Goal: Task Accomplishment & Management: Manage account settings

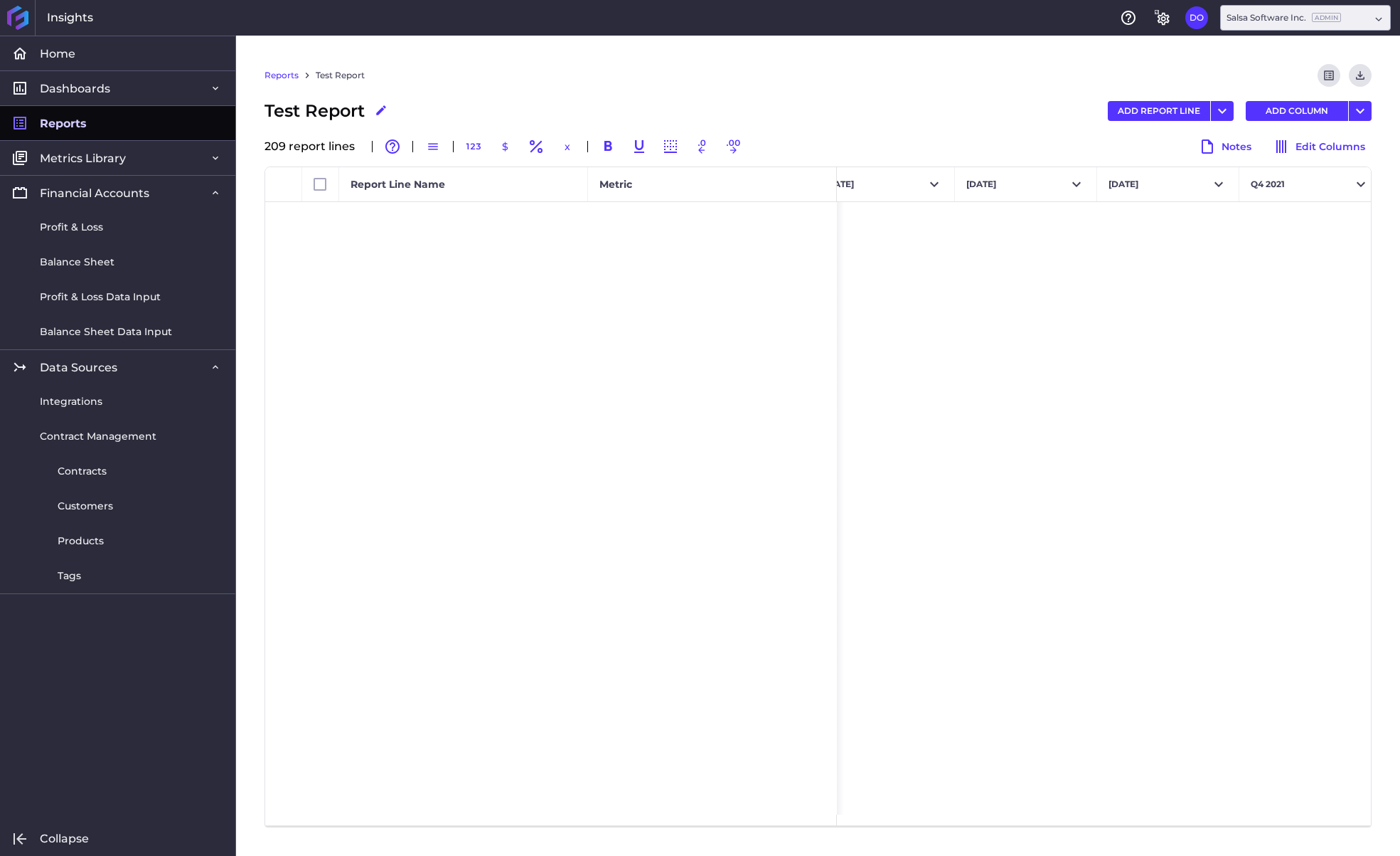
scroll to position [6526, 0]
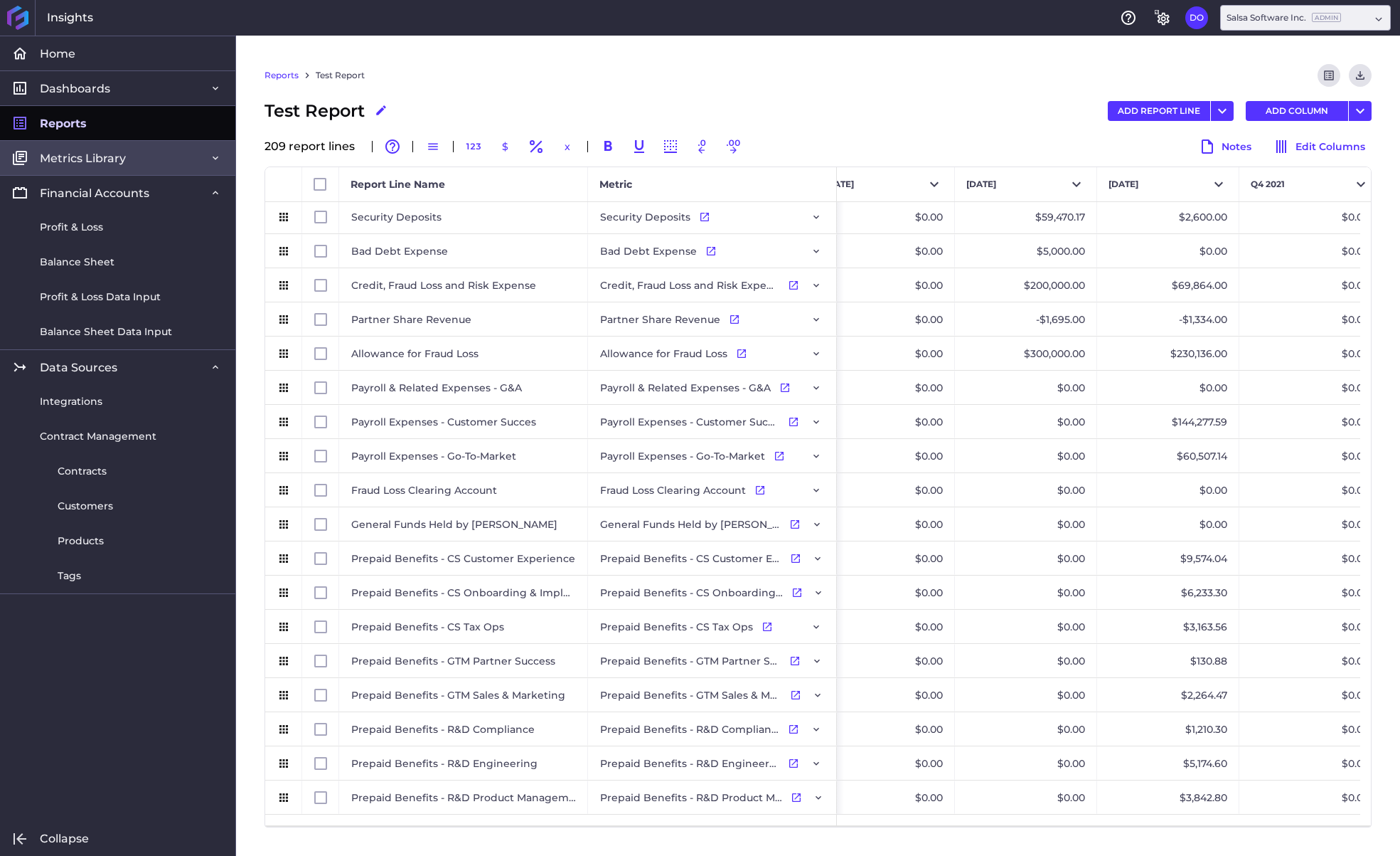
click at [122, 164] on span "Metrics Library" at bounding box center [83, 157] width 86 height 15
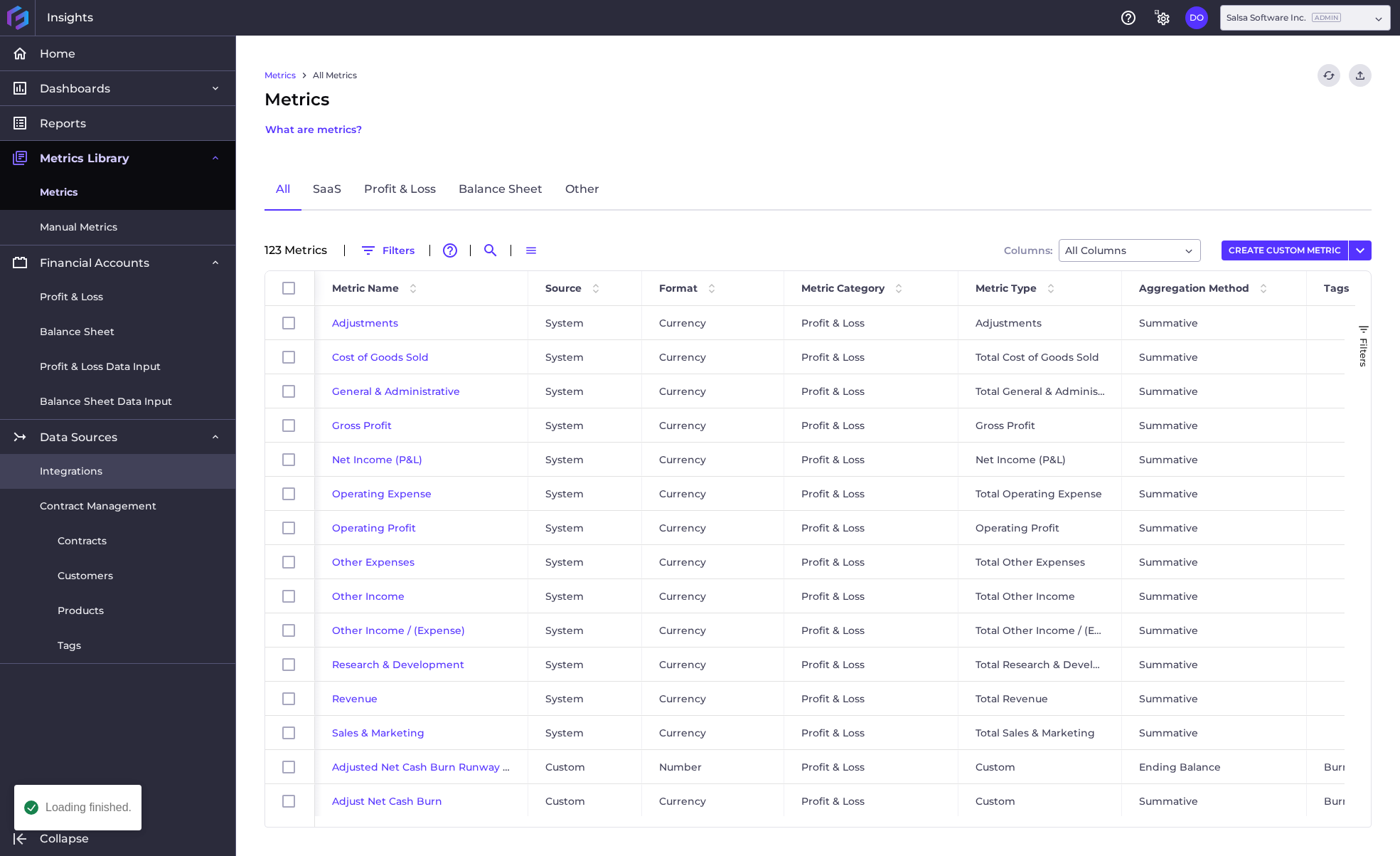
click at [66, 475] on span "Integrations" at bounding box center [71, 471] width 62 height 15
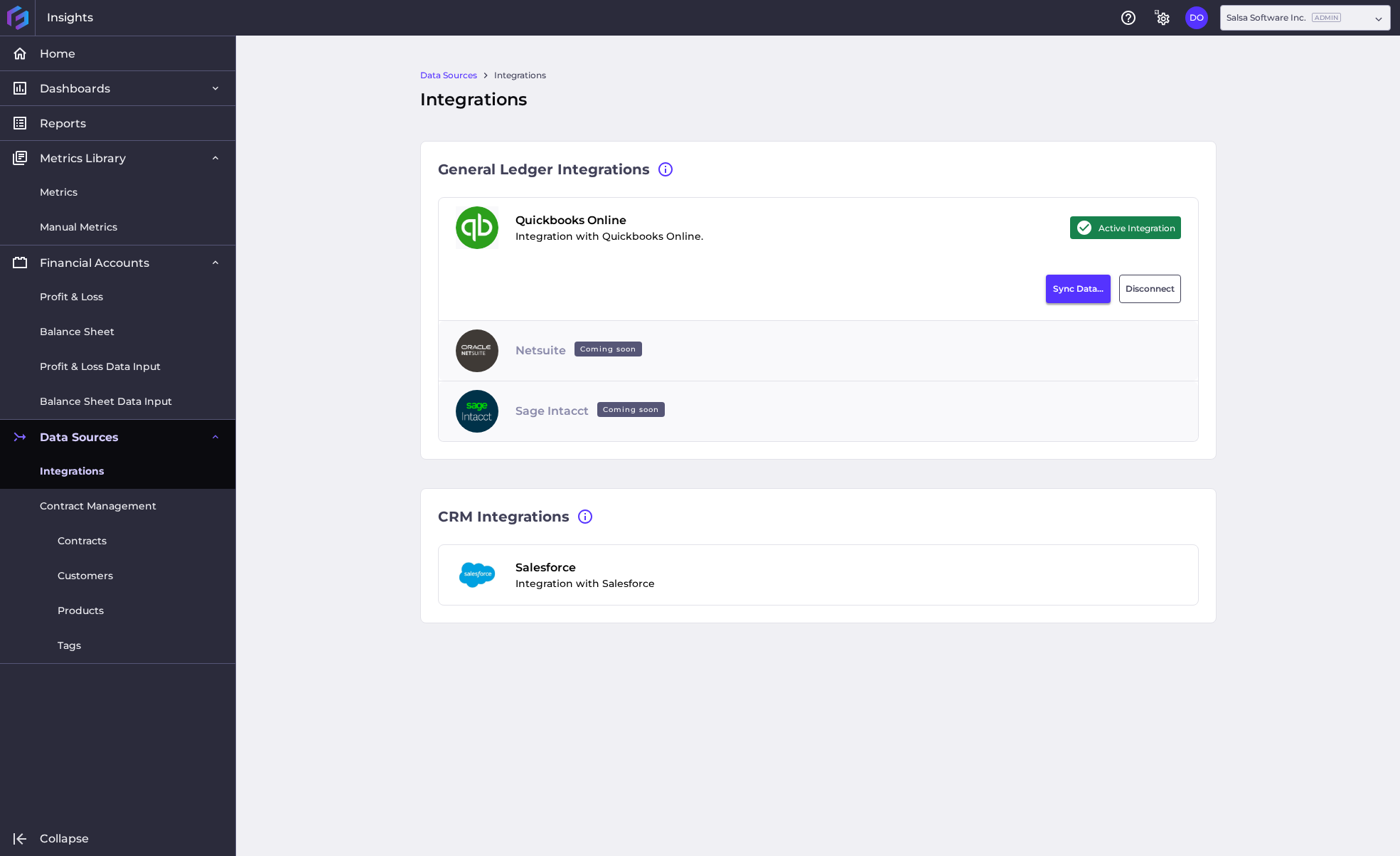
click at [1065, 296] on button "Sync Data..." at bounding box center [1079, 288] width 65 height 28
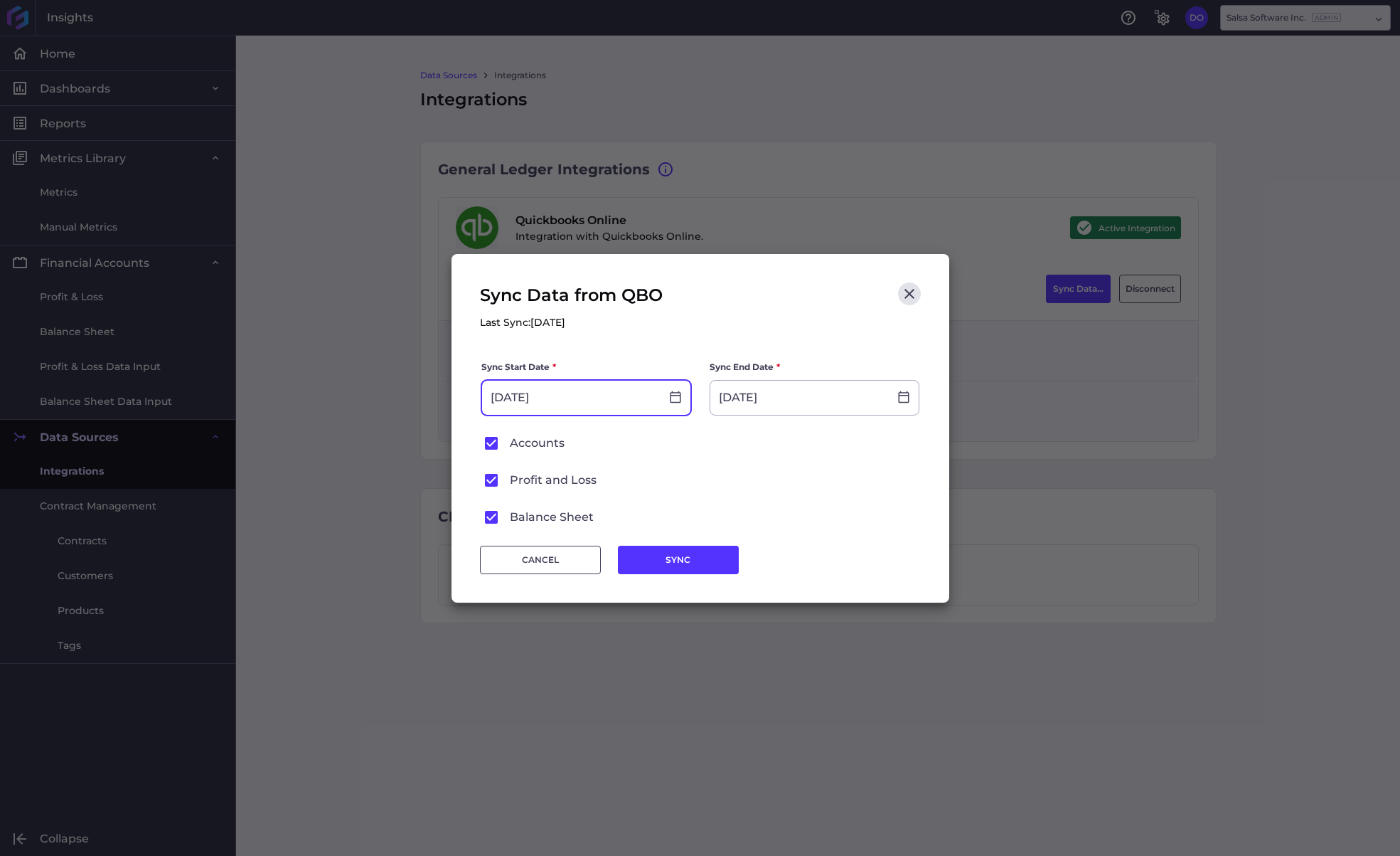
click at [596, 400] on input "[DATE]" at bounding box center [571, 398] width 179 height 34
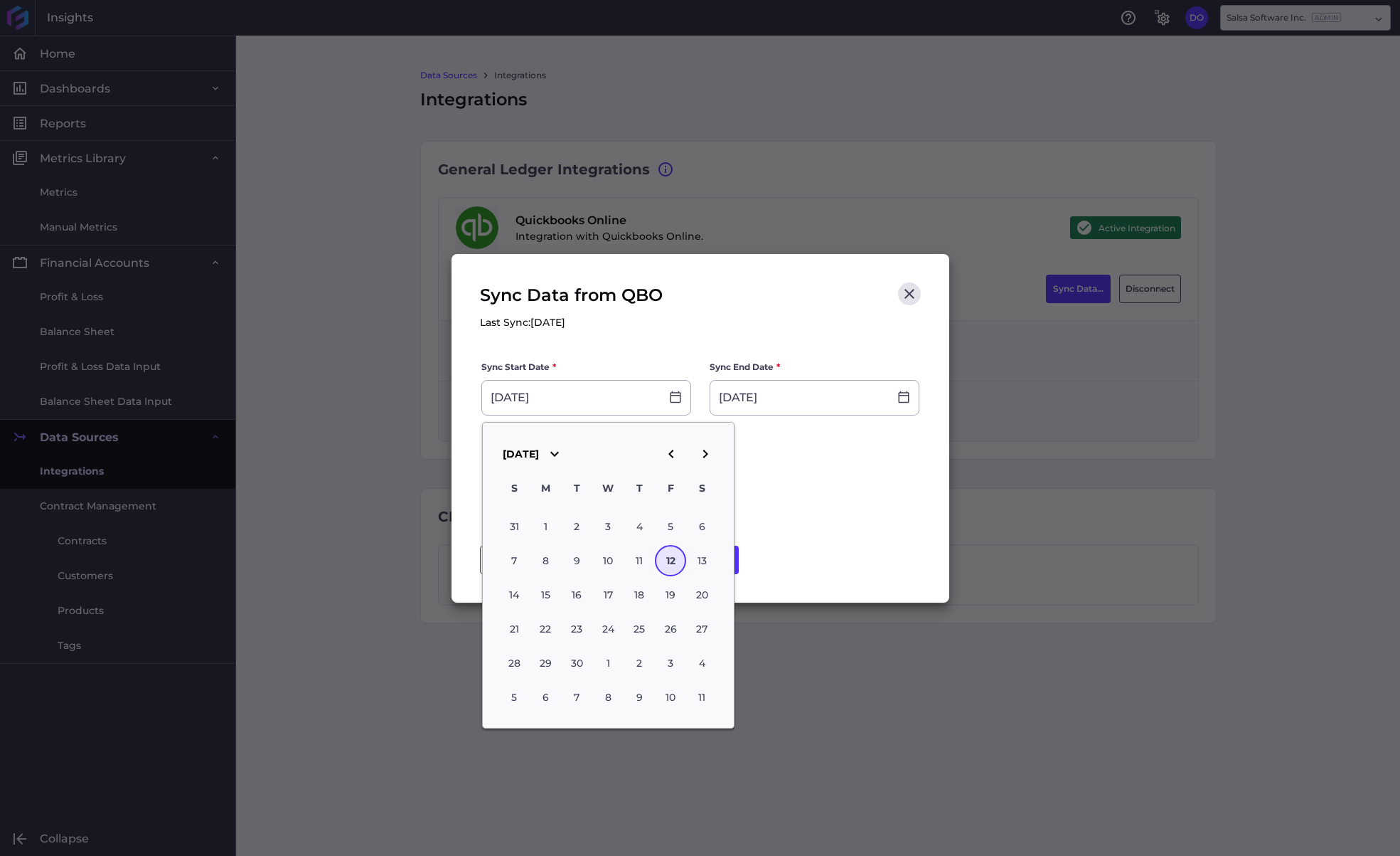
click at [668, 452] on icon "button" at bounding box center [672, 454] width 17 height 17
click at [668, 452] on icon "button" at bounding box center [672, 454] width 17 height 17
click at [550, 526] on div "30" at bounding box center [545, 526] width 32 height 32
type input "[DATE]"
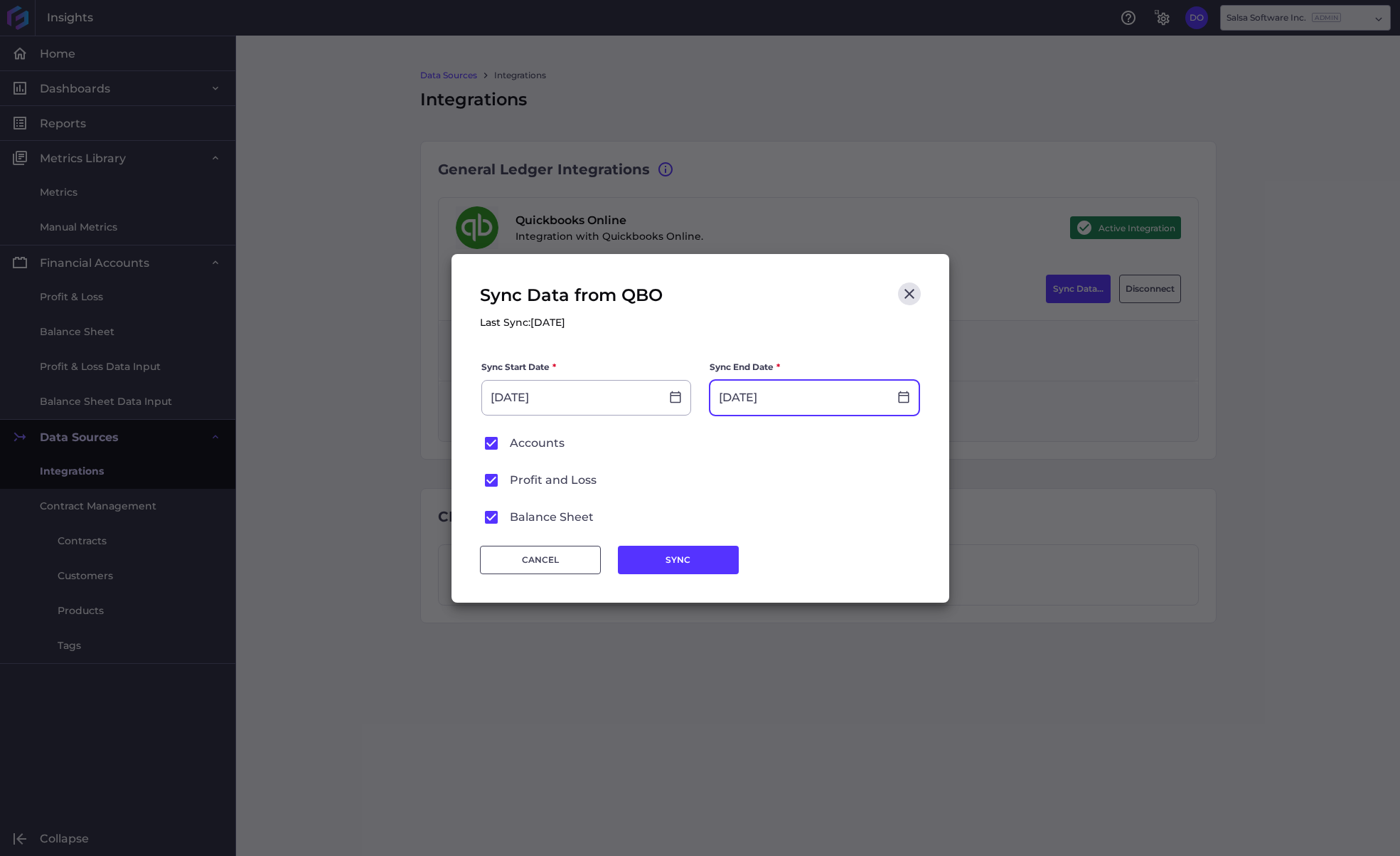
click at [807, 392] on input "[DATE]" at bounding box center [799, 398] width 179 height 34
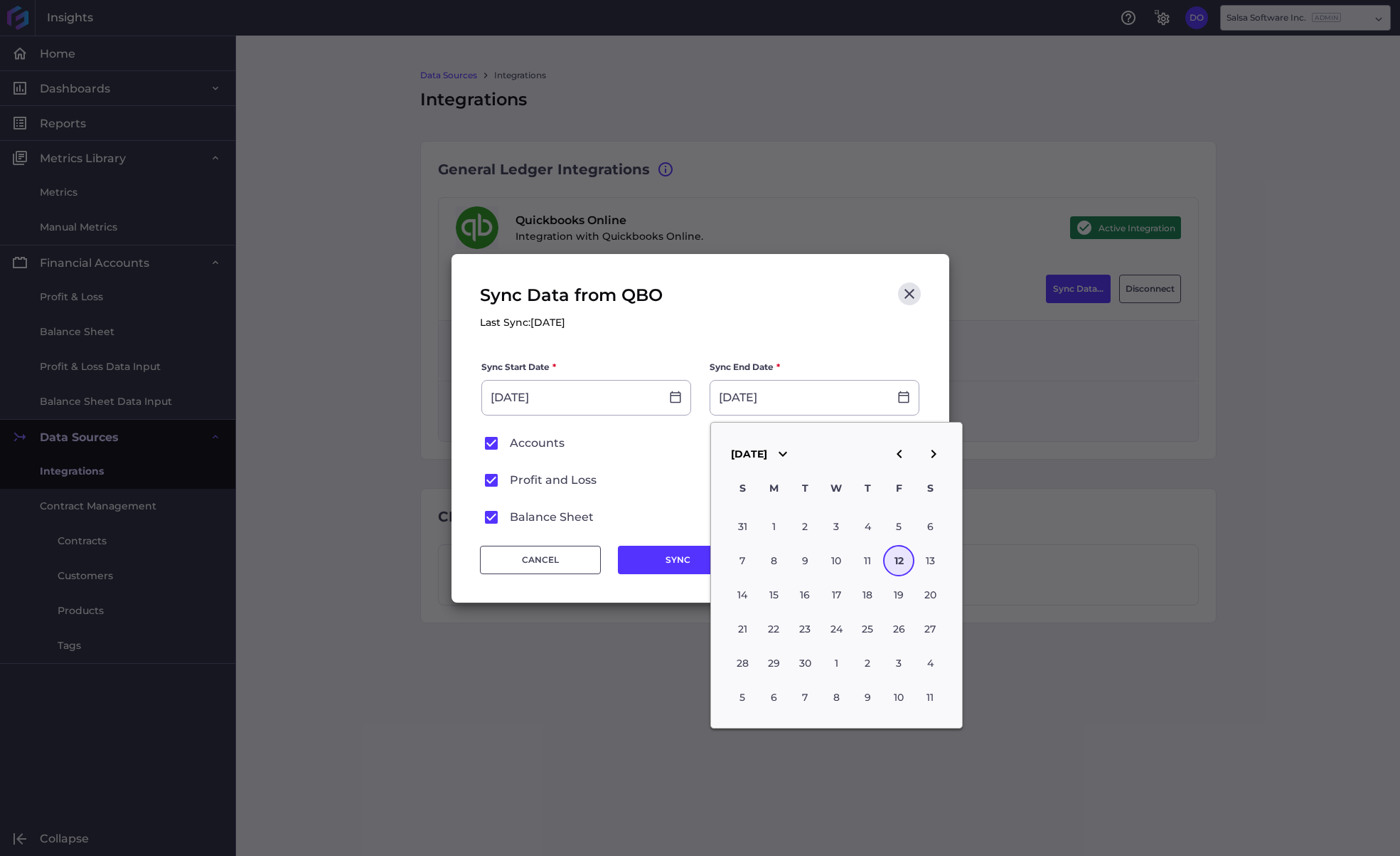
click at [905, 455] on icon "button" at bounding box center [900, 454] width 17 height 17
click at [901, 524] on div "1" at bounding box center [899, 526] width 32 height 32
type input "[DATE]"
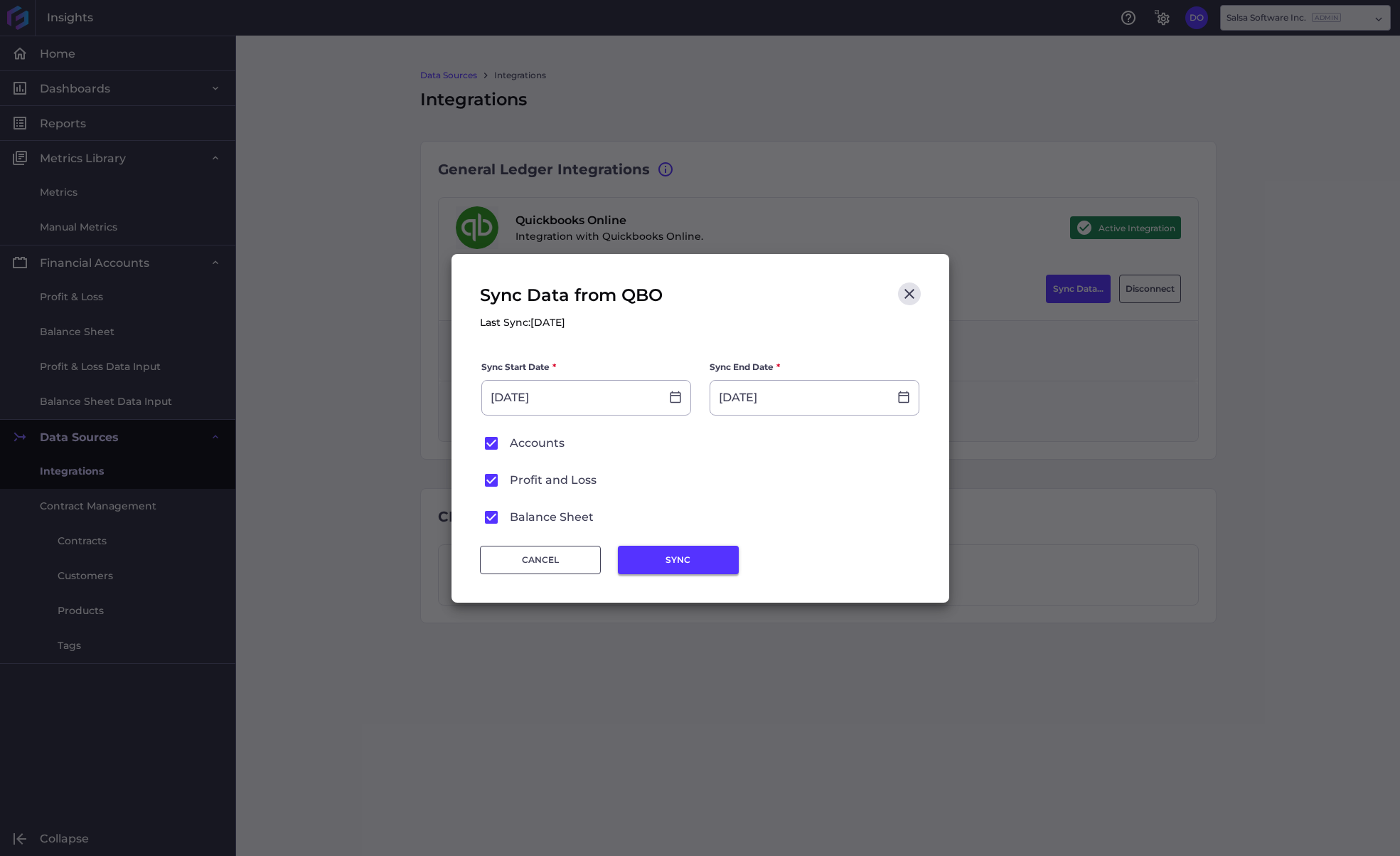
click at [671, 555] on button "SYNC" at bounding box center [678, 559] width 121 height 28
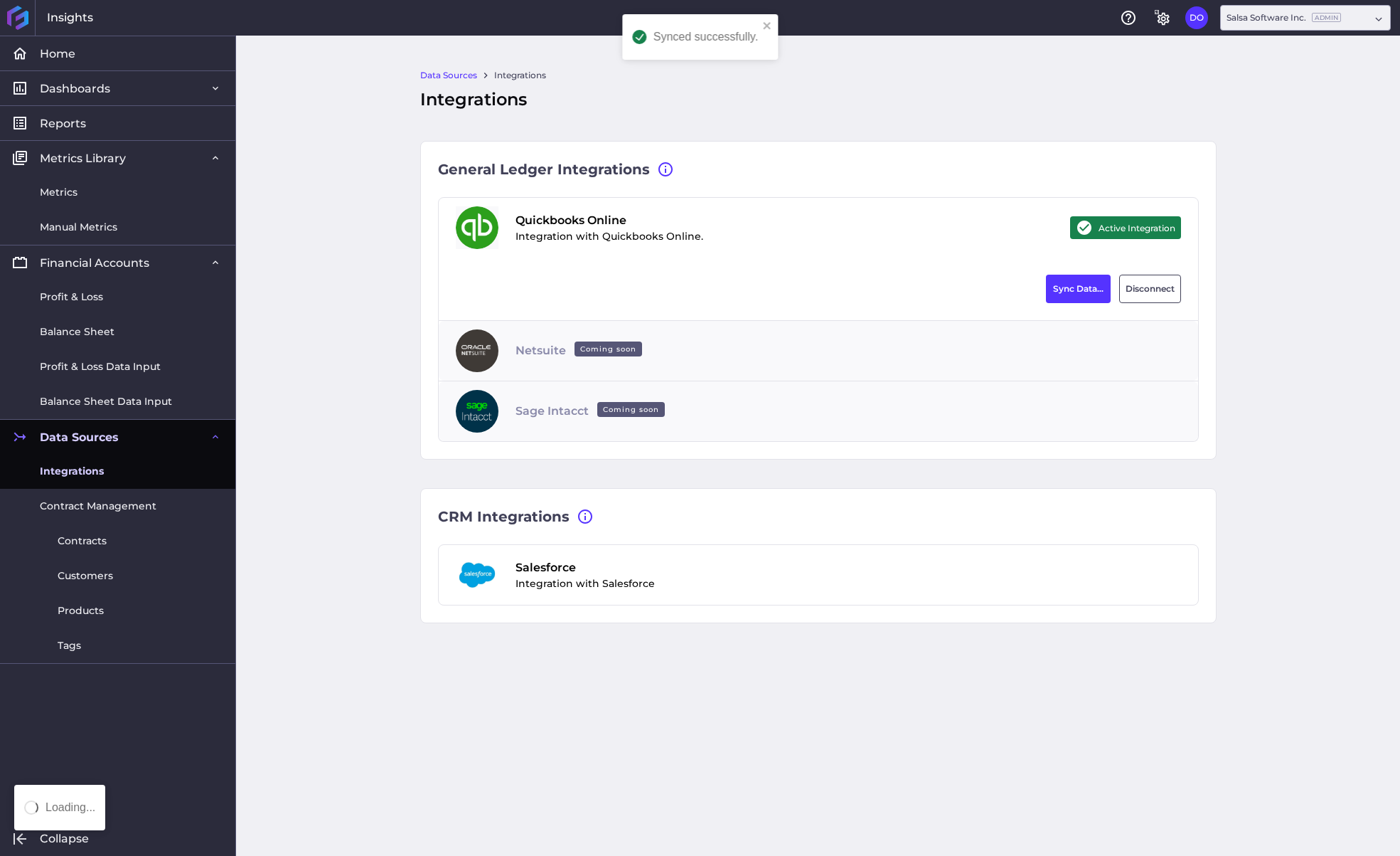
type input "[DATE]"
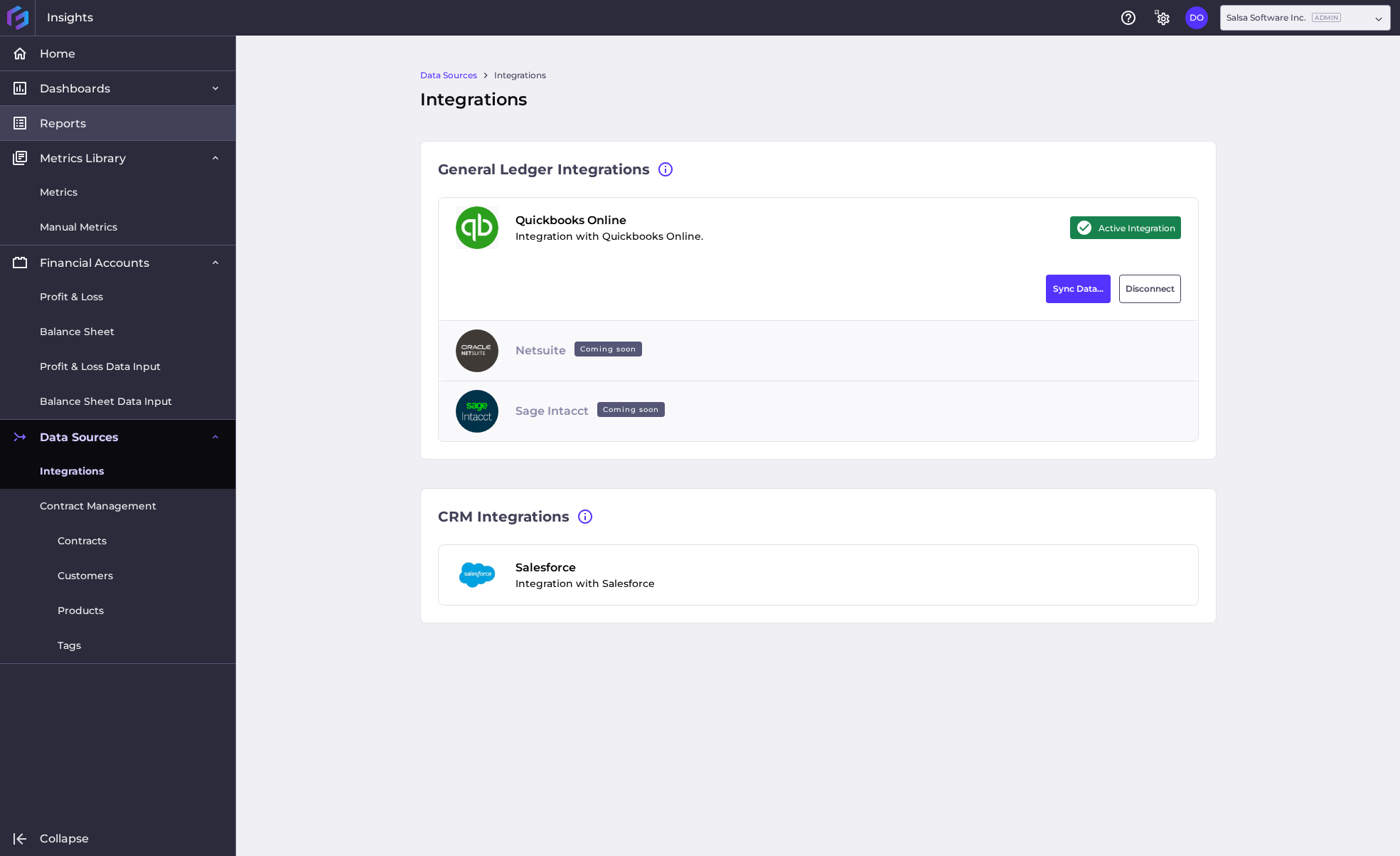
click at [99, 121] on link "Reports" at bounding box center [117, 122] width 235 height 35
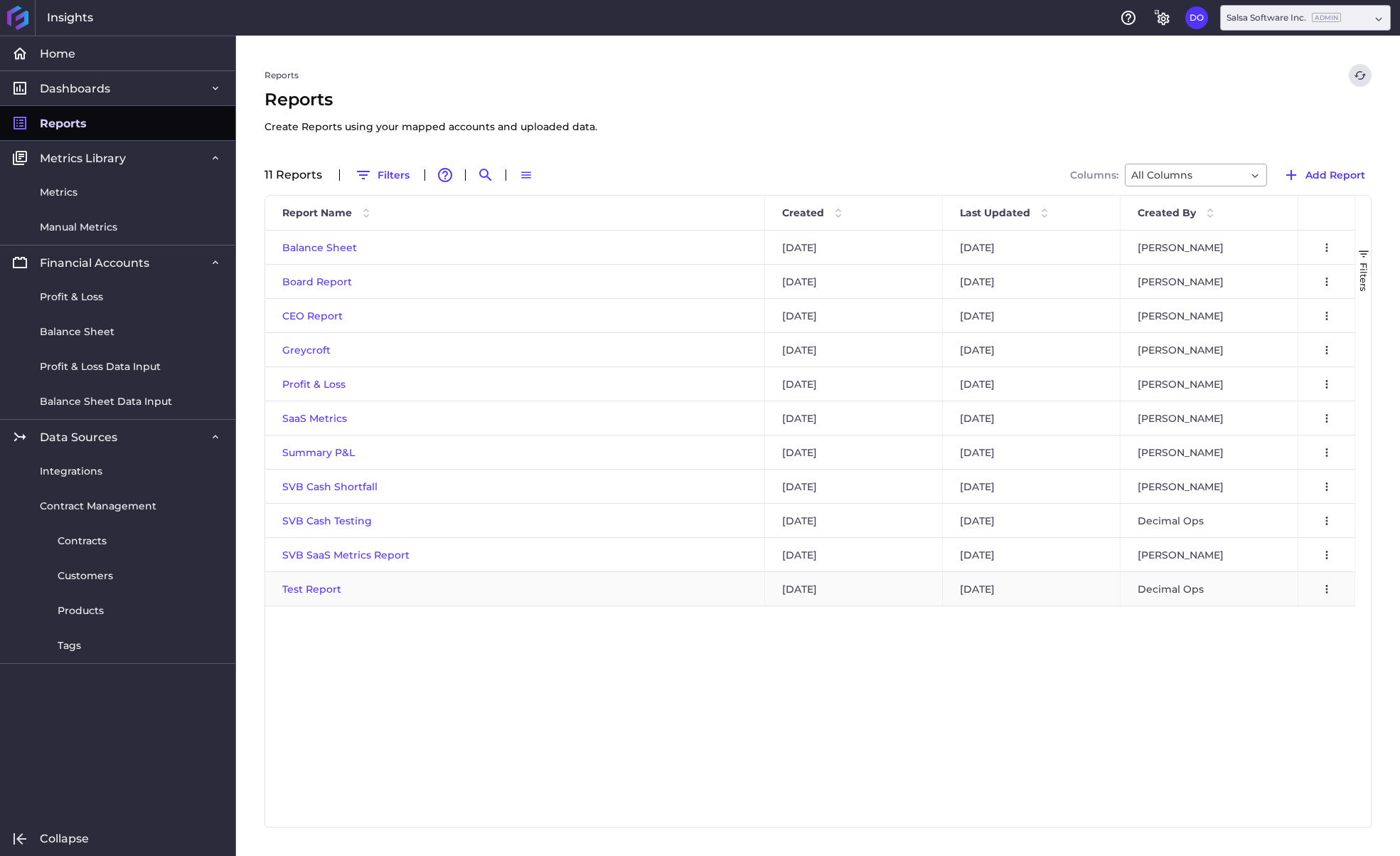
click at [302, 595] on div "Test Report" at bounding box center [515, 588] width 500 height 33
click at [309, 587] on span "Test Report" at bounding box center [311, 589] width 59 height 13
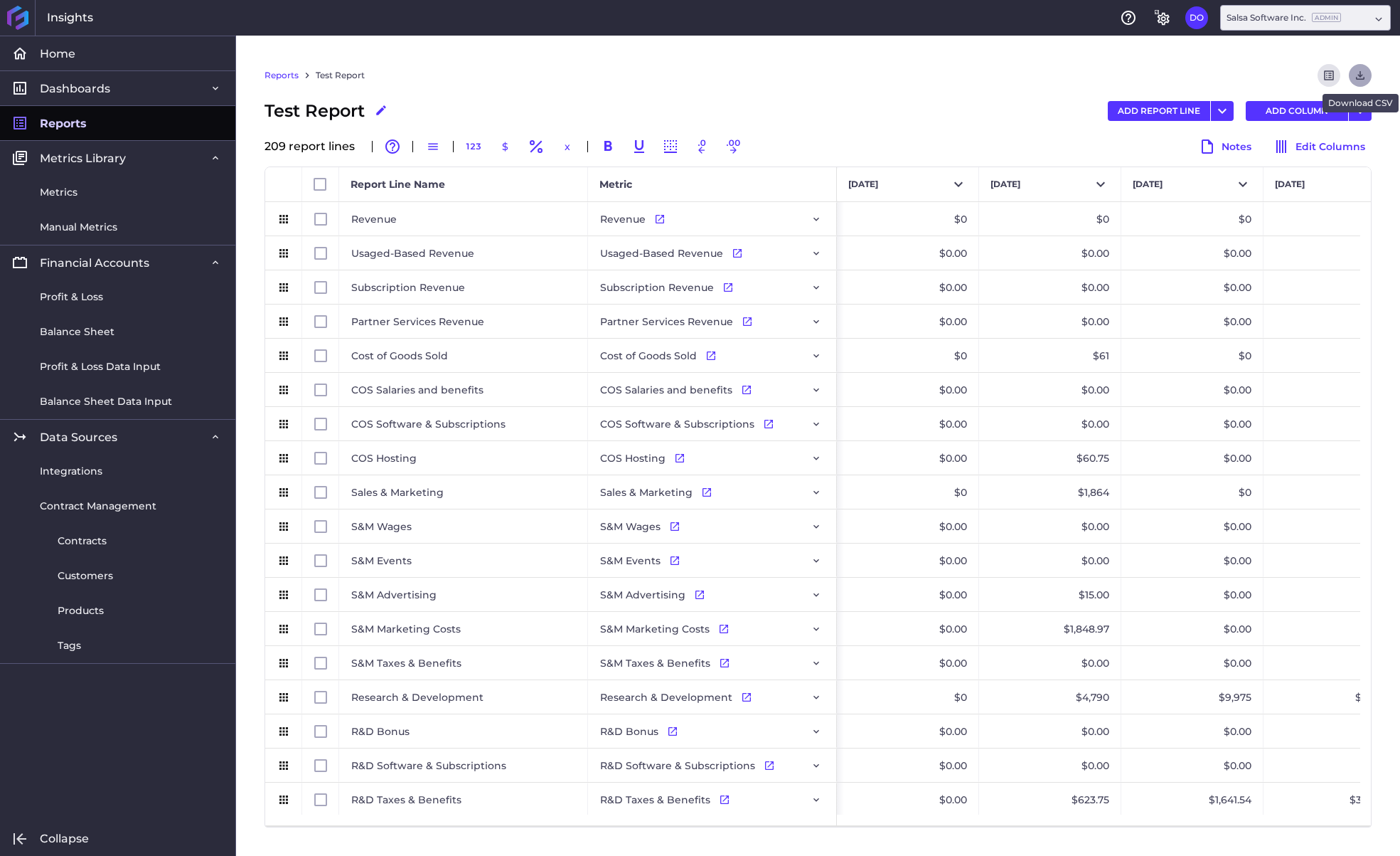
click at [1362, 73] on icon "Download" at bounding box center [1360, 75] width 13 height 13
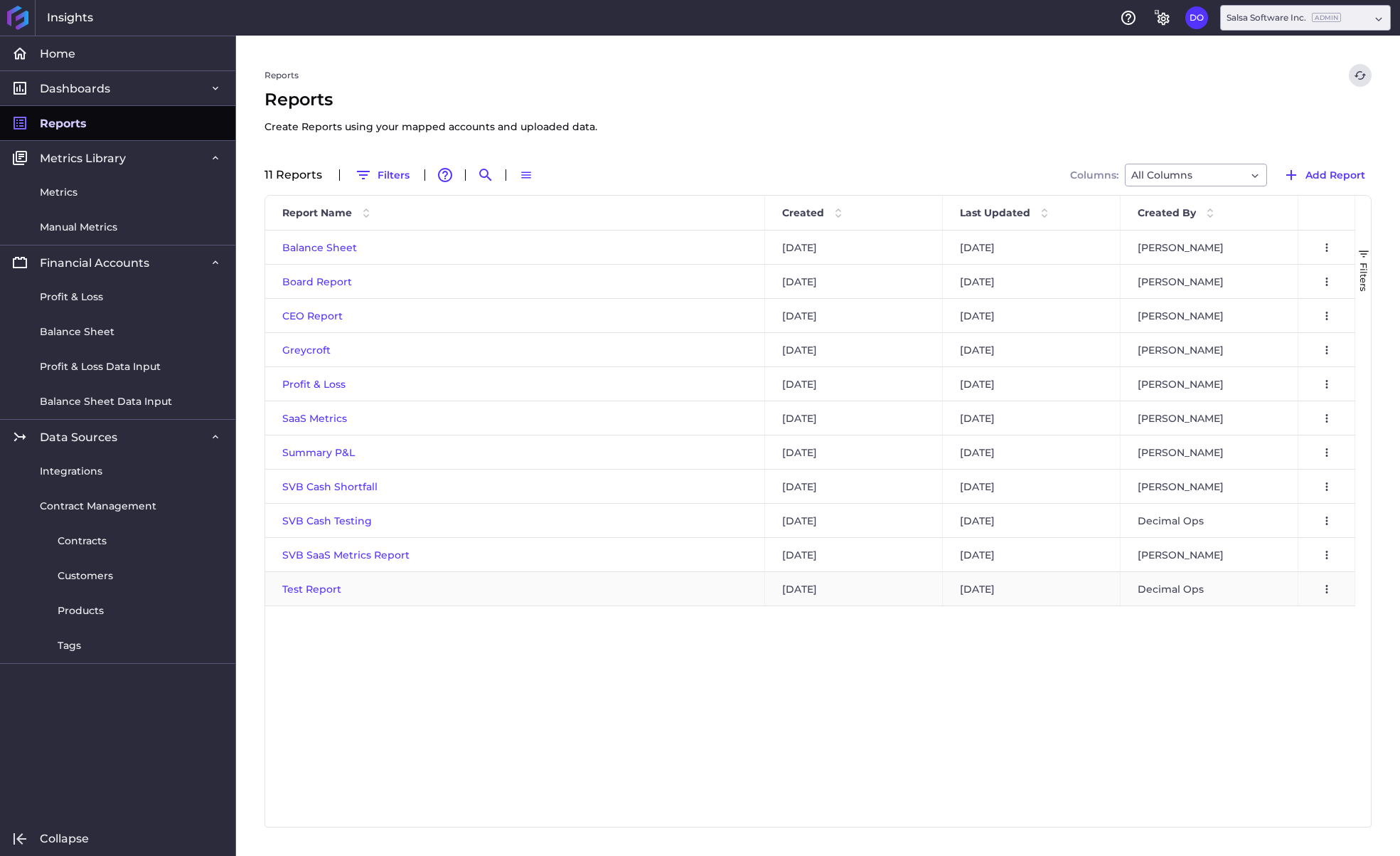
click at [311, 586] on span "Test Report" at bounding box center [311, 589] width 59 height 13
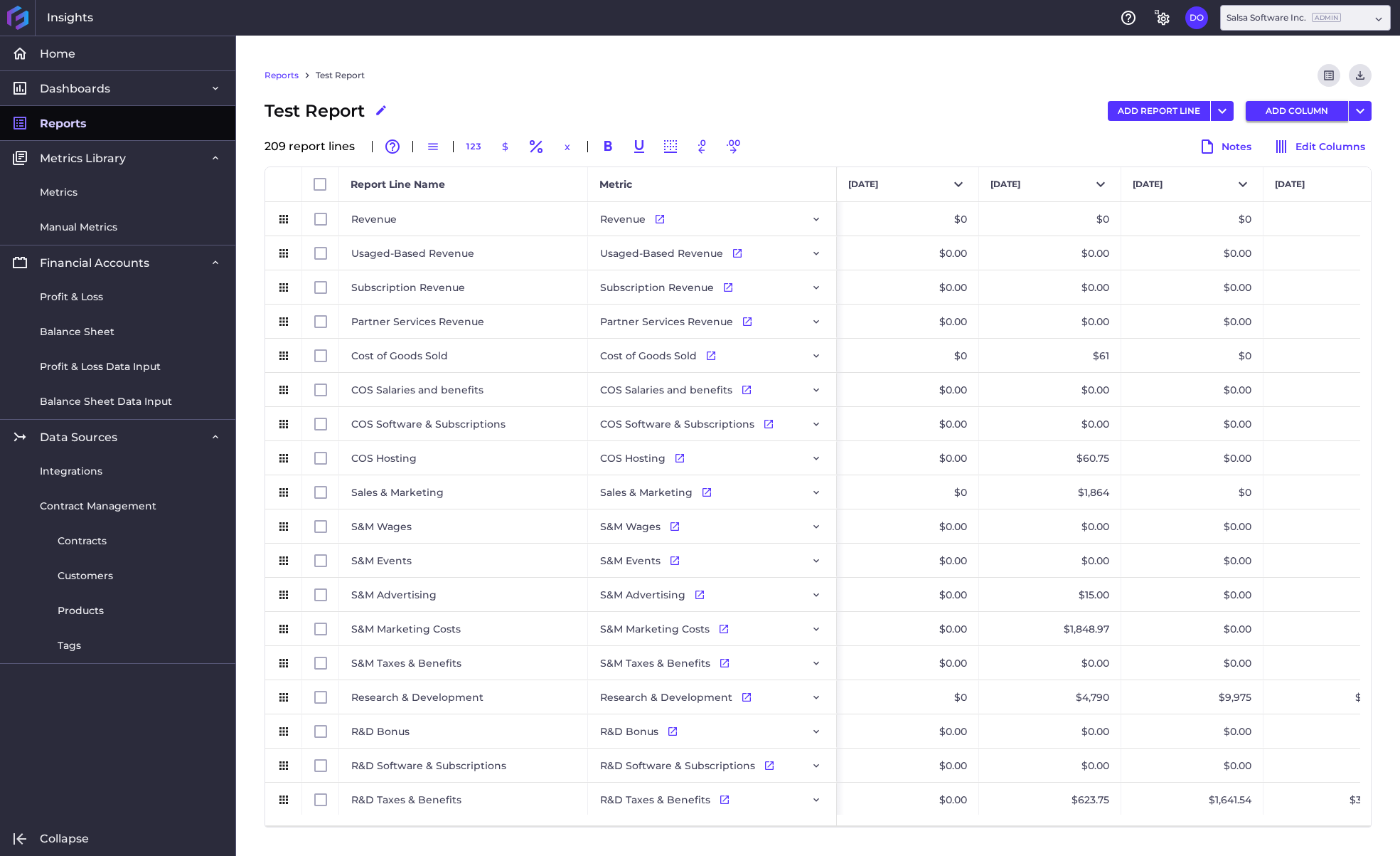
click at [1297, 108] on button "ADD COLUMN" at bounding box center [1297, 110] width 103 height 20
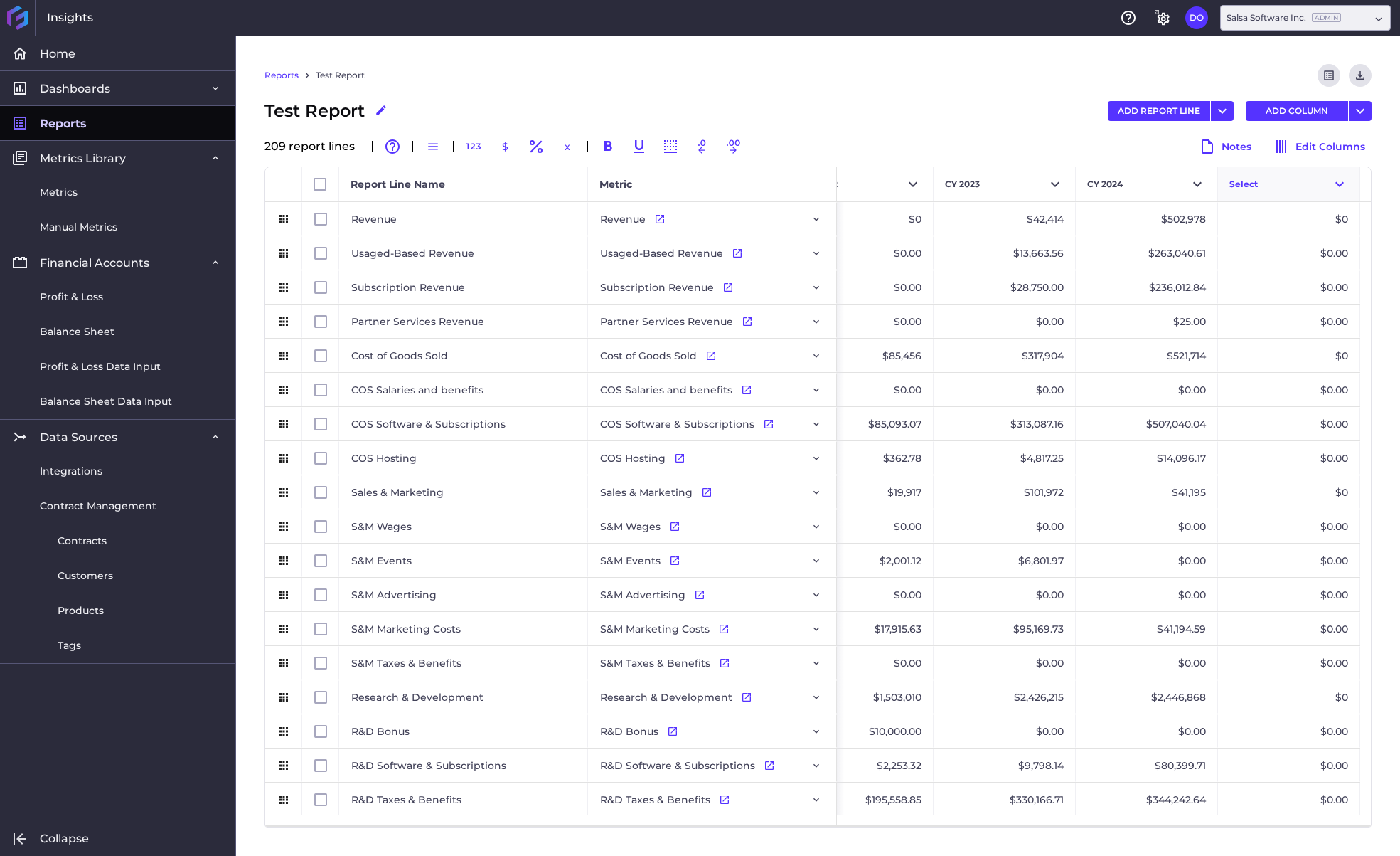
click at [1274, 189] on button "Select" at bounding box center [1289, 185] width 142 height 34
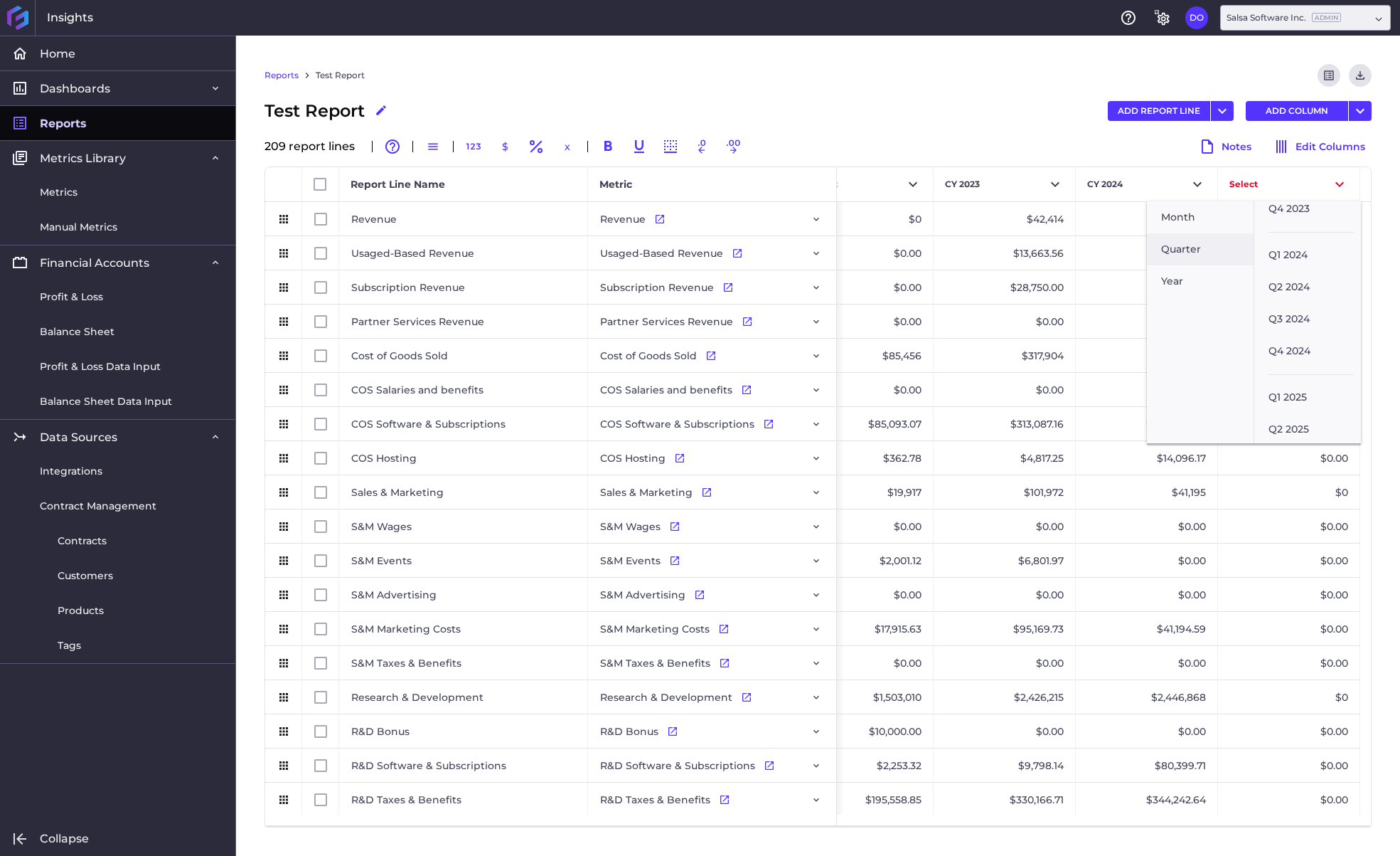
scroll to position [306, 0]
click at [1297, 411] on button "Q2 2025" at bounding box center [1308, 427] width 107 height 32
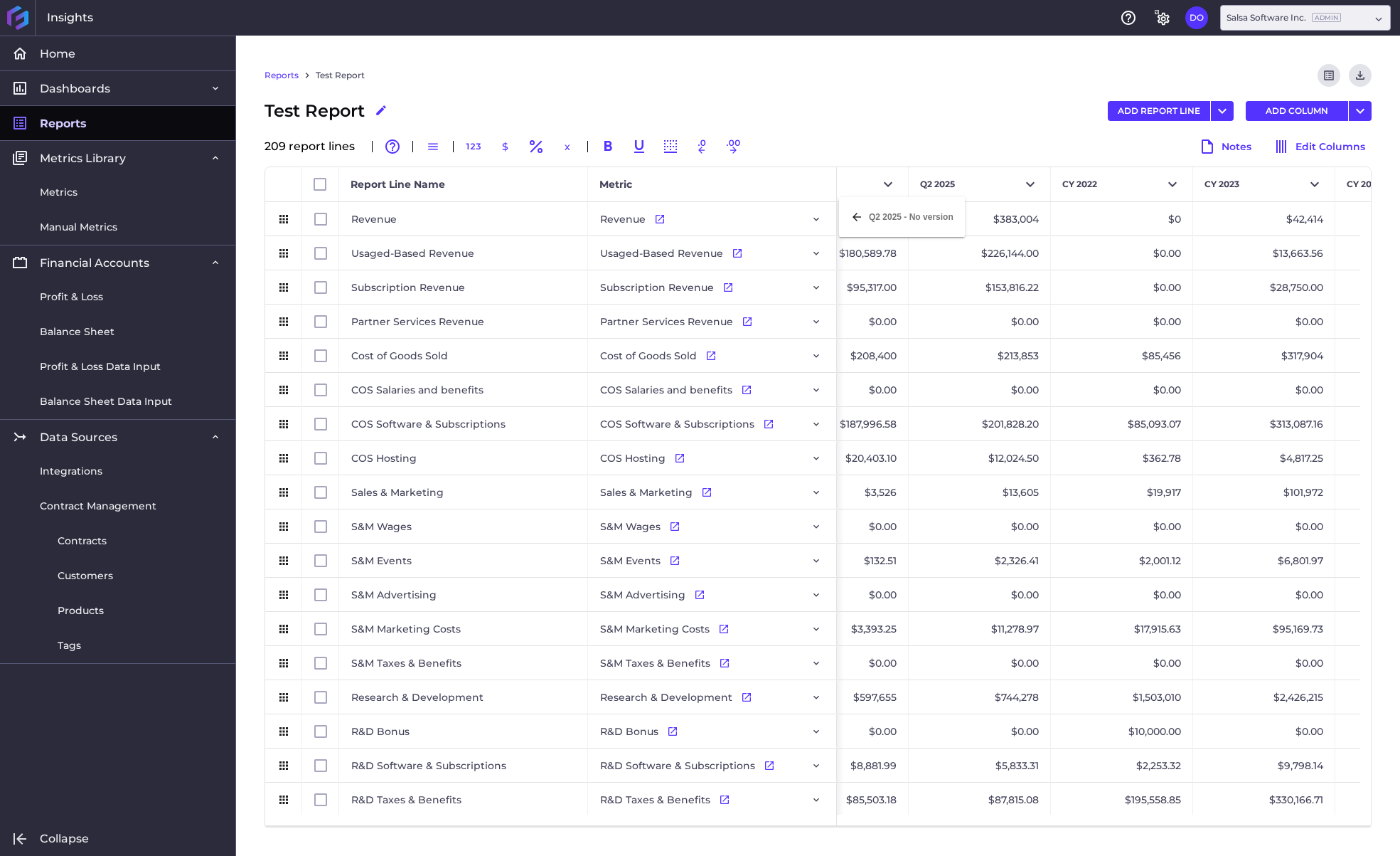
scroll to position [0, 8679]
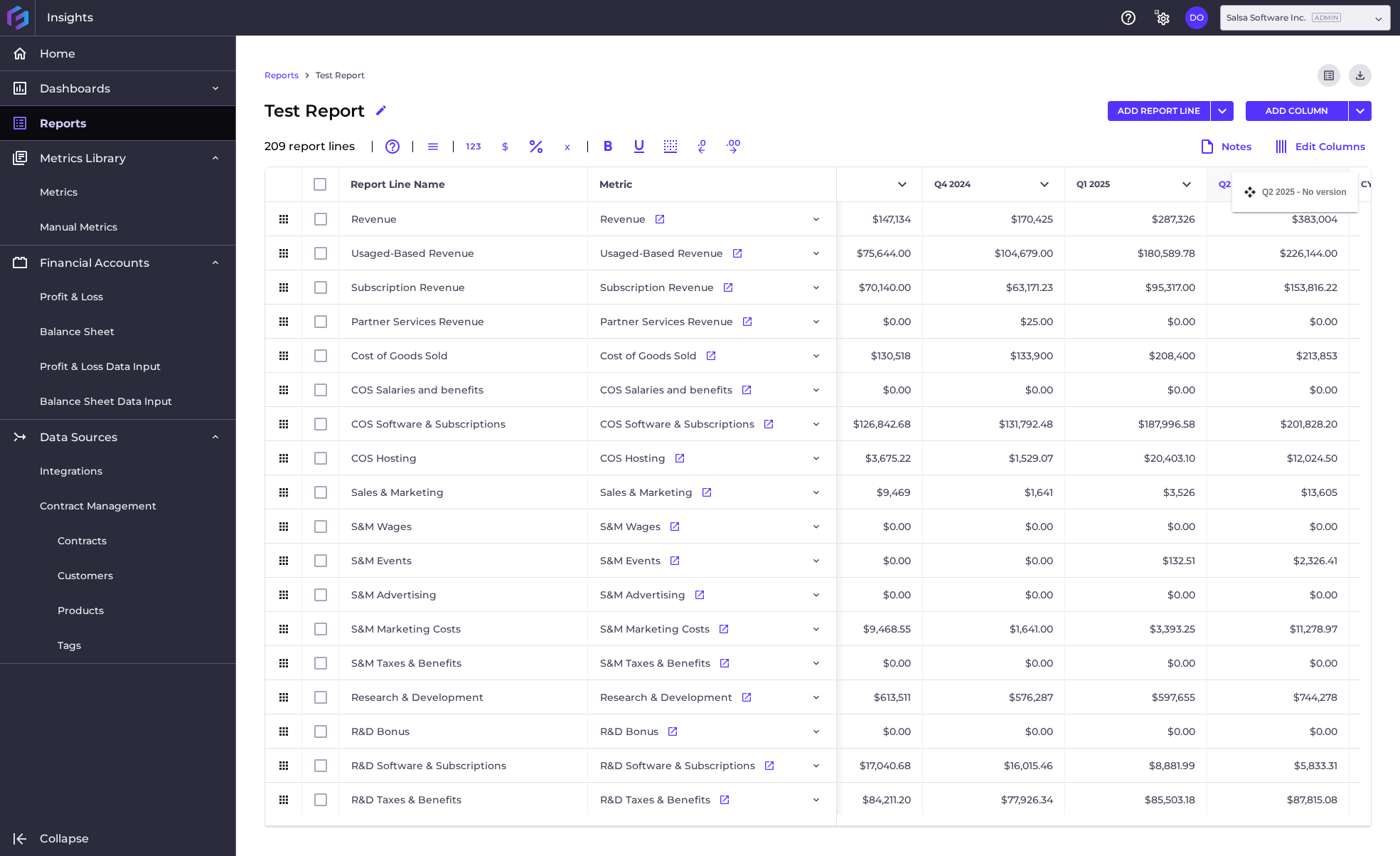
drag, startPoint x: 1279, startPoint y: 184, endPoint x: 1235, endPoint y: 181, distance: 44.1
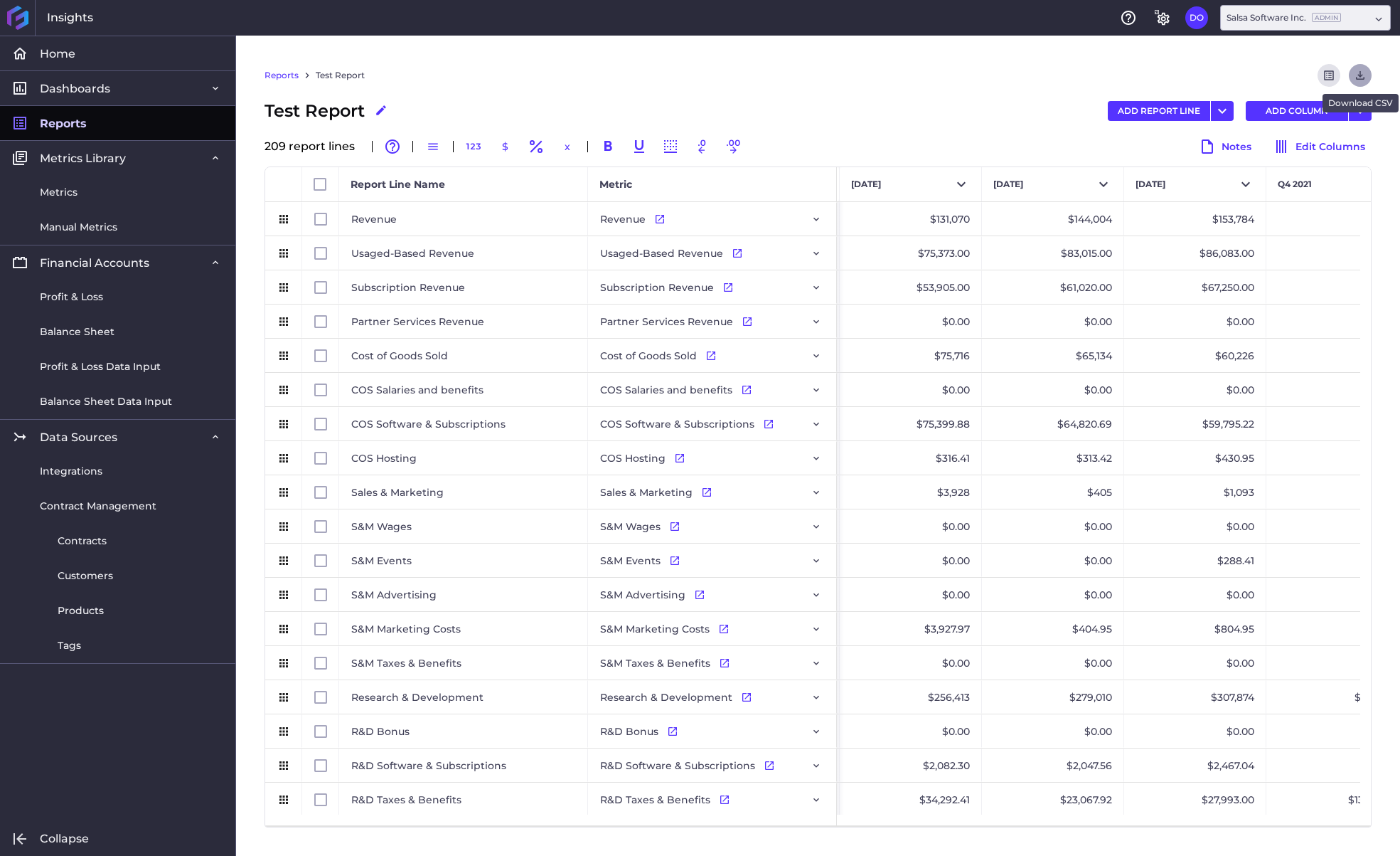
click at [1356, 72] on icon "Download" at bounding box center [1360, 75] width 13 height 13
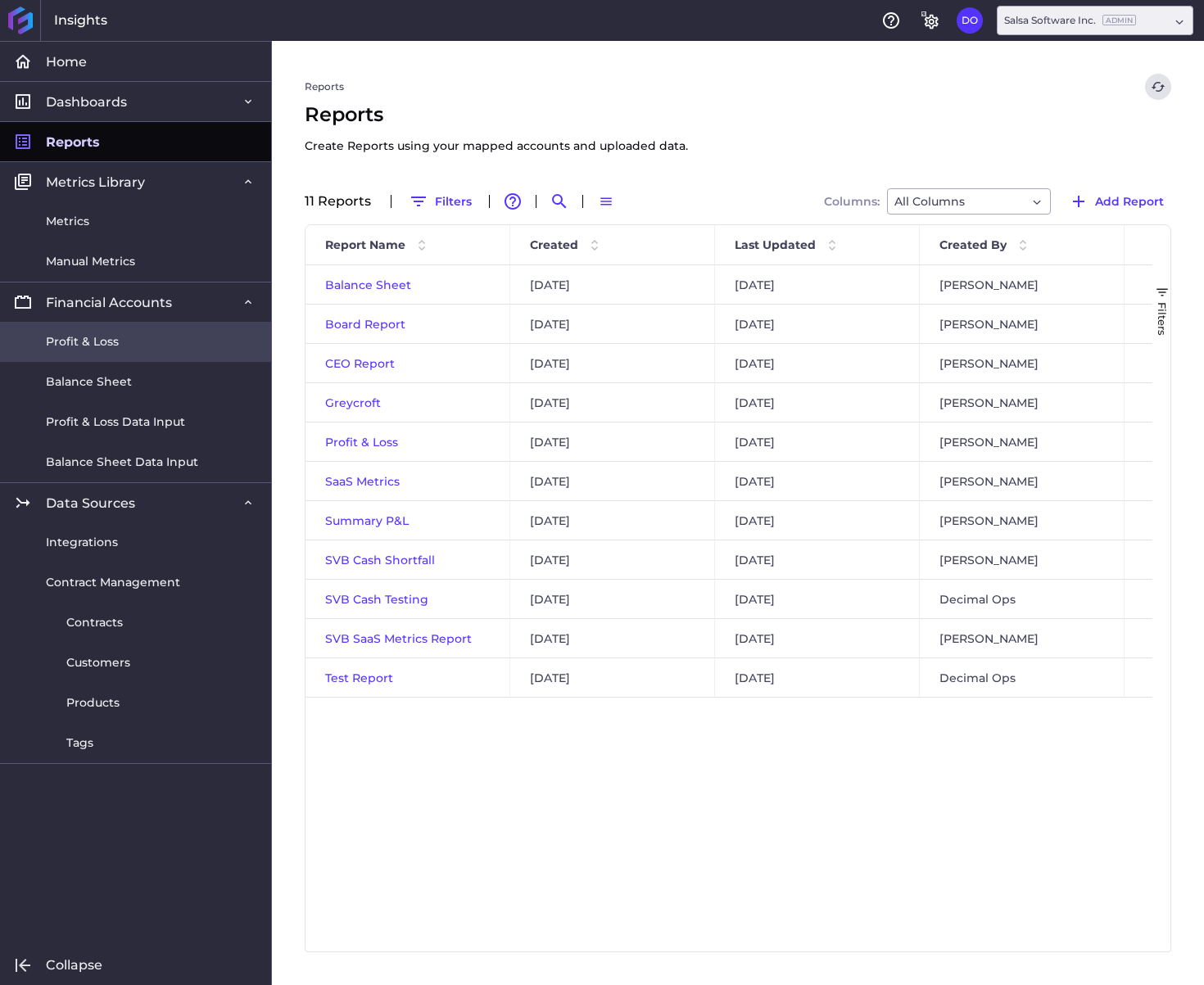
click at [111, 341] on span "Profit & Loss" at bounding box center [83, 341] width 73 height 17
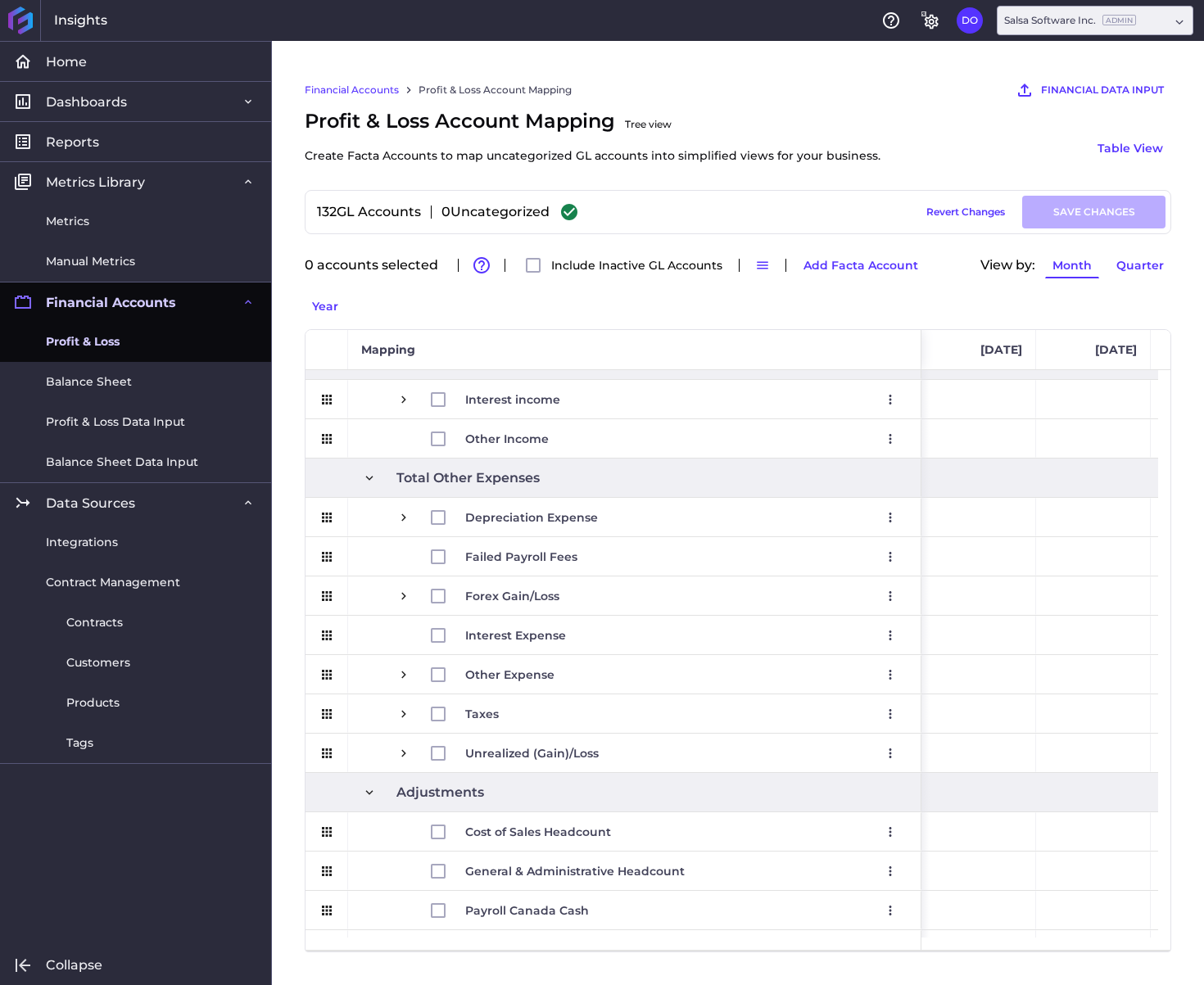
scroll to position [1951, 0]
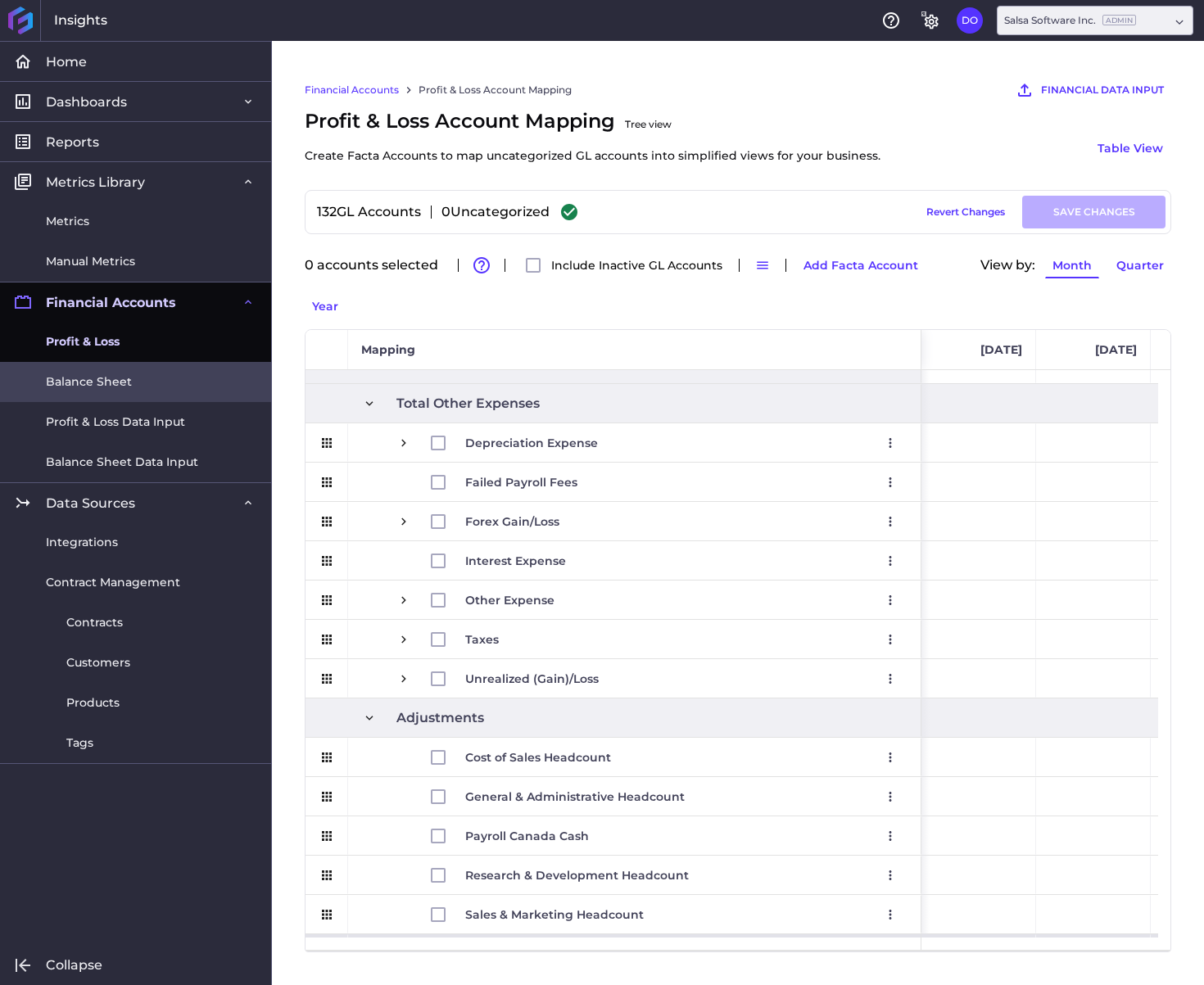
click at [125, 393] on link "Balance Sheet" at bounding box center [135, 382] width 271 height 40
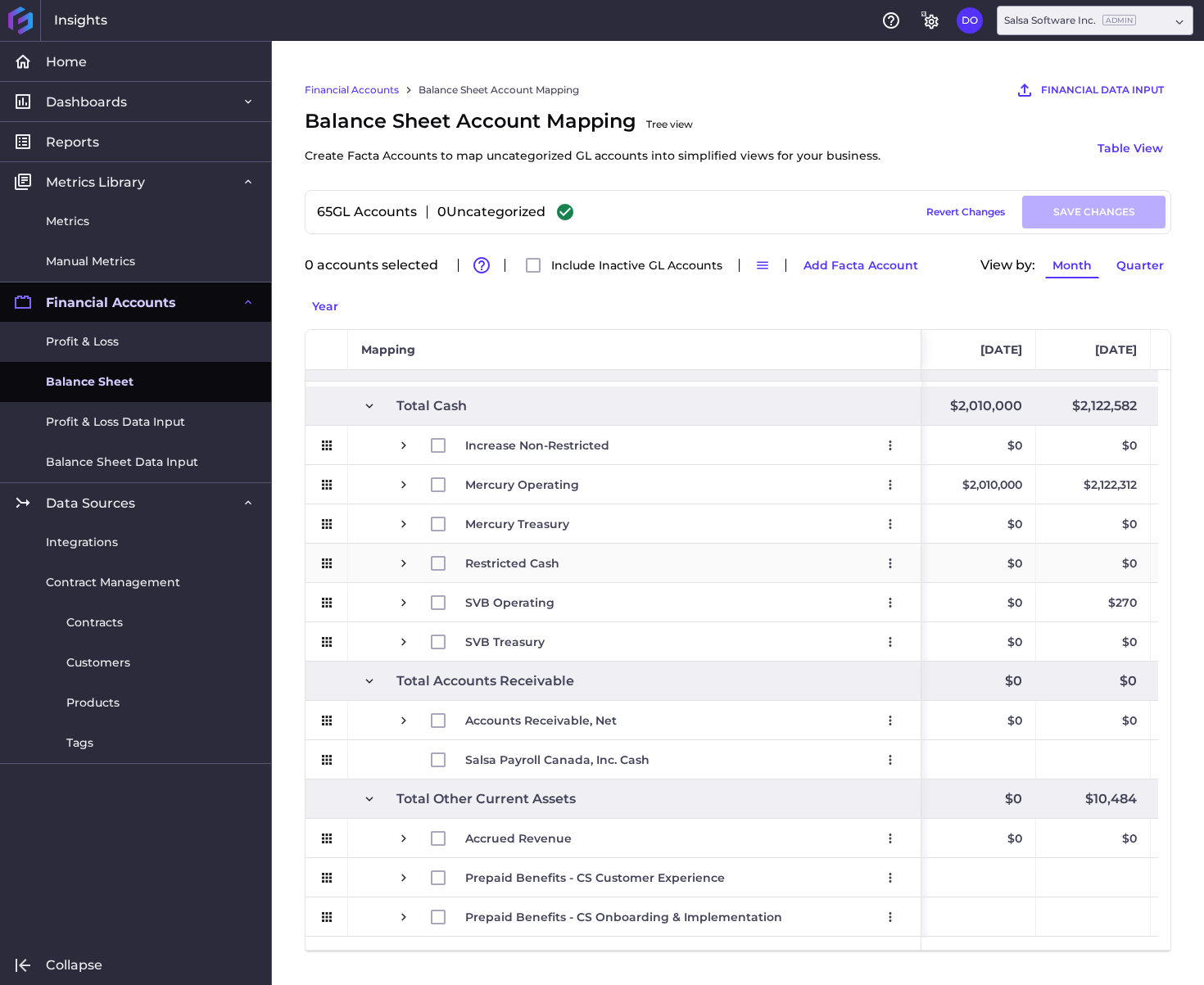
scroll to position [29, 0]
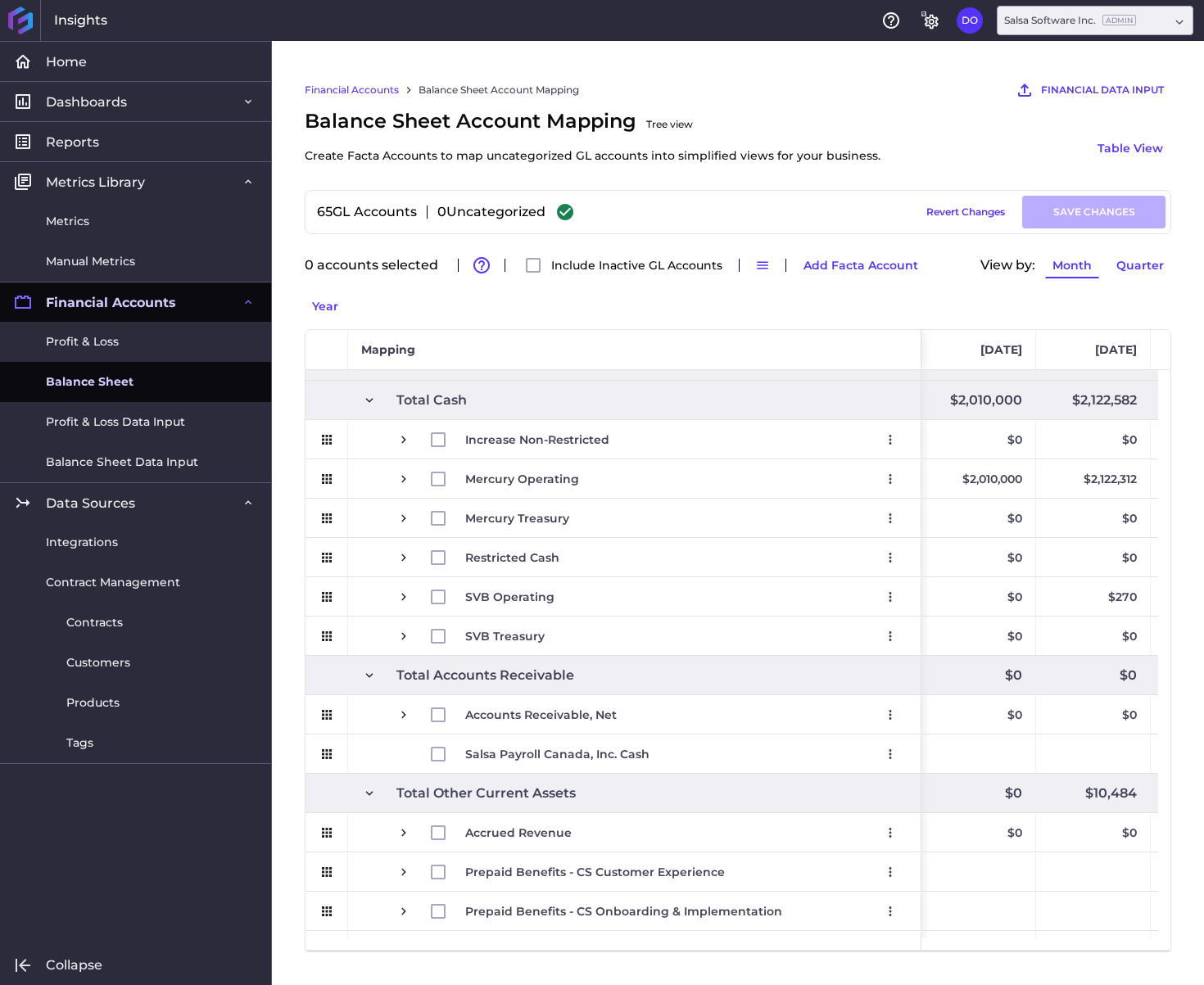
click at [896, 101] on div "Financial Accounts Balance Sheet Account Mapping FINANCIAL DATA INPUT AI Assist…" at bounding box center [738, 90] width 866 height 32
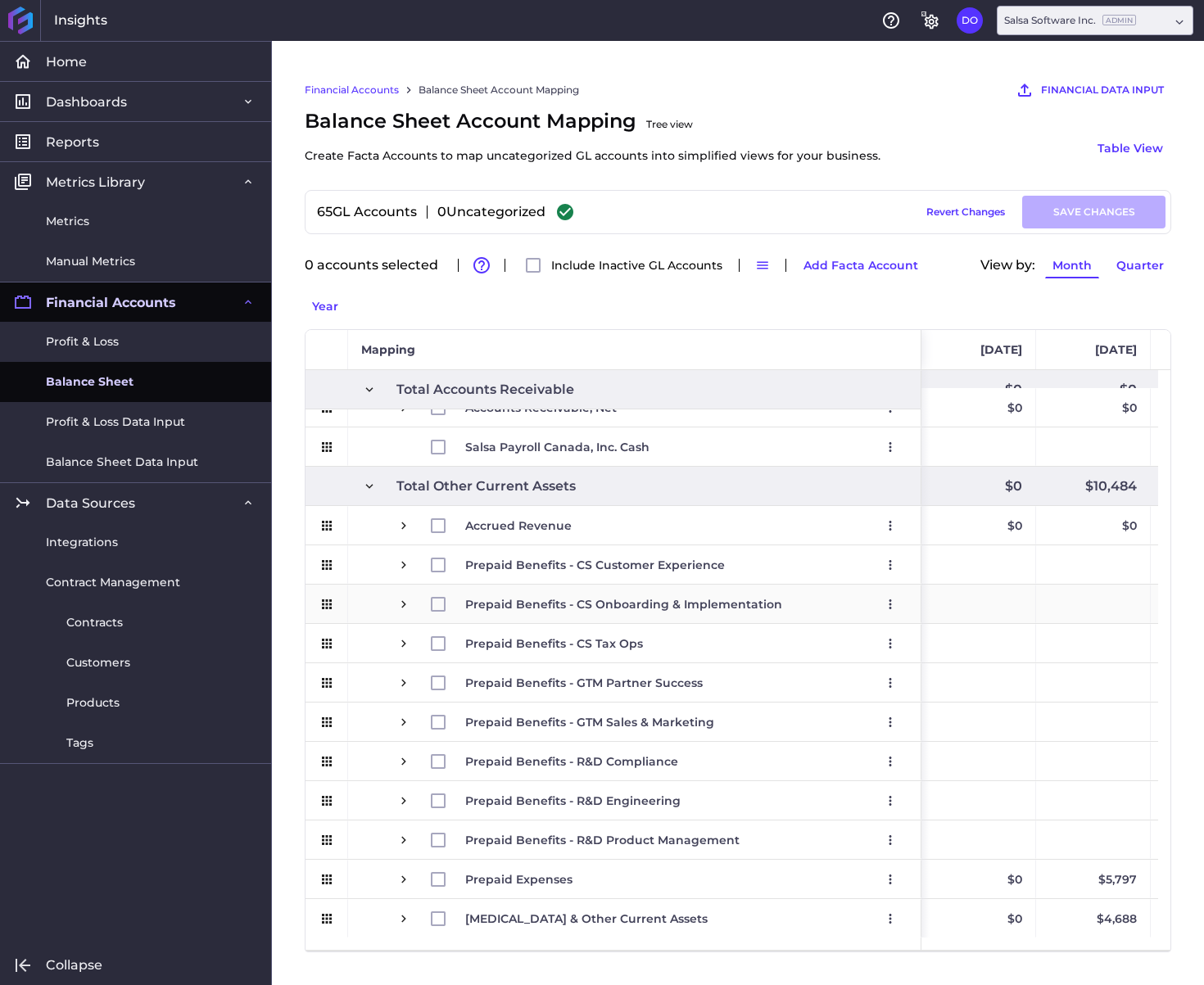
scroll to position [333, 0]
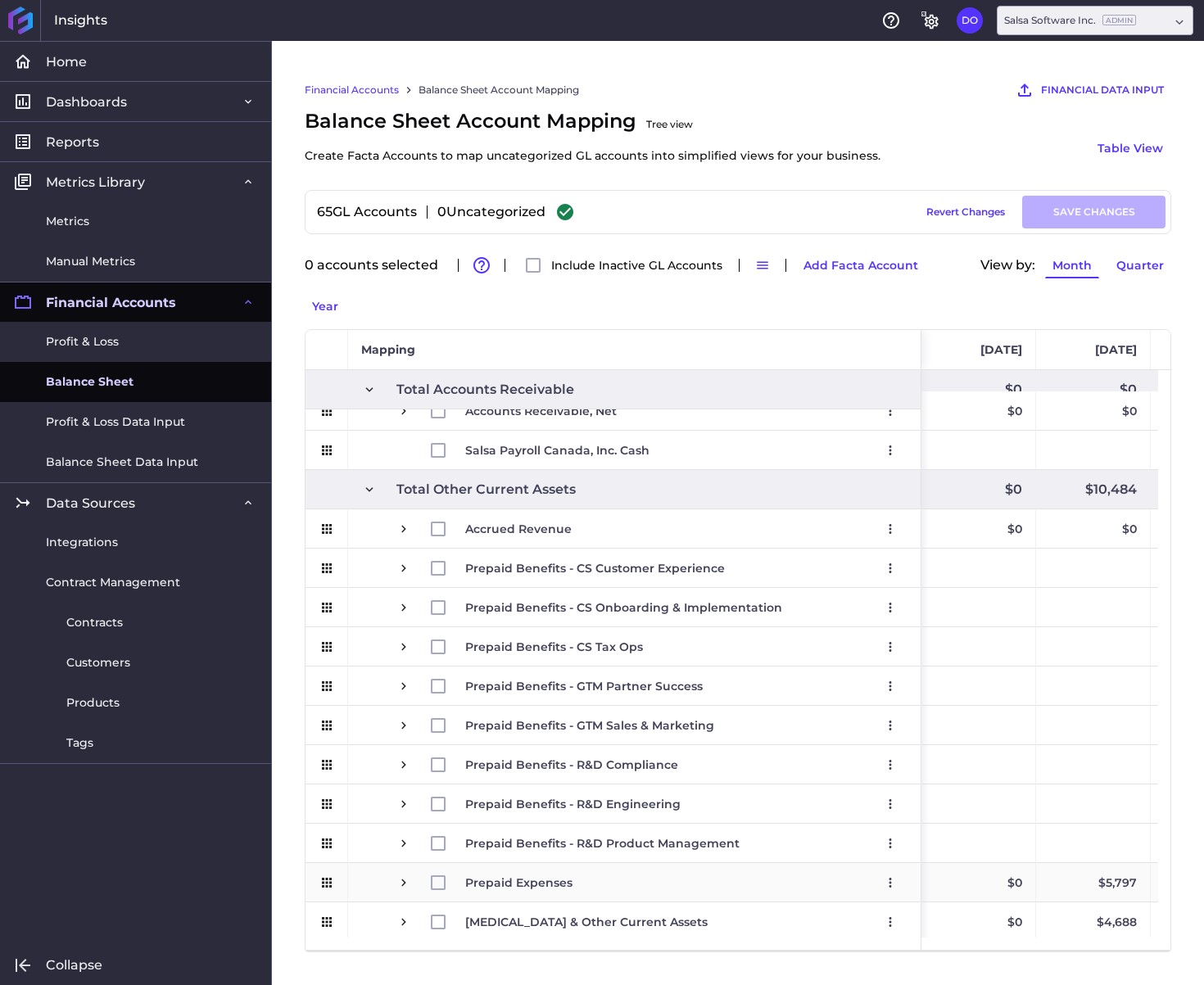
click at [398, 876] on span "Press SPACE to select this row." at bounding box center [404, 883] width 15 height 15
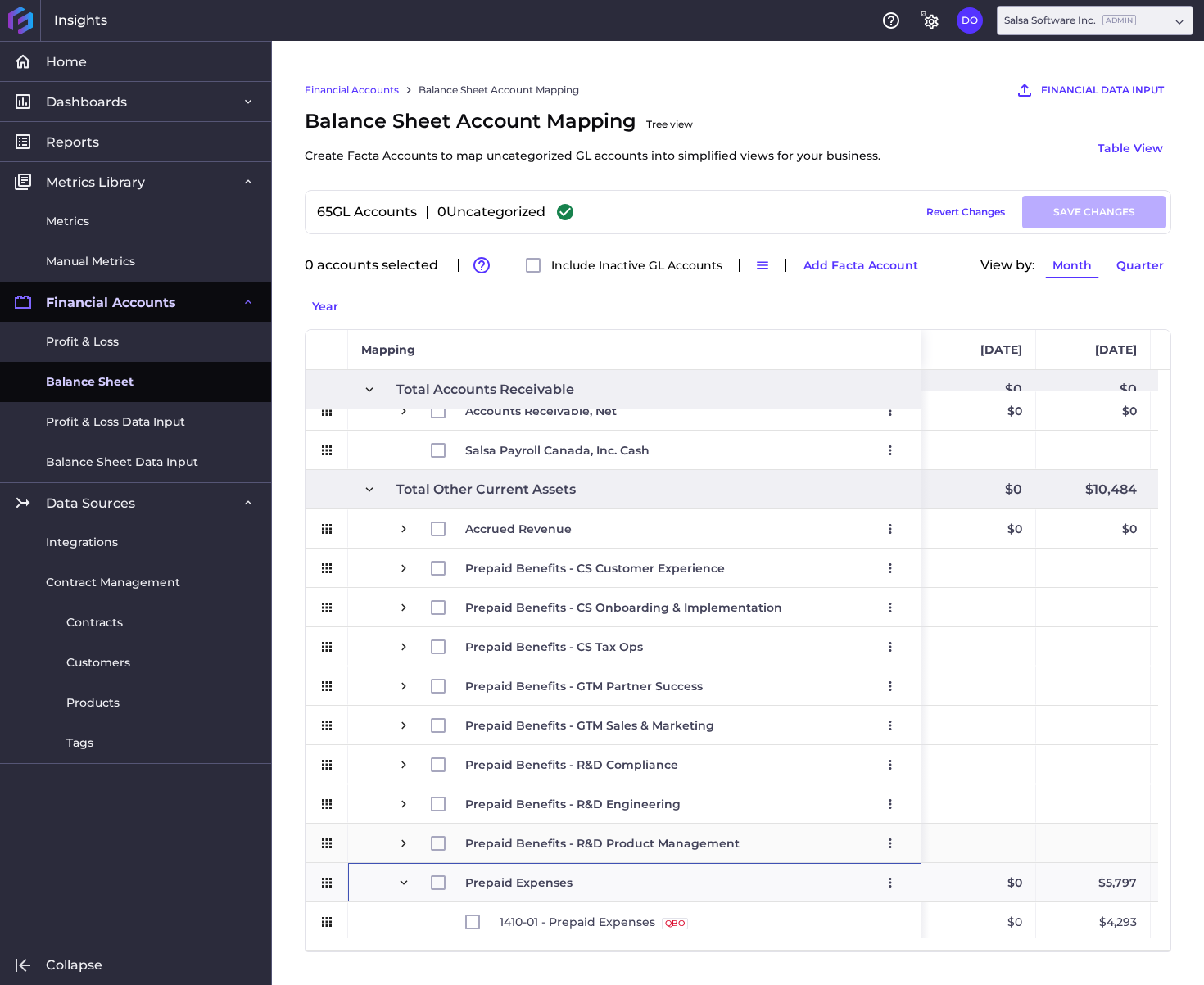
scroll to position [382, 0]
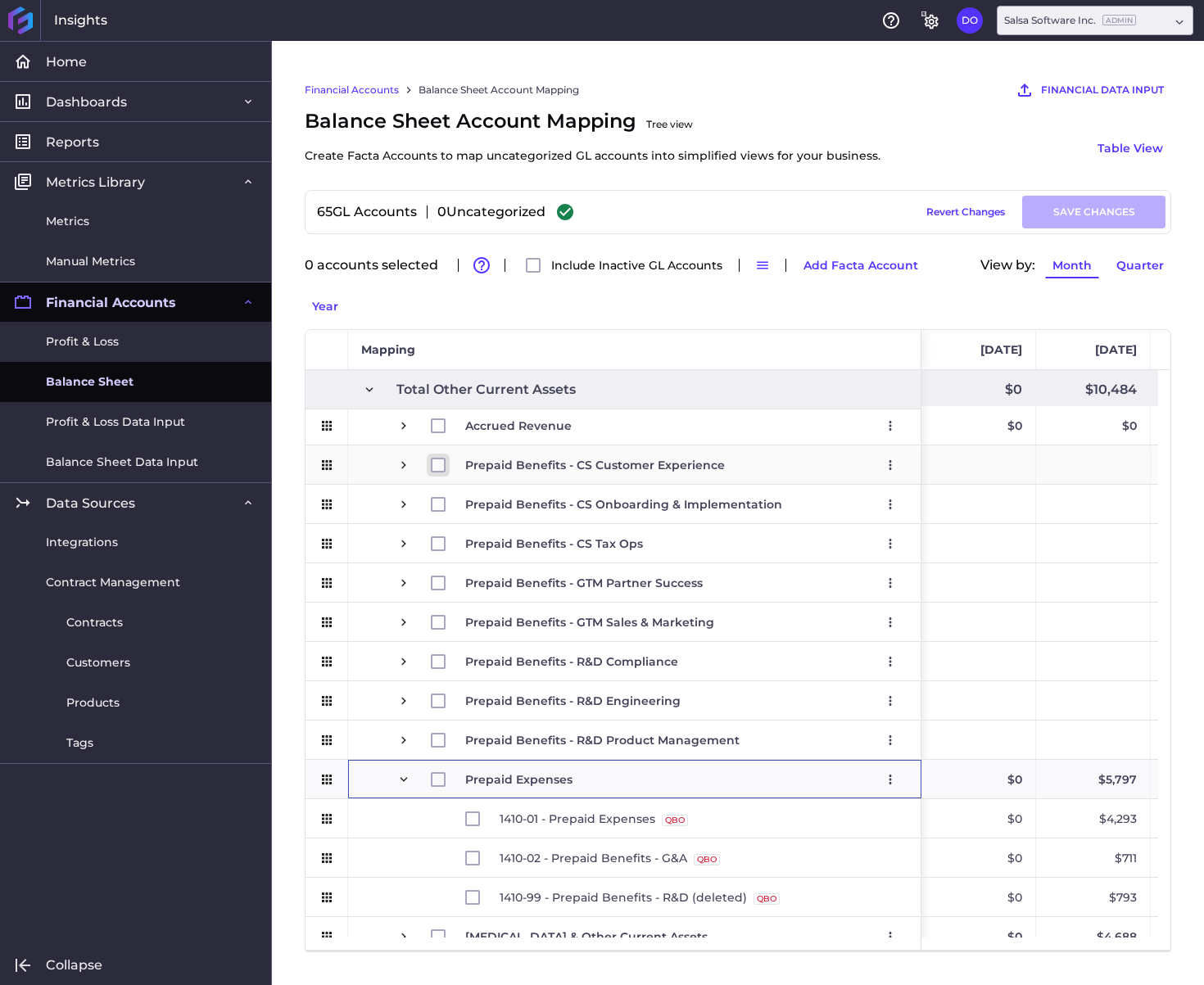
click at [435, 458] on input "Press Space to toggle row selection (unchecked)" at bounding box center [438, 464] width 15 height 15
checkbox input "true"
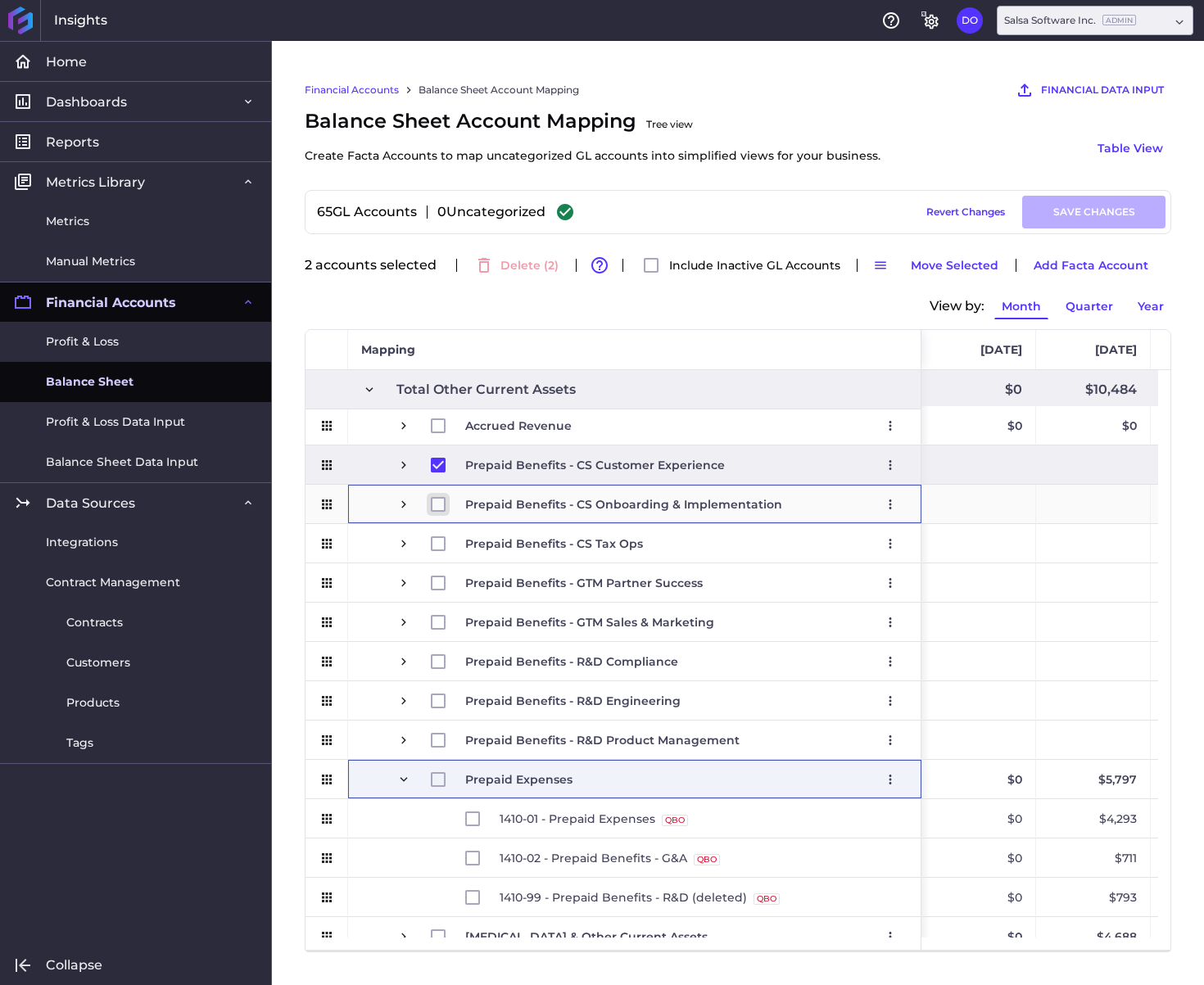
click at [436, 505] on input "Press Space to toggle row selection (unchecked)" at bounding box center [438, 504] width 15 height 15
checkbox input "true"
drag, startPoint x: 439, startPoint y: 543, endPoint x: 438, endPoint y: 558, distance: 15.0
click at [439, 543] on input "Press Space to toggle row selection (unchecked)" at bounding box center [438, 543] width 15 height 15
checkbox input "true"
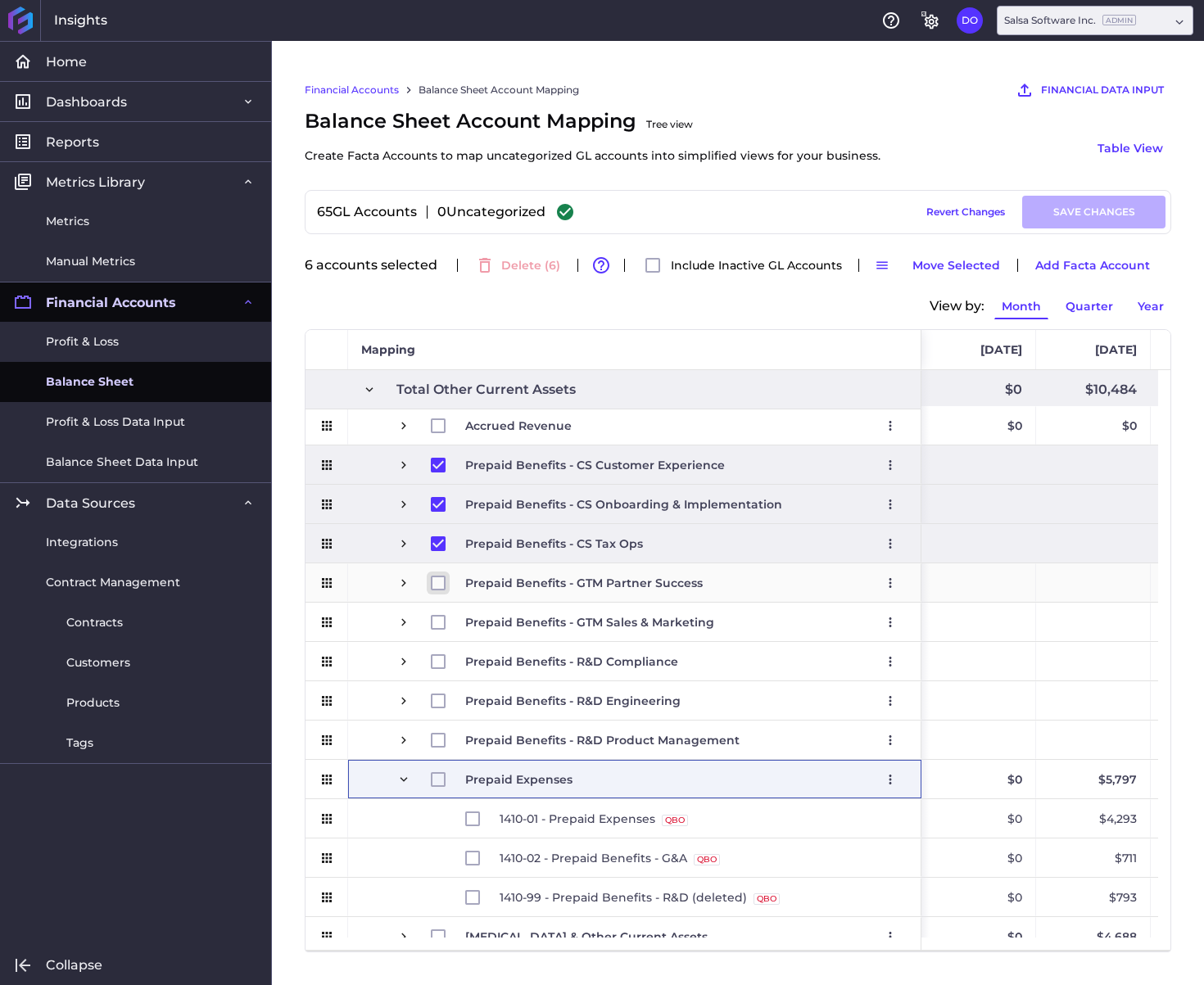
click at [439, 582] on input "Press Space to toggle row selection (unchecked)" at bounding box center [438, 583] width 15 height 15
checkbox input "true"
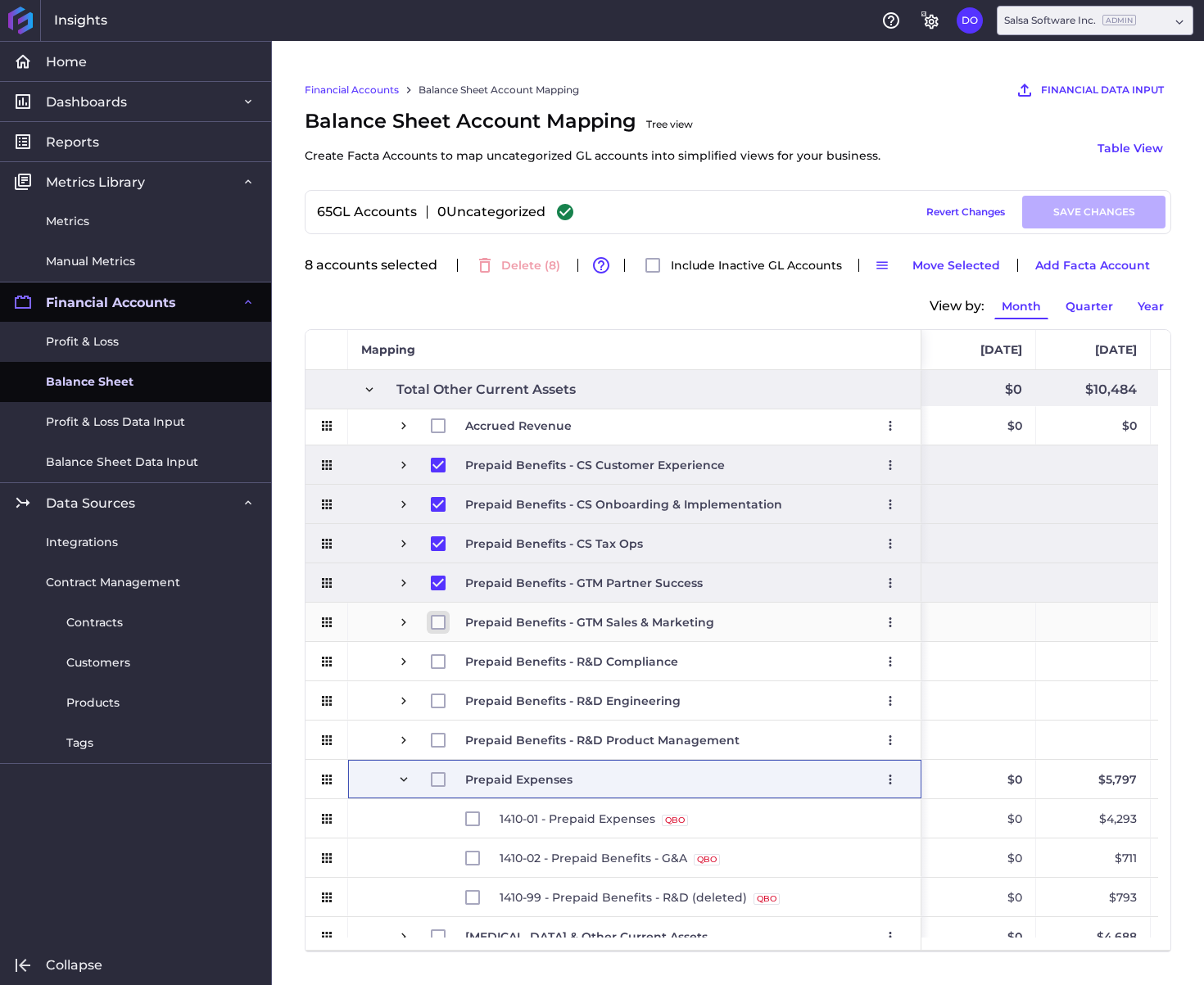
drag, startPoint x: 440, startPoint y: 621, endPoint x: 437, endPoint y: 653, distance: 32.1
click at [440, 621] on input "Press Space to toggle row selection (unchecked)" at bounding box center [438, 622] width 15 height 15
checkbox input "true"
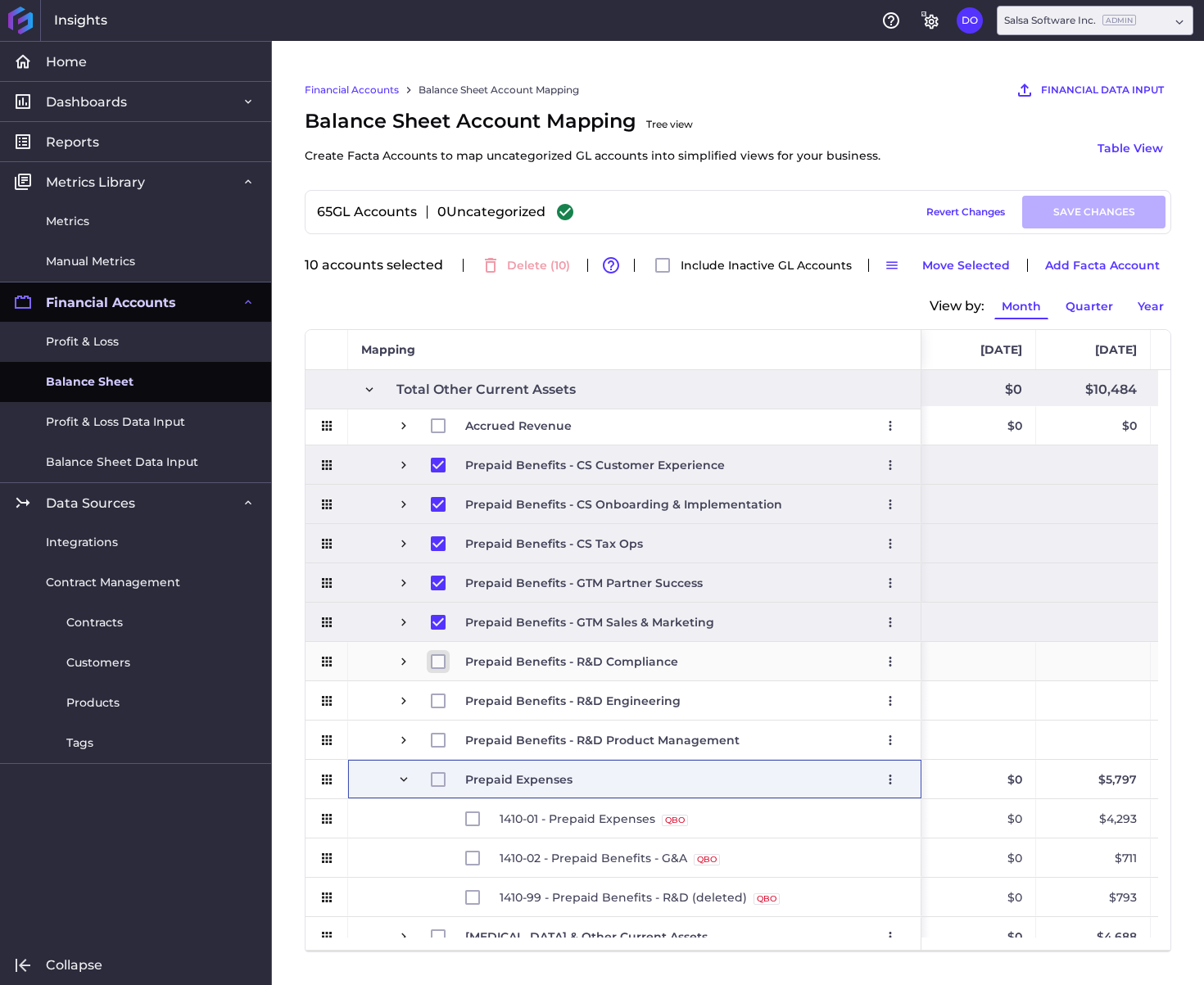
click at [437, 659] on input "Press Space to toggle row selection (unchecked)" at bounding box center [438, 661] width 15 height 15
checkbox input "true"
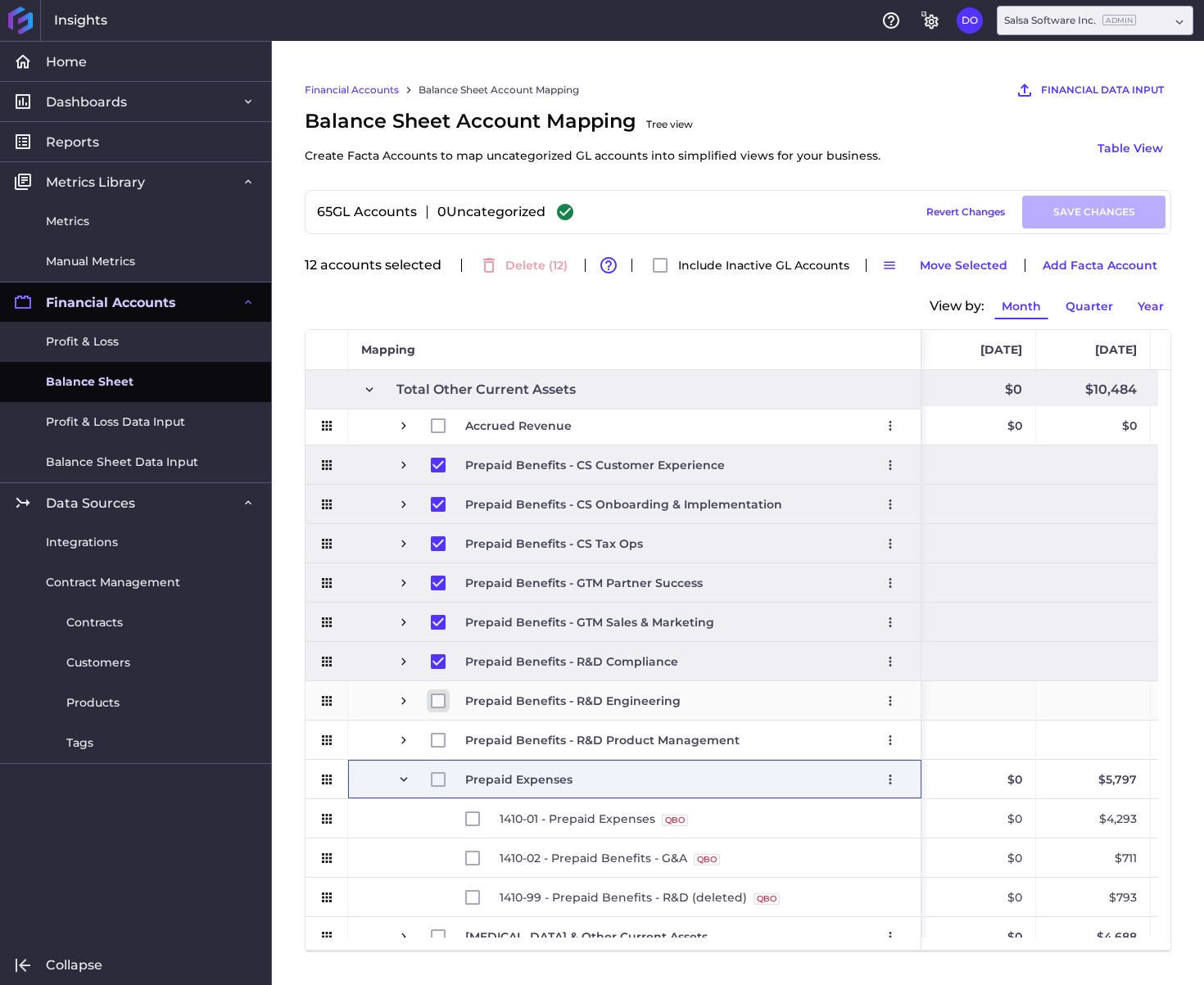
click at [431, 697] on input "Press Space to toggle row selection (unchecked)" at bounding box center [438, 701] width 15 height 15
checkbox input "true"
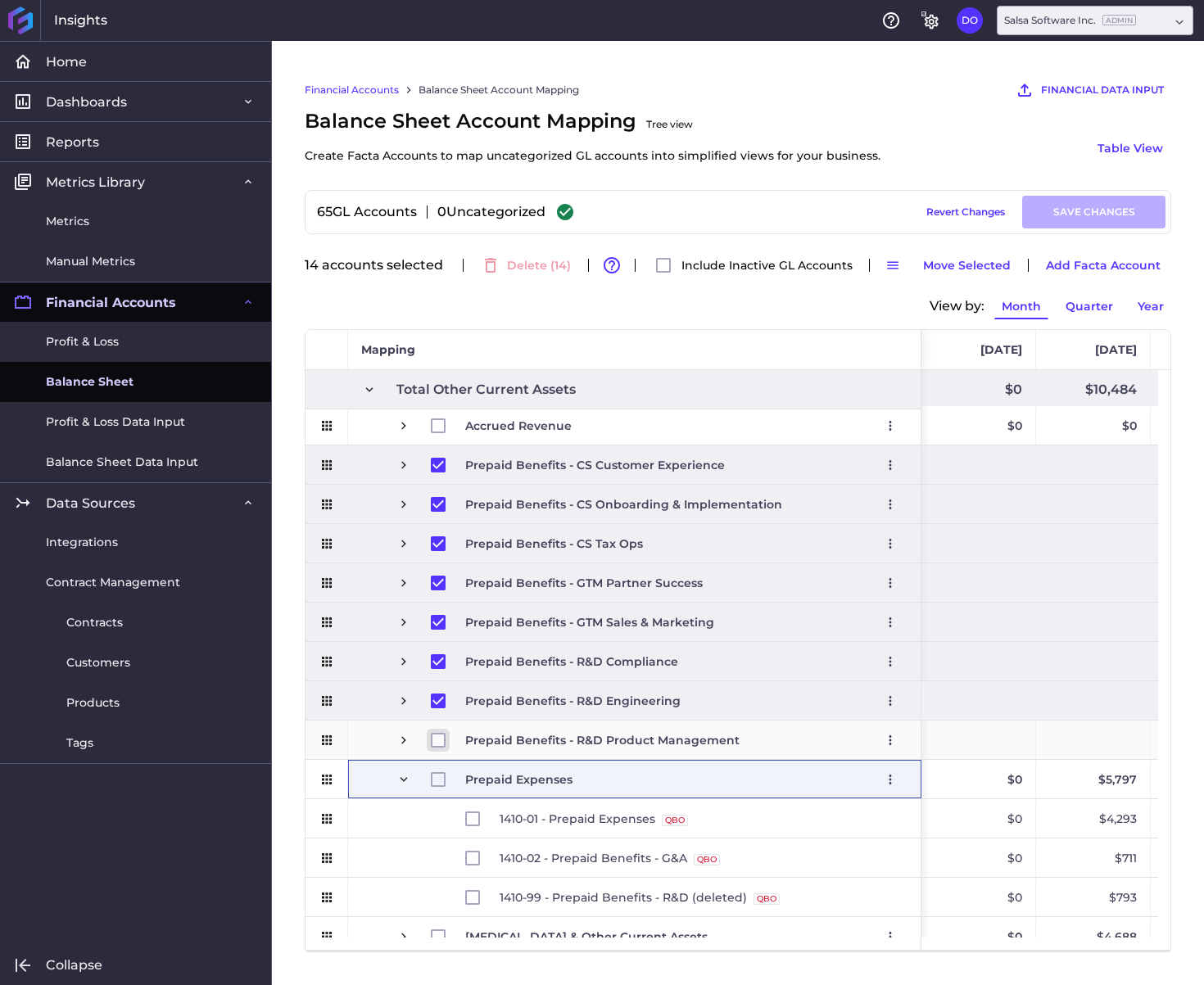
click at [437, 742] on input "Press Space to toggle row selection (unchecked)" at bounding box center [438, 740] width 15 height 15
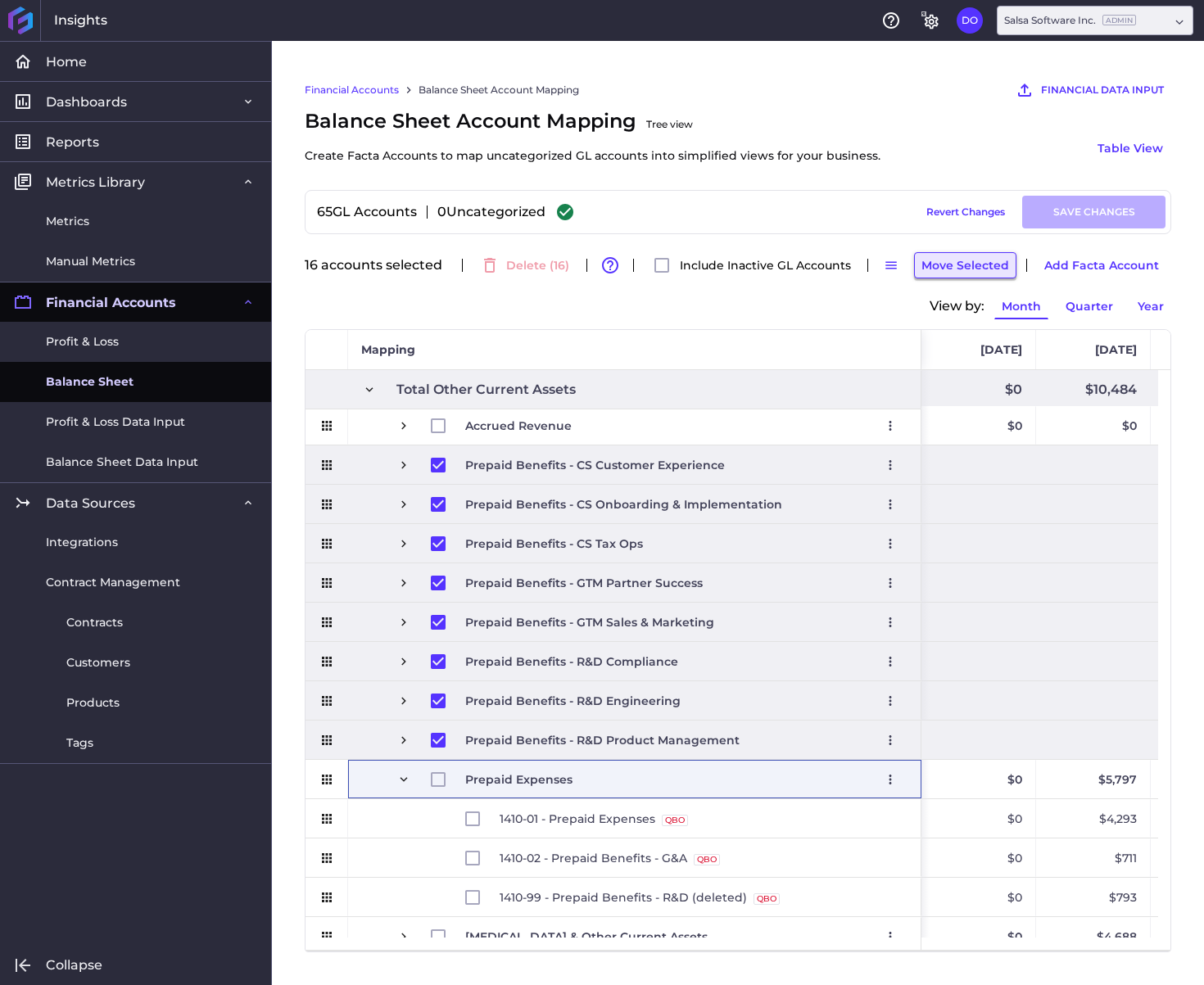
click at [929, 268] on button "Move Selected" at bounding box center [966, 265] width 102 height 27
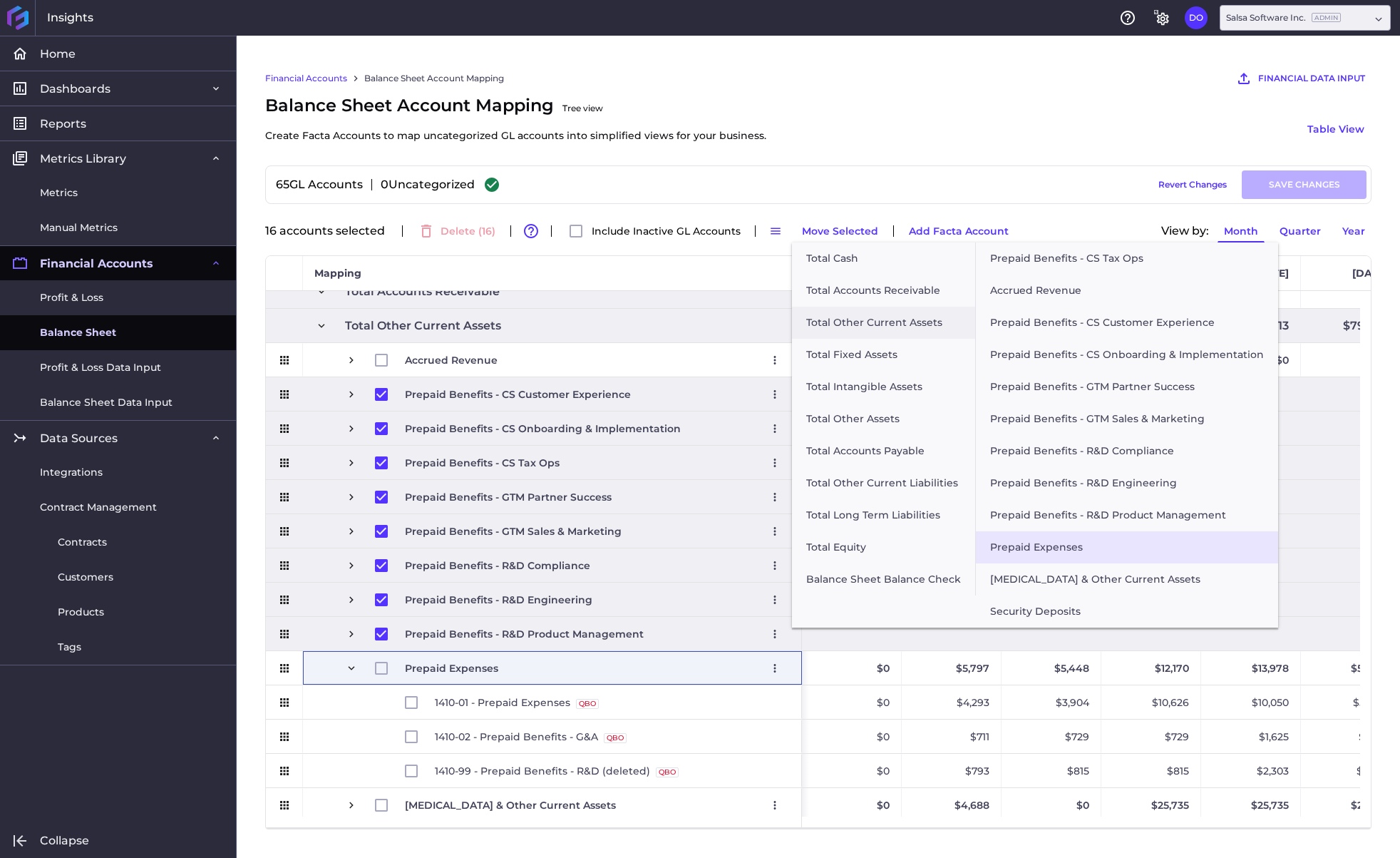
click at [1033, 546] on button "Prepaid Expenses" at bounding box center [1127, 547] width 302 height 32
checkbox input "false"
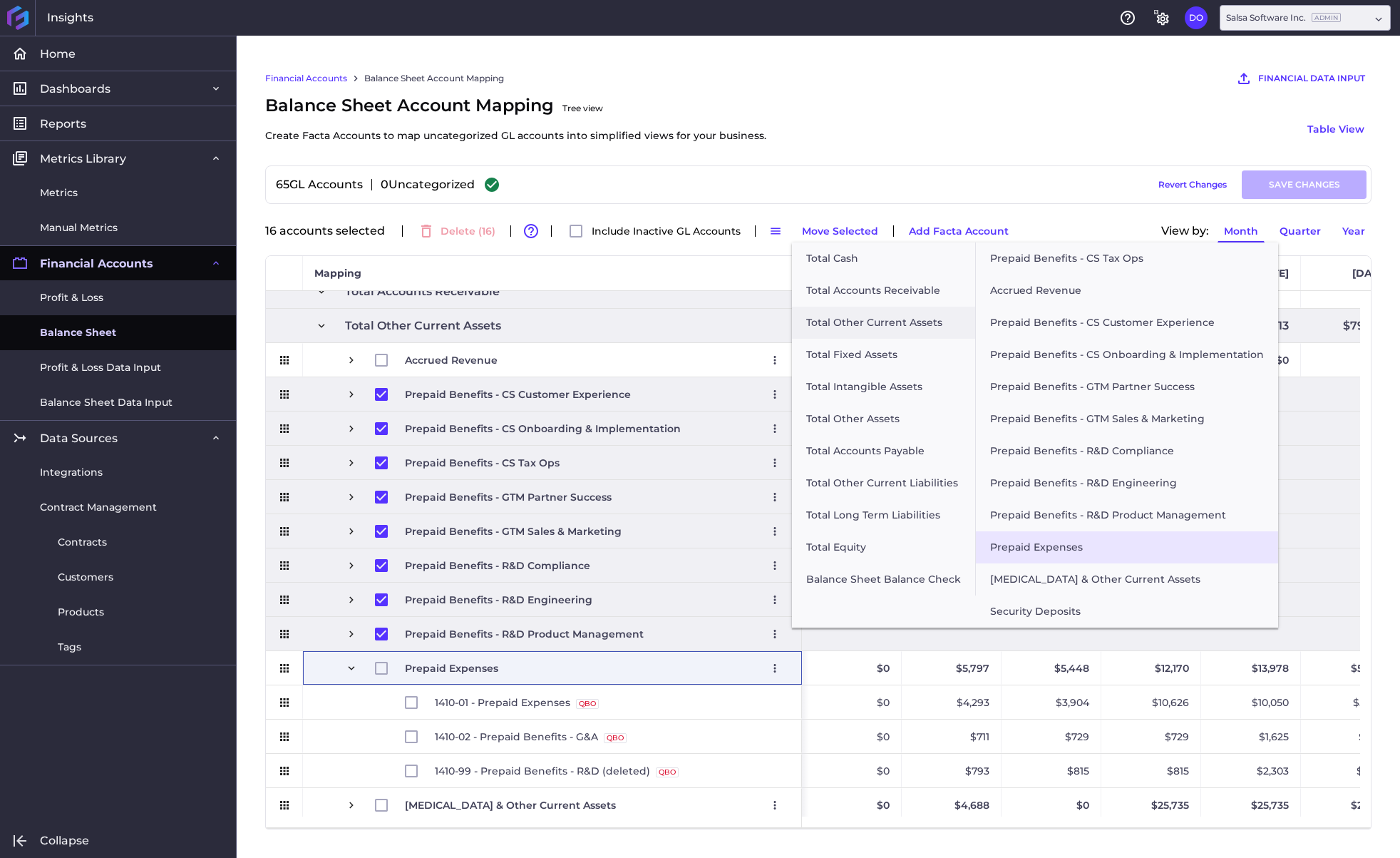
checkbox input "false"
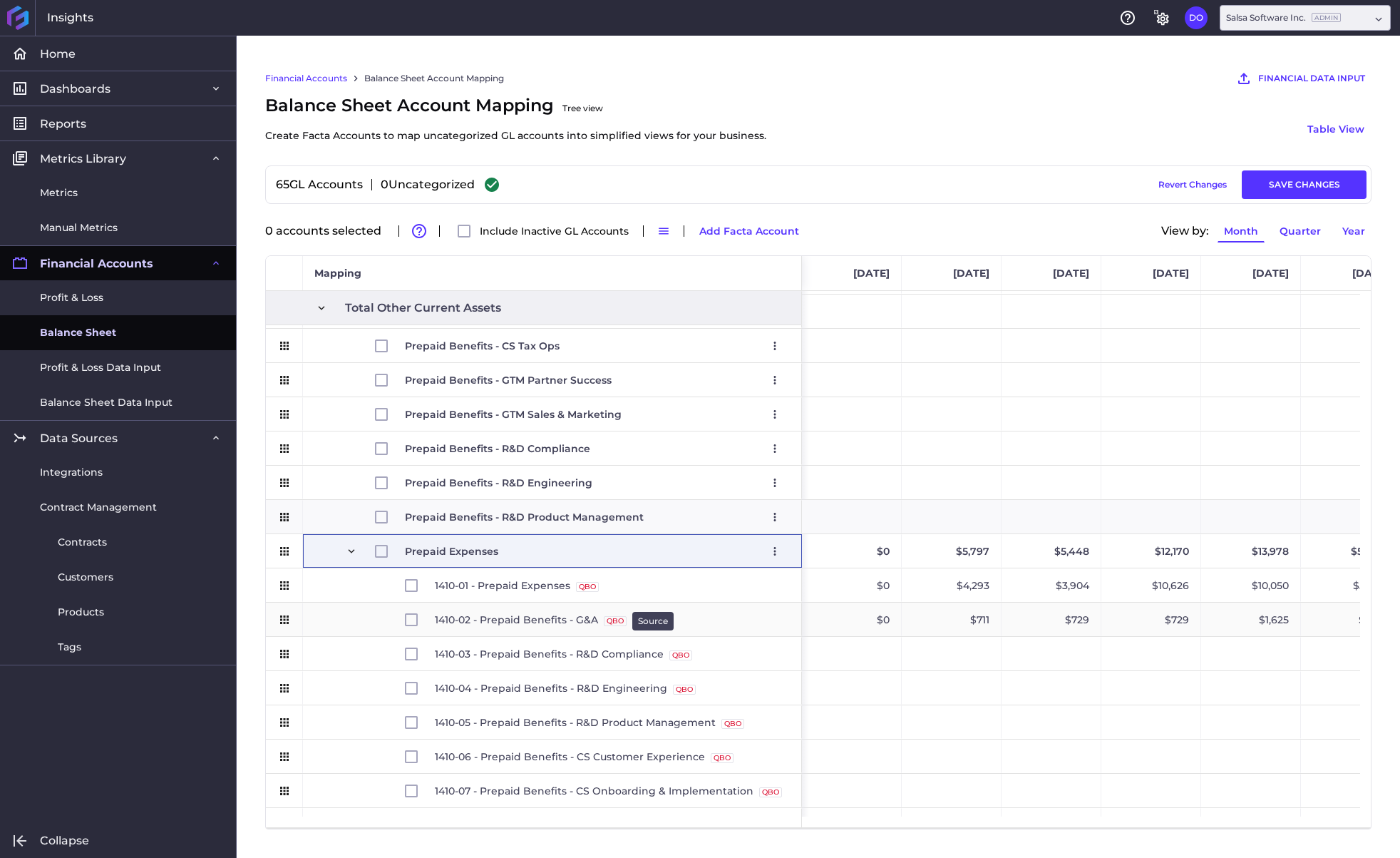
scroll to position [493, 0]
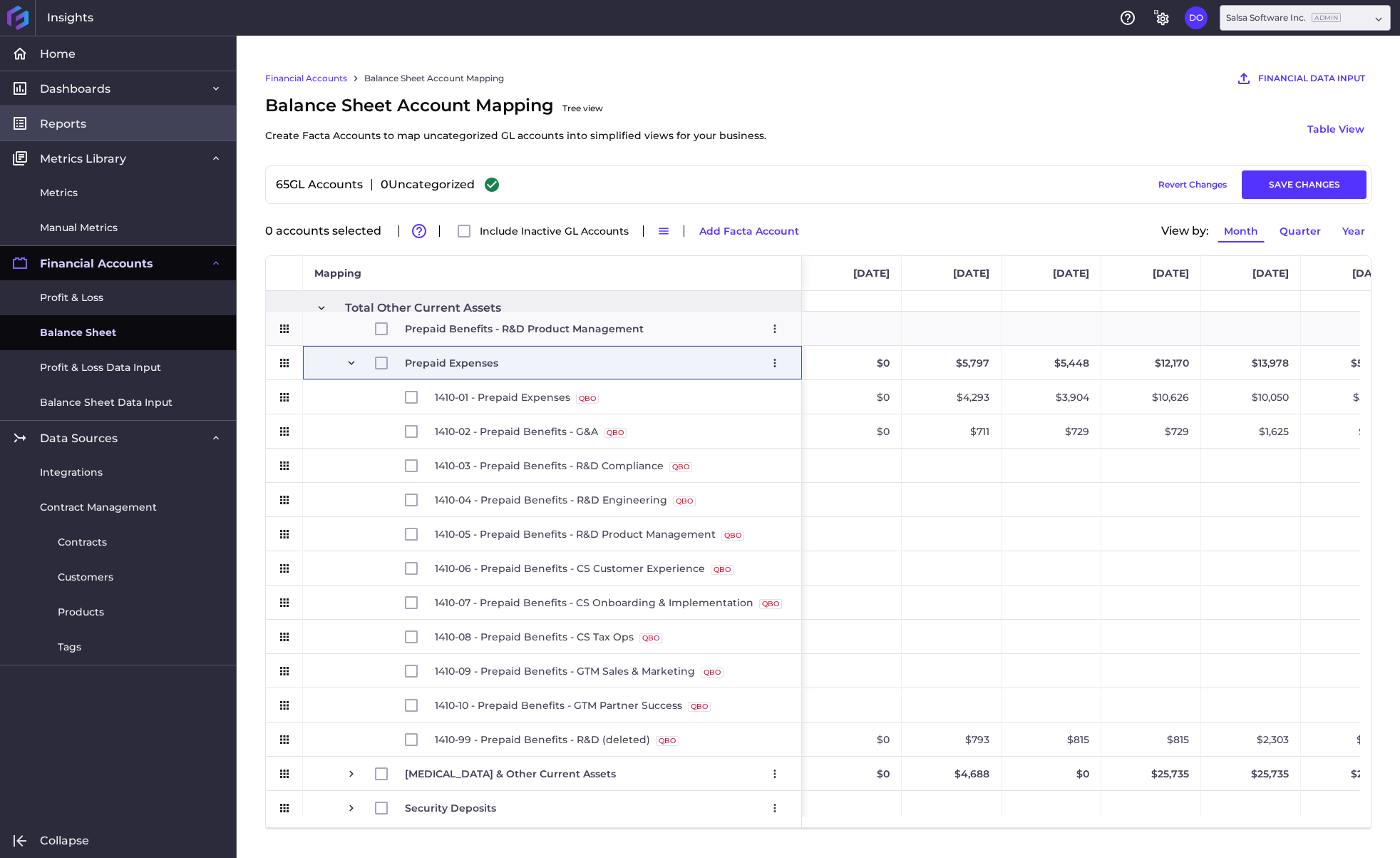
click at [69, 118] on span "Reports" at bounding box center [63, 123] width 46 height 15
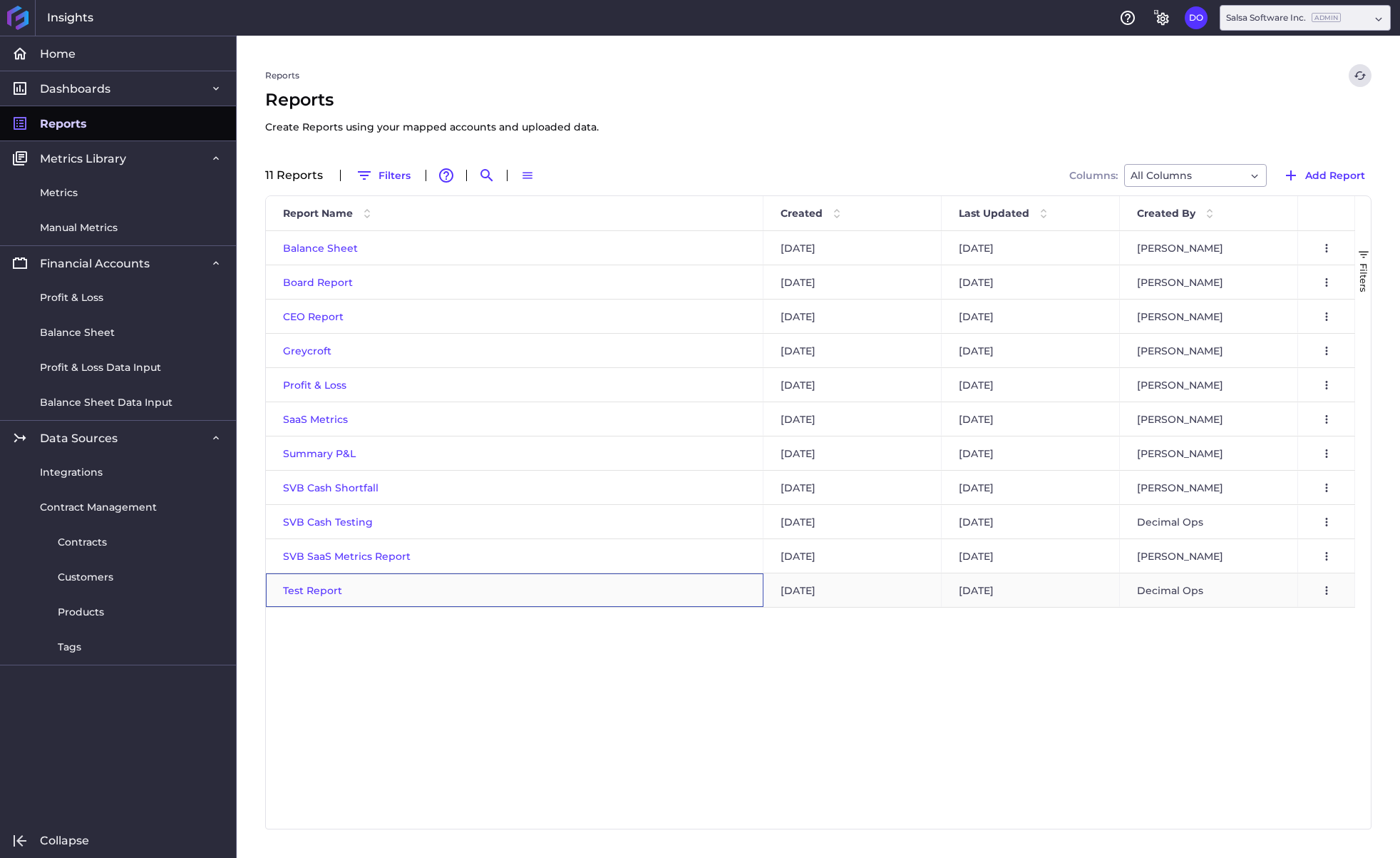
click at [315, 590] on span "Test Report" at bounding box center [312, 591] width 59 height 13
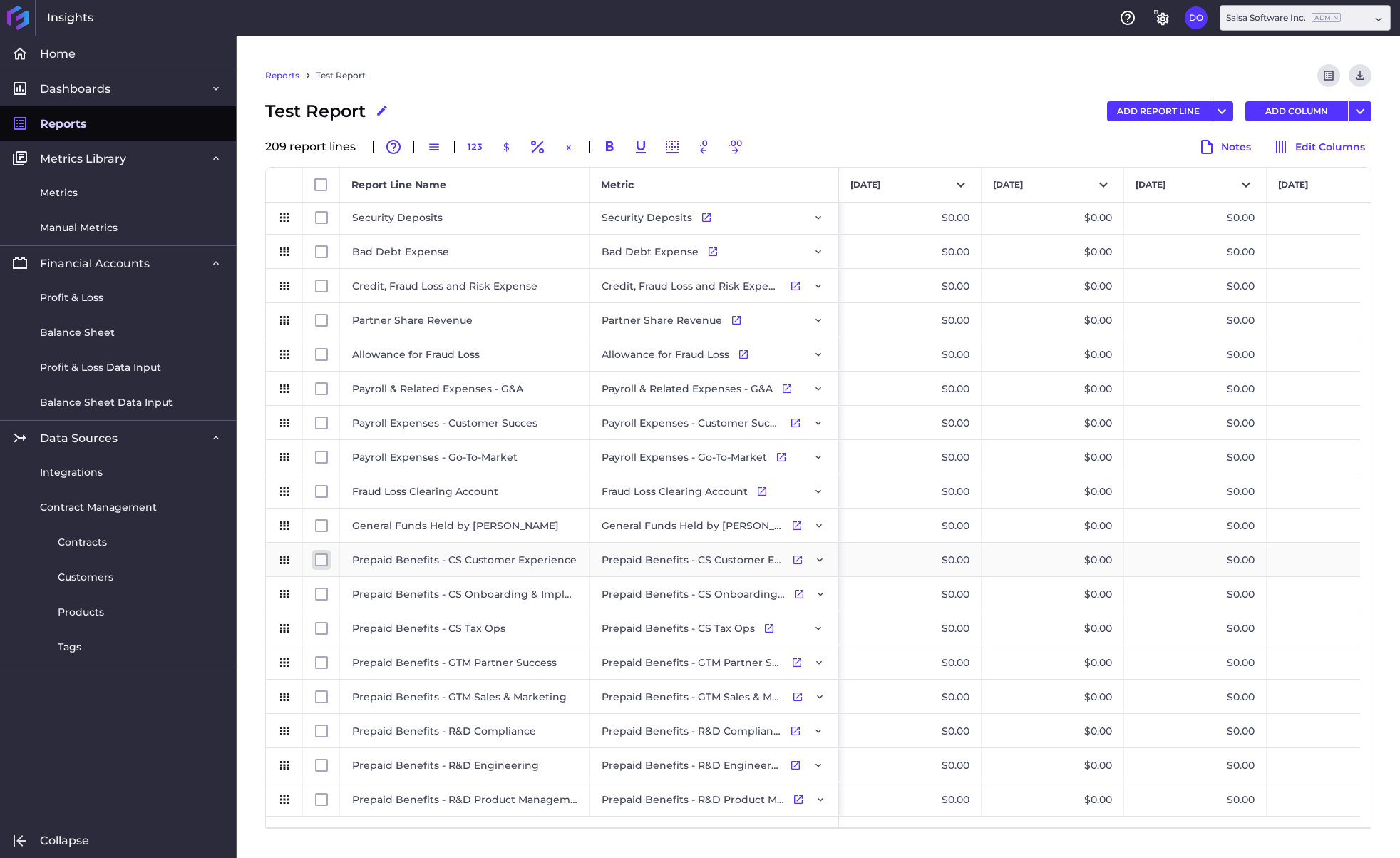
click at [320, 562] on input "Press Space to toggle row selection (unchecked)" at bounding box center [321, 560] width 13 height 13
checkbox input "true"
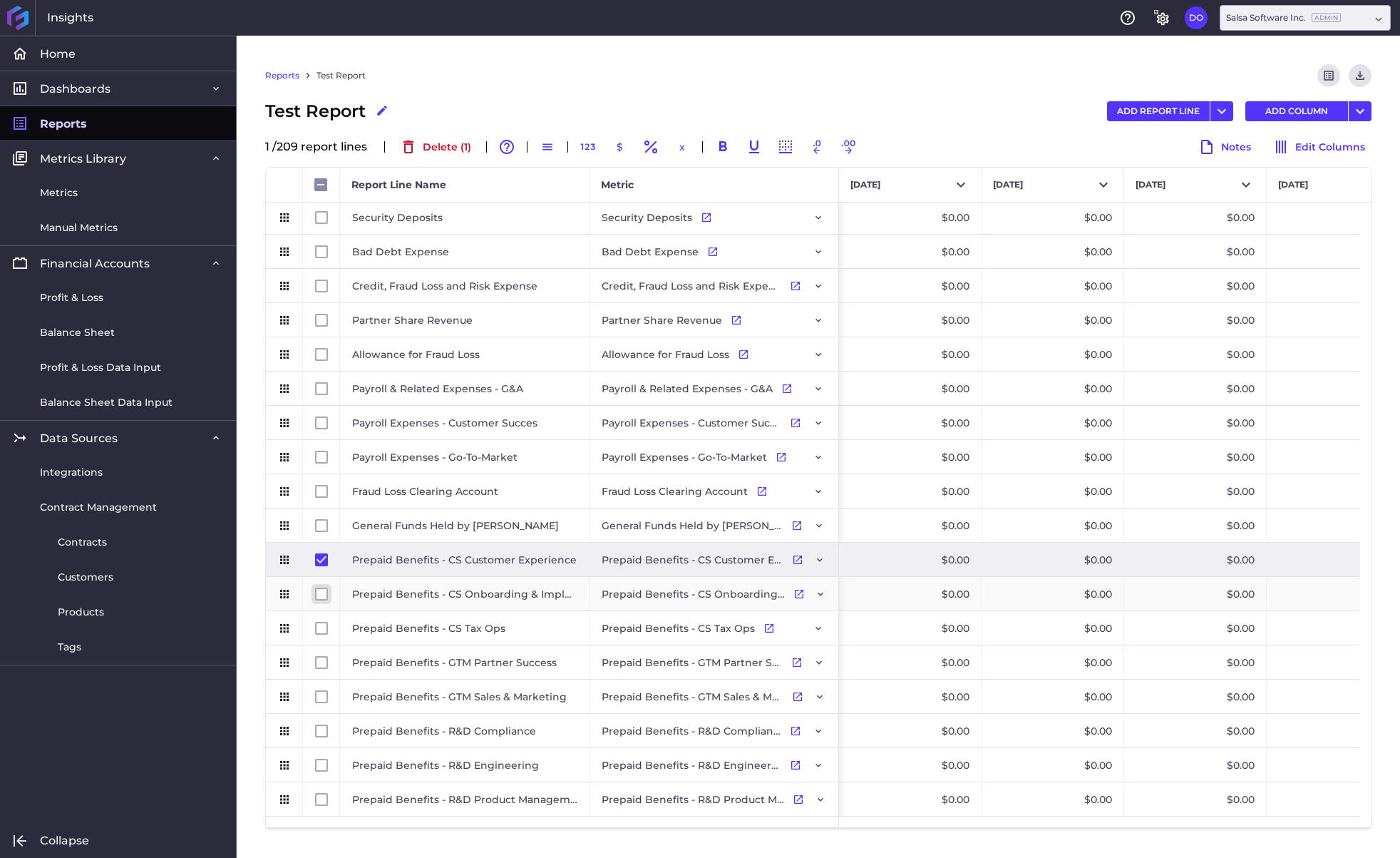
checkbox input "false"
click at [321, 592] on input "Press Space to toggle row selection (unchecked)" at bounding box center [321, 594] width 13 height 13
checkbox input "true"
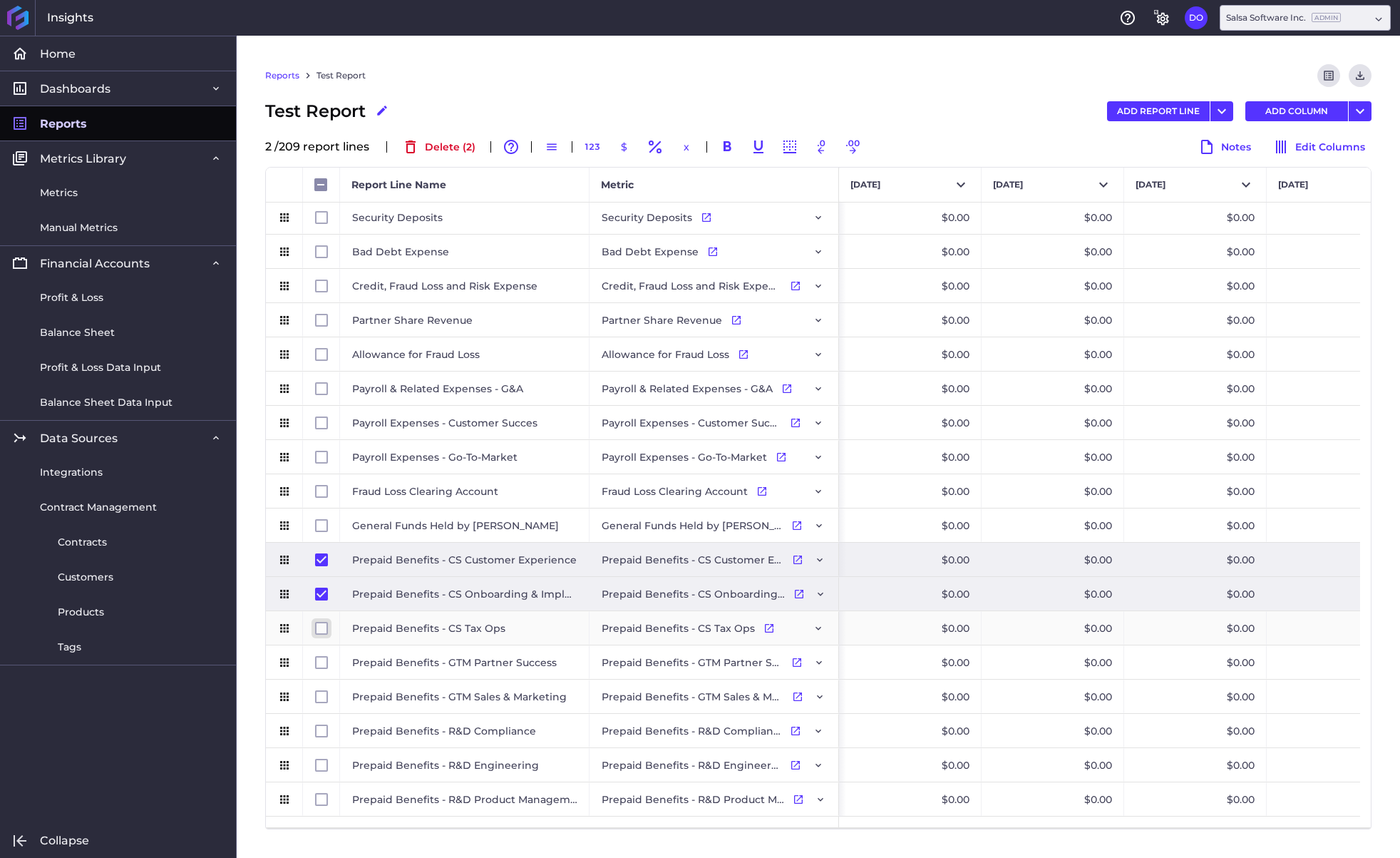
checkbox input "false"
click at [320, 624] on input "Press Space to toggle row selection (unchecked)" at bounding box center [321, 628] width 13 height 13
checkbox input "true"
checkbox input "false"
drag, startPoint x: 319, startPoint y: 659, endPoint x: 319, endPoint y: 674, distance: 15.0
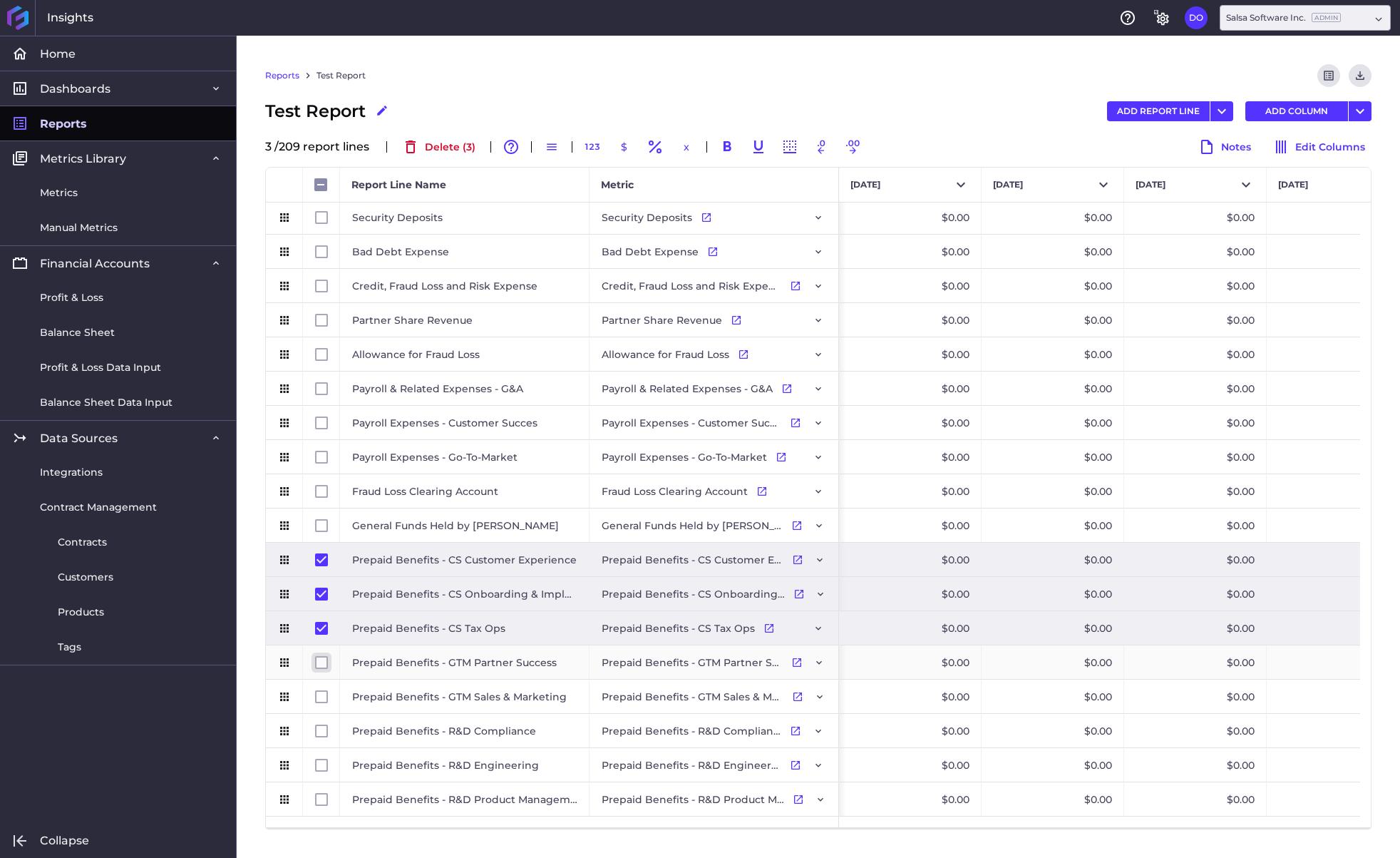
click at [319, 659] on input "Press Space to toggle row selection (unchecked)" at bounding box center [321, 663] width 13 height 13
checkbox input "true"
checkbox input "false"
drag, startPoint x: 321, startPoint y: 692, endPoint x: 323, endPoint y: 707, distance: 15.1
click at [322, 692] on input "Press Space to toggle row selection (unchecked)" at bounding box center [321, 697] width 13 height 13
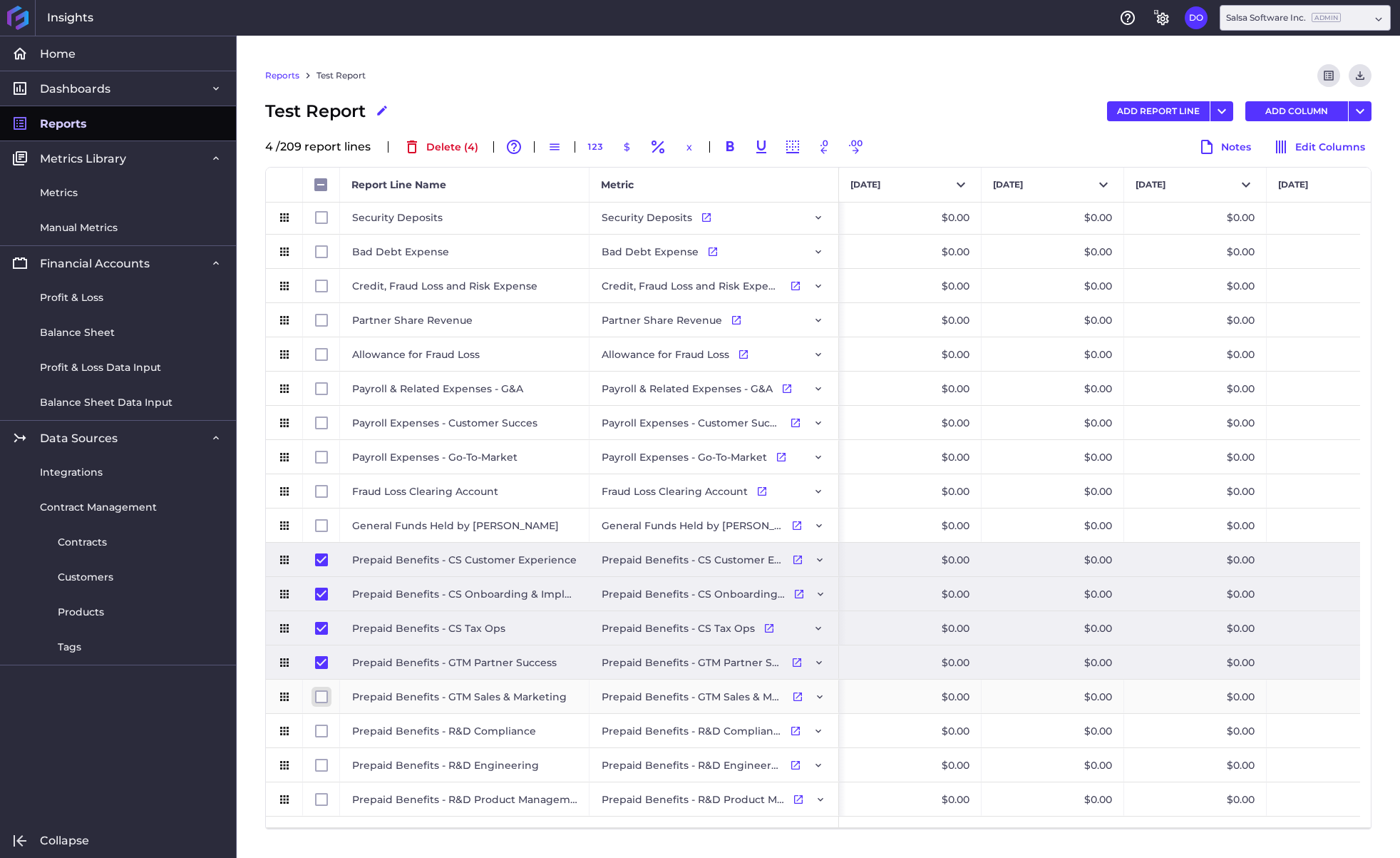
checkbox input "true"
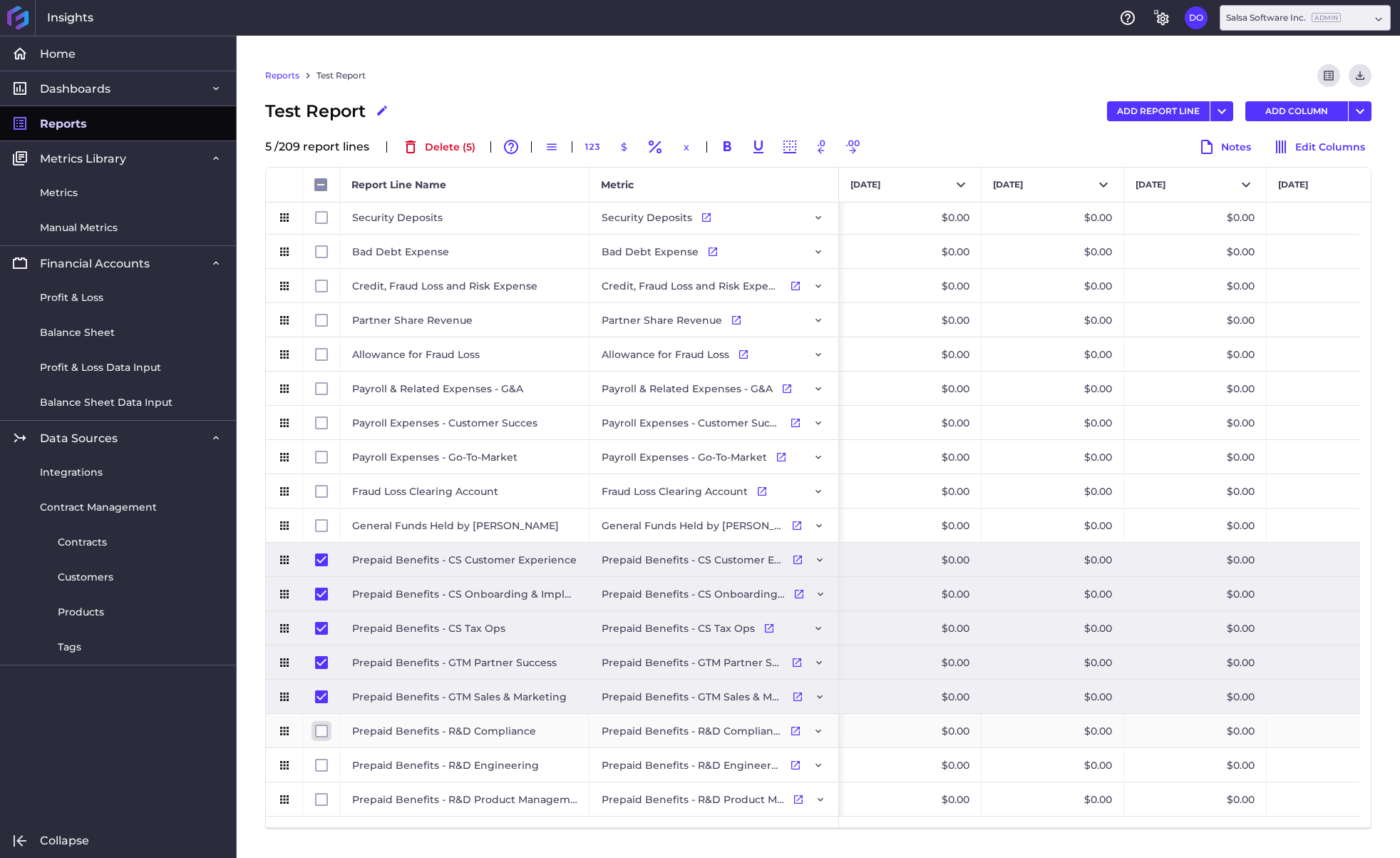
checkbox input "false"
click at [323, 729] on input "Press Space to toggle row selection (unchecked)" at bounding box center [321, 730] width 13 height 13
checkbox input "true"
checkbox input "false"
drag, startPoint x: 321, startPoint y: 762, endPoint x: 325, endPoint y: 784, distance: 22.4
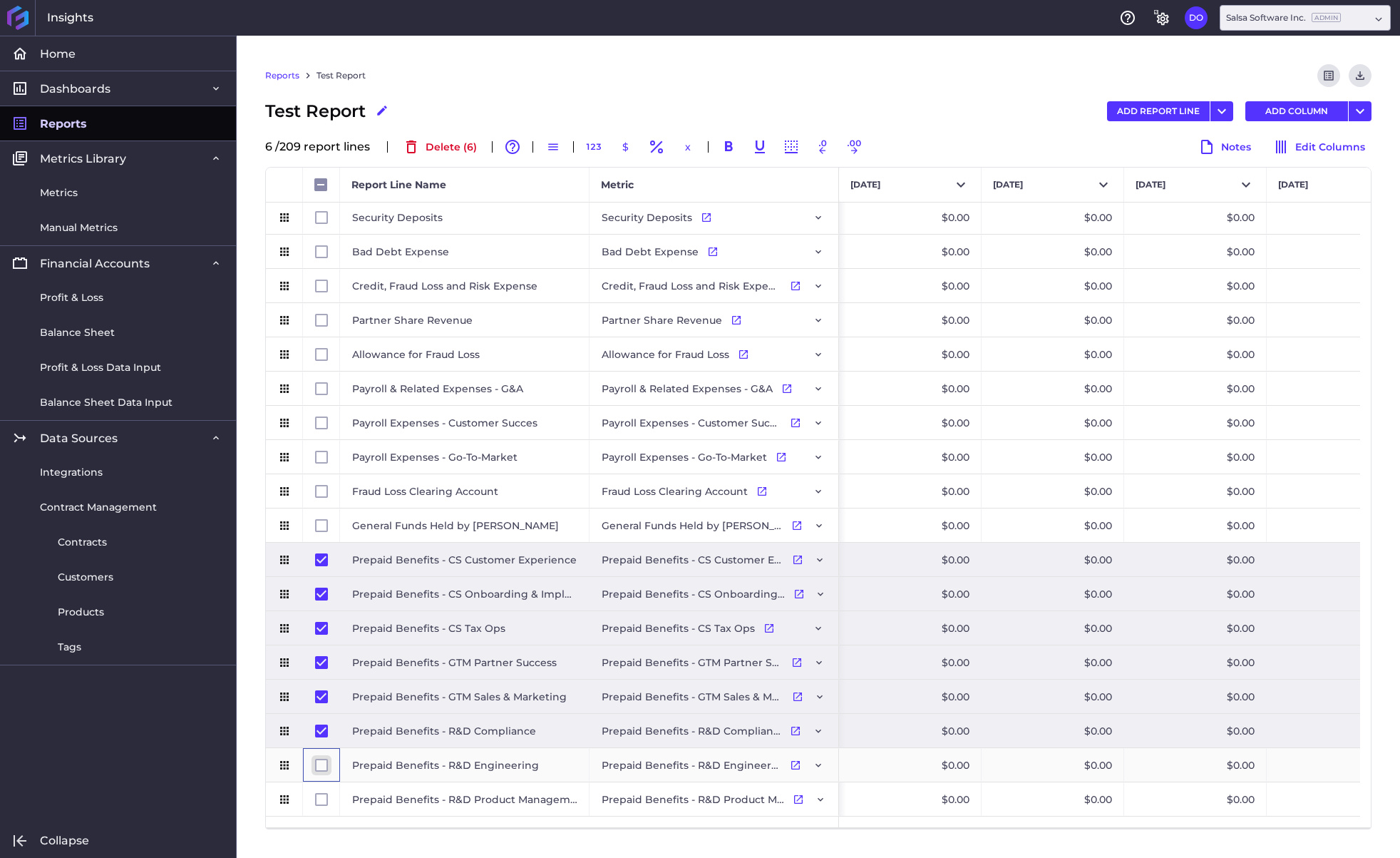
click at [321, 762] on input "Press Space to toggle row selection (unchecked)" at bounding box center [321, 765] width 13 height 13
checkbox input "true"
checkbox input "false"
click at [322, 801] on input "Press Space to toggle row selection (unchecked)" at bounding box center [321, 799] width 13 height 13
checkbox input "true"
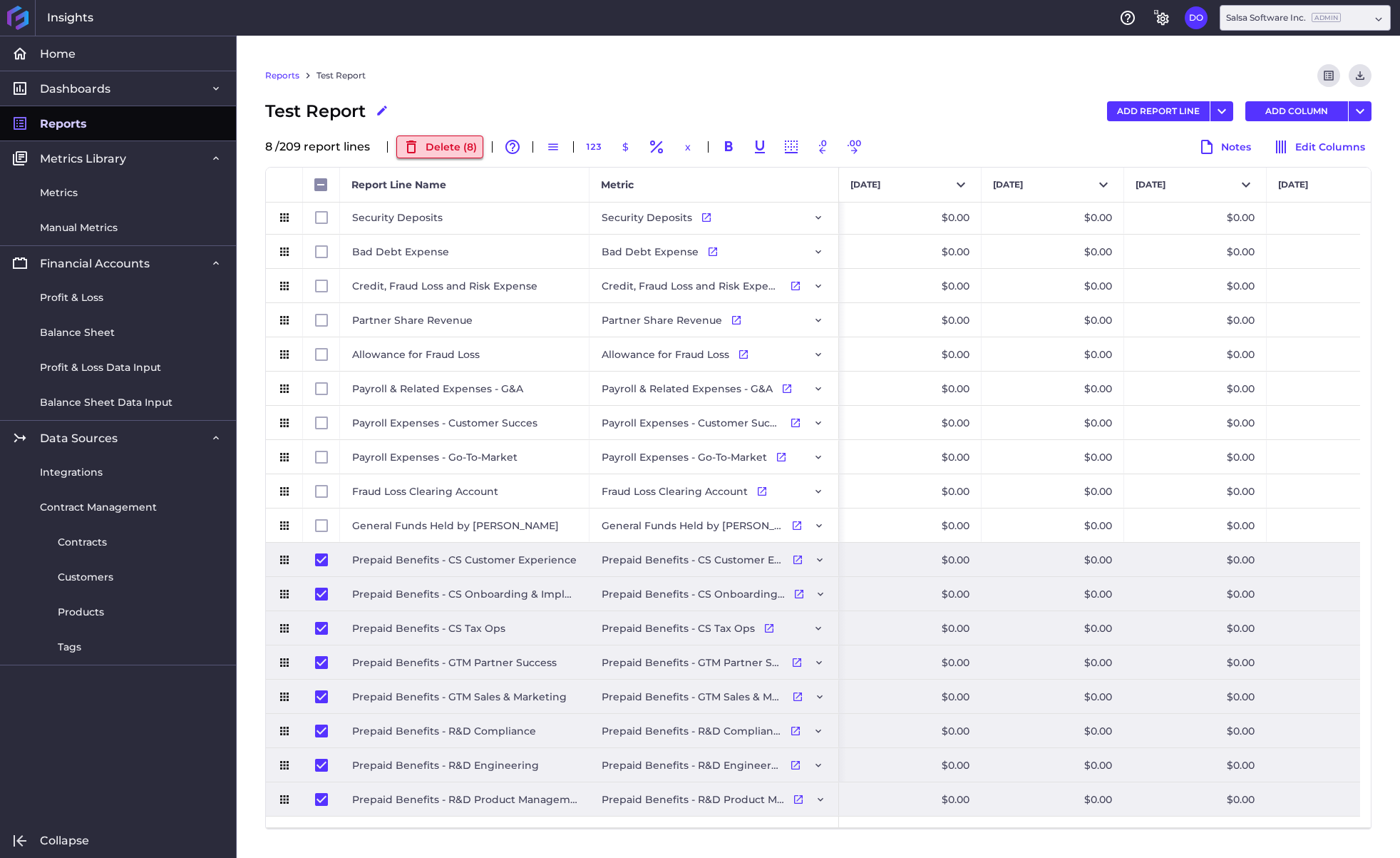
click at [446, 149] on button "Delete ( 8 )" at bounding box center [440, 147] width 87 height 23
checkbox input "false"
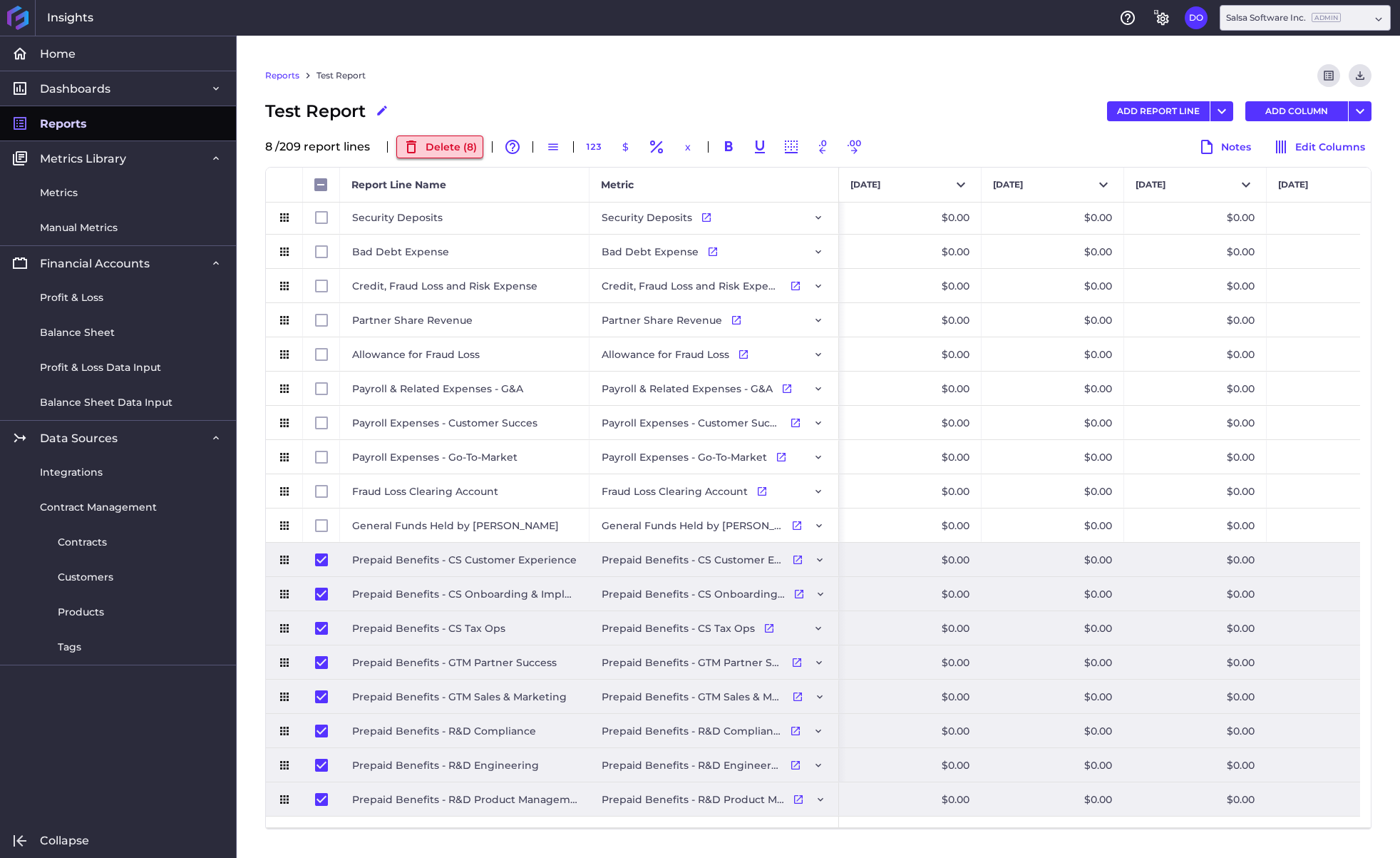
checkbox input "false"
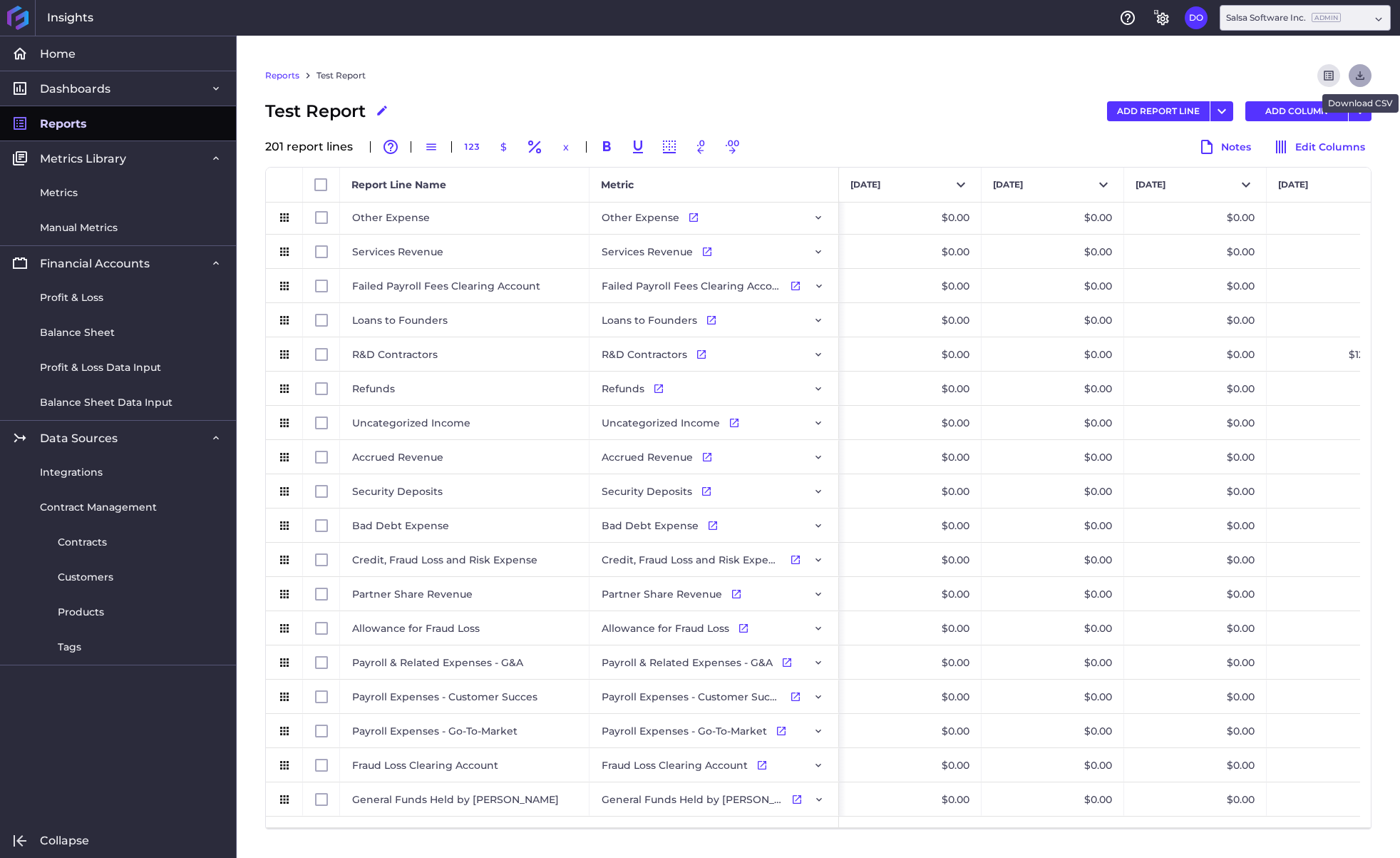
click at [1363, 77] on icon "Download" at bounding box center [1361, 75] width 9 height 9
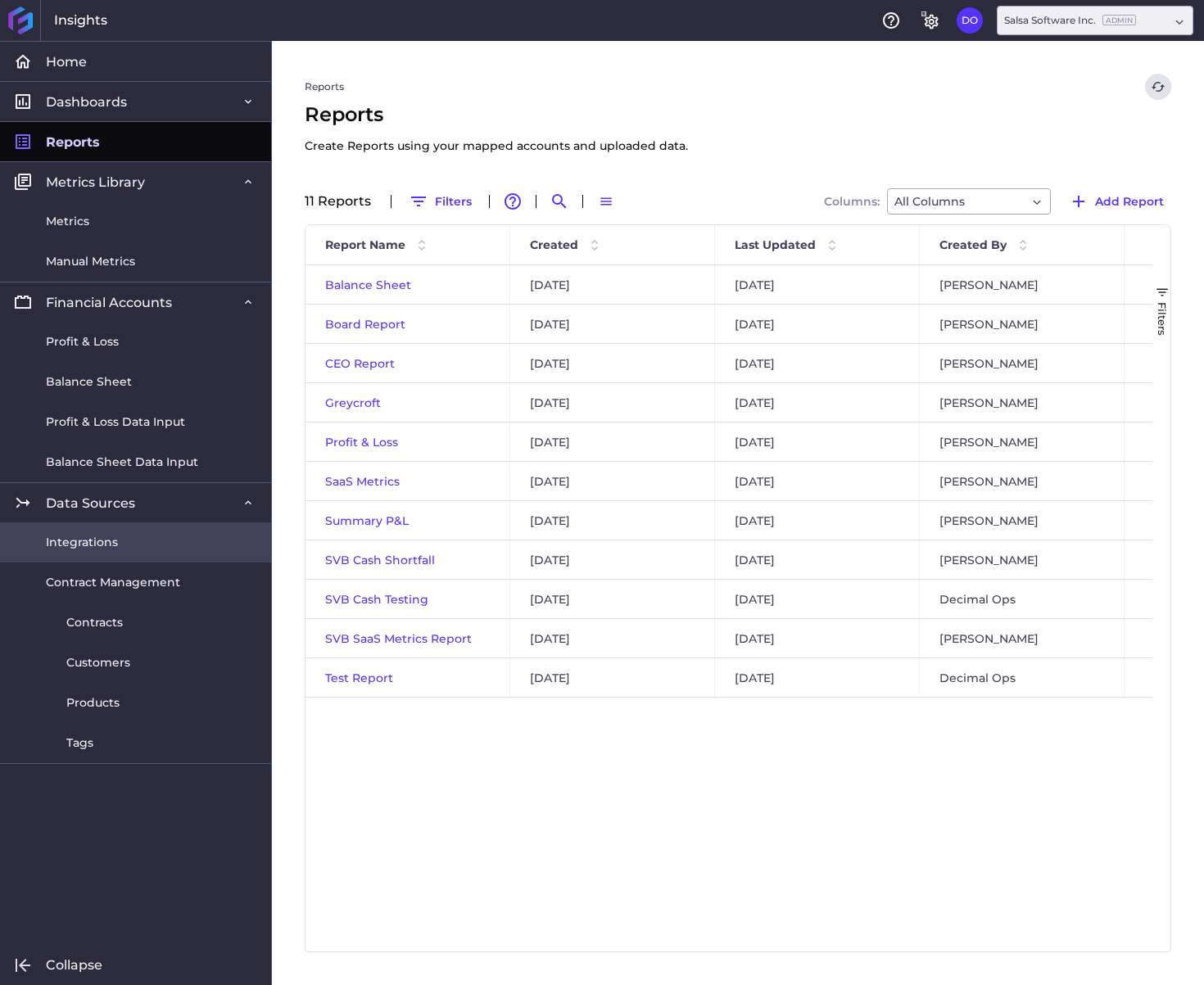
click at [124, 536] on link "Integrations" at bounding box center [135, 542] width 271 height 40
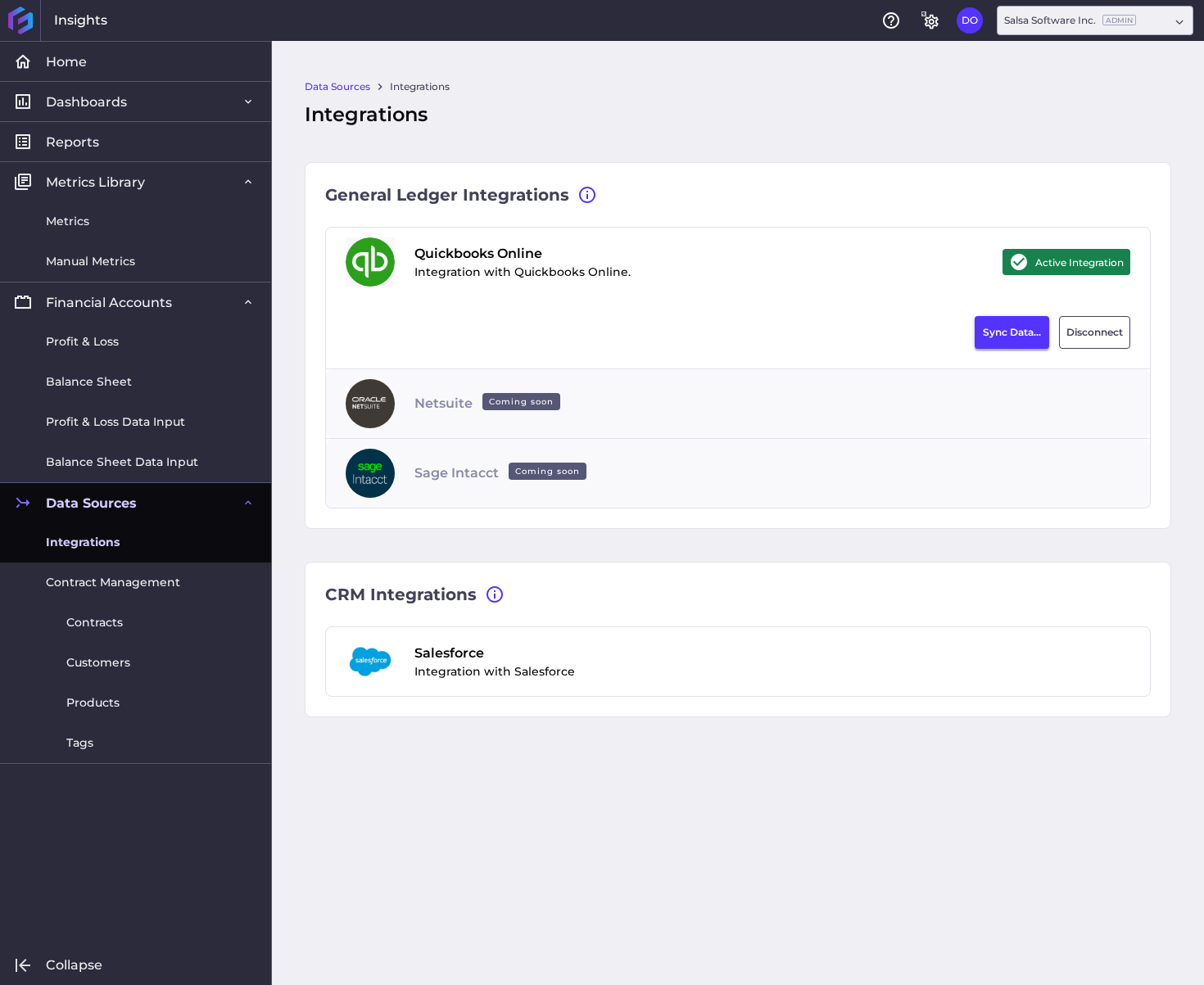
click at [1008, 329] on button "Sync Data..." at bounding box center [1012, 332] width 75 height 32
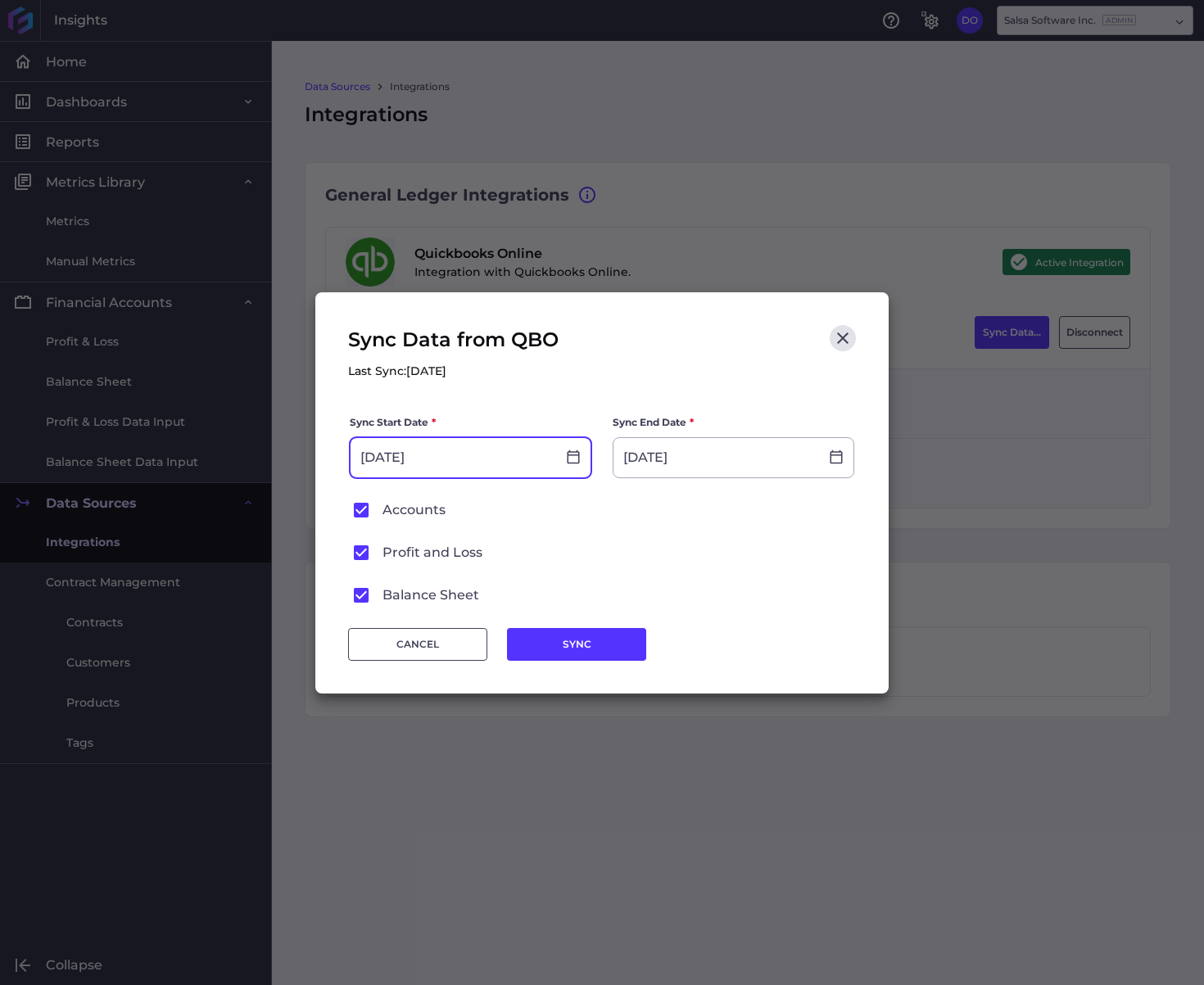
click at [477, 471] on input "[DATE]" at bounding box center [453, 458] width 206 height 39
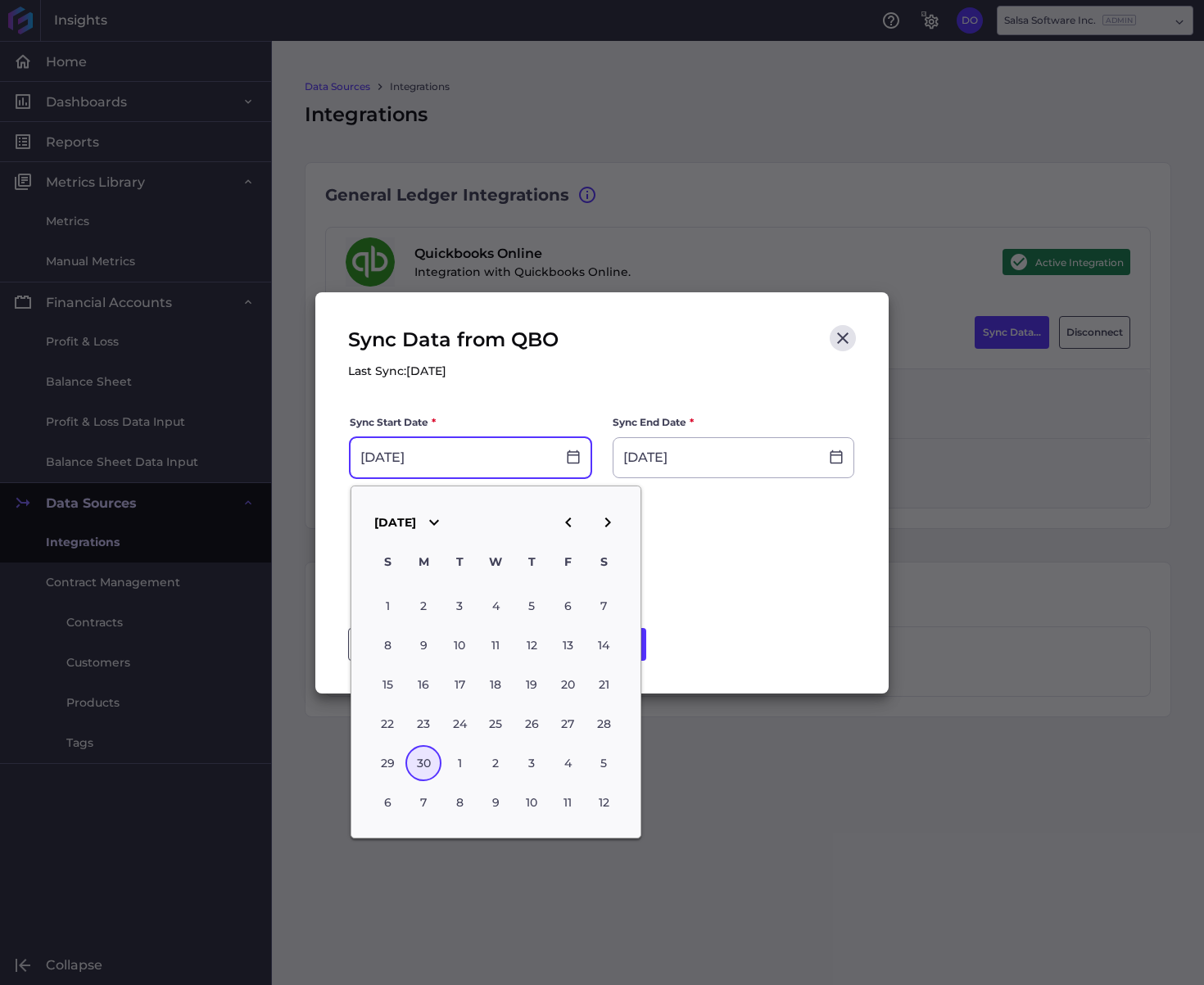
type input "[DATE]"
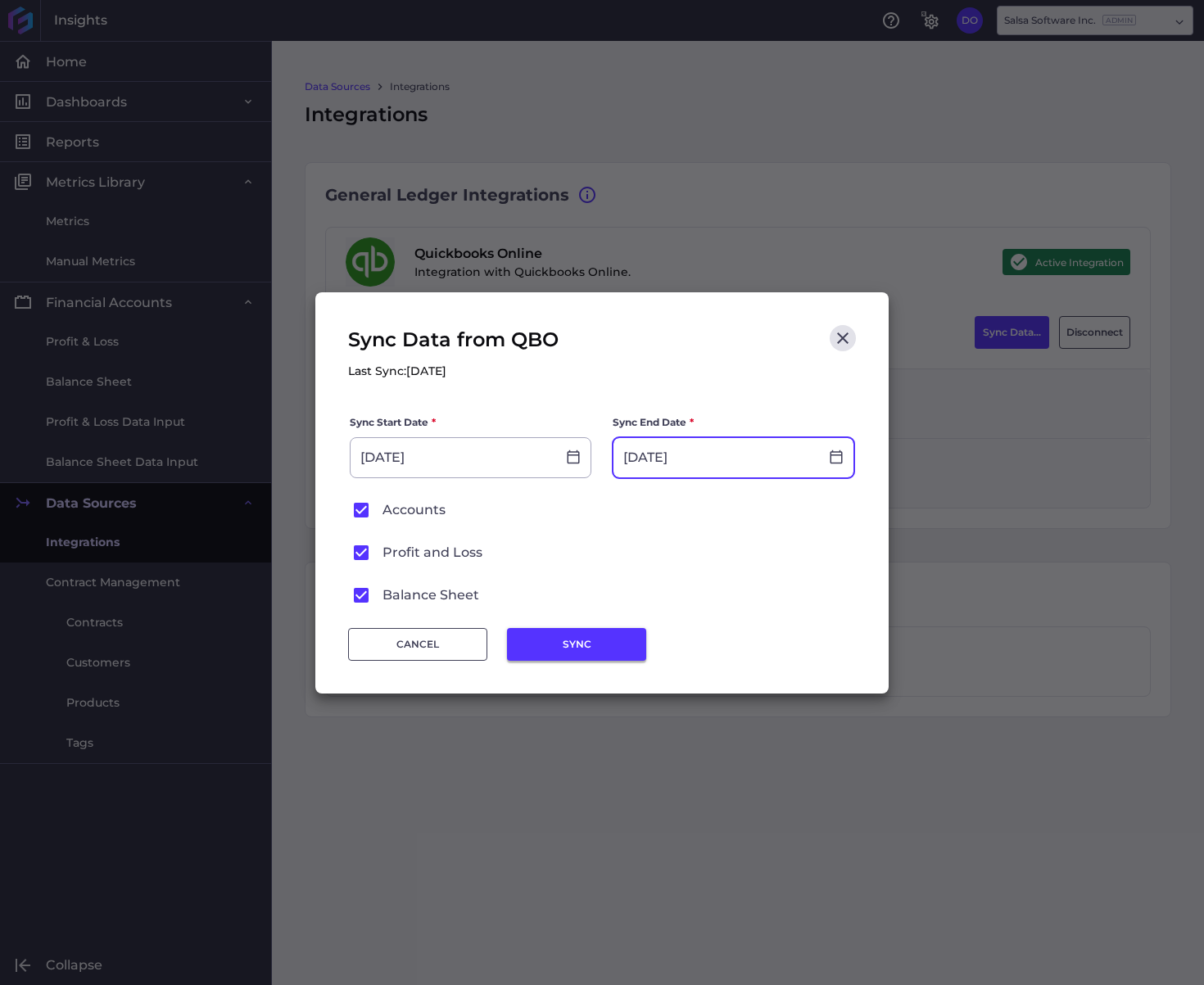
type input "[DATE]"
click at [587, 651] on button "SYNC" at bounding box center [576, 644] width 139 height 32
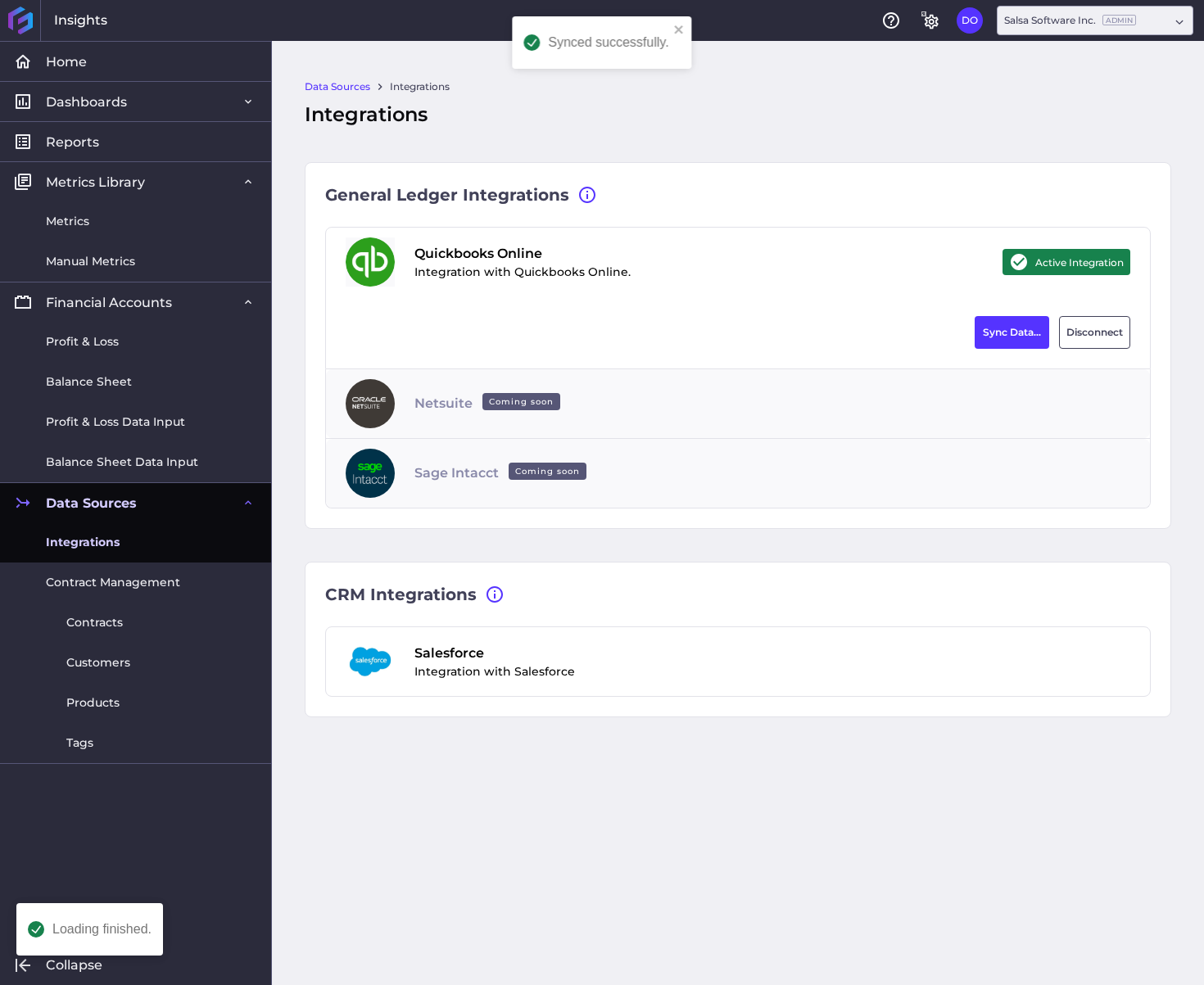
type input "[DATE]"
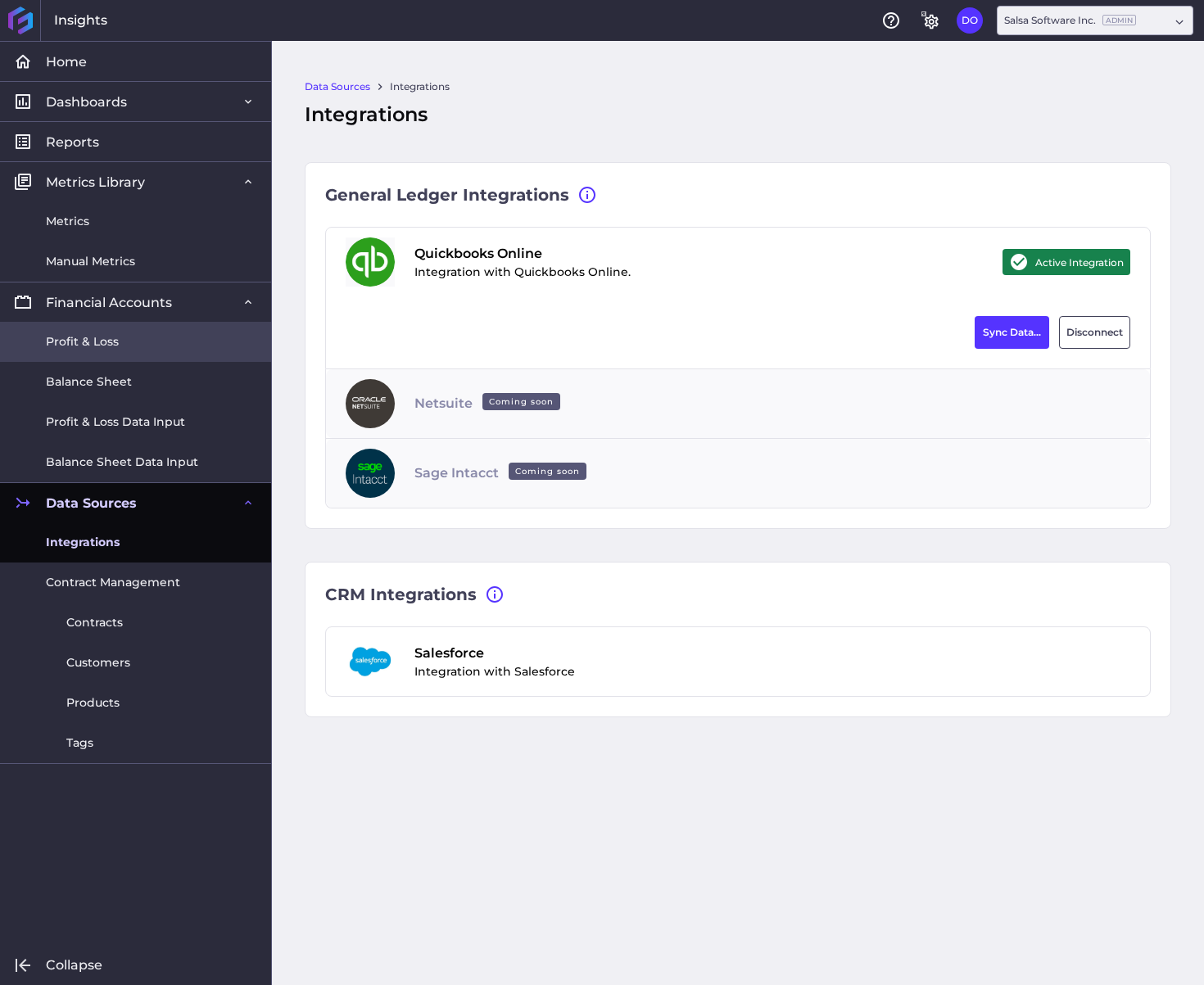
click at [86, 339] on span "Profit & Loss" at bounding box center [83, 341] width 73 height 17
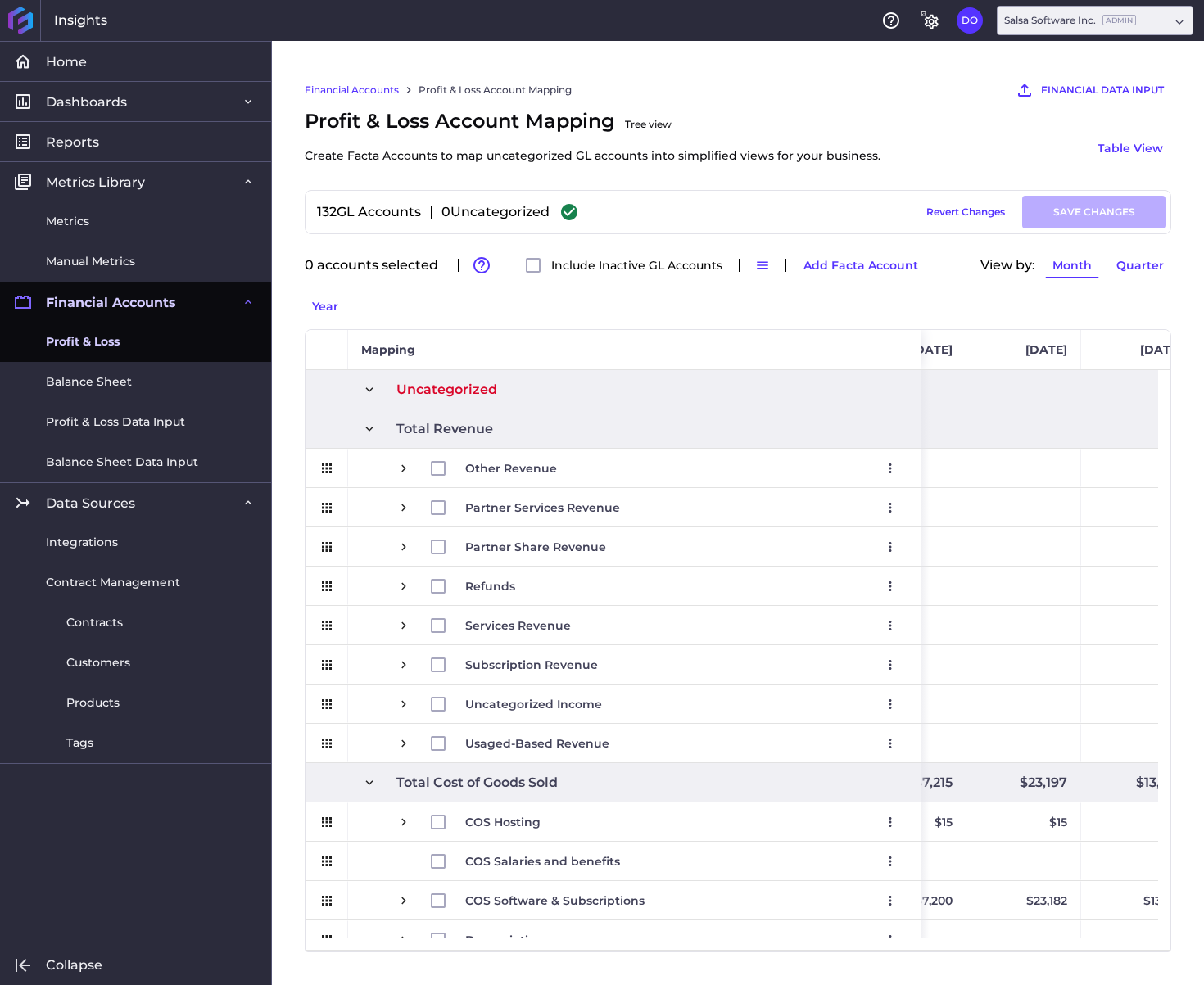
scroll to position [0, 1676]
click at [832, 130] on span "Profit & Loss Account Mapping Tree view Create Facta Accounts to map uncategori…" at bounding box center [593, 136] width 576 height 59
click at [117, 391] on link "Balance Sheet" at bounding box center [135, 382] width 271 height 40
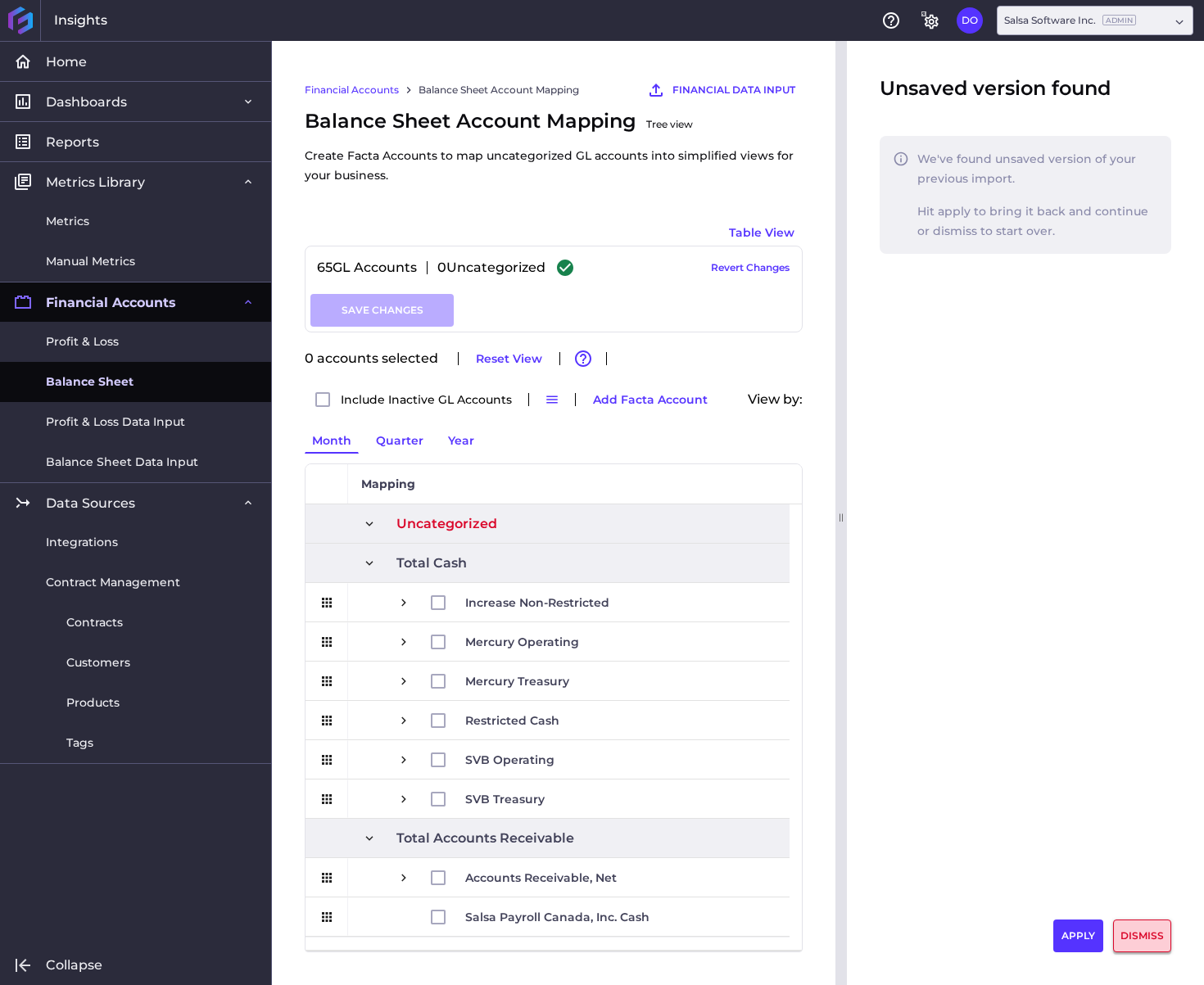
click at [1144, 940] on button "DISMISS" at bounding box center [1142, 935] width 58 height 32
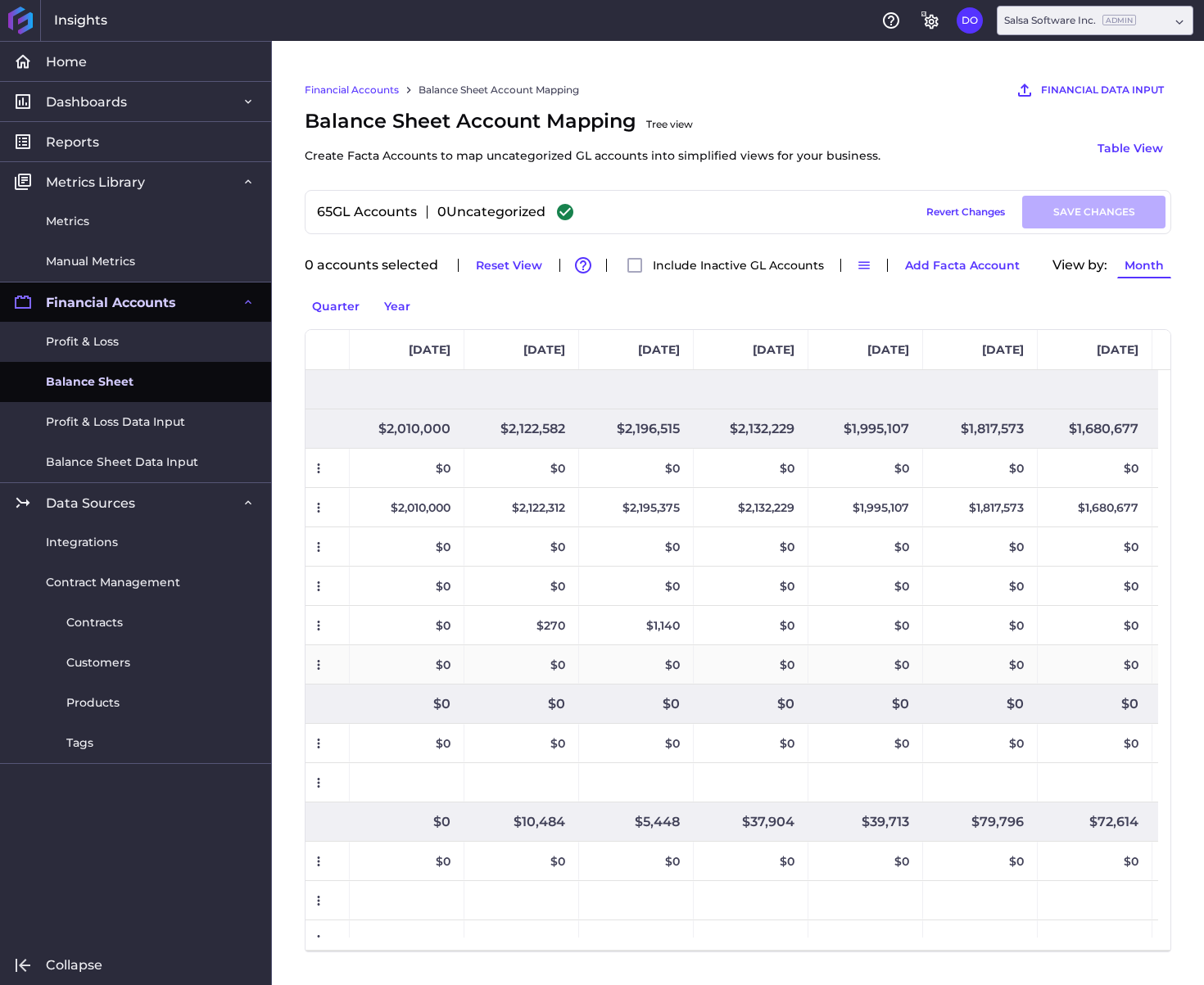
scroll to position [0, 1511]
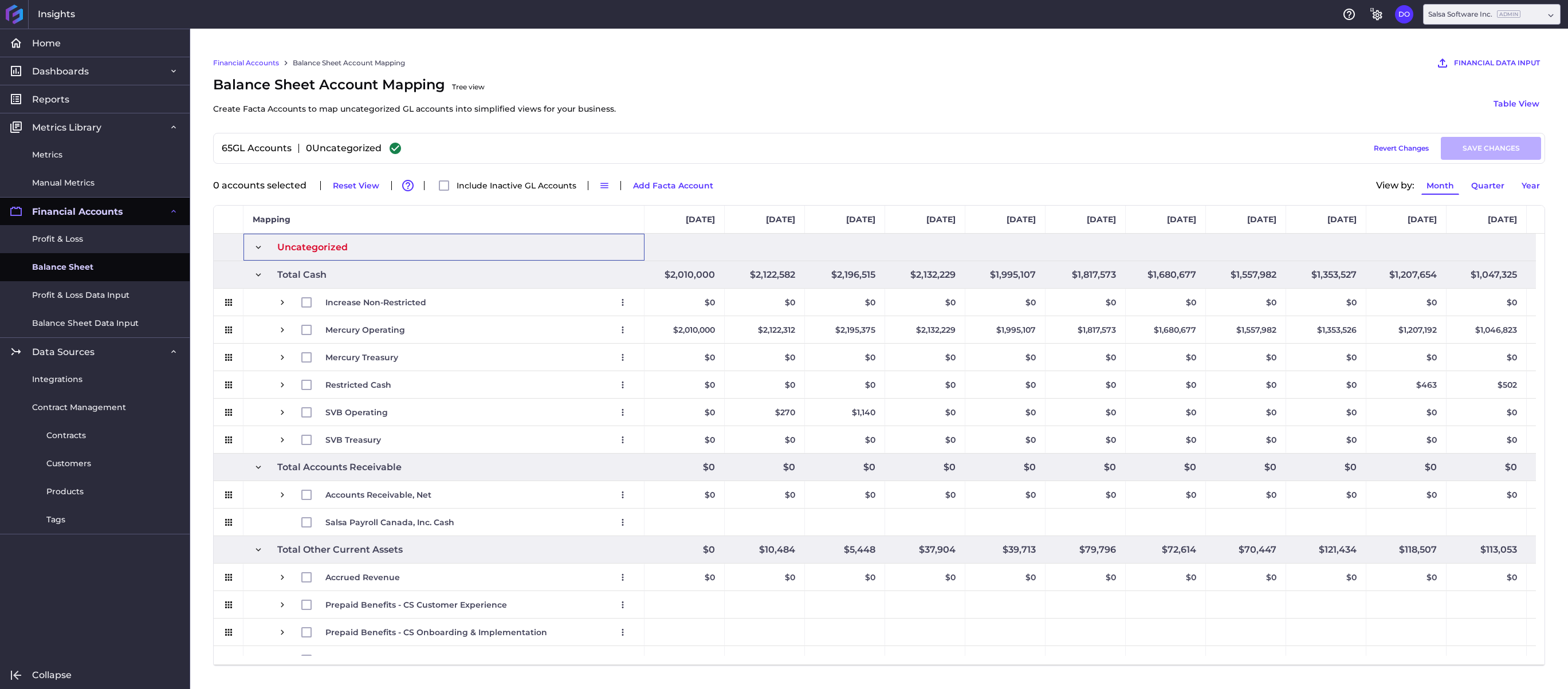
click at [257, 246] on span at bounding box center [258, 247] width 10 height 10
click at [262, 273] on span at bounding box center [258, 275] width 10 height 10
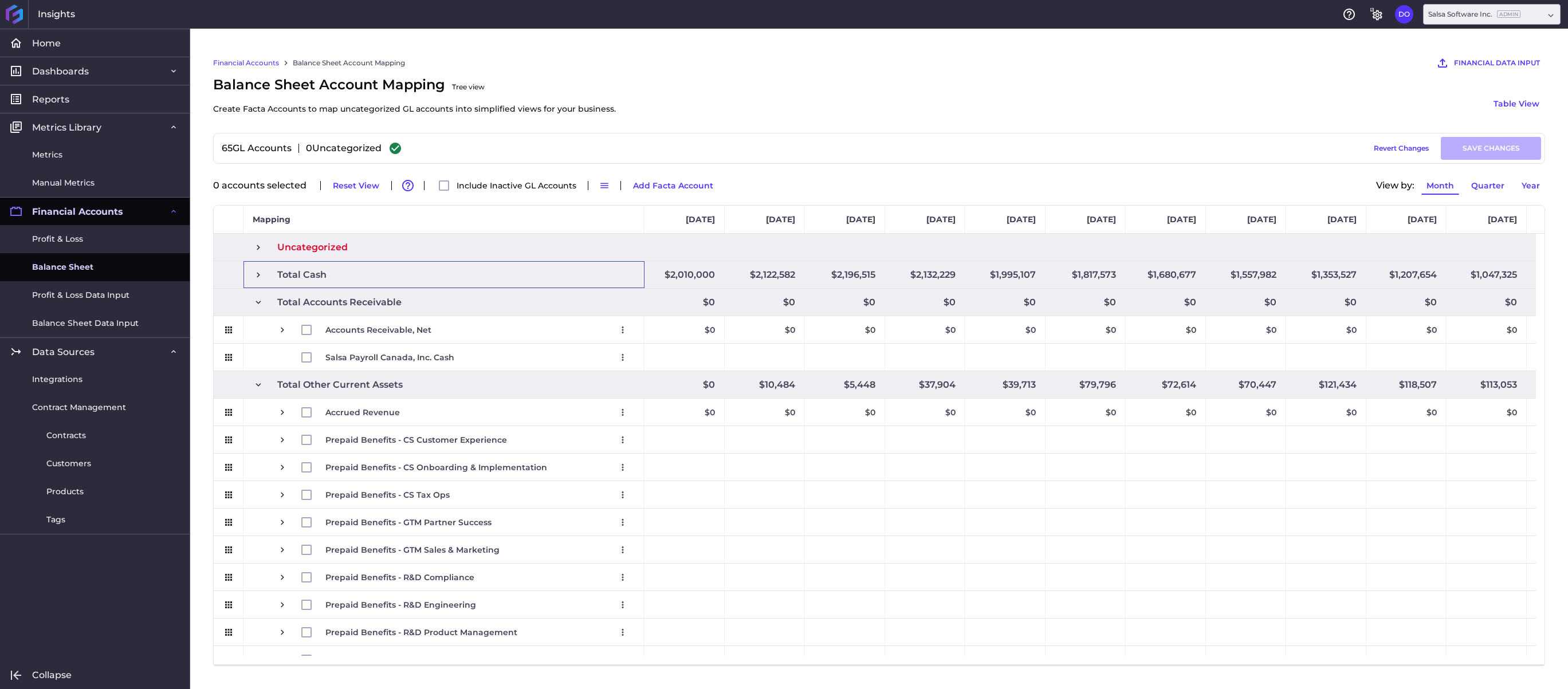
click at [262, 273] on span at bounding box center [258, 275] width 10 height 10
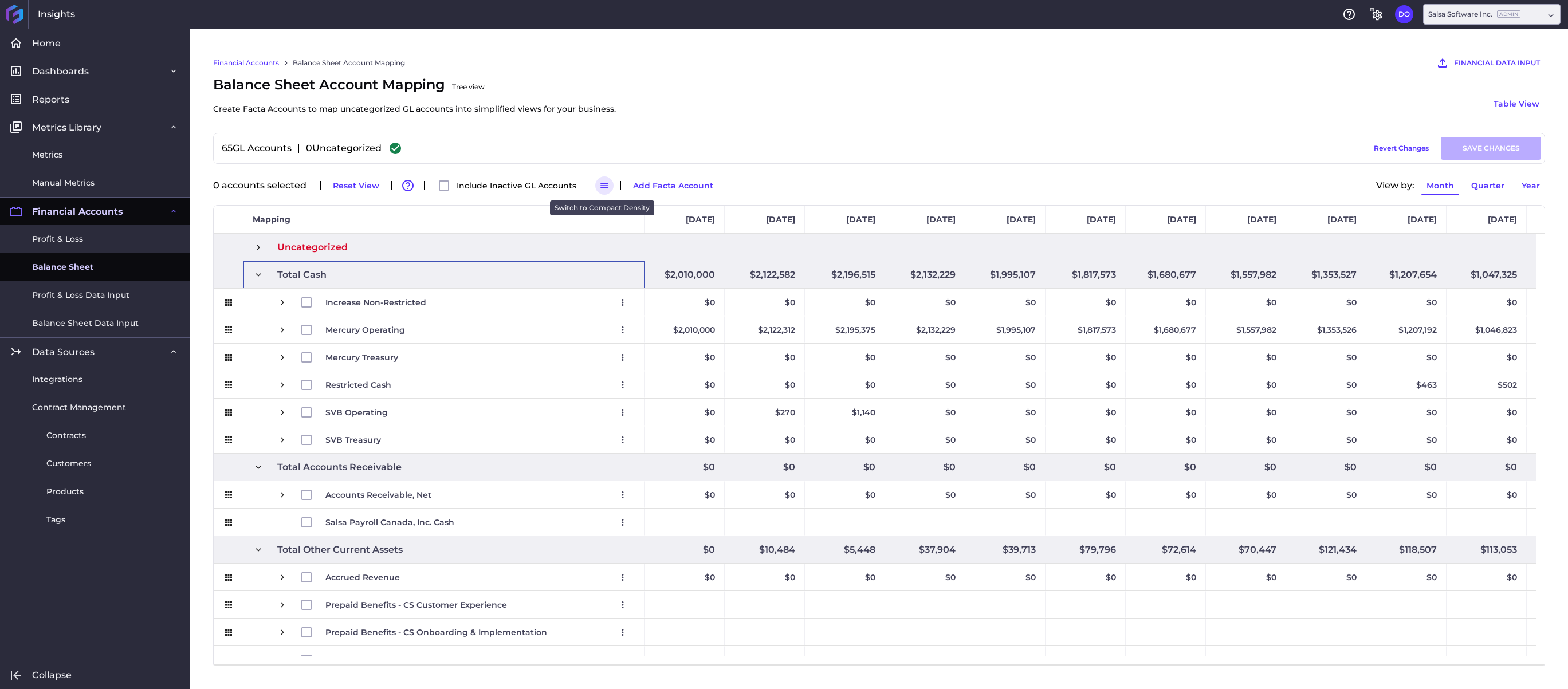
click at [599, 185] on icon "button" at bounding box center [604, 185] width 10 height 10
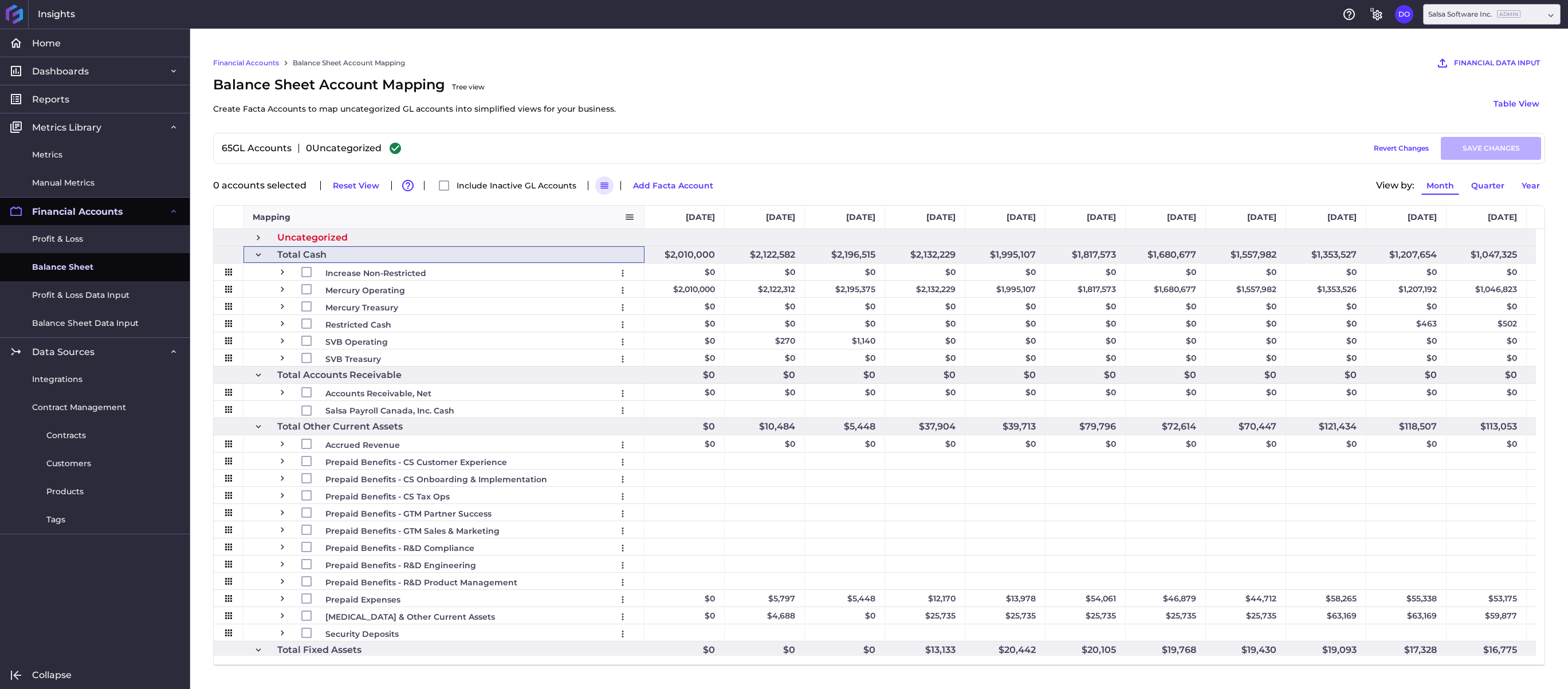
click at [465, 217] on div "Mapping" at bounding box center [438, 217] width 372 height 17
click at [602, 184] on icon "button" at bounding box center [604, 185] width 10 height 10
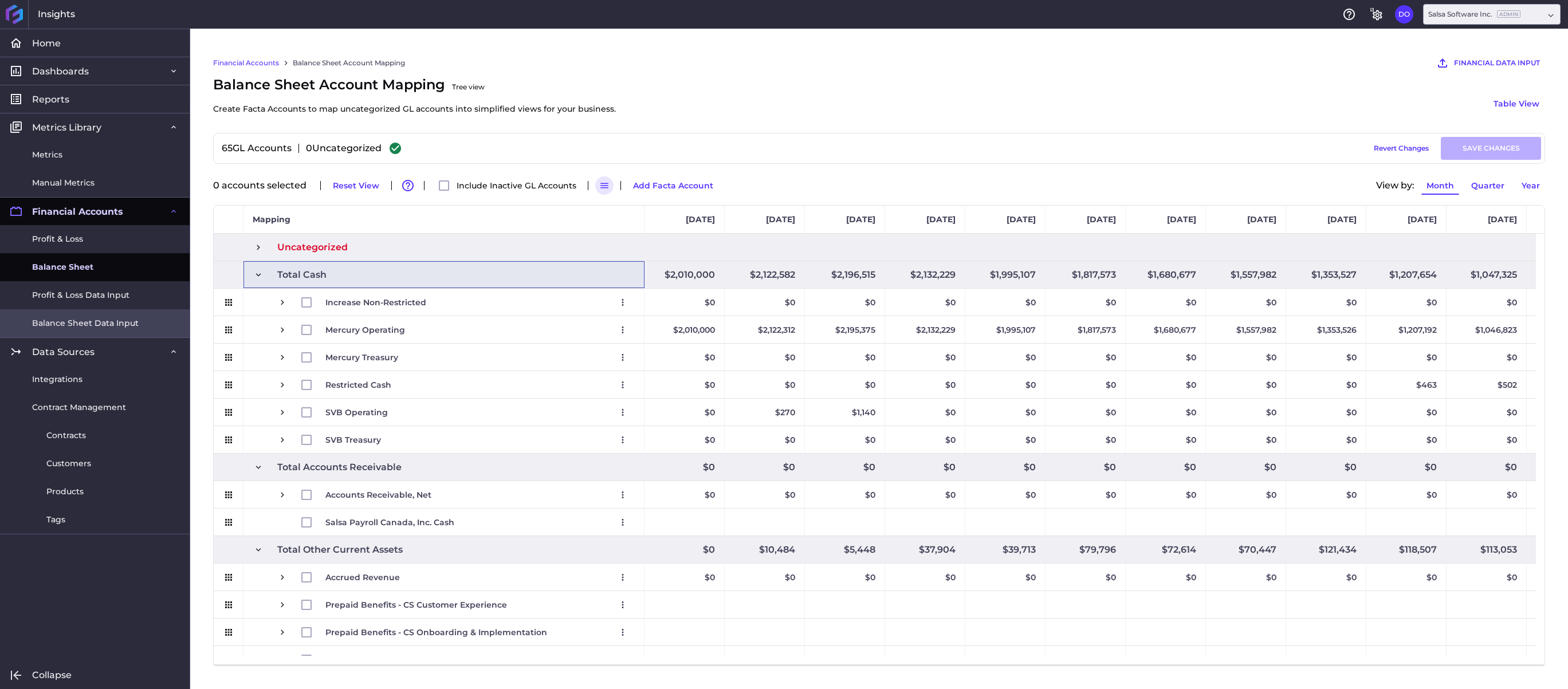
click at [100, 330] on link "Balance Sheet Data Input" at bounding box center [94, 323] width 189 height 28
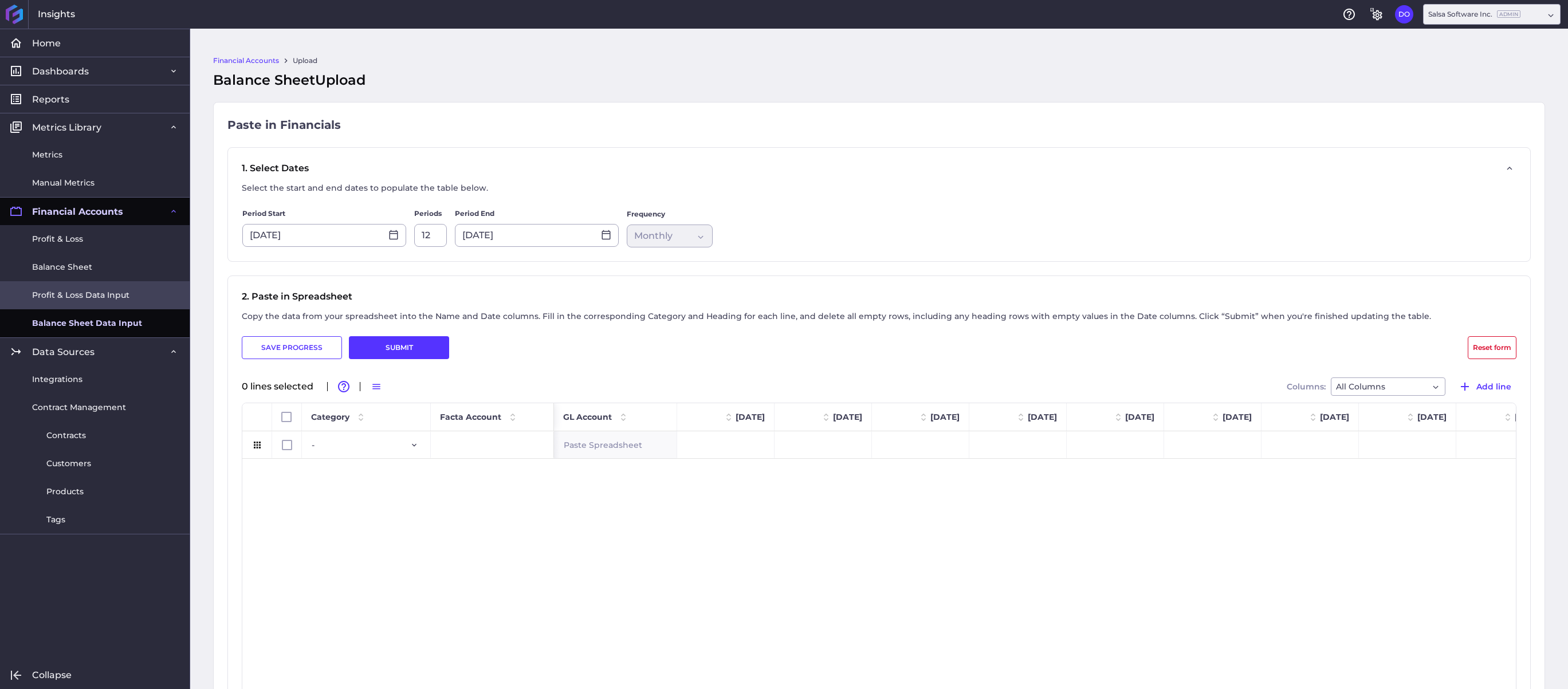
click at [98, 289] on span "Profit & Loss Data Input" at bounding box center [81, 295] width 97 height 12
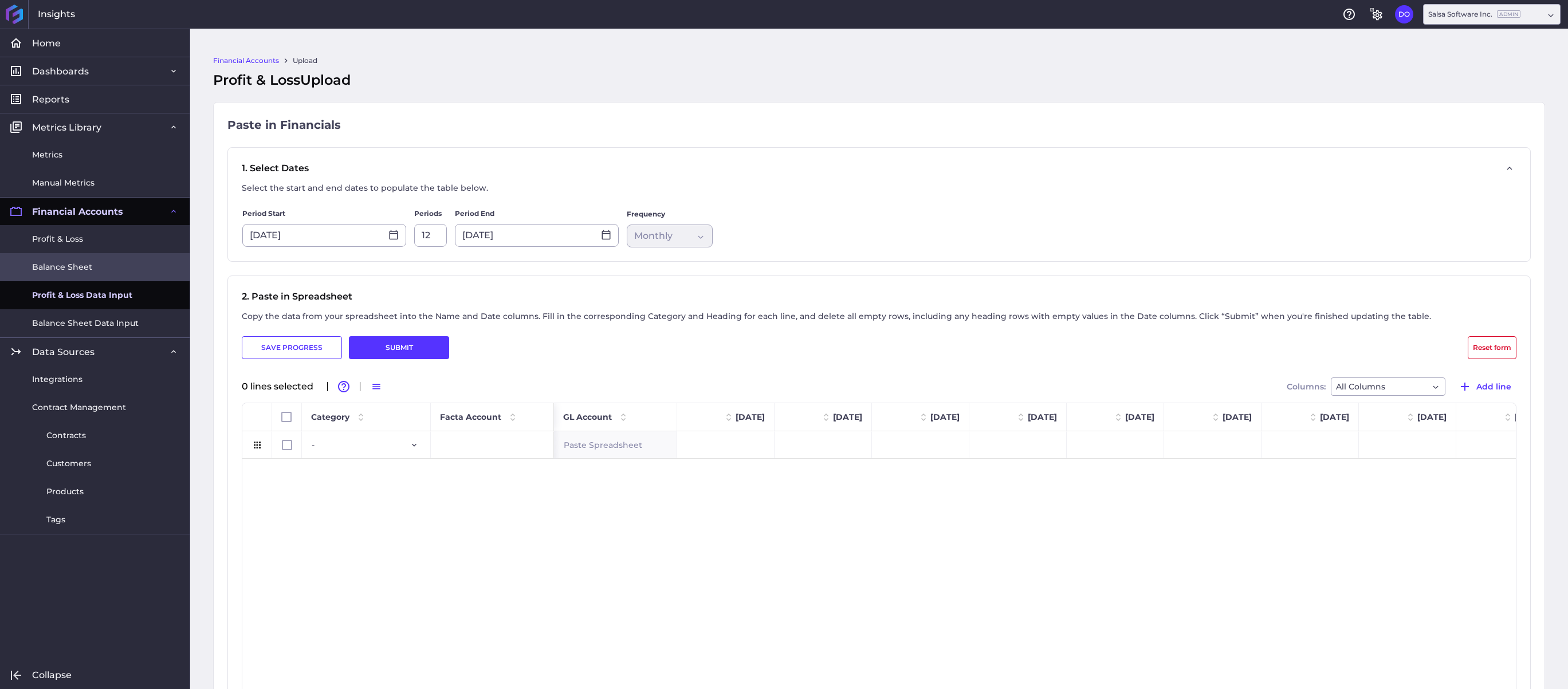
click at [81, 261] on span "Balance Sheet" at bounding box center [62, 266] width 60 height 12
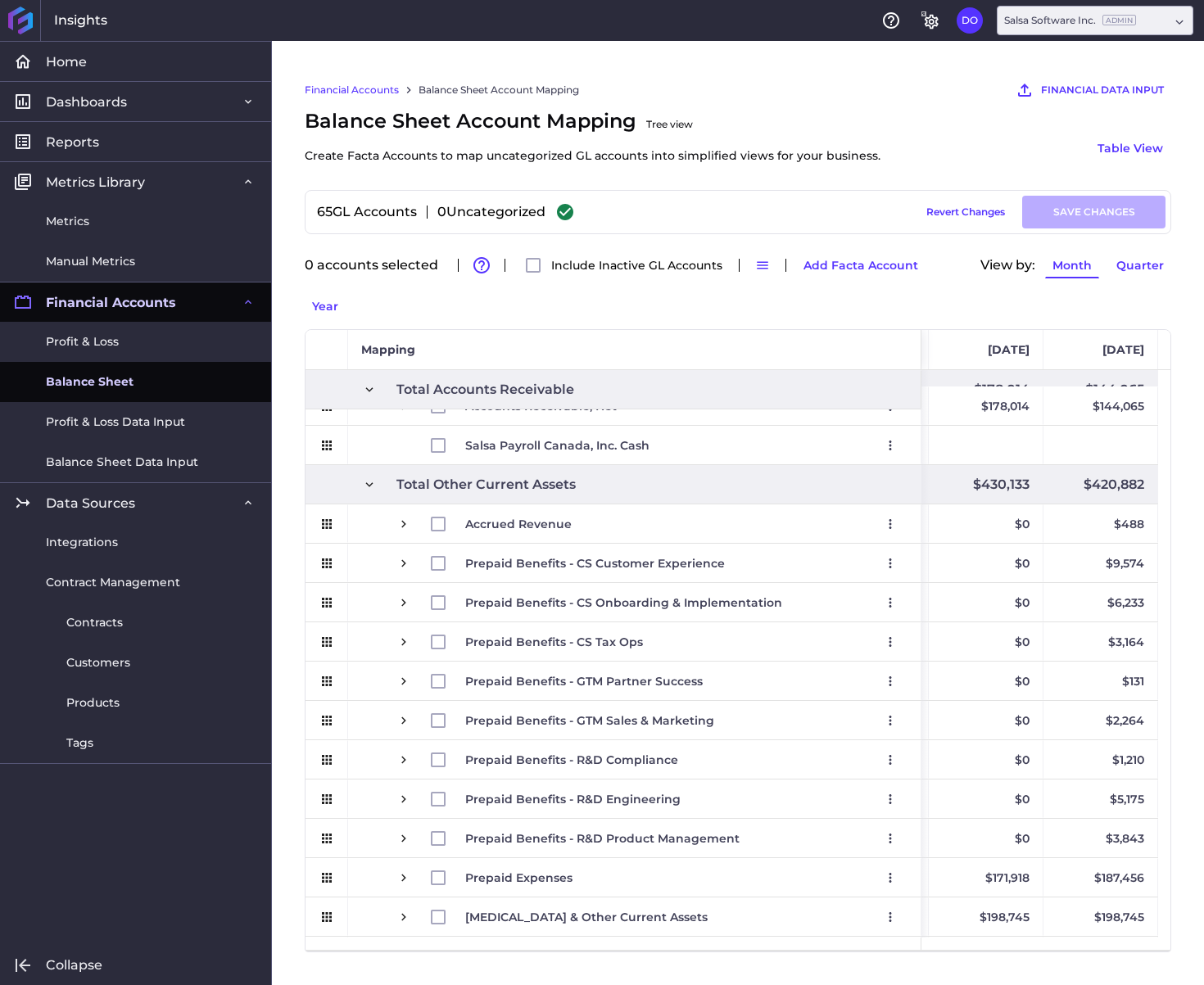
scroll to position [337, 0]
click at [403, 871] on span "Press SPACE to select this row." at bounding box center [404, 878] width 15 height 15
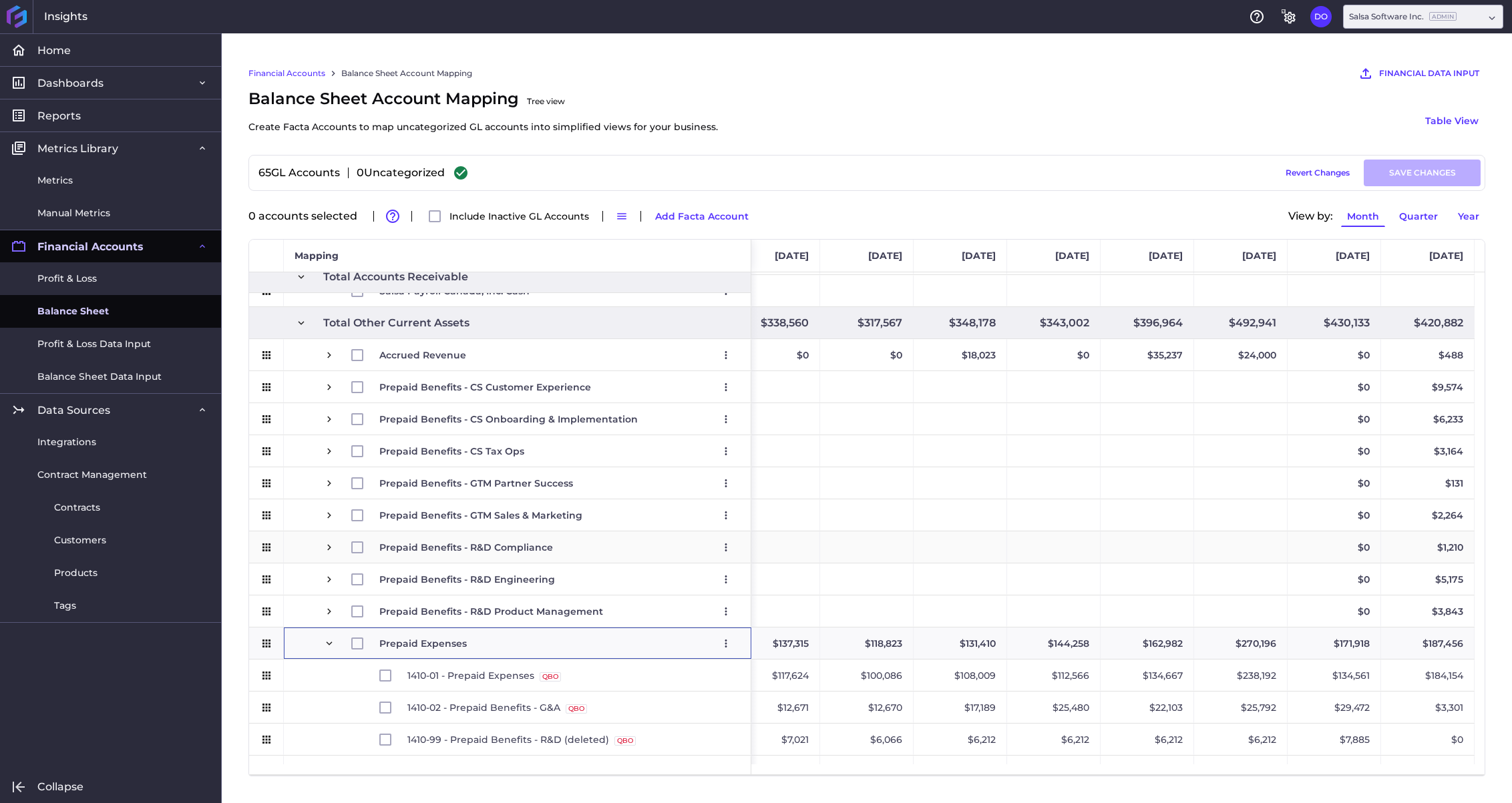
scroll to position [315, 0]
click at [360, 387] on input "Press Space to toggle row selection (unchecked)" at bounding box center [357, 389] width 12 height 12
checkbox input "true"
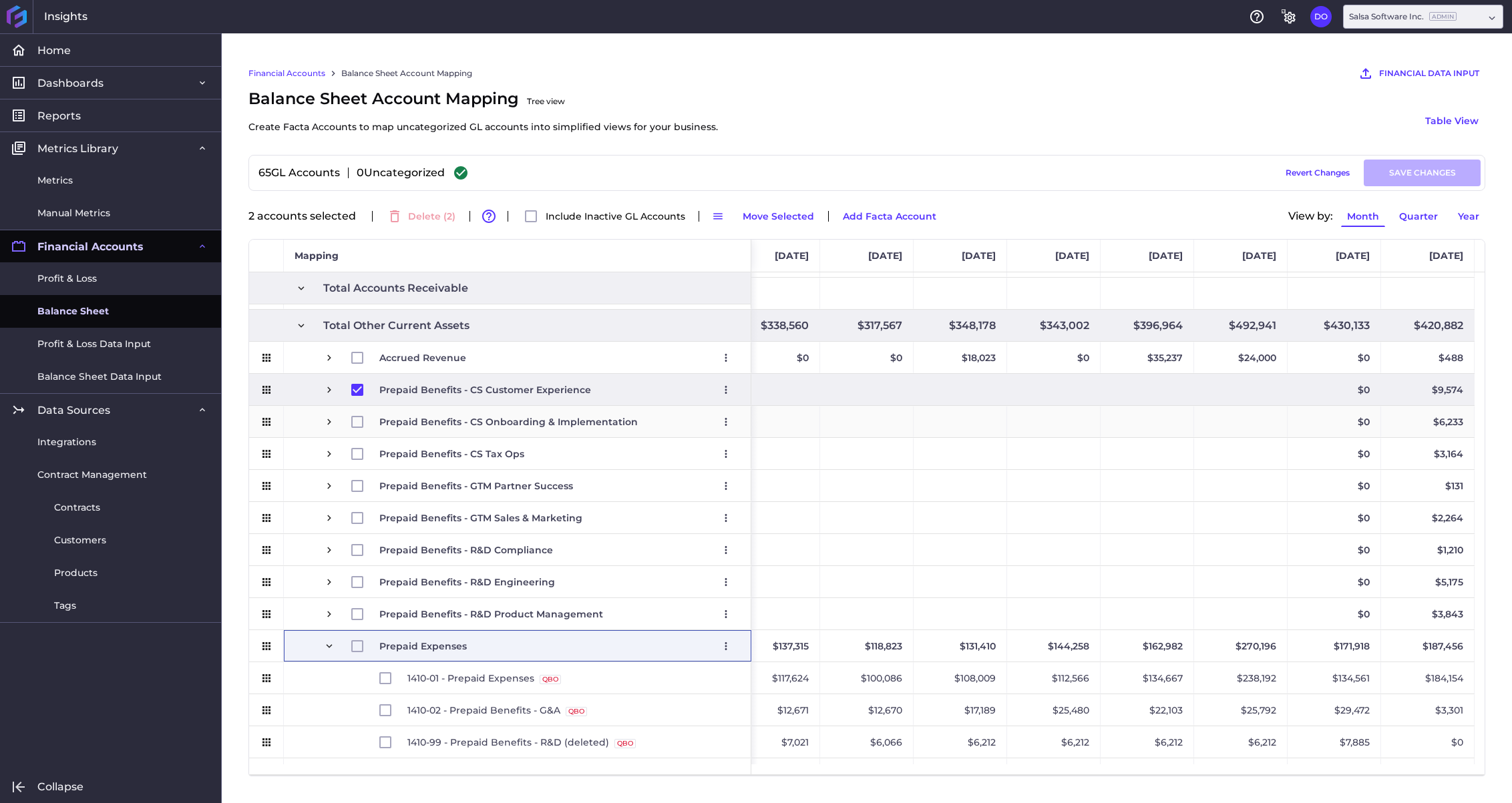
click at [360, 414] on span "Press SPACE to select this row." at bounding box center [365, 422] width 28 height 30
click at [357, 421] on input "Press Space to toggle row selection (unchecked)" at bounding box center [357, 421] width 12 height 12
checkbox input "true"
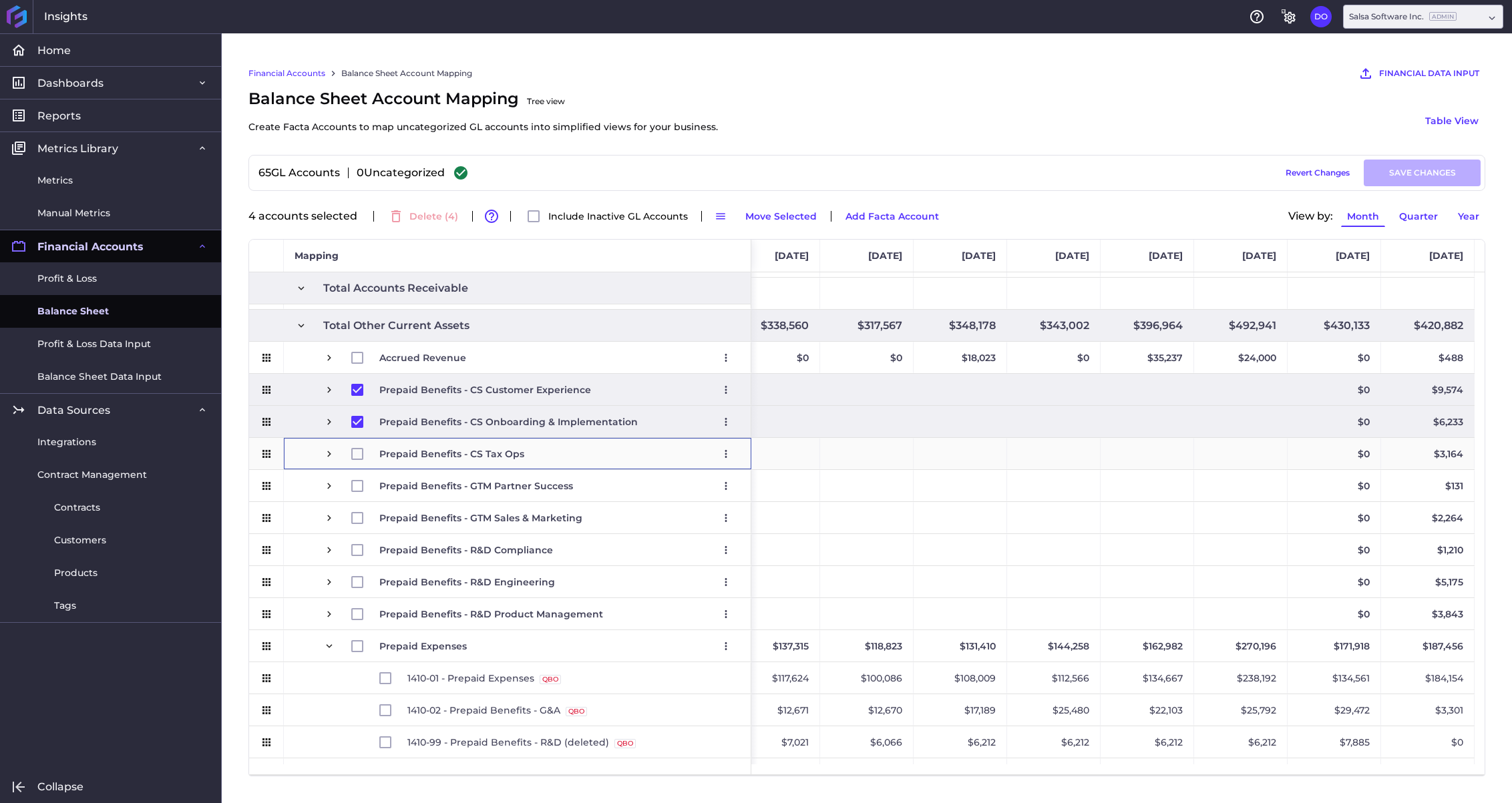
click at [359, 446] on span "Press SPACE to select this row." at bounding box center [365, 454] width 28 height 30
click at [357, 458] on input "Press Space to toggle row selection (unchecked)" at bounding box center [357, 453] width 12 height 12
checkbox input "true"
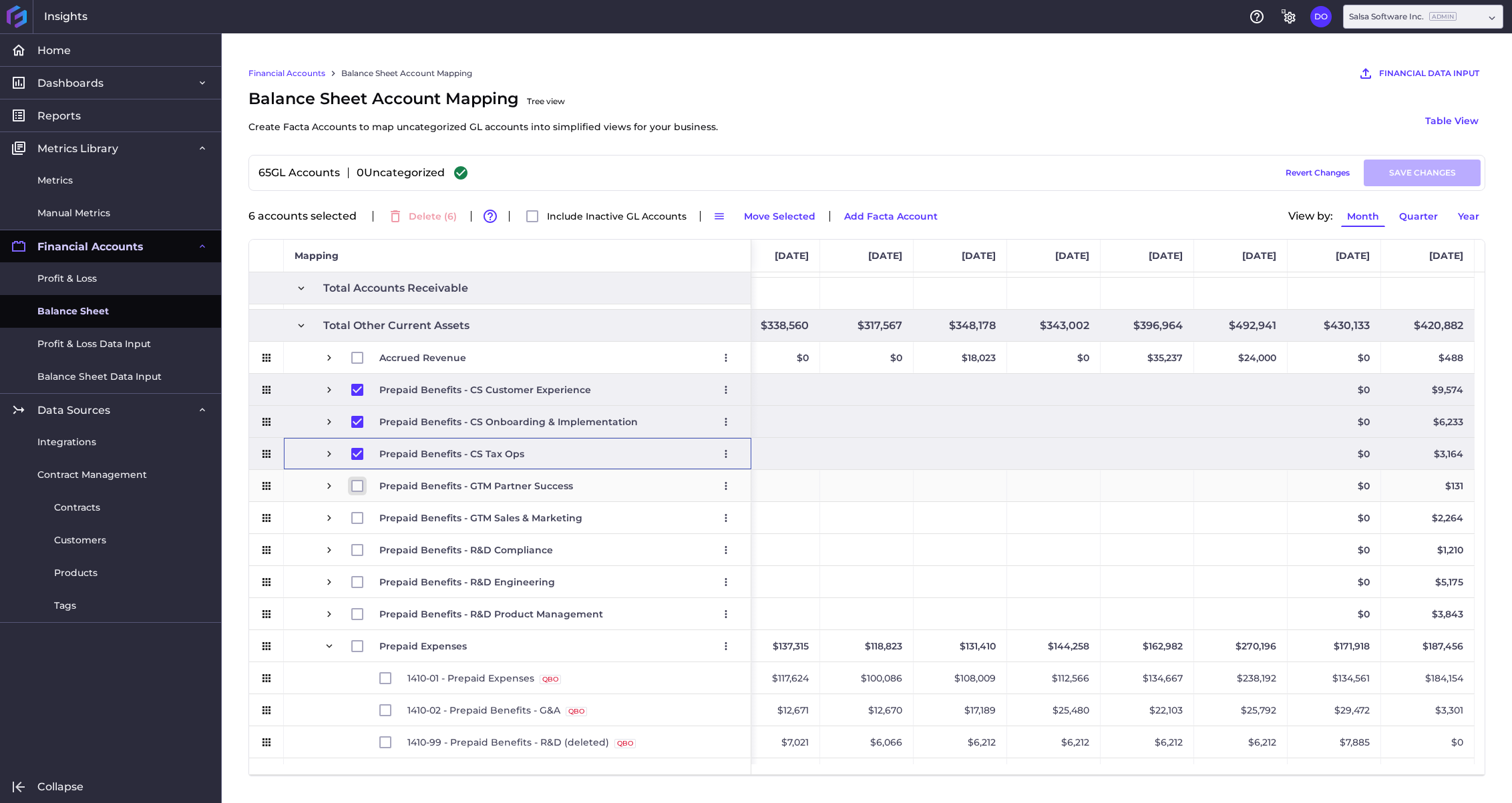
click at [357, 482] on input "Press Space to toggle row selection (unchecked)" at bounding box center [357, 485] width 12 height 12
checkbox input "true"
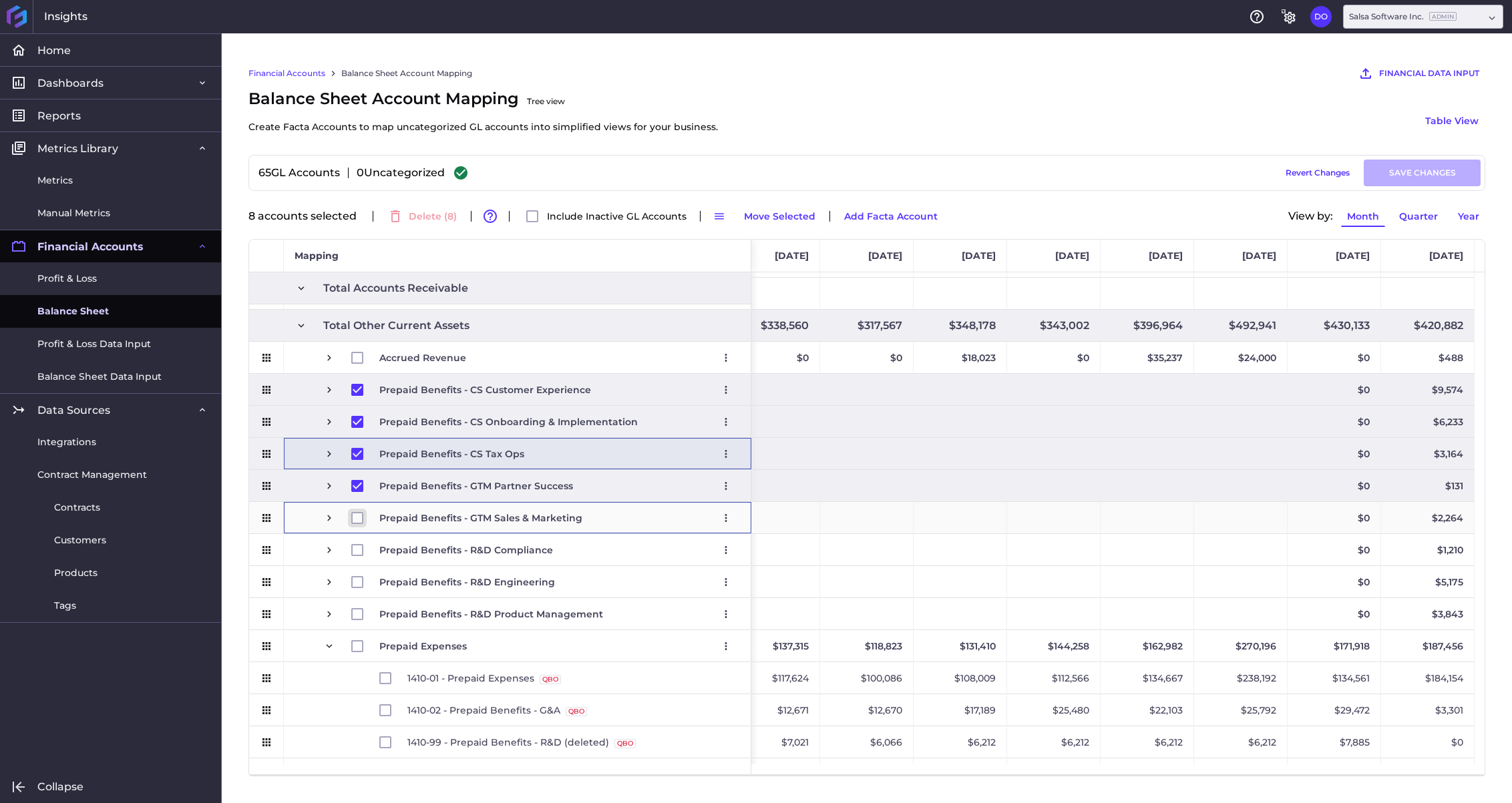
click at [356, 515] on input "Press Space to toggle row selection (unchecked)" at bounding box center [357, 517] width 12 height 12
checkbox input "true"
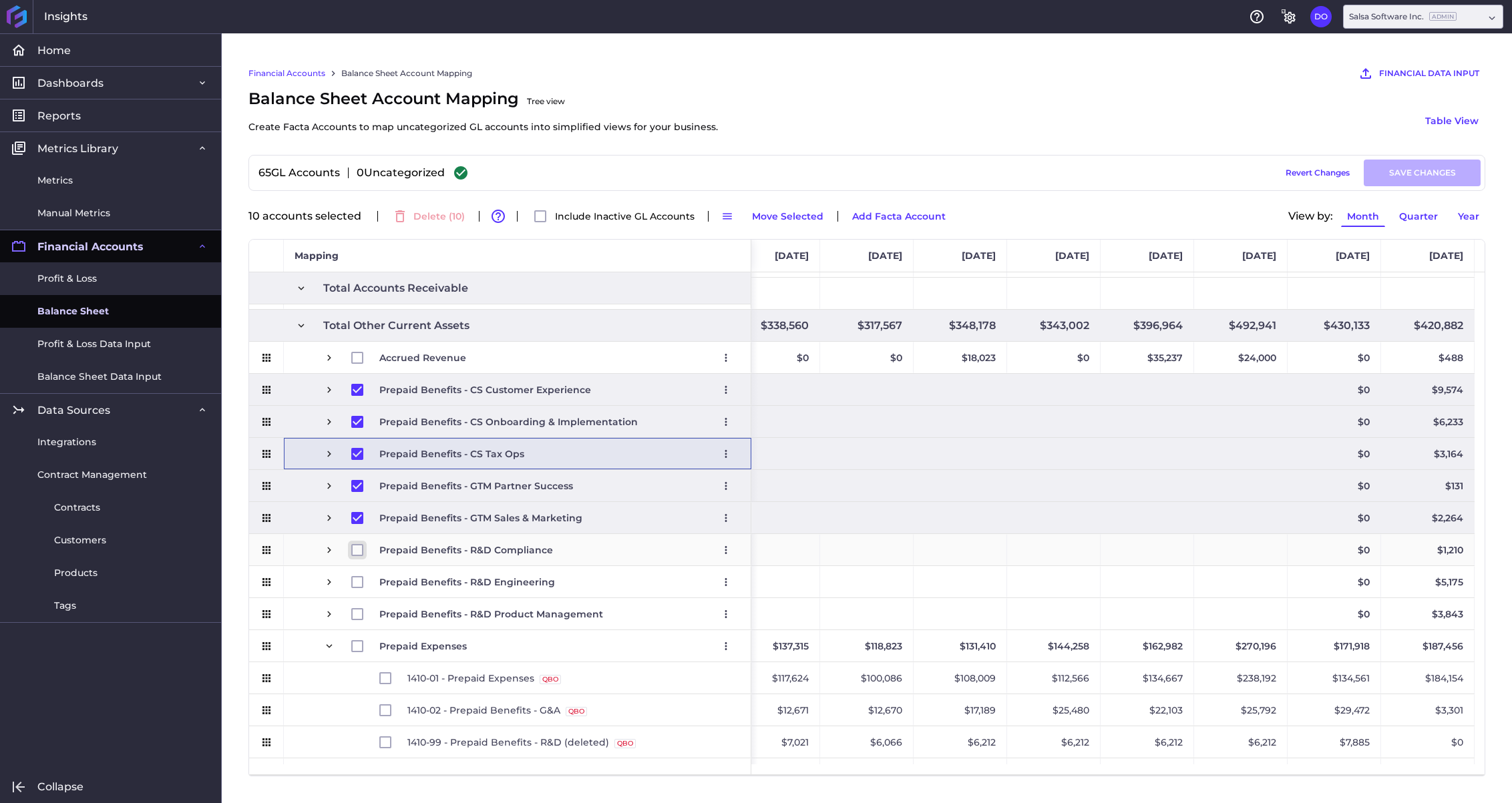
click at [356, 545] on input "Press Space to toggle row selection (unchecked)" at bounding box center [357, 550] width 12 height 12
checkbox input "true"
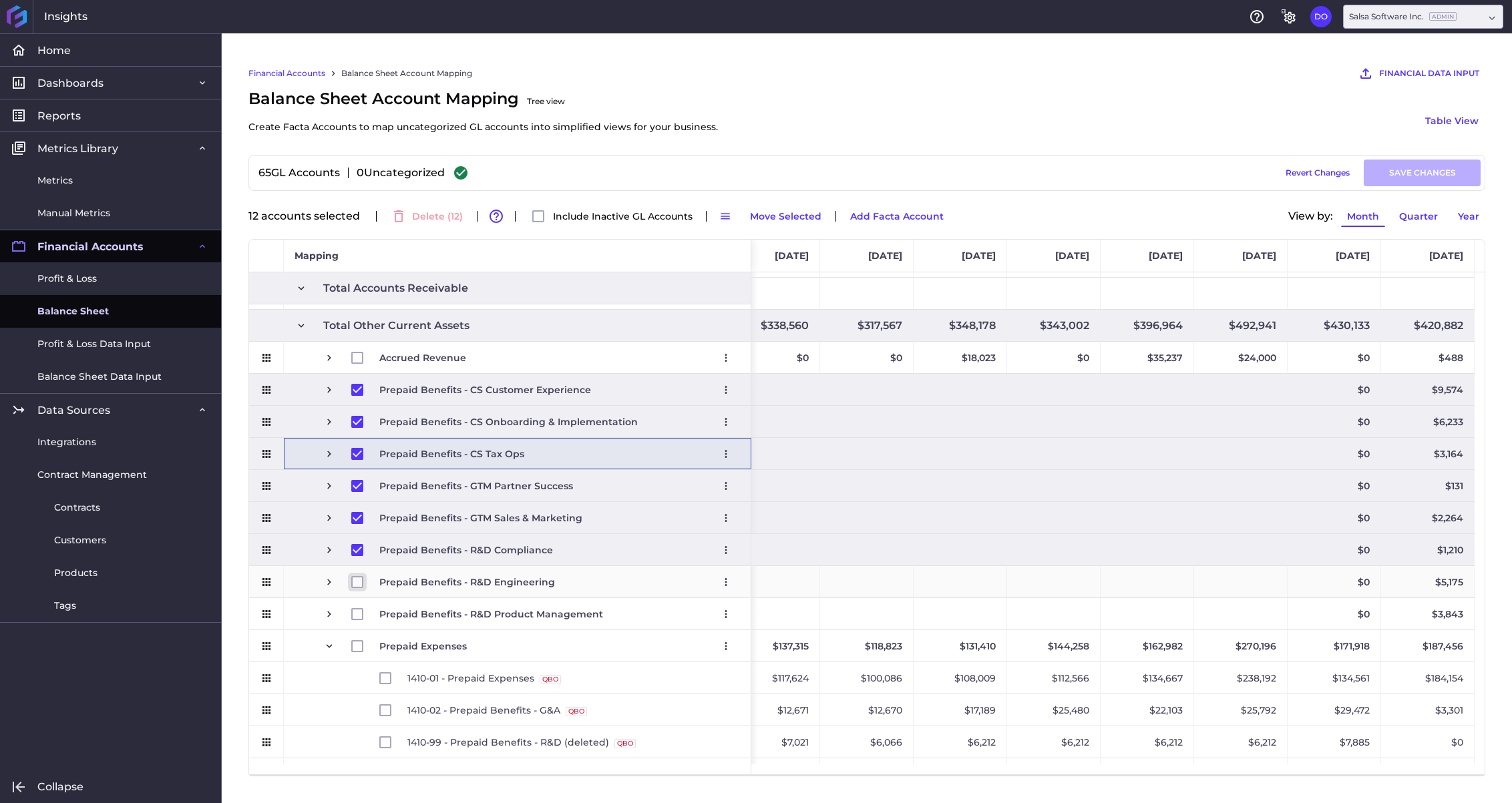
click at [356, 579] on input "Press Space to toggle row selection (unchecked)" at bounding box center [357, 582] width 12 height 12
checkbox input "true"
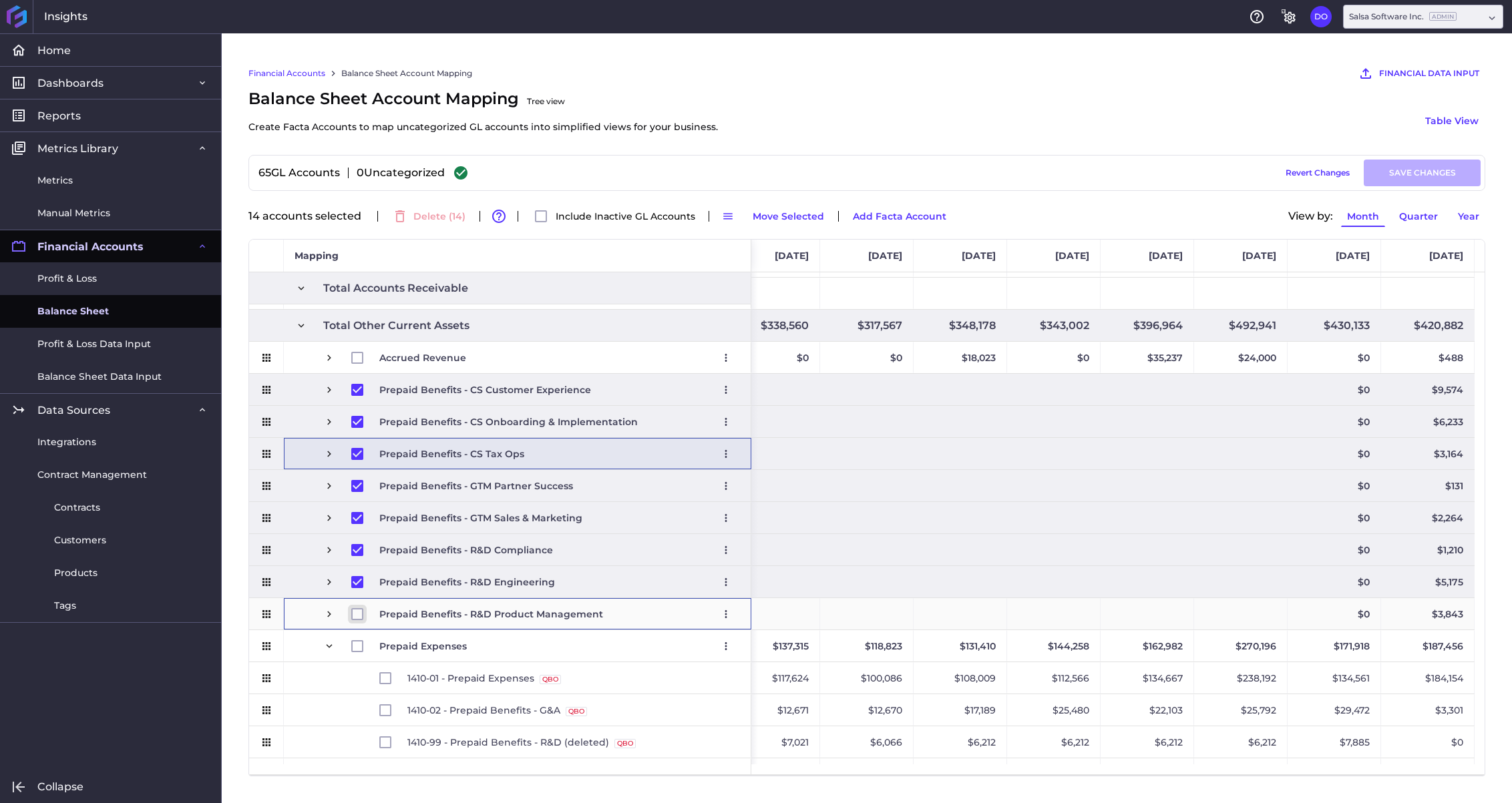
click at [357, 611] on input "Press Space to toggle row selection (unchecked)" at bounding box center [357, 614] width 12 height 12
checkbox input "true"
click at [782, 217] on button "Move Selected" at bounding box center [787, 216] width 83 height 22
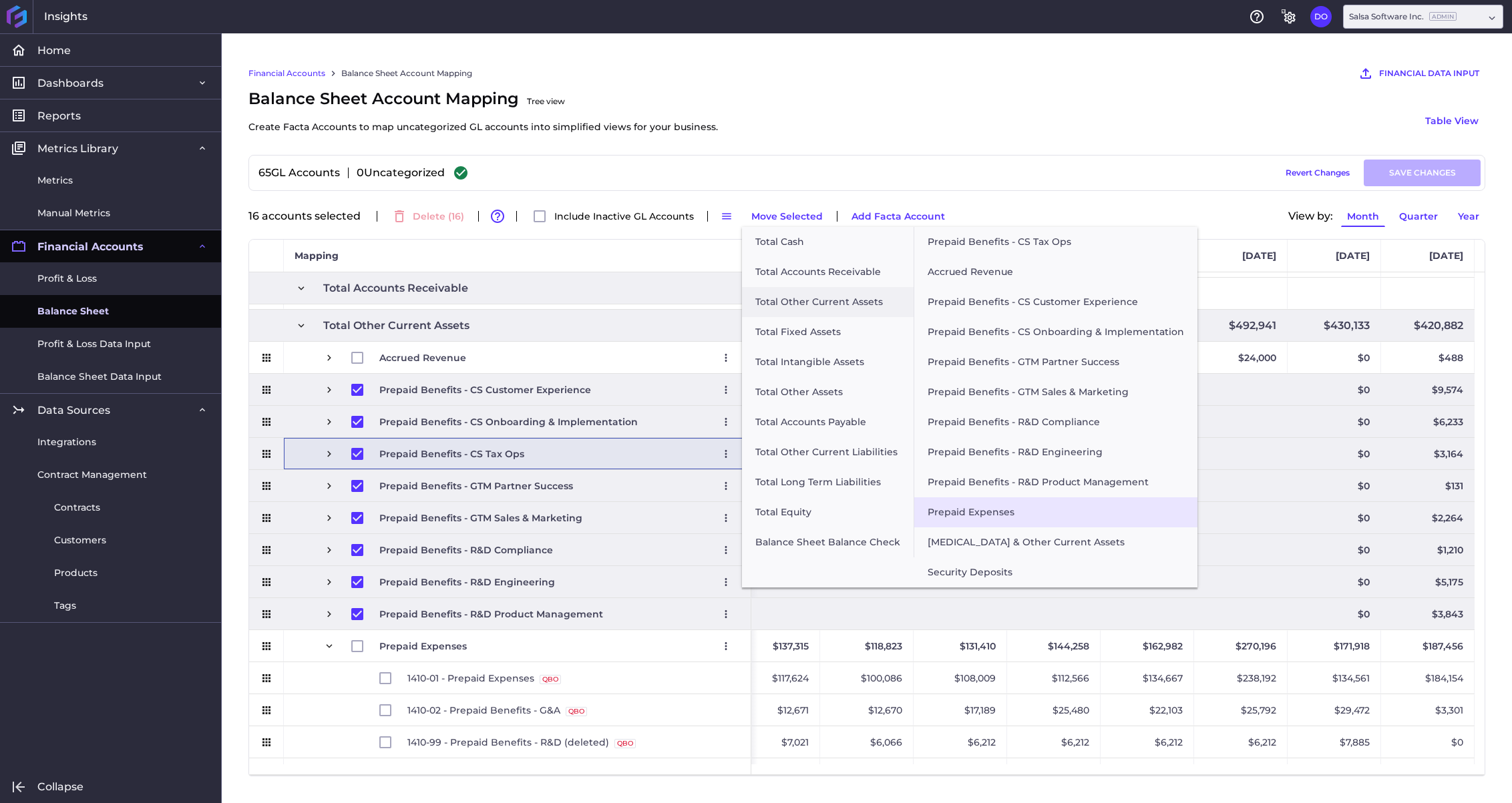
click at [956, 513] on button "Prepaid Expenses" at bounding box center [1055, 512] width 283 height 30
checkbox input "false"
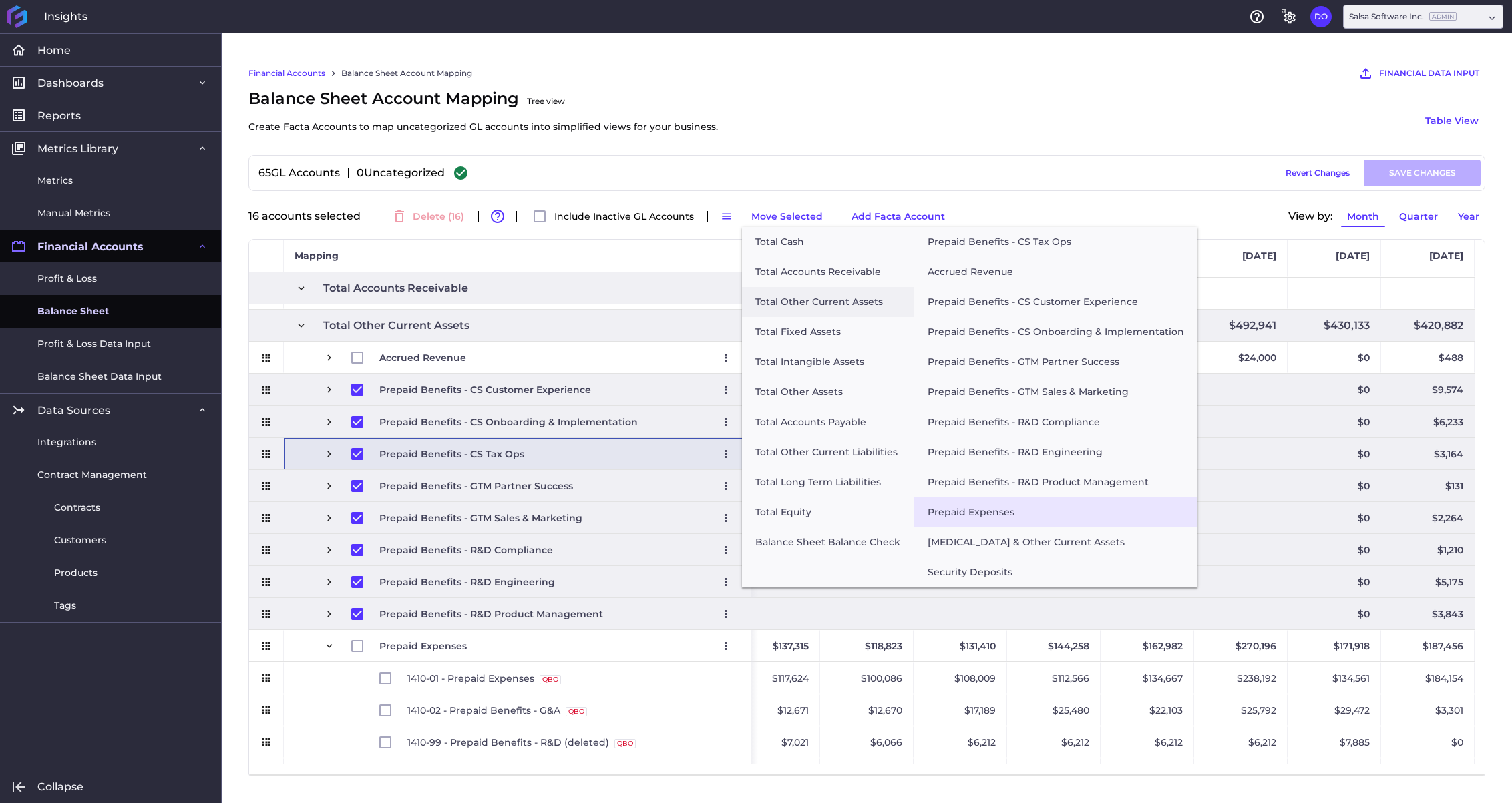
checkbox input "false"
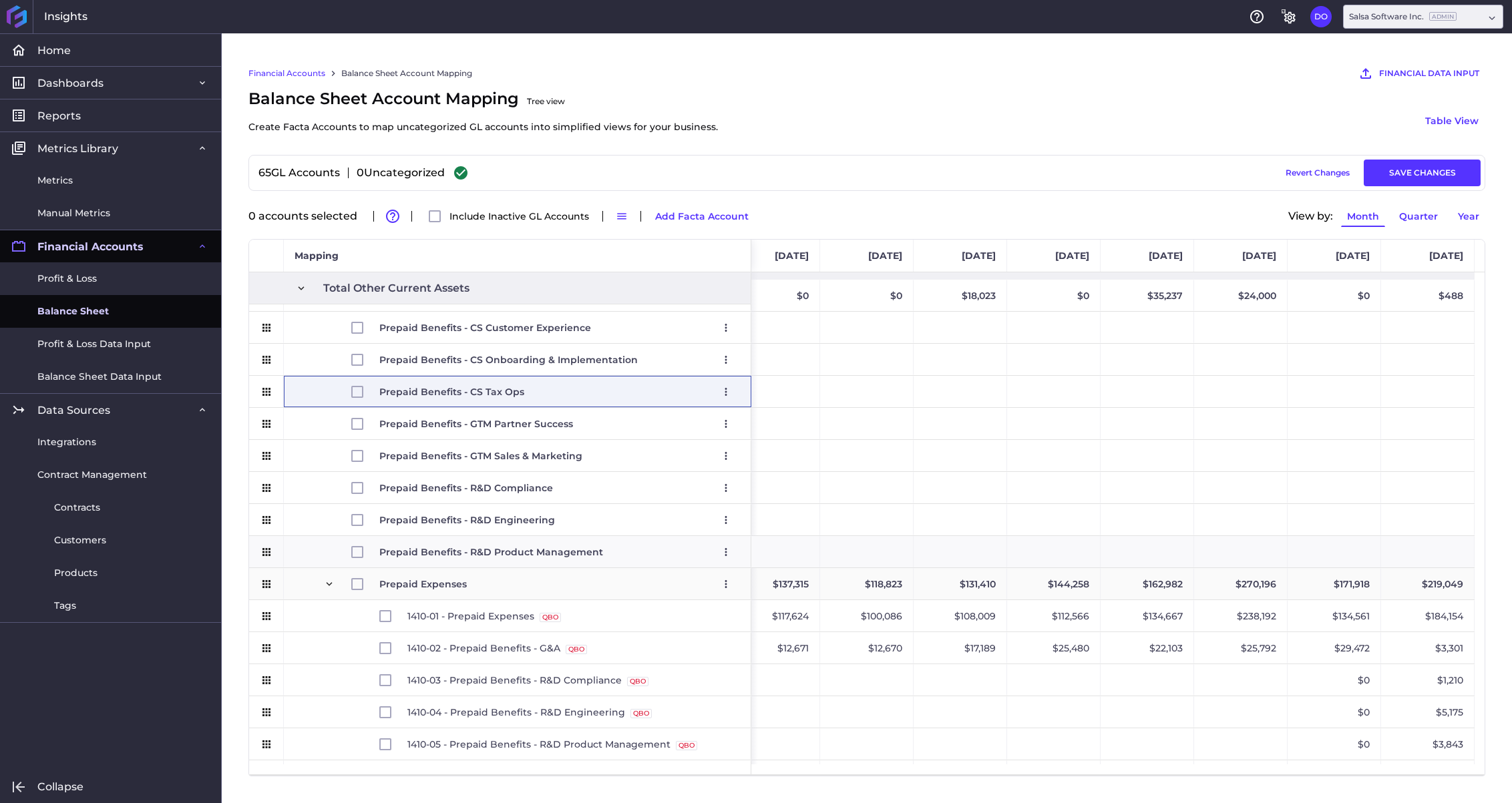
scroll to position [408, 0]
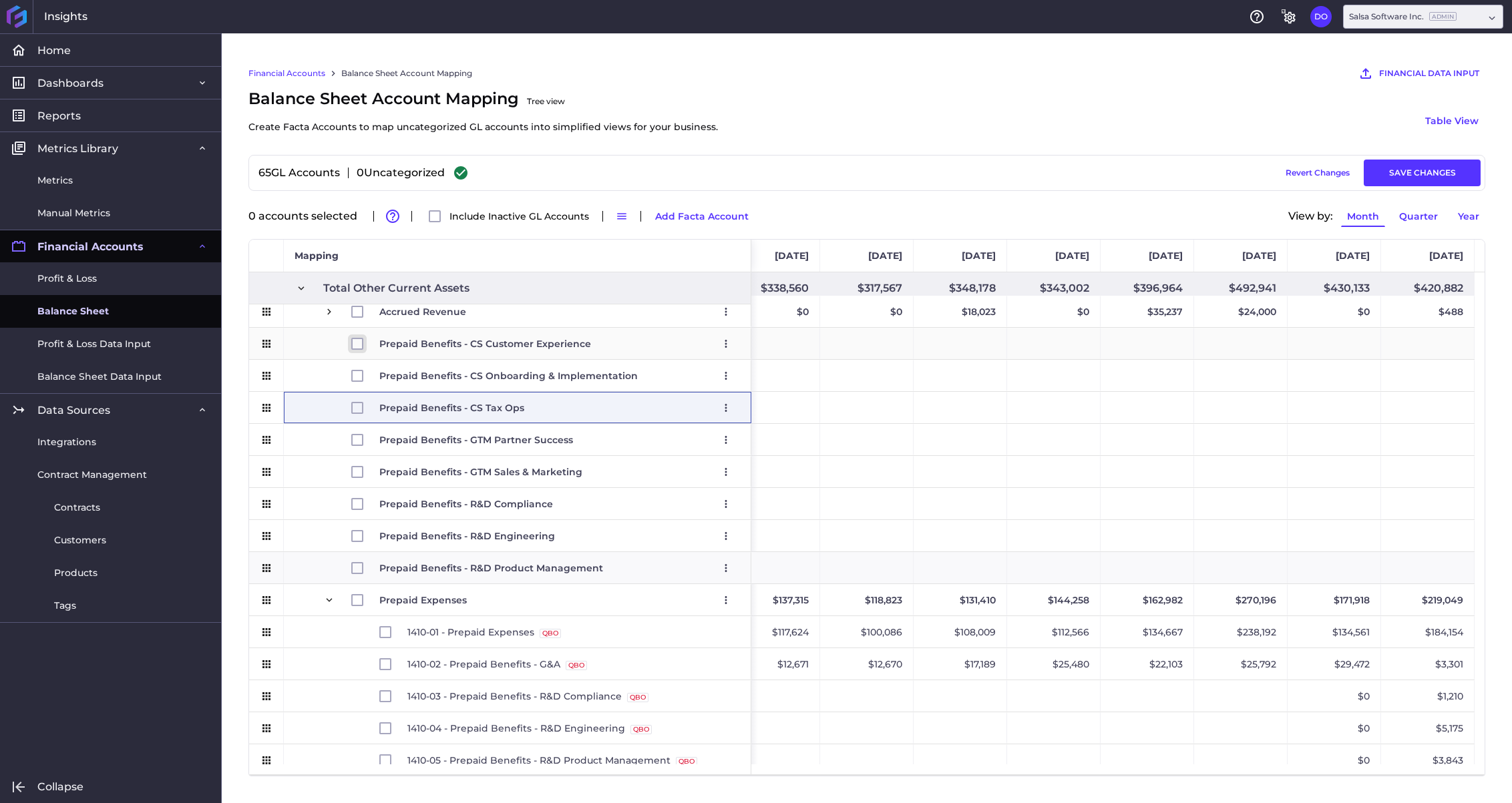
click at [359, 349] on input "Press Space to toggle row selection (unchecked)" at bounding box center [357, 343] width 12 height 12
checkbox input "true"
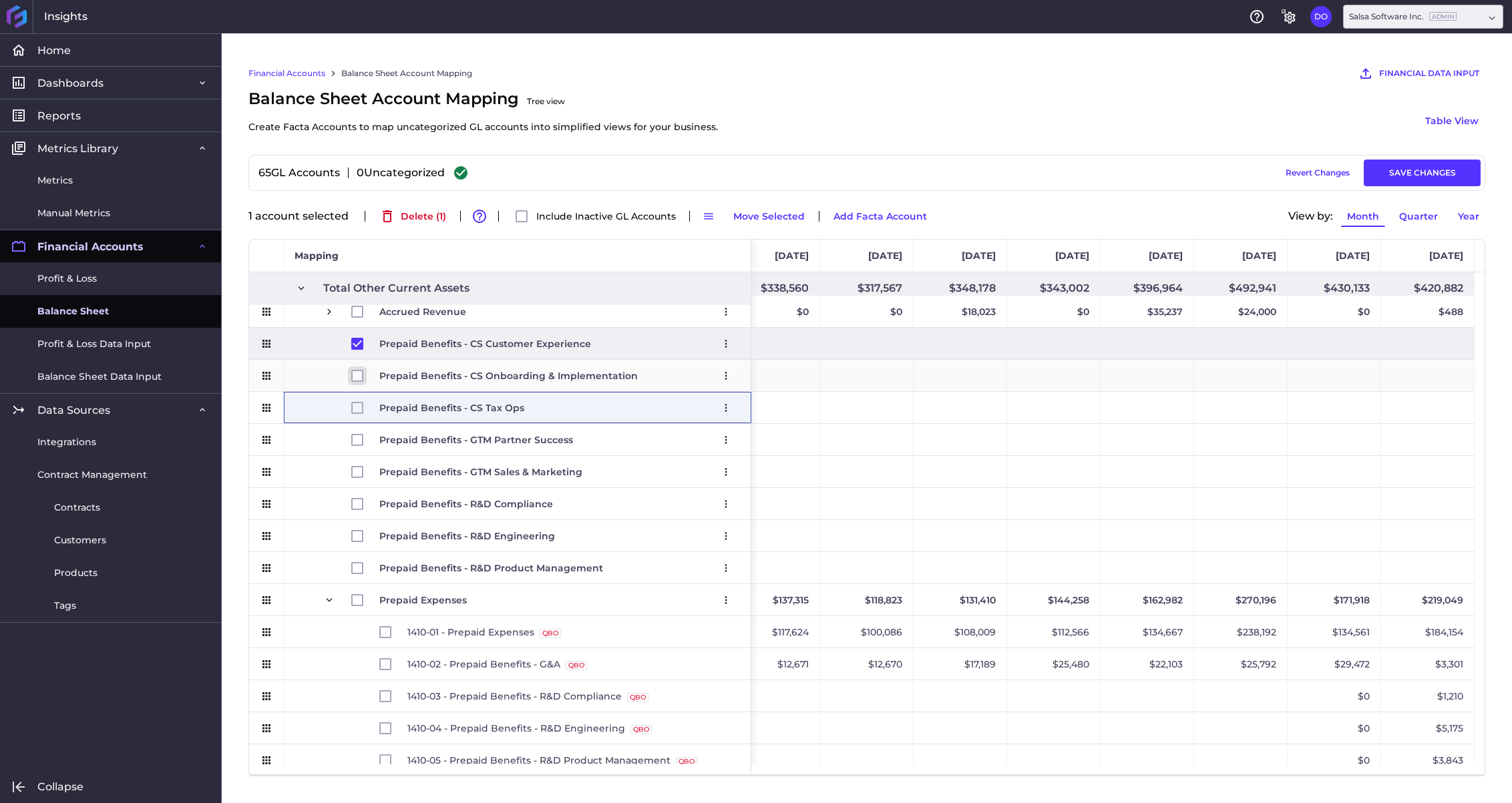
click at [359, 376] on input "Press Space to toggle row selection (unchecked)" at bounding box center [357, 375] width 12 height 12
checkbox input "true"
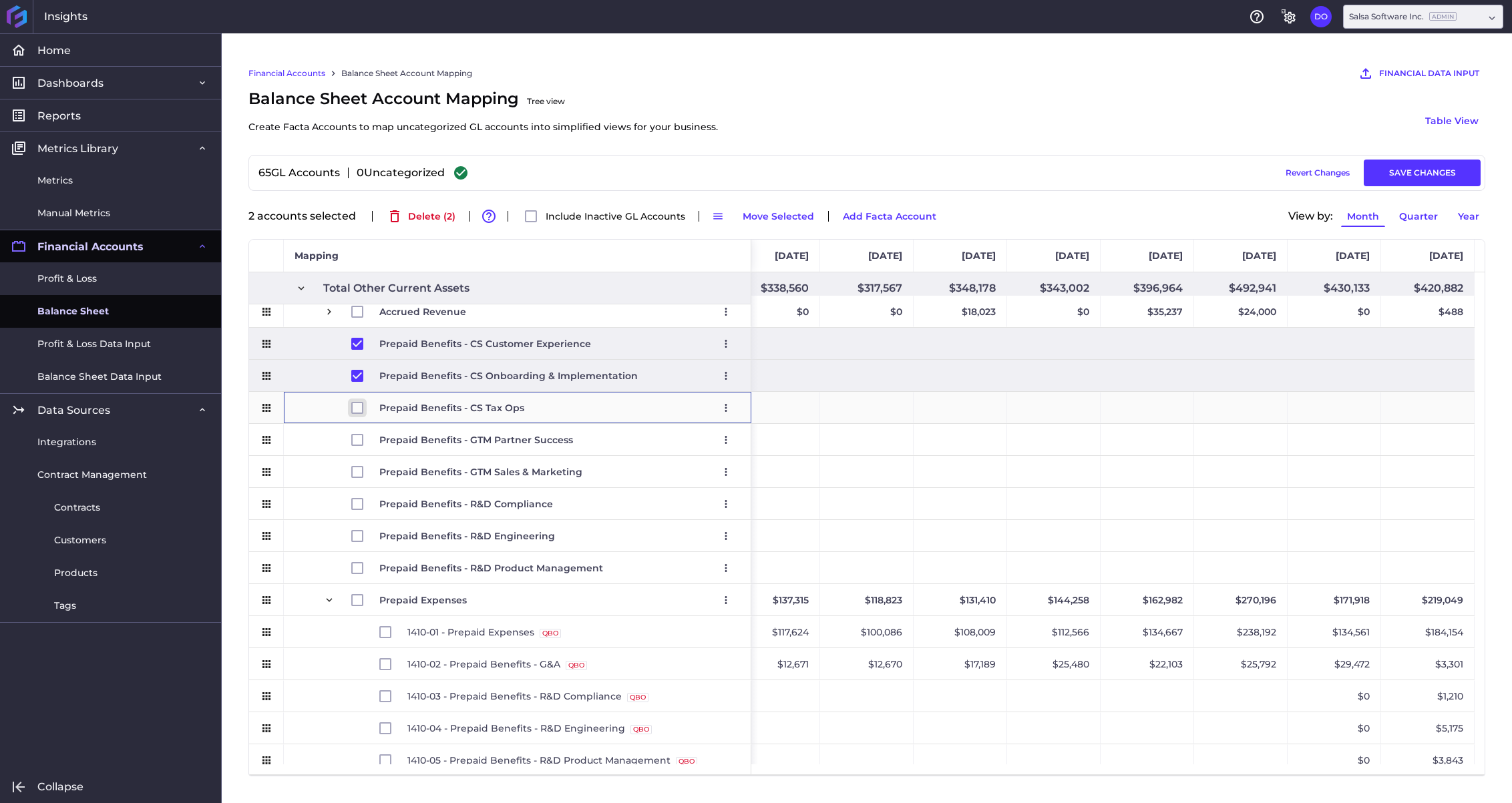
click at [359, 405] on input "Press Space to toggle row selection (unchecked)" at bounding box center [357, 408] width 12 height 12
checkbox input "true"
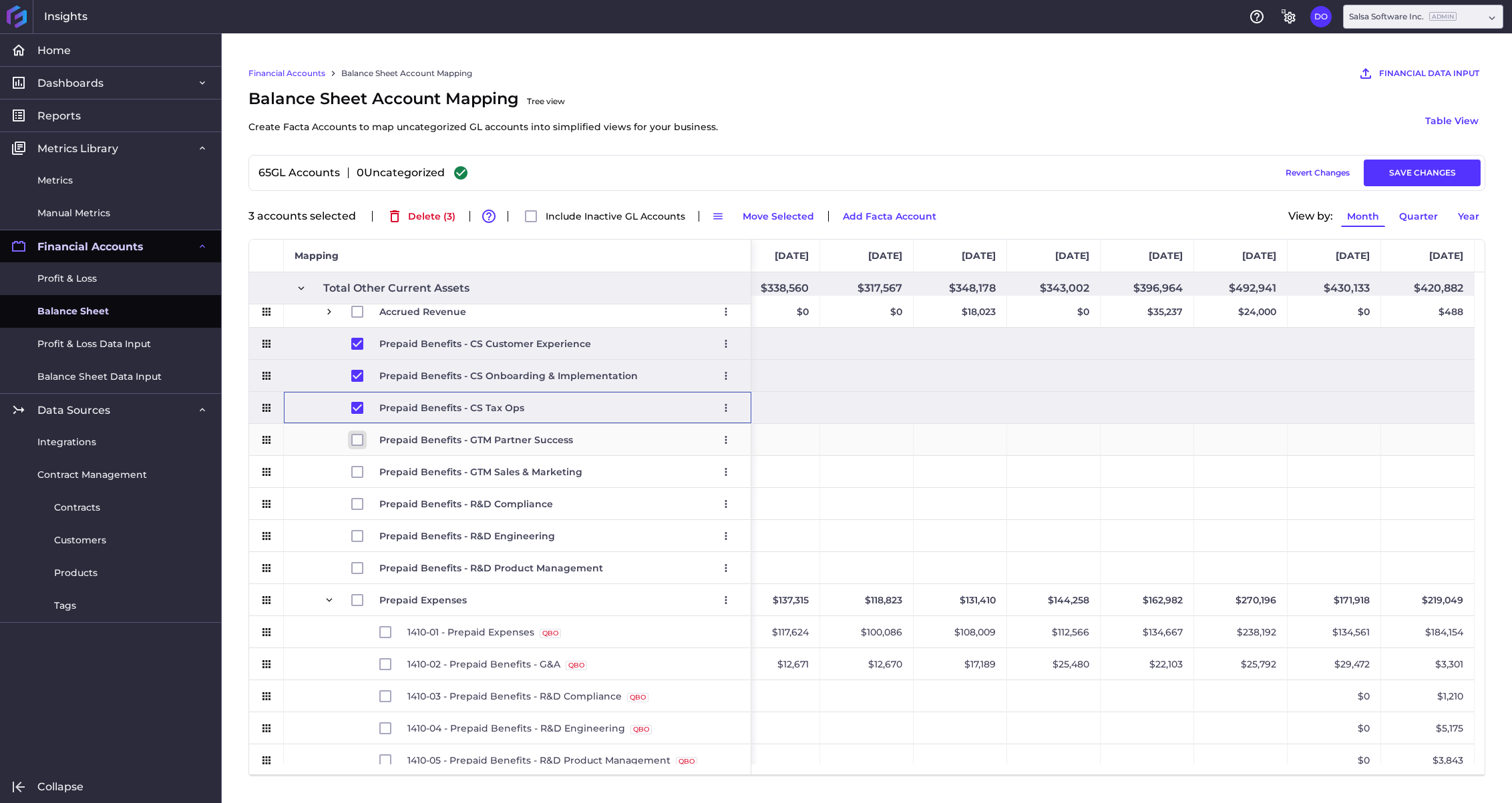
click at [359, 436] on input "Press Space to toggle row selection (unchecked)" at bounding box center [357, 440] width 12 height 12
checkbox input "true"
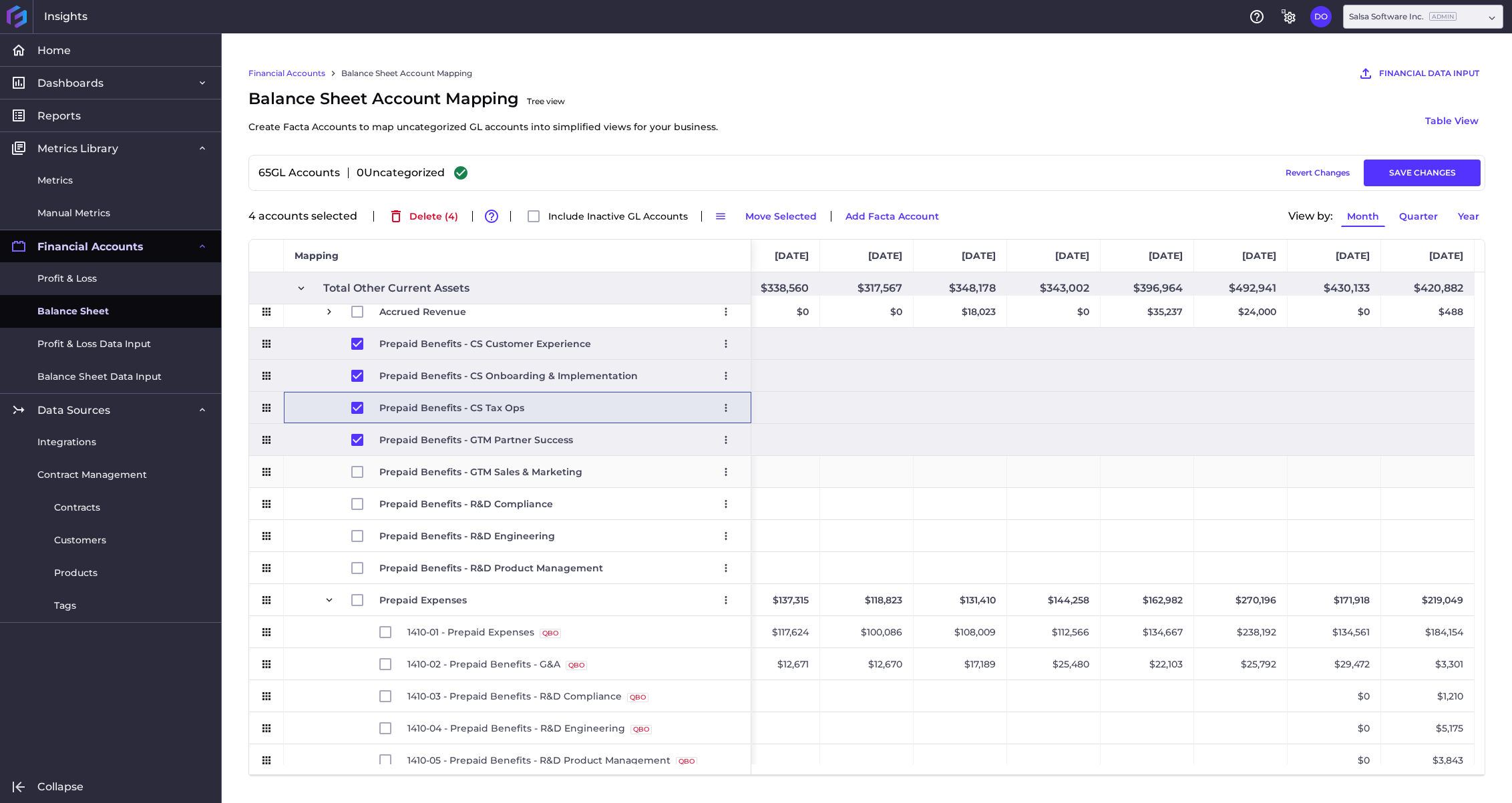
click at [358, 478] on span "Press SPACE to select this row." at bounding box center [365, 472] width 28 height 30
click at [356, 470] on input "Press Space to toggle row selection (unchecked)" at bounding box center [357, 472] width 12 height 12
checkbox input "true"
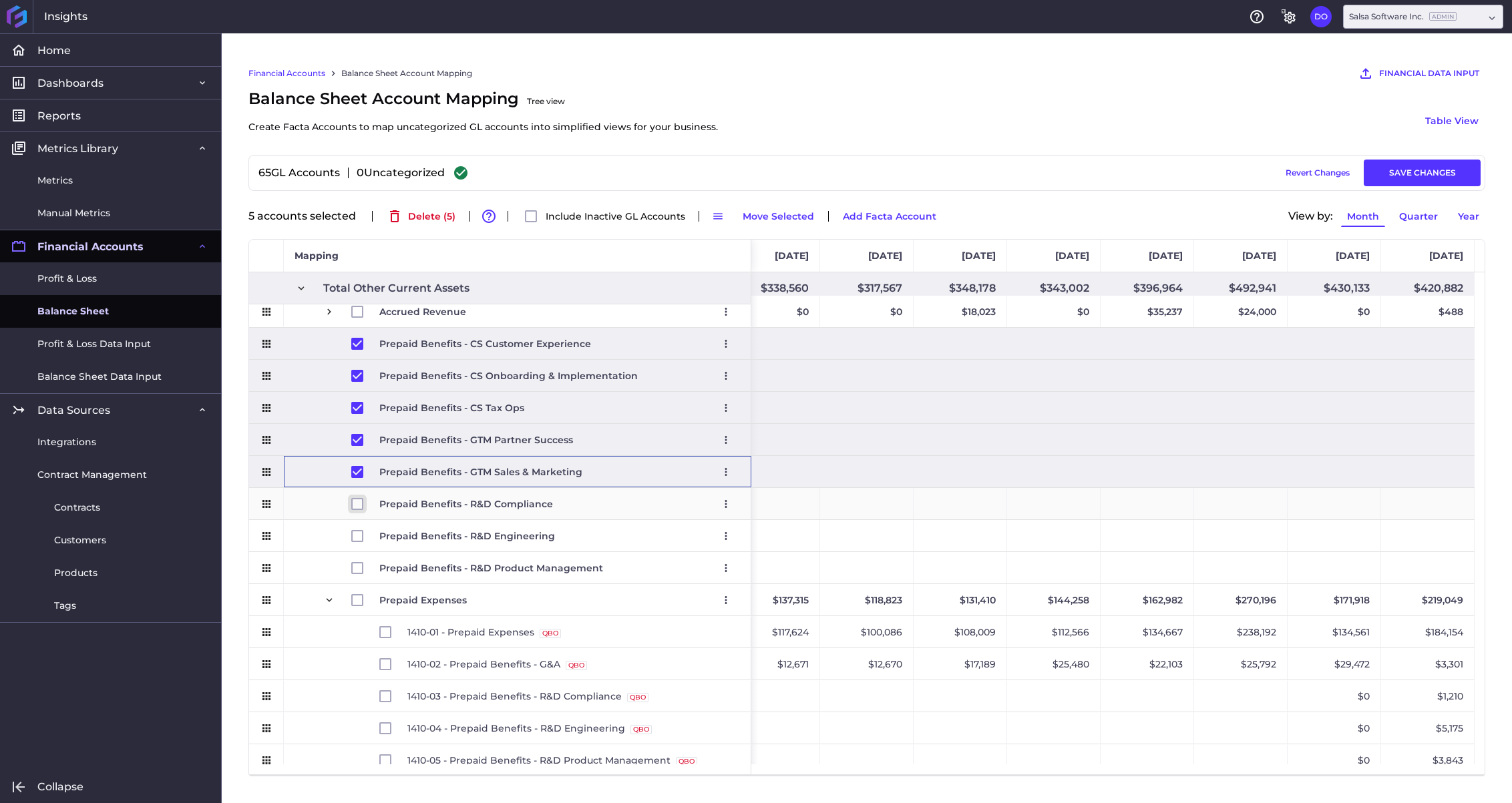
click at [356, 503] on input "Press Space to toggle row selection (unchecked)" at bounding box center [357, 504] width 12 height 12
checkbox input "true"
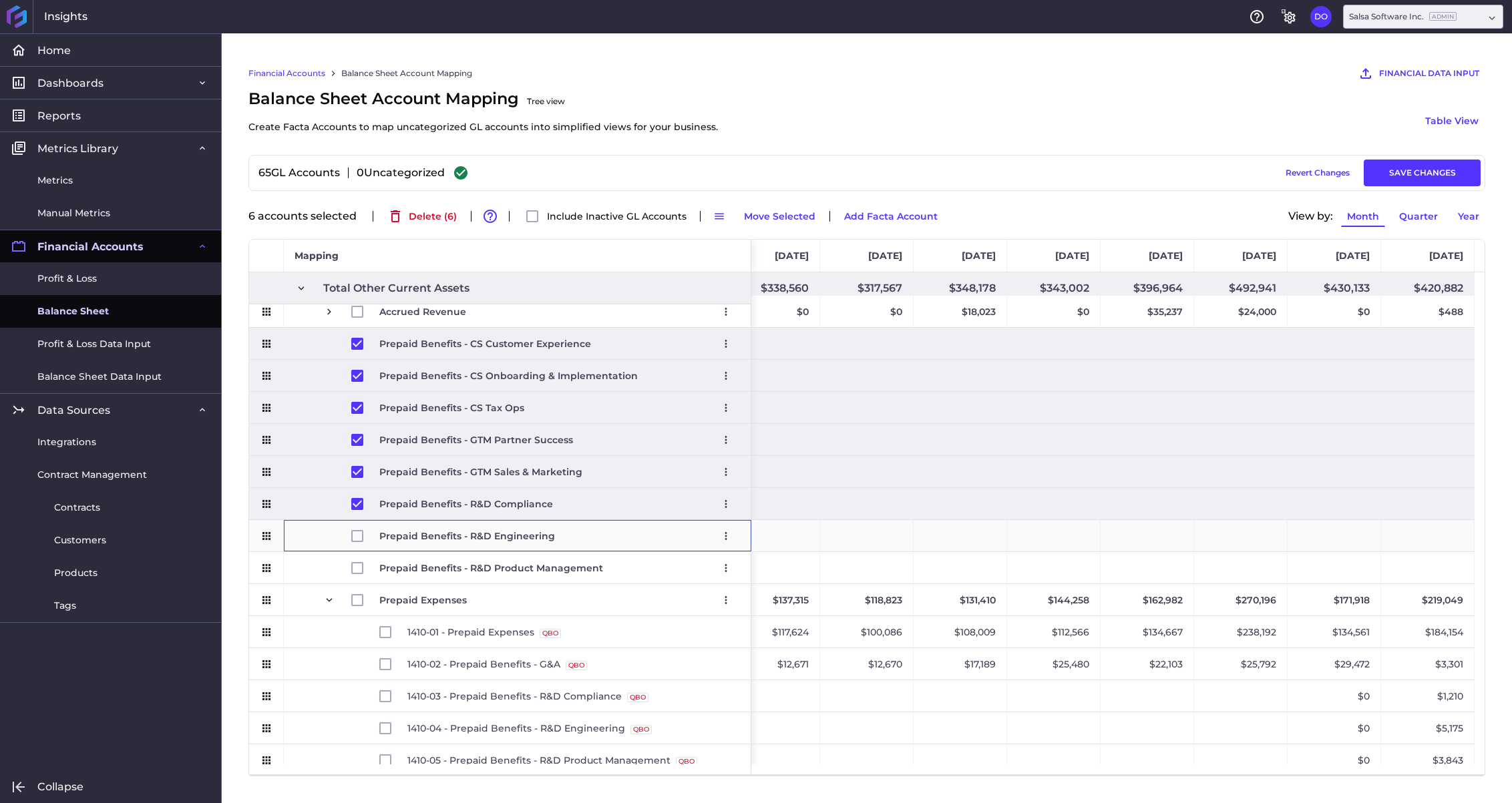
click at [358, 527] on span "Press SPACE to select this row." at bounding box center [365, 536] width 28 height 30
click at [358, 538] on input "Press Space to toggle row selection (unchecked)" at bounding box center [357, 536] width 12 height 12
checkbox input "true"
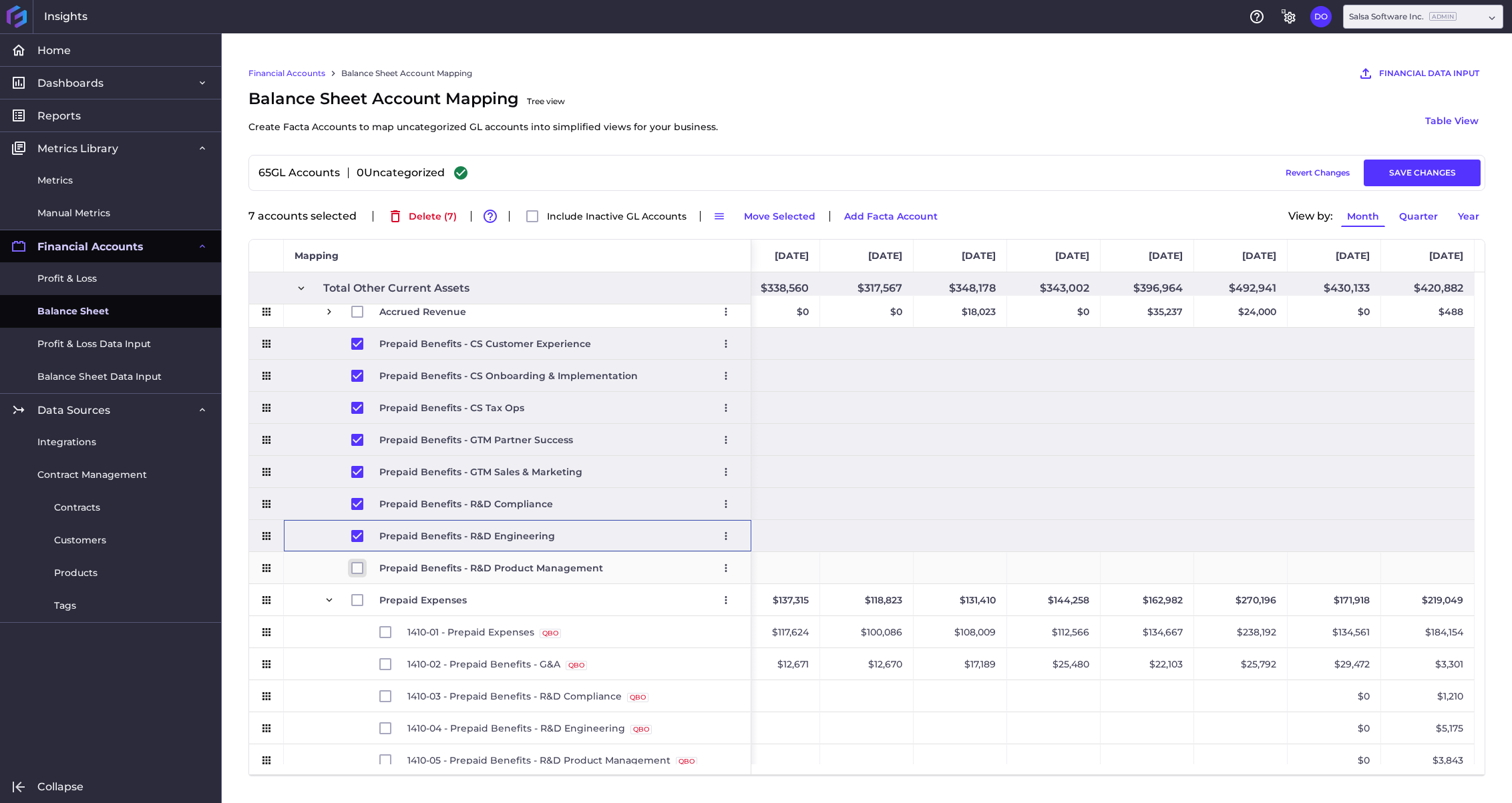
click at [357, 566] on input "Press Space to toggle row selection (unchecked)" at bounding box center [357, 568] width 12 height 12
checkbox input "true"
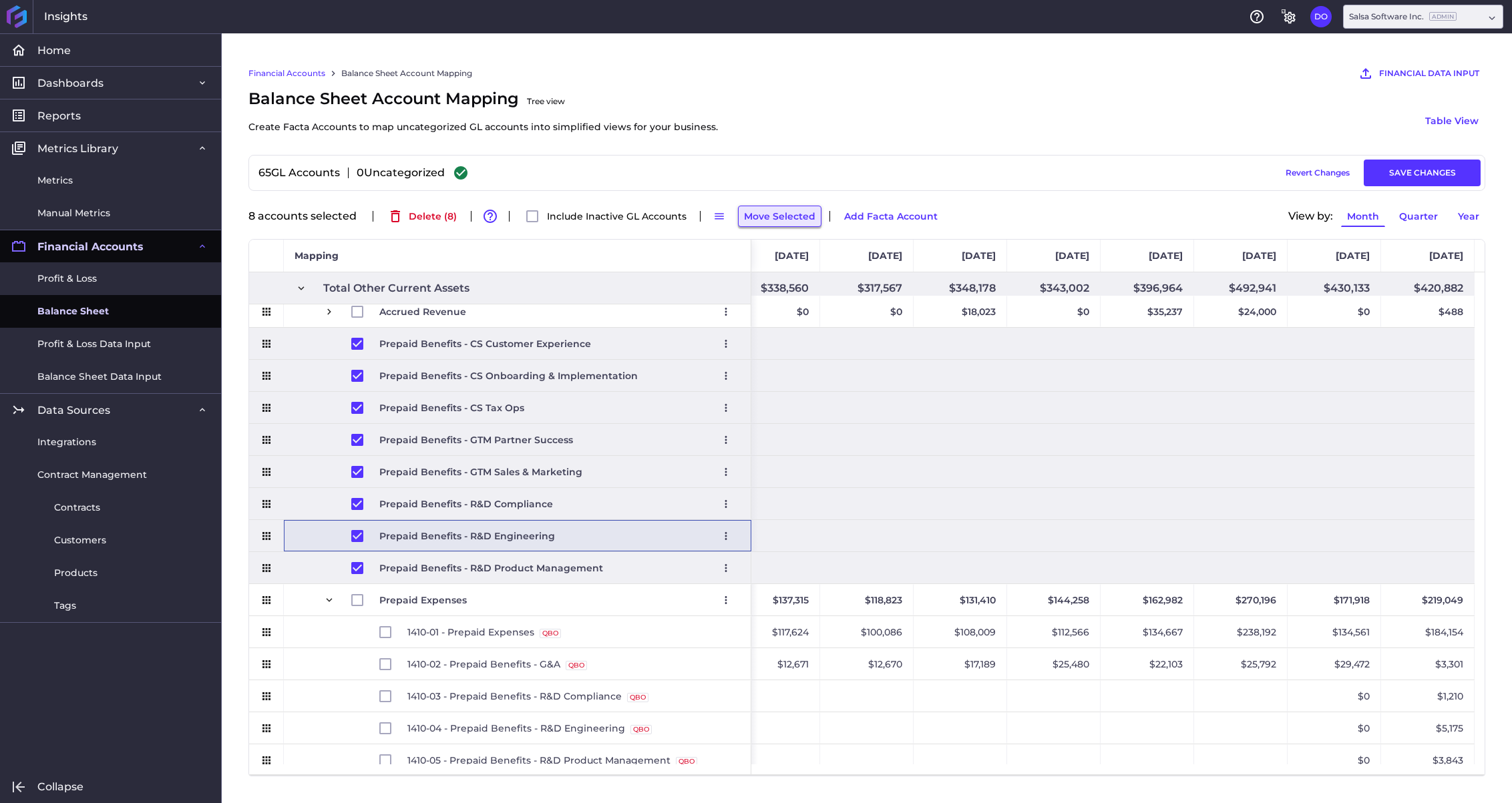
click at [769, 220] on button "Move Selected" at bounding box center [780, 216] width 83 height 22
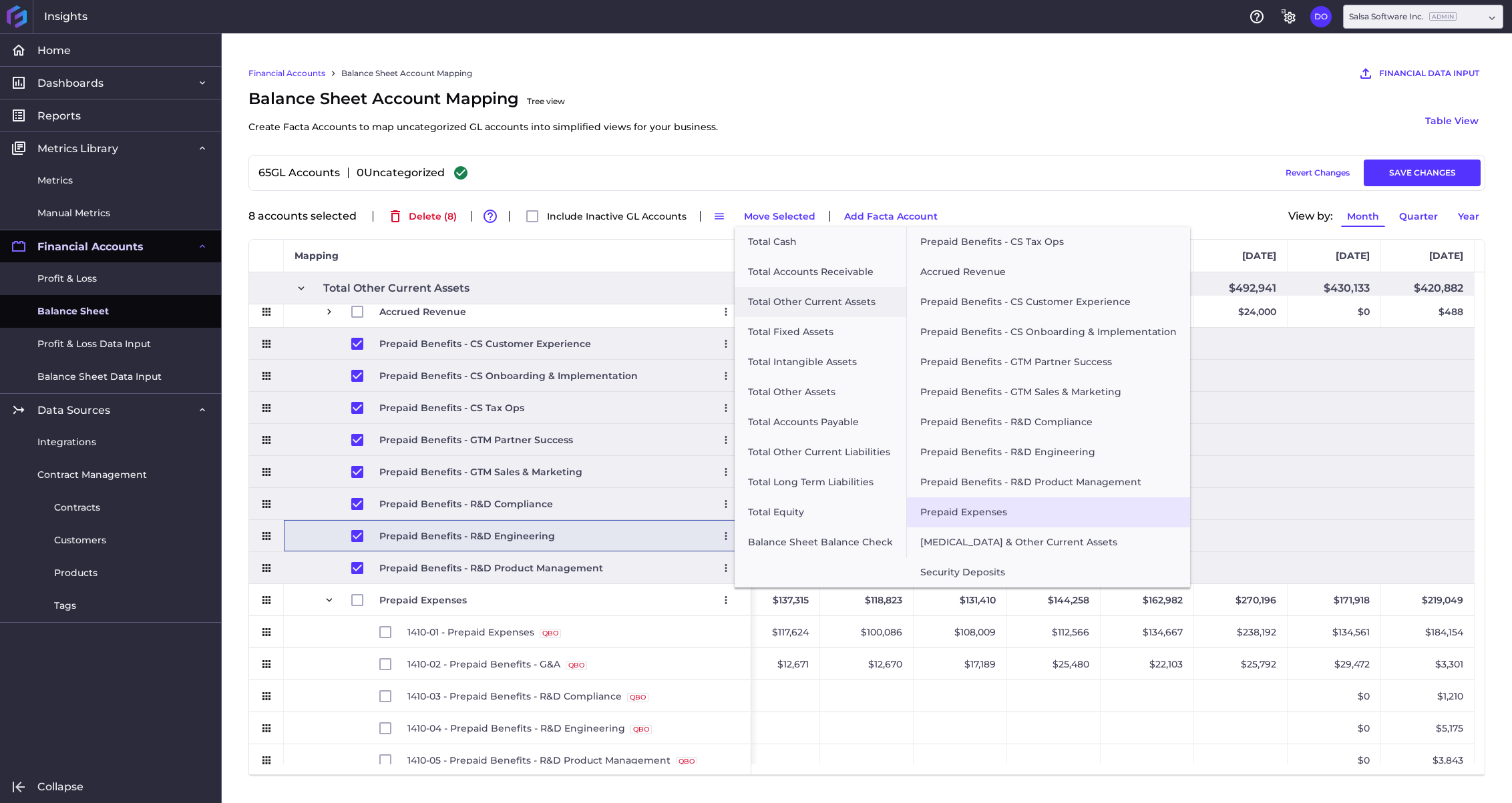
click at [949, 507] on button "Prepaid Expenses" at bounding box center [1048, 512] width 283 height 30
checkbox input "false"
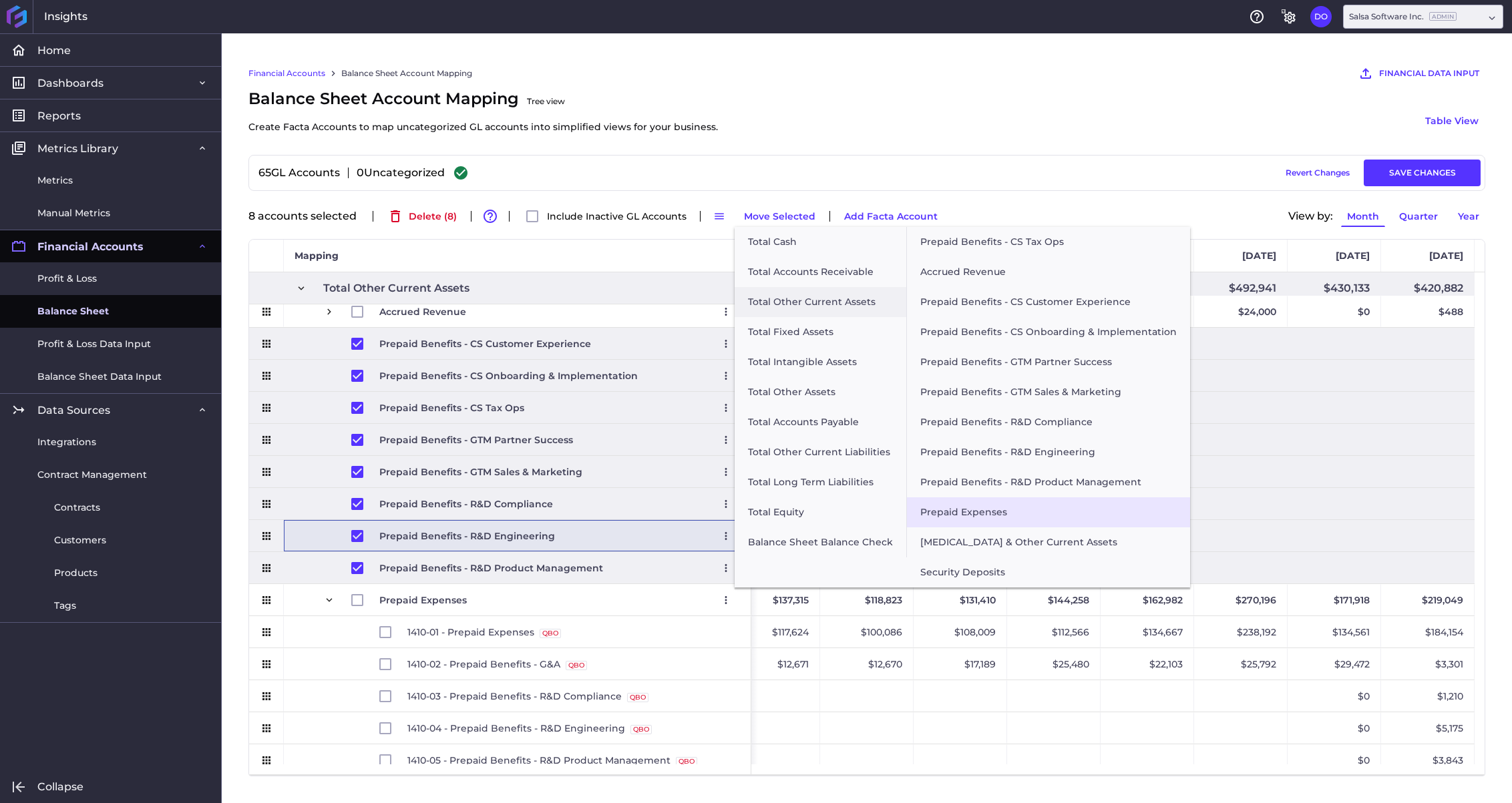
checkbox input "false"
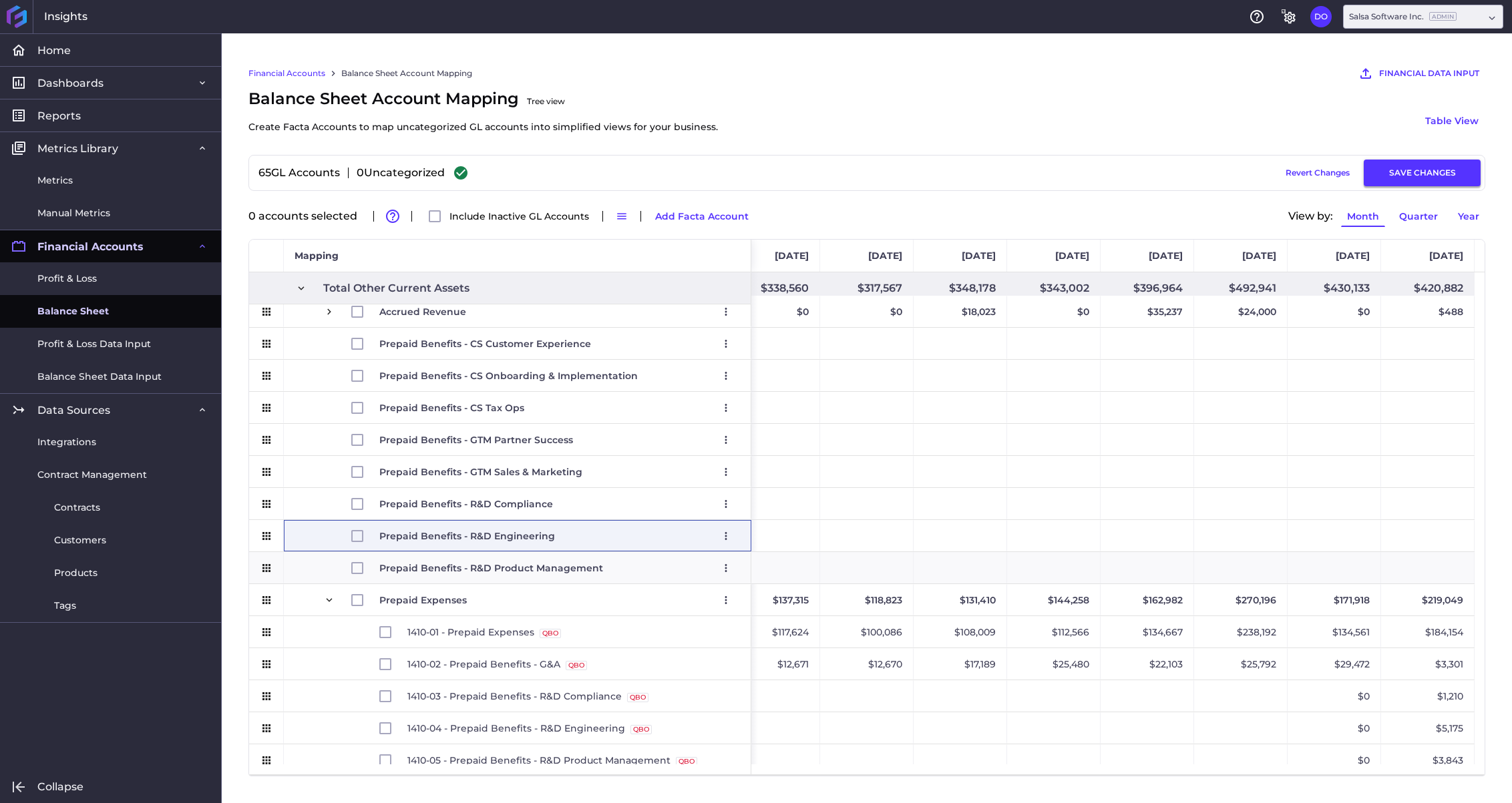
click at [1315, 176] on button "SAVE CHANGES" at bounding box center [1422, 172] width 117 height 26
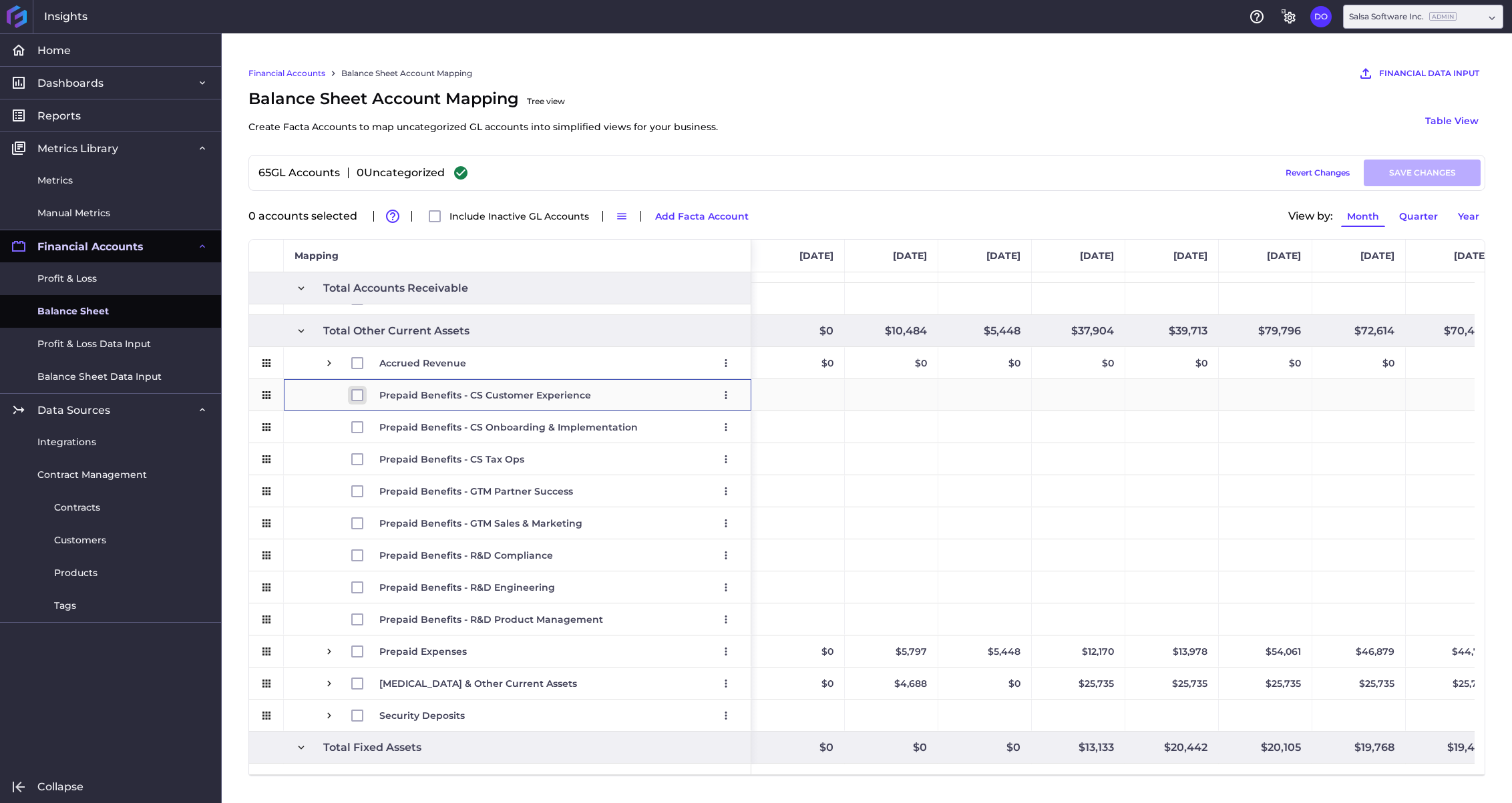
click at [354, 395] on input "Press Space to toggle row selection (unchecked)" at bounding box center [357, 395] width 12 height 12
checkbox input "true"
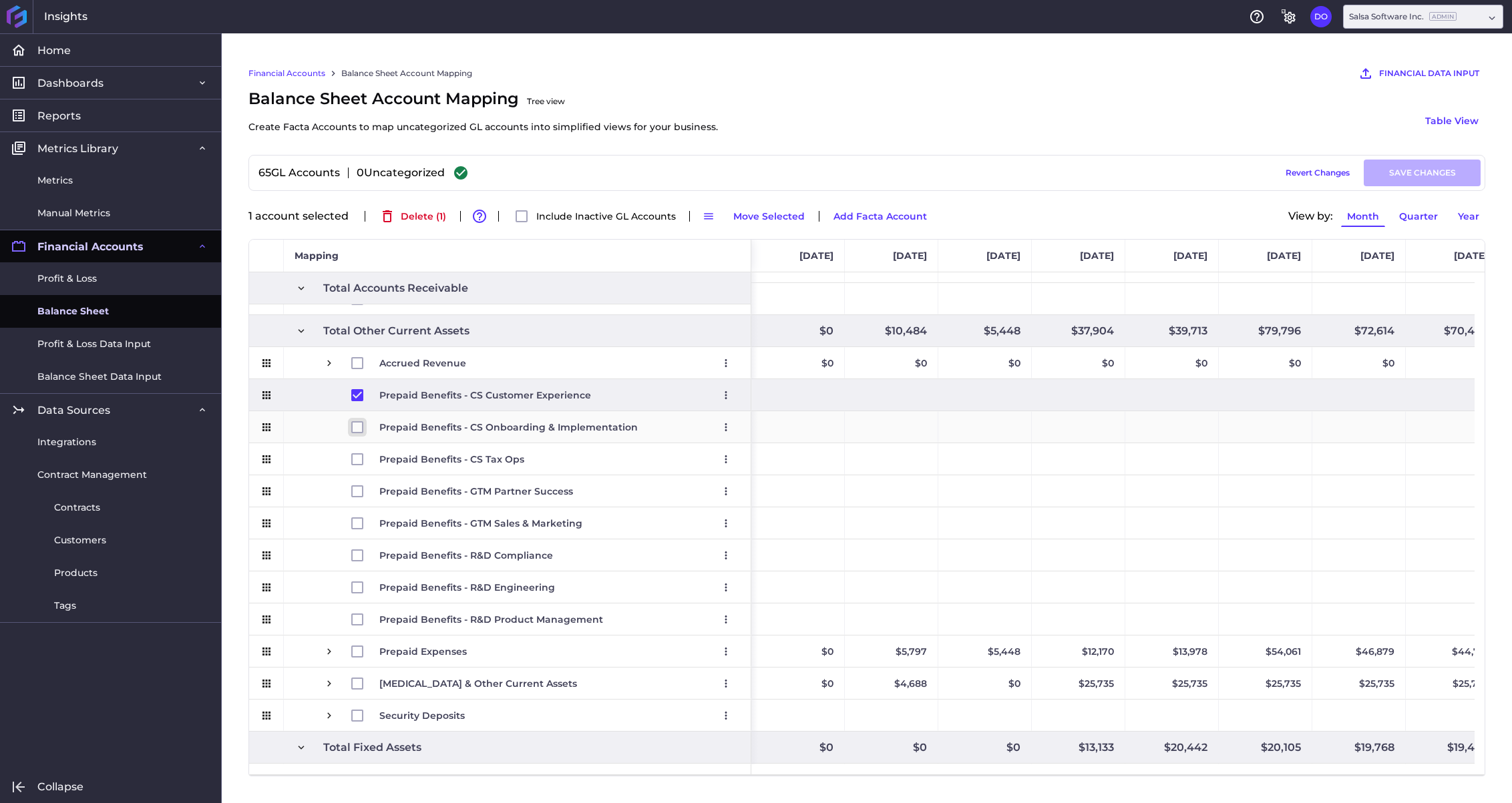
click at [356, 424] on input "Press Space to toggle row selection (unchecked)" at bounding box center [357, 427] width 12 height 12
checkbox input "true"
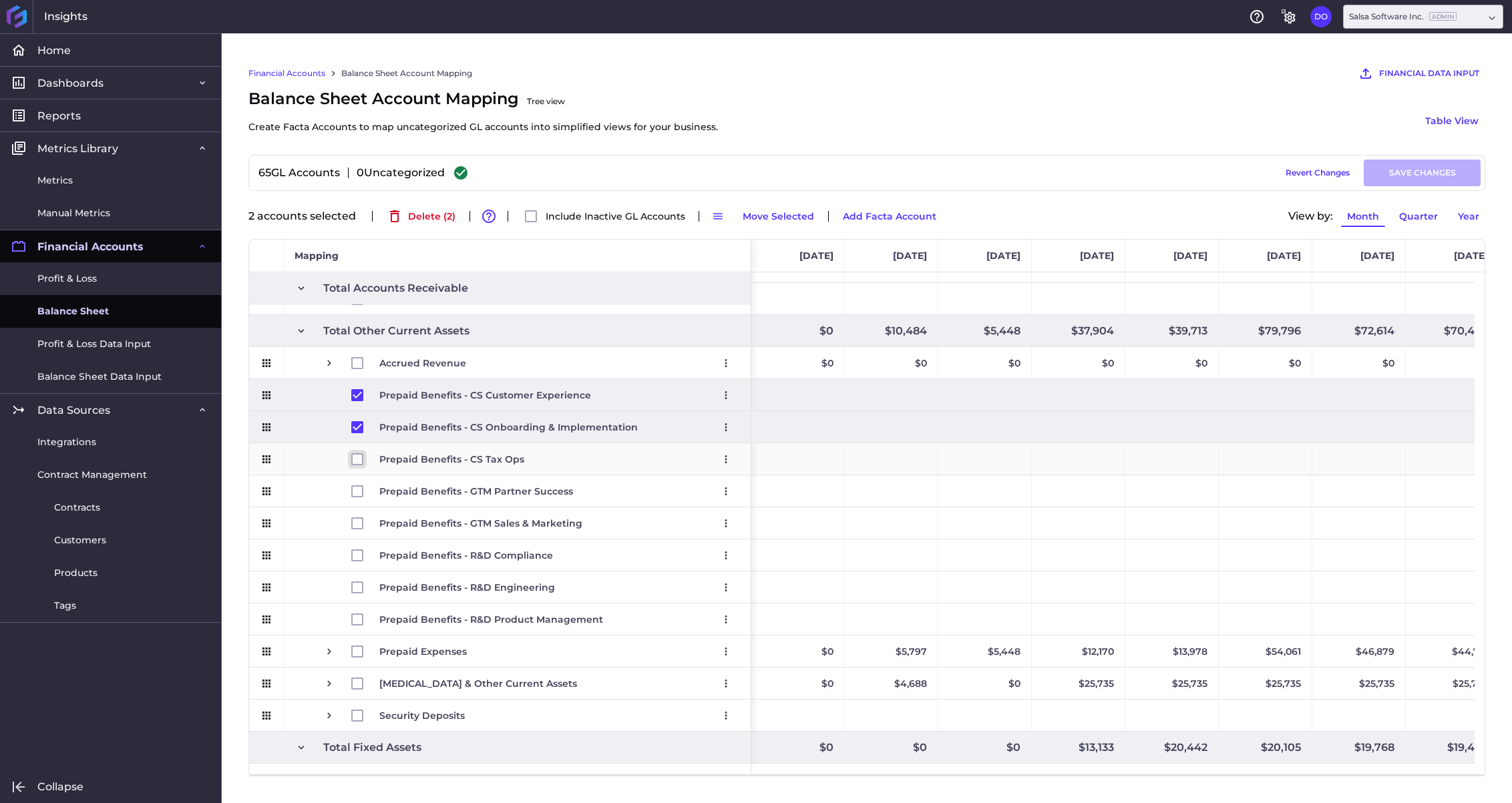
click at [358, 455] on input "Press Space to toggle row selection (unchecked)" at bounding box center [357, 459] width 12 height 12
checkbox input "true"
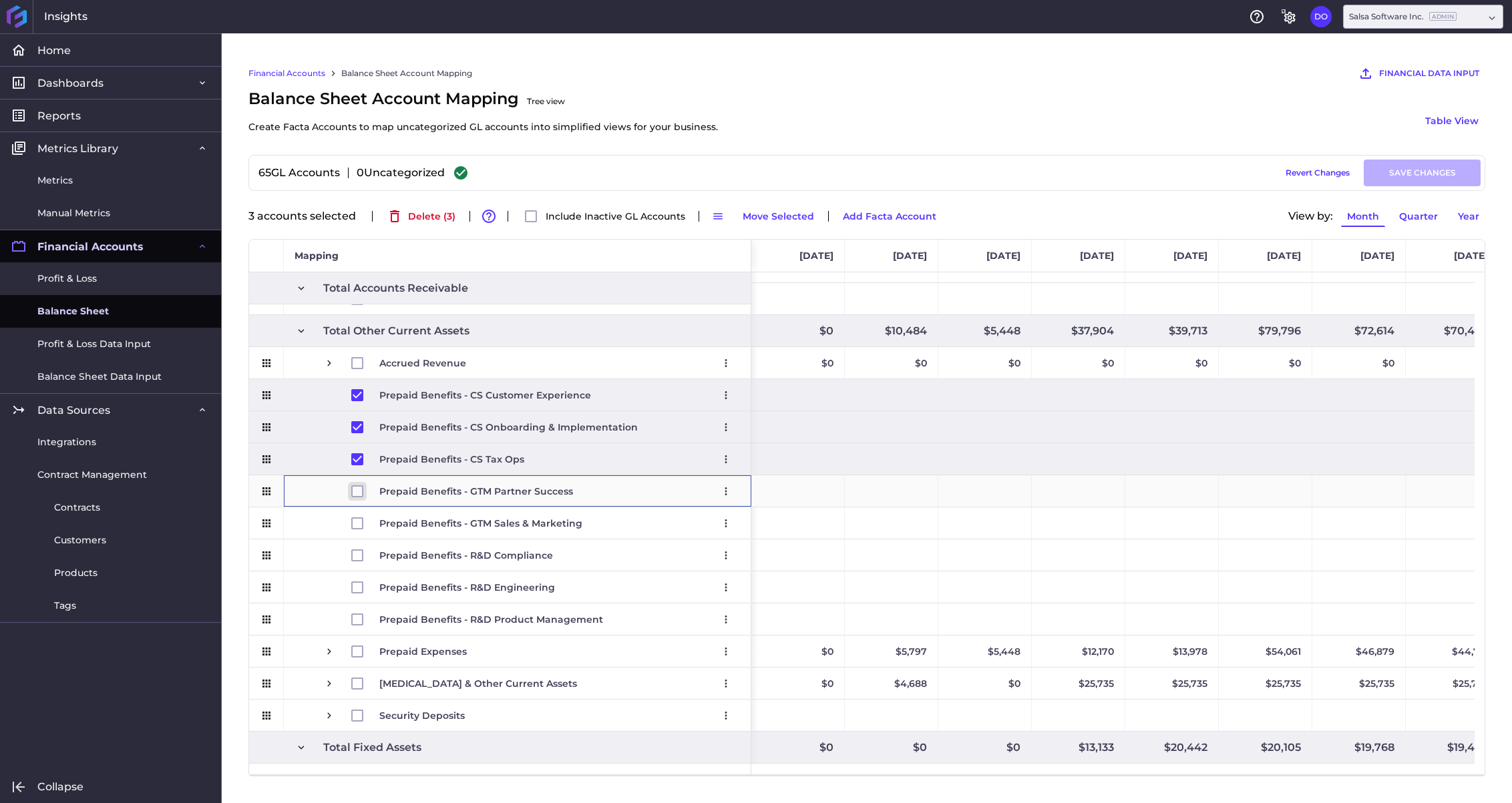
click at [360, 491] on input "Press Space to toggle row selection (unchecked)" at bounding box center [357, 491] width 12 height 12
checkbox input "true"
click at [358, 521] on input "Press Space to toggle row selection (unchecked)" at bounding box center [357, 523] width 12 height 12
checkbox input "true"
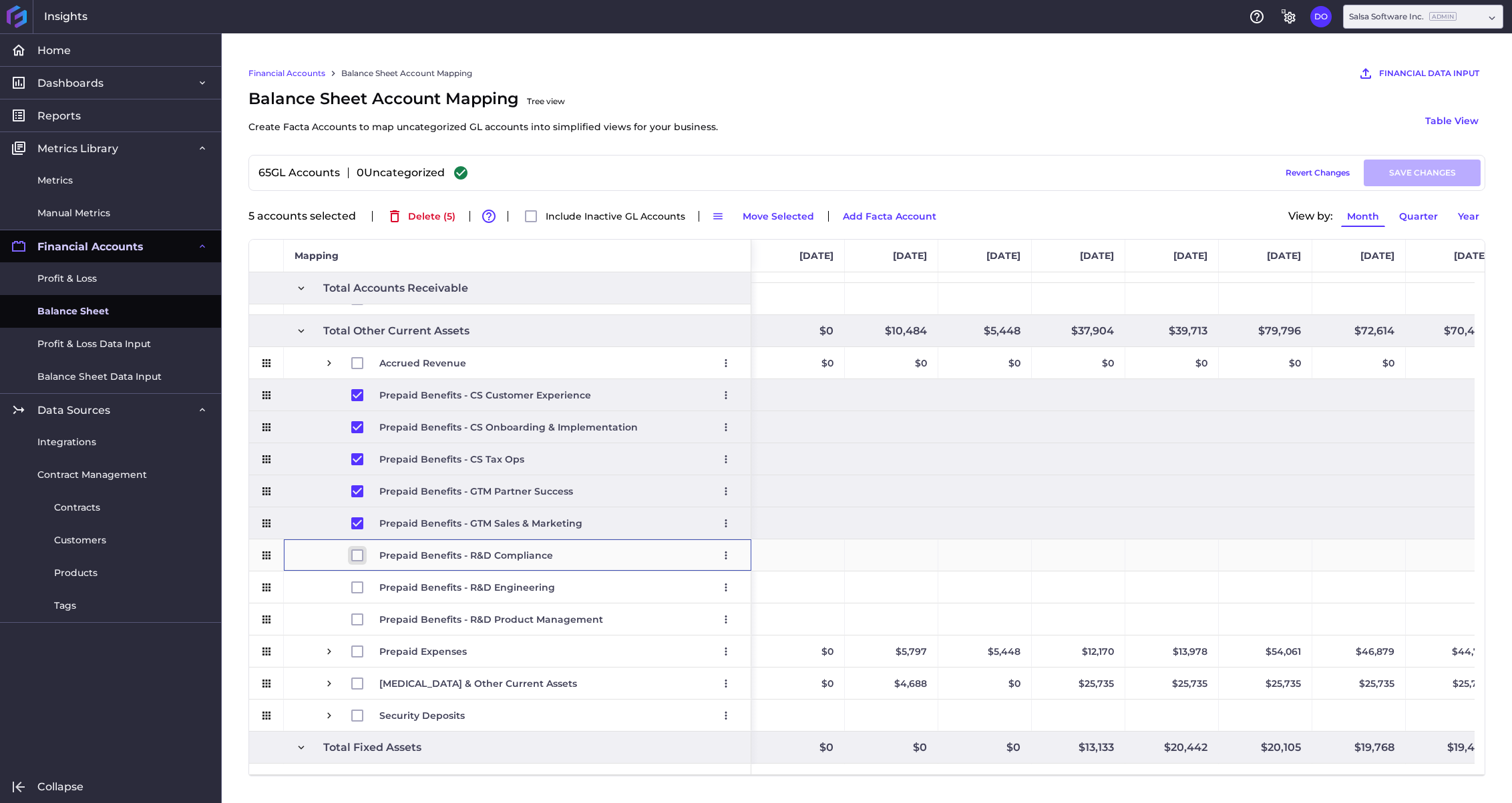
click at [357, 556] on input "Press Space to toggle row selection (unchecked)" at bounding box center [357, 555] width 12 height 12
checkbox input "true"
click at [356, 587] on input "Press Space to toggle row selection (unchecked)" at bounding box center [357, 587] width 12 height 12
checkbox input "true"
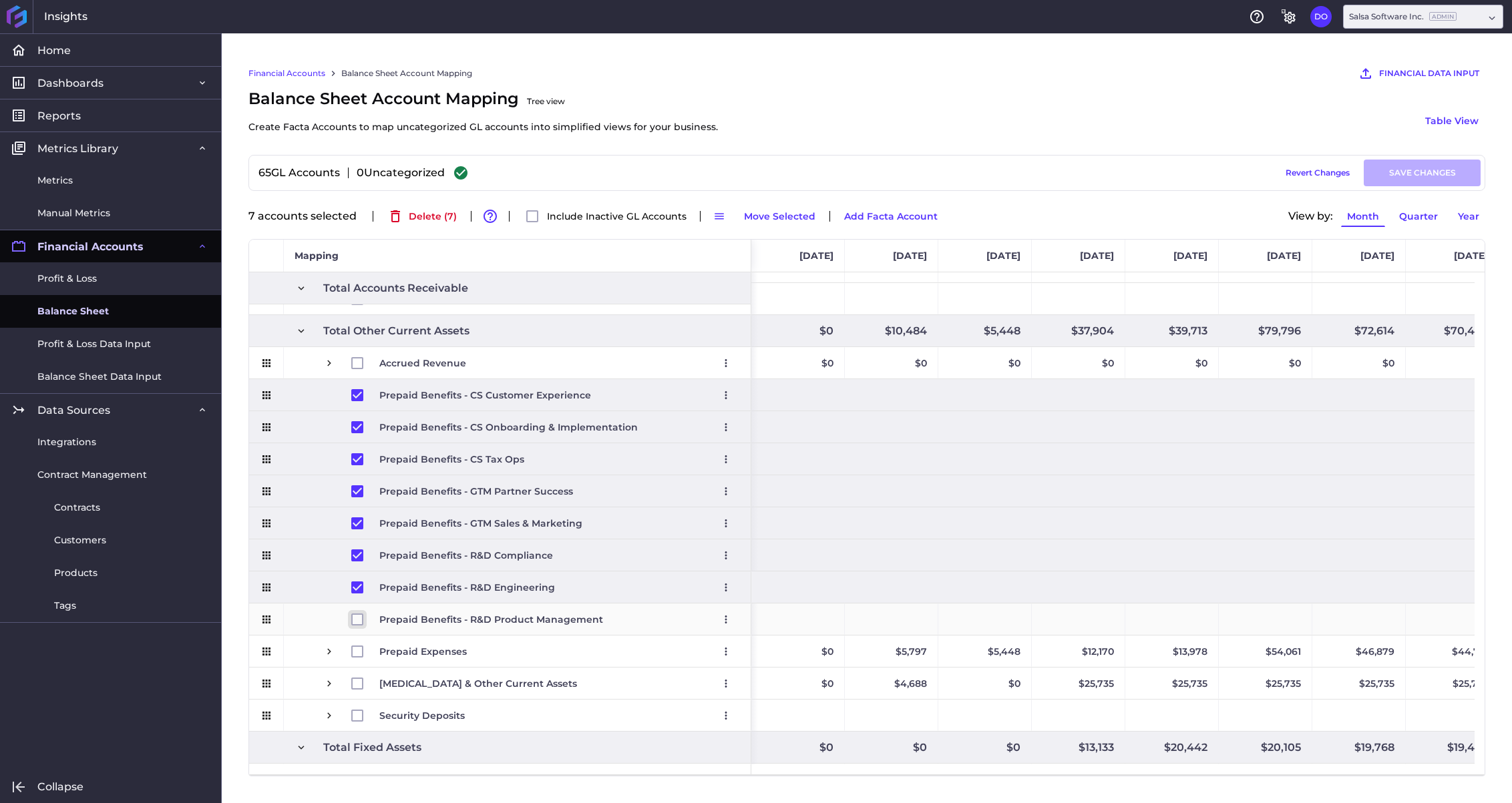
click at [356, 616] on input "Press Space to toggle row selection (unchecked)" at bounding box center [357, 619] width 12 height 12
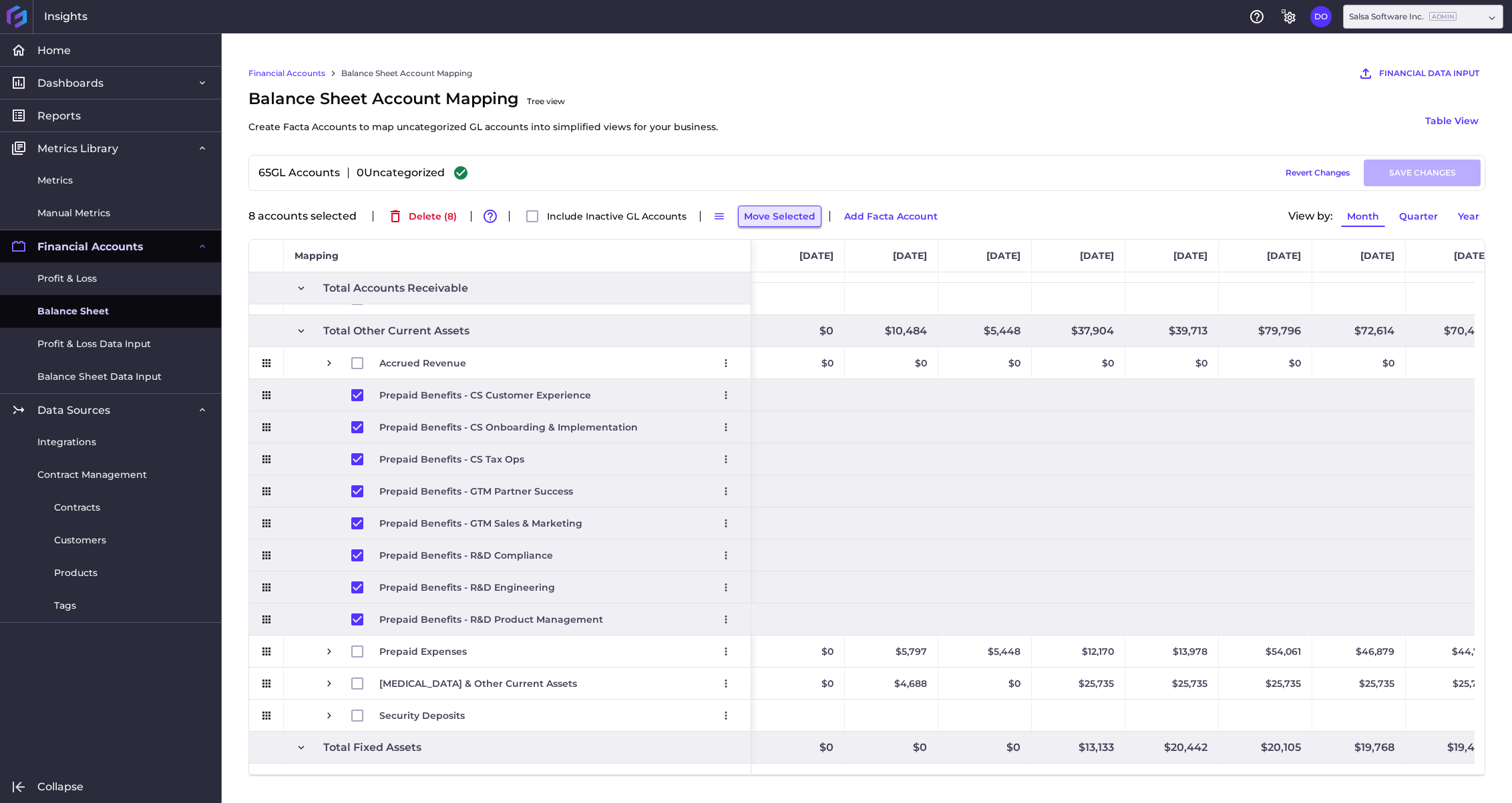
click at [766, 219] on button "Move Selected" at bounding box center [780, 216] width 83 height 22
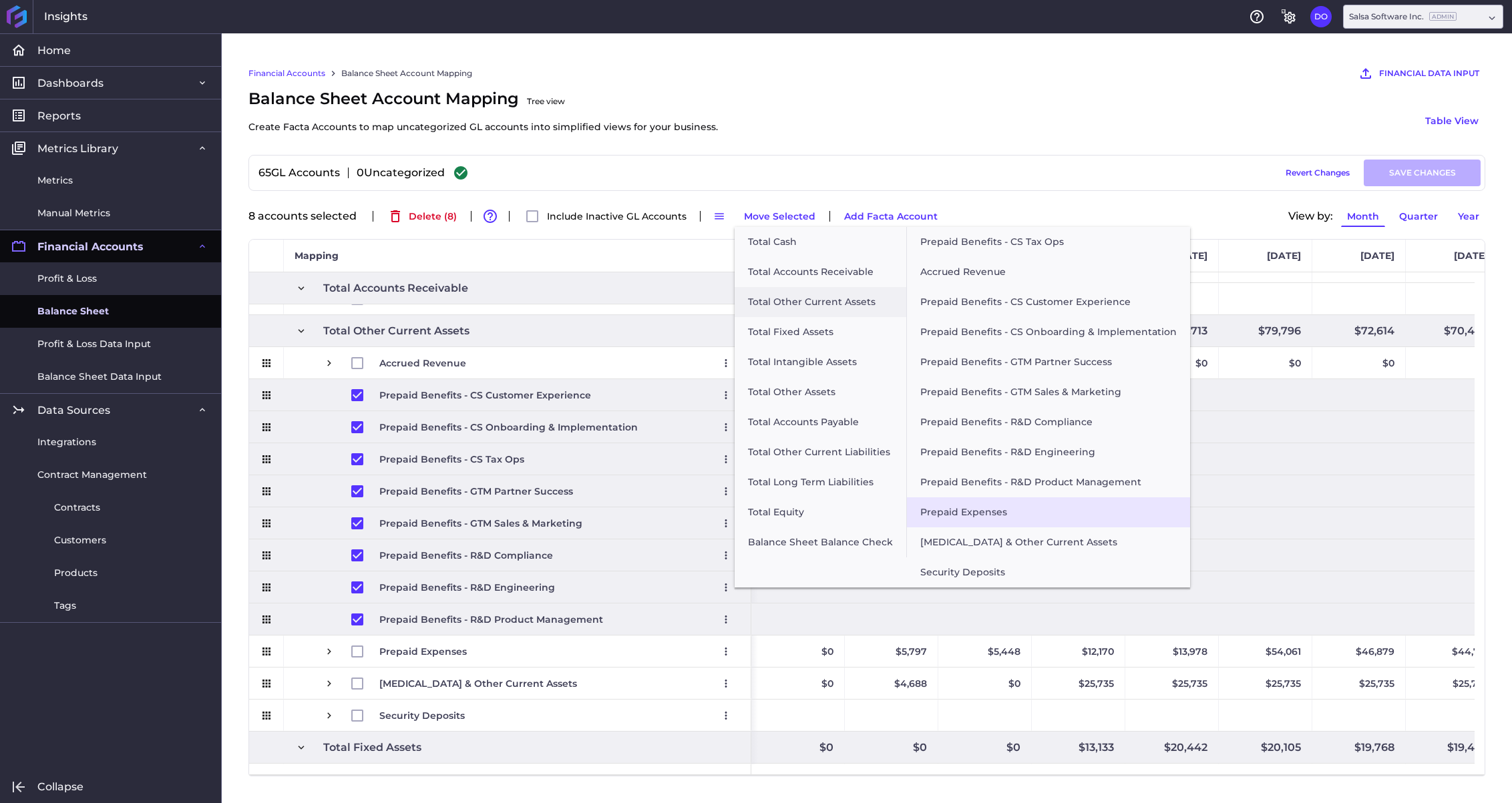
click at [952, 507] on button "Prepaid Expenses" at bounding box center [1048, 512] width 283 height 30
checkbox input "false"
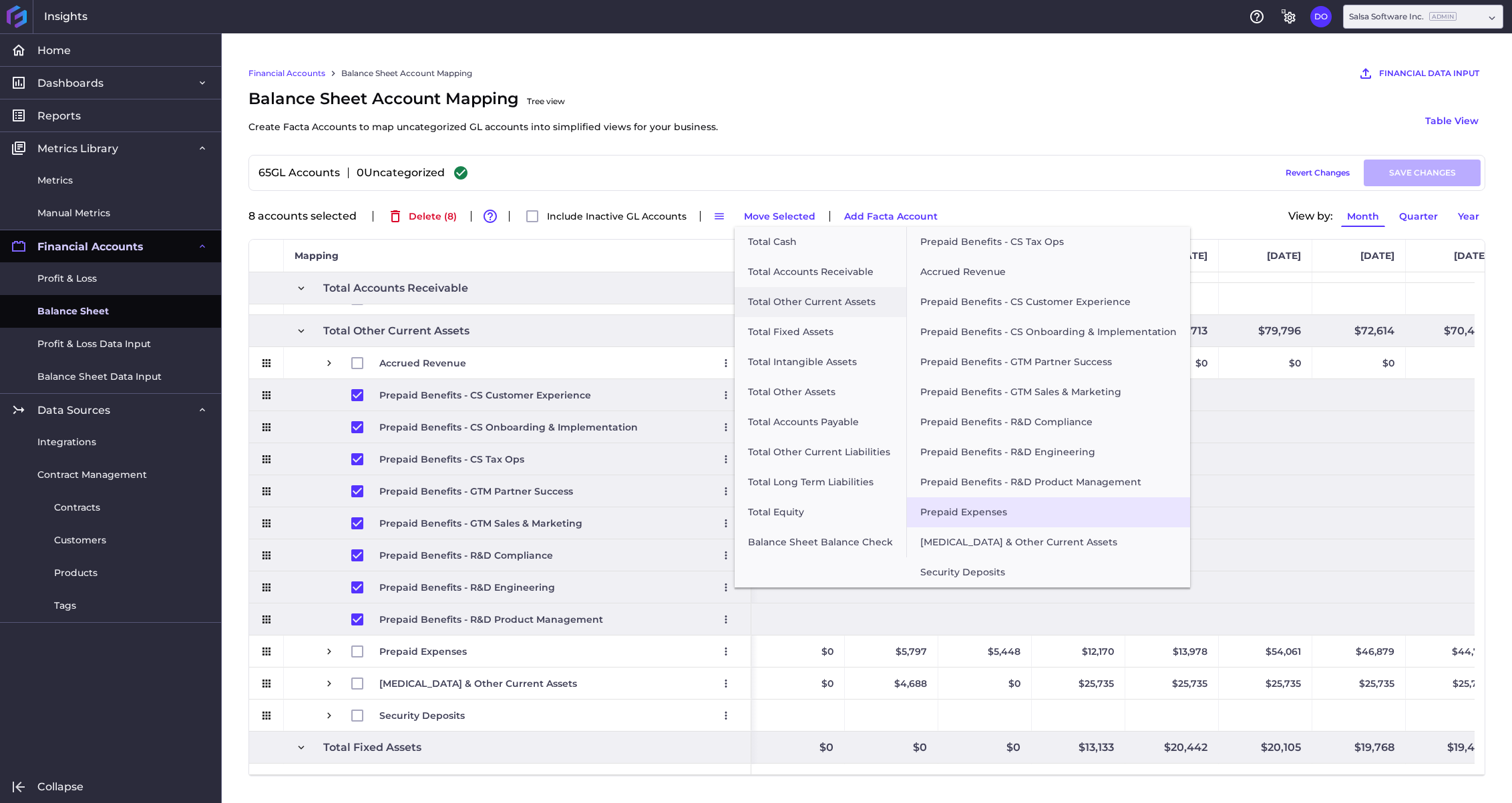
checkbox input "false"
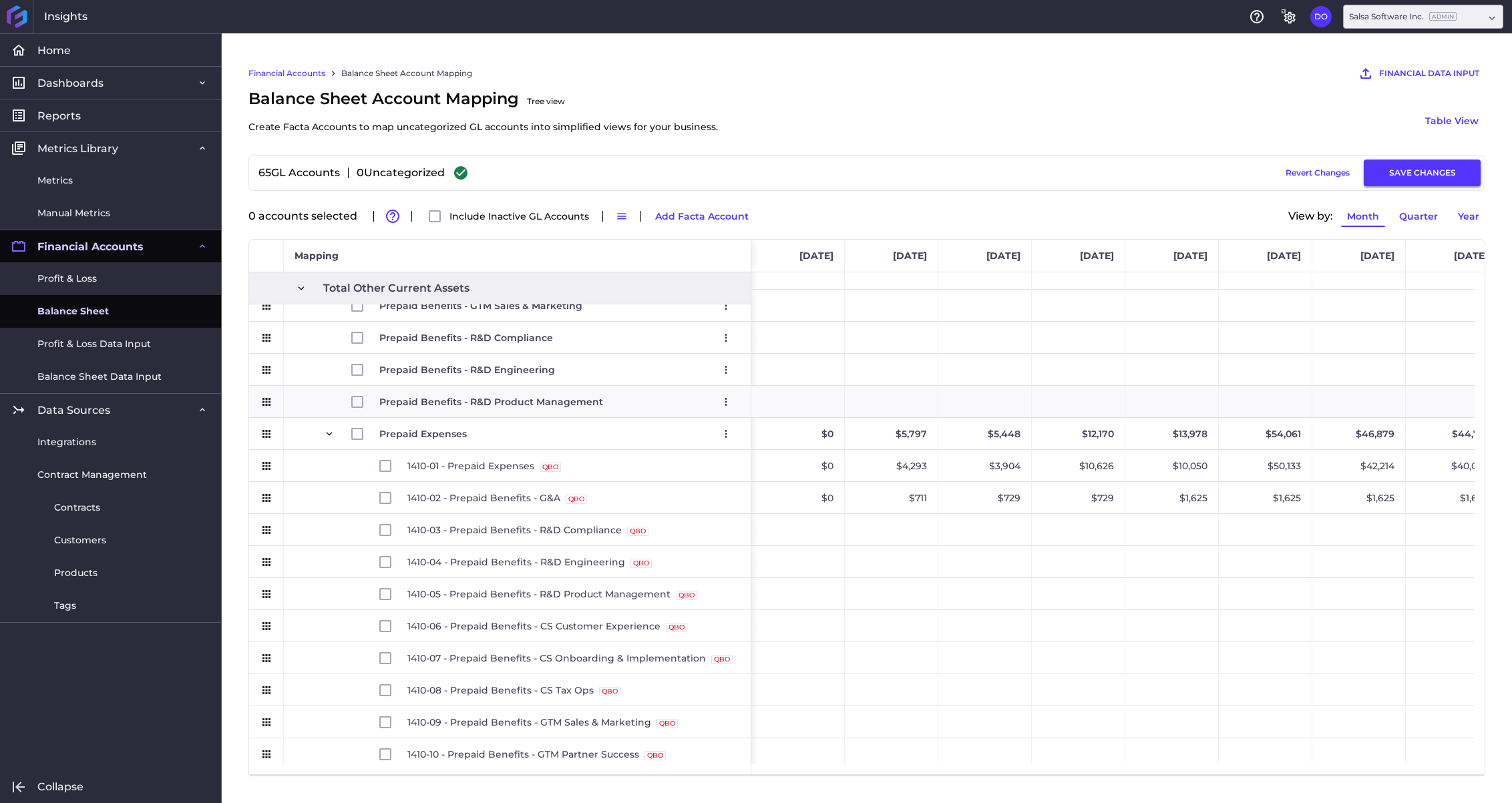
click at [1315, 181] on button "SAVE CHANGES" at bounding box center [1422, 172] width 117 height 26
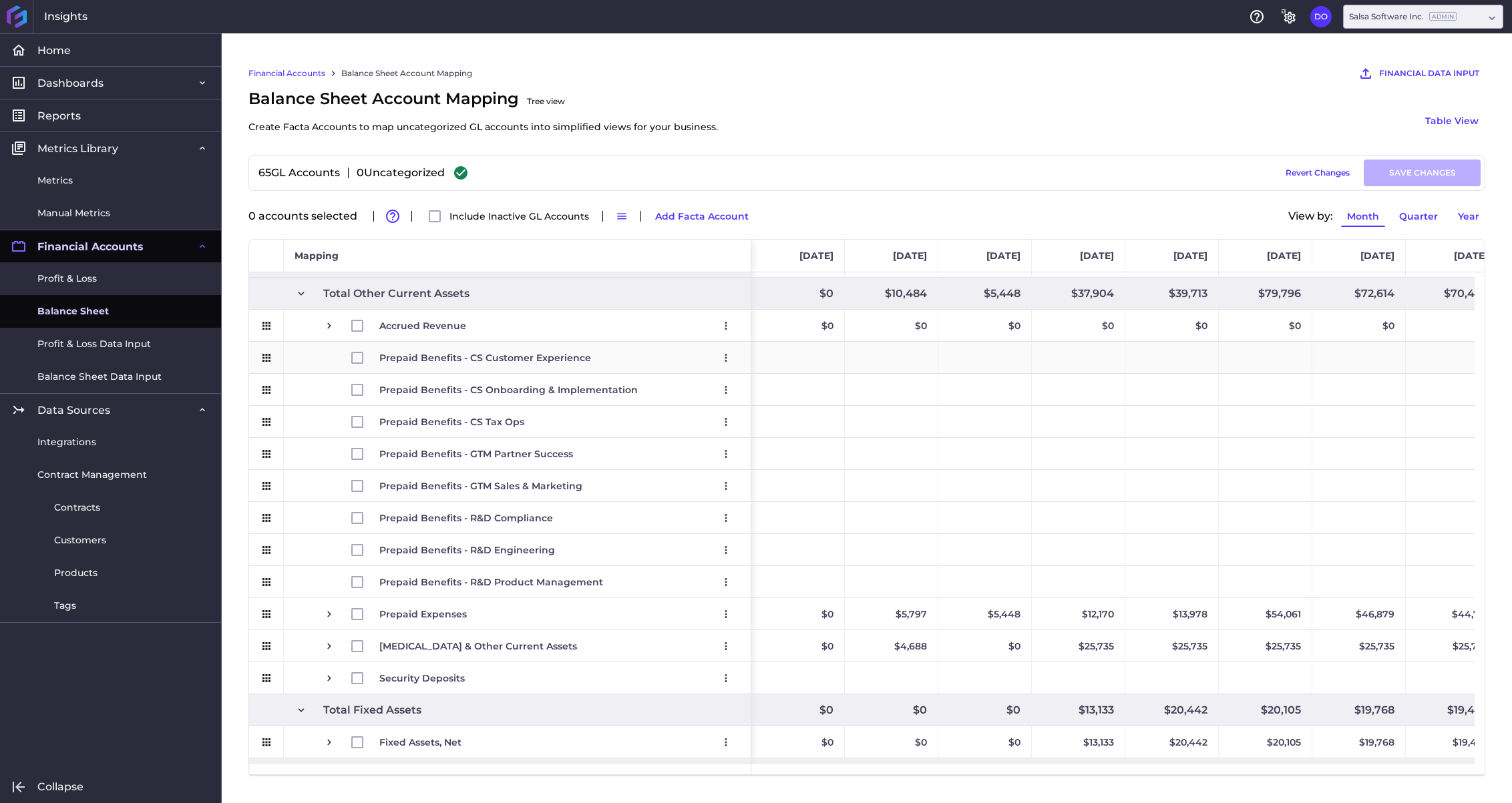
click at [325, 361] on span "Prepaid Benefits - CS Customer Experience Edit Remove" at bounding box center [531, 358] width 417 height 30
click at [331, 613] on span "Press SPACE to select this row." at bounding box center [329, 614] width 12 height 12
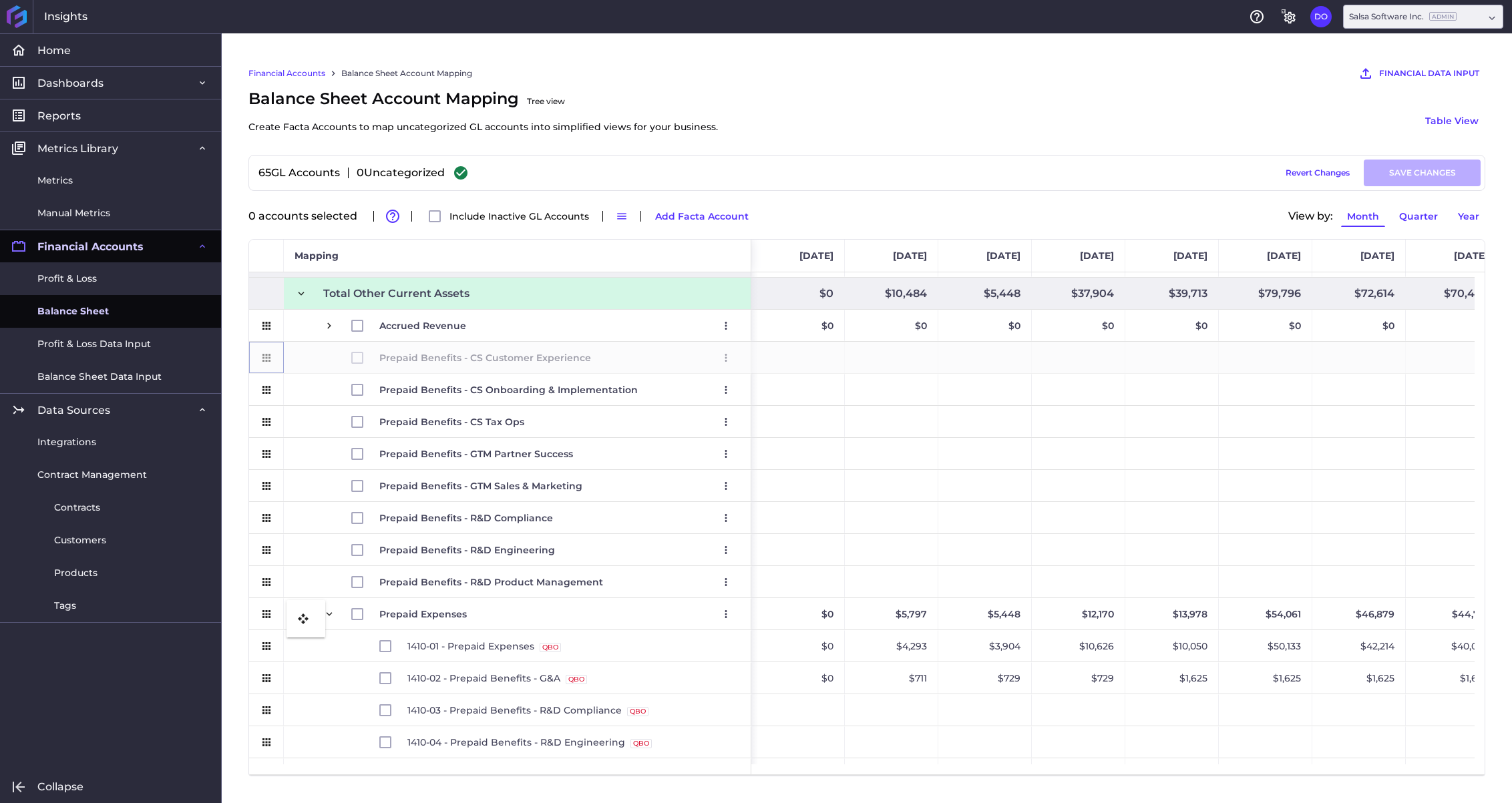
drag, startPoint x: 265, startPoint y: 357, endPoint x: 293, endPoint y: 608, distance: 252.6
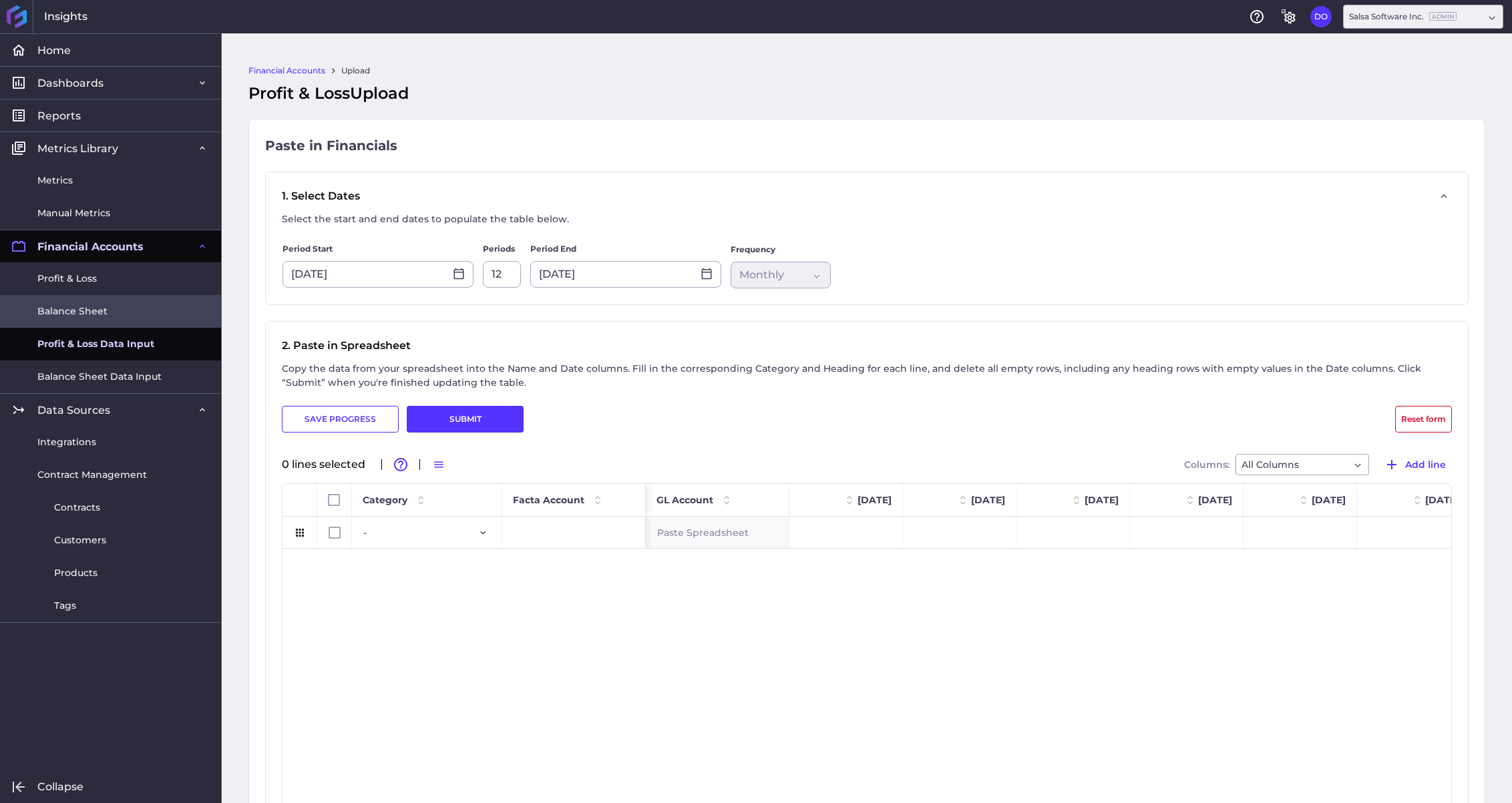
click at [71, 316] on span "Balance Sheet" at bounding box center [72, 310] width 70 height 14
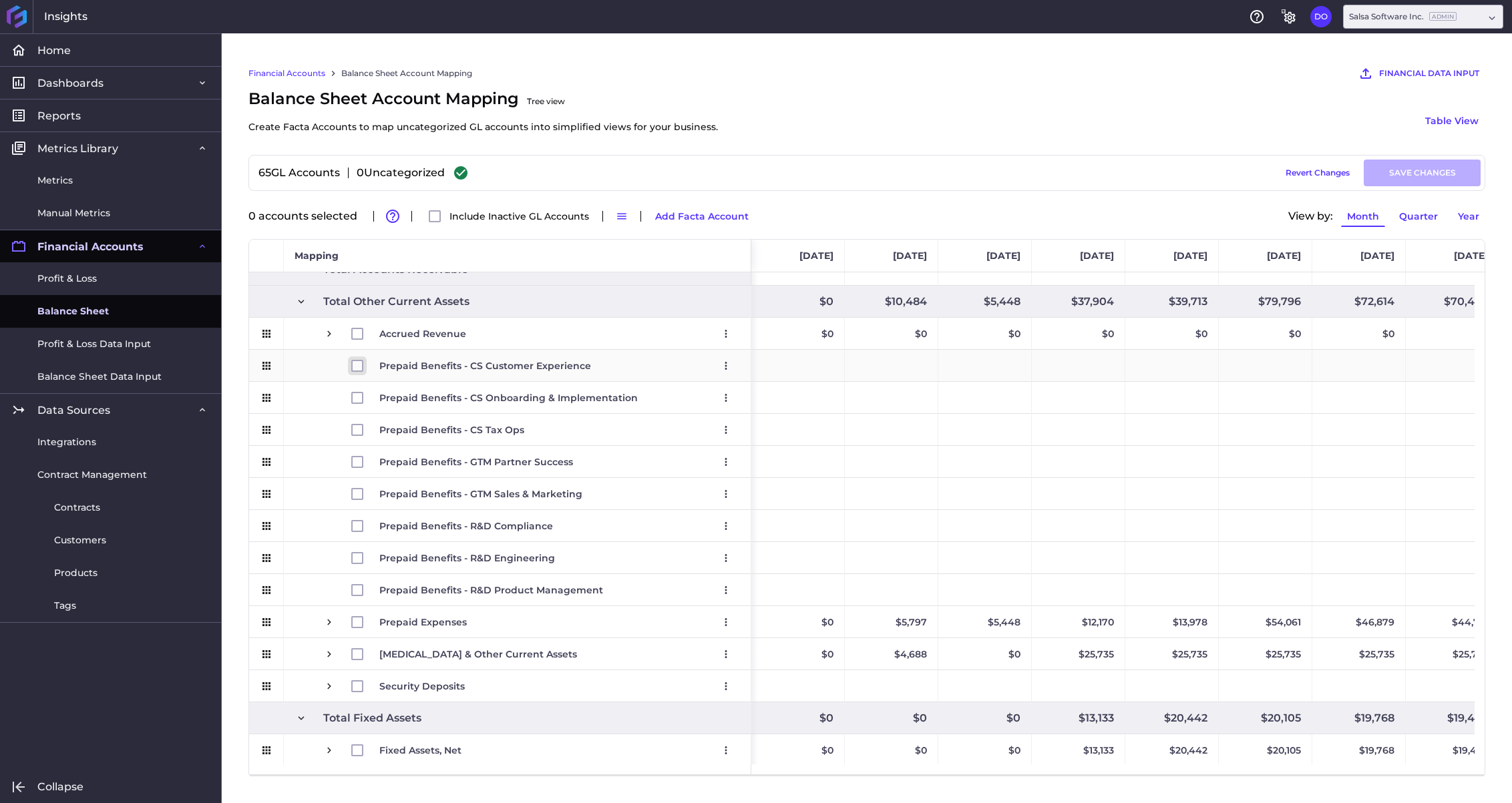
click at [358, 366] on input "Press Space to toggle row selection (unchecked)" at bounding box center [357, 366] width 12 height 12
checkbox input "true"
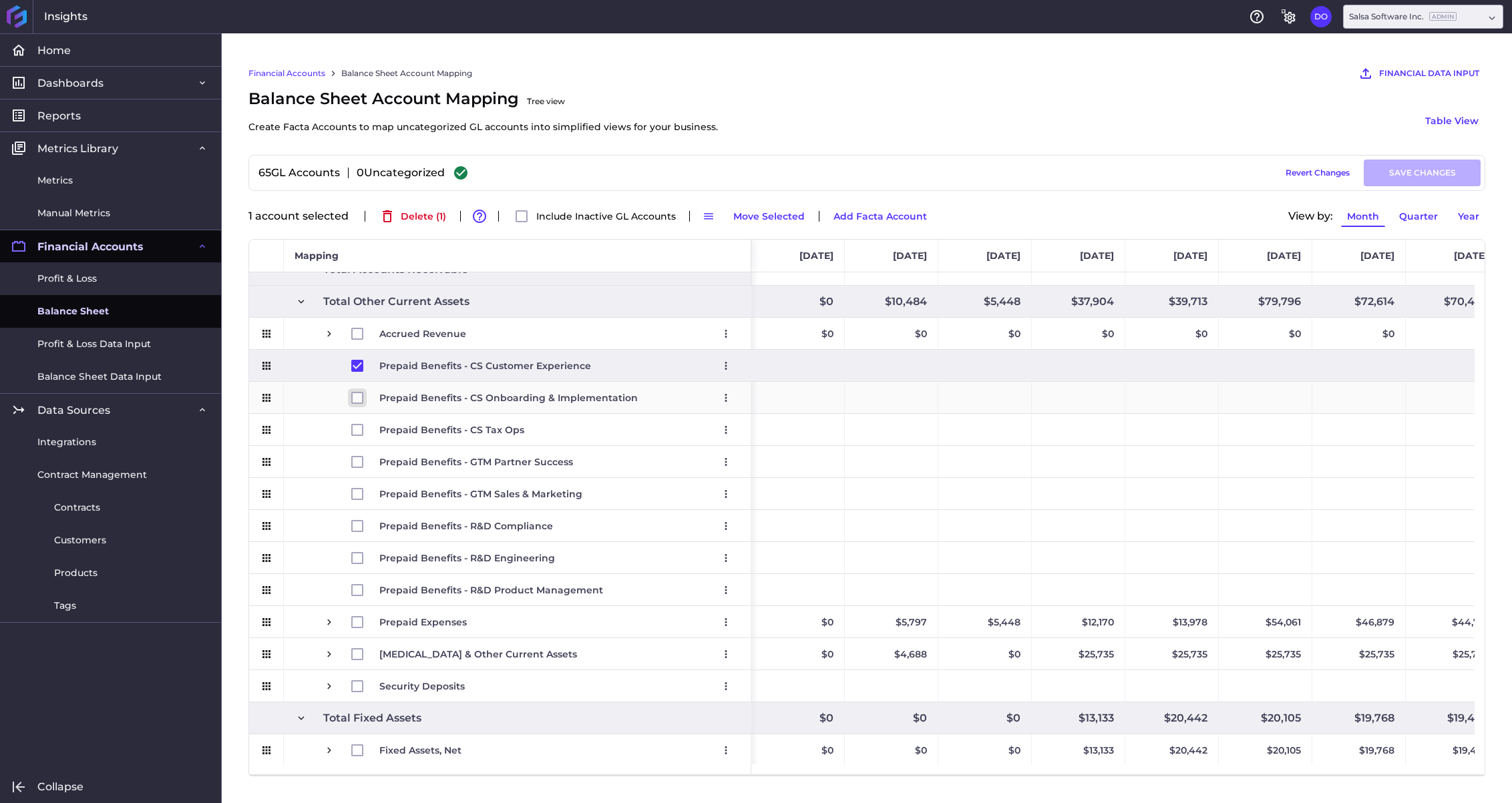
click at [358, 393] on input "Press Space to toggle row selection (unchecked)" at bounding box center [357, 397] width 12 height 12
checkbox input "true"
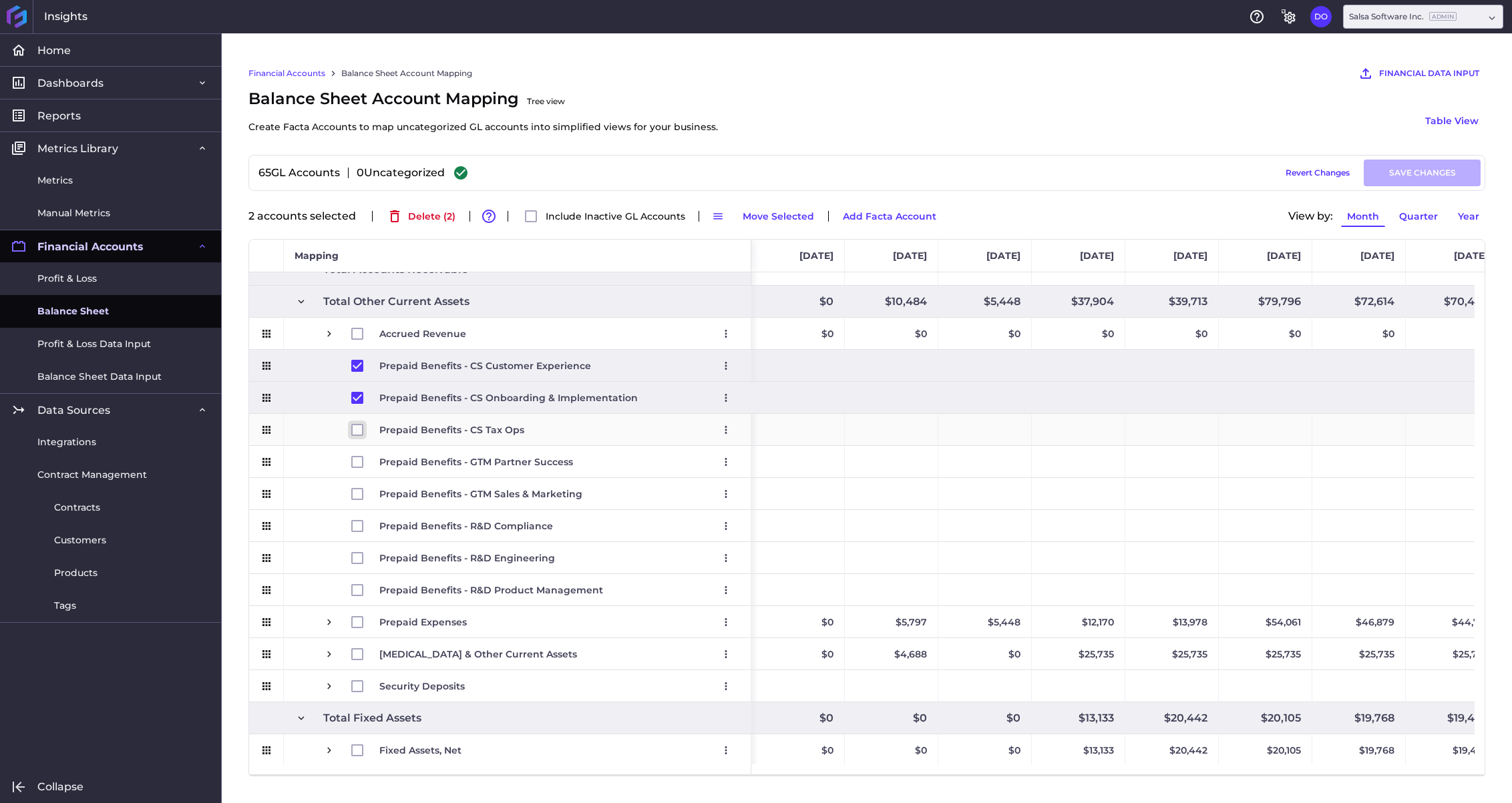
click at [358, 428] on input "Press Space to toggle row selection (unchecked)" at bounding box center [357, 429] width 12 height 12
checkbox input "true"
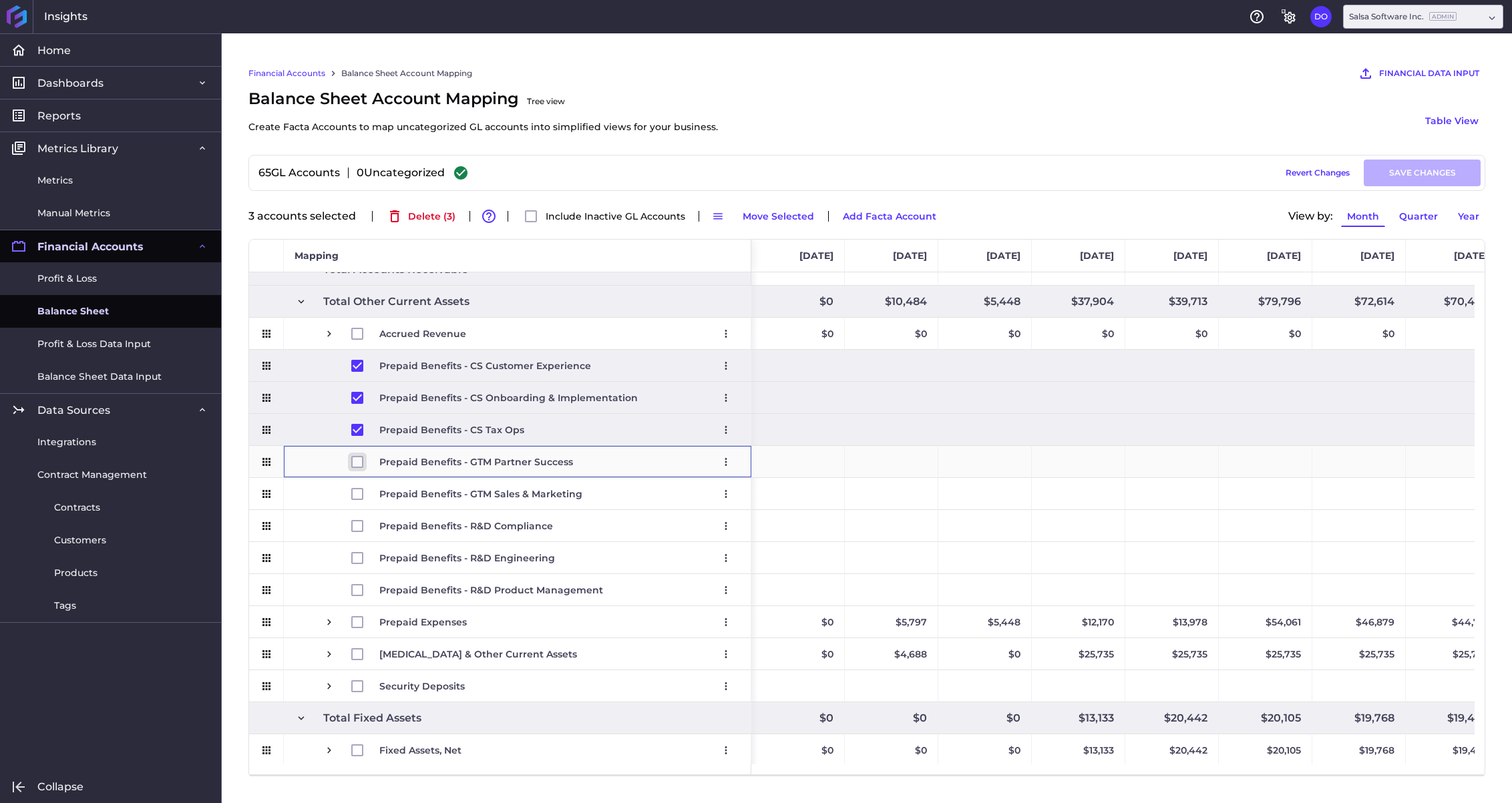
click at [354, 458] on input "Press Space to toggle row selection (unchecked)" at bounding box center [357, 461] width 12 height 12
checkbox input "true"
click at [354, 495] on input "Press Space to toggle row selection (unchecked)" at bounding box center [357, 493] width 12 height 12
checkbox input "true"
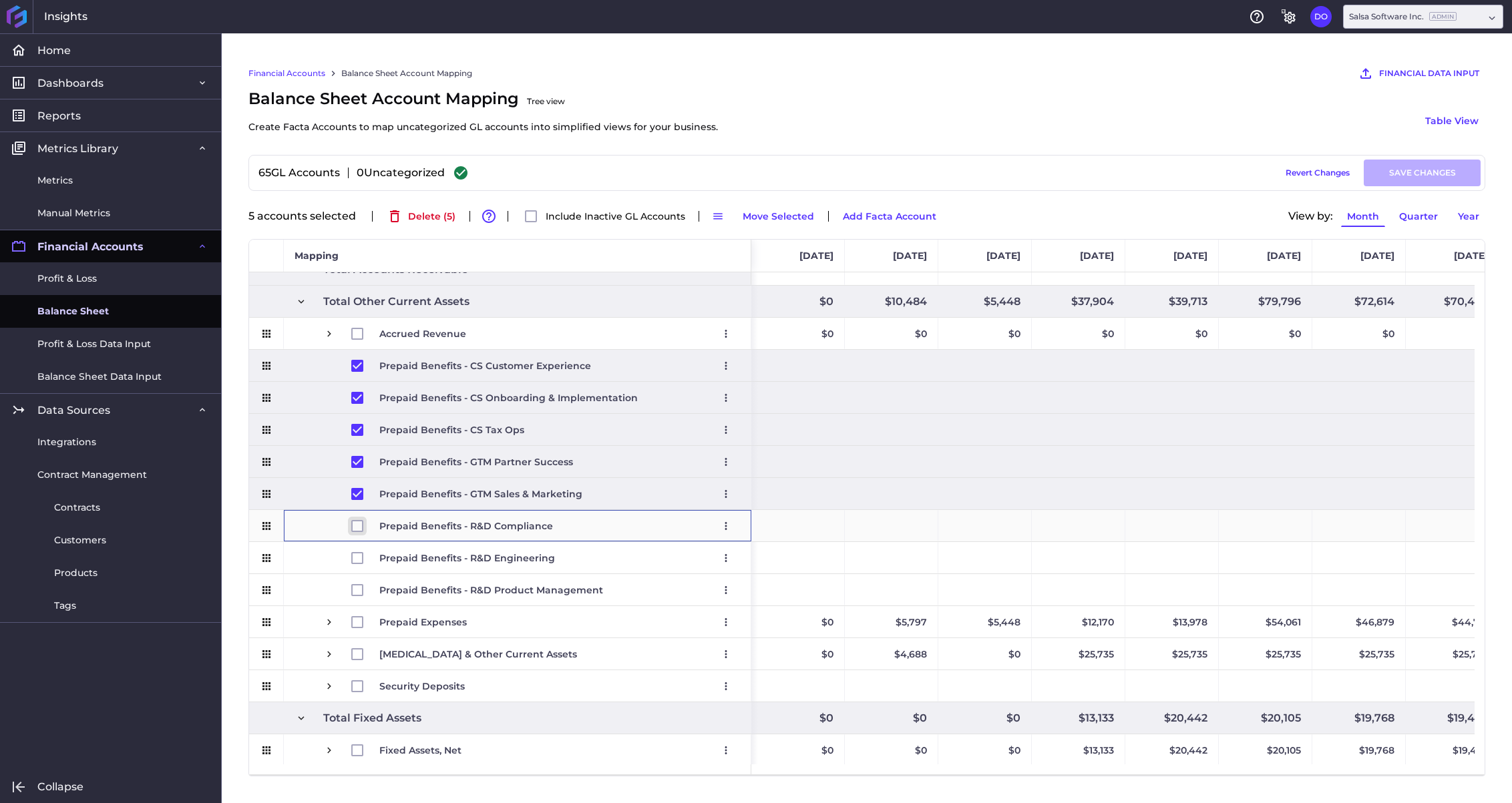
click at [354, 528] on input "Press Space to toggle row selection (unchecked)" at bounding box center [357, 525] width 12 height 12
checkbox input "true"
click at [356, 554] on input "Press Space to toggle row selection (unchecked)" at bounding box center [357, 558] width 12 height 12
checkbox input "true"
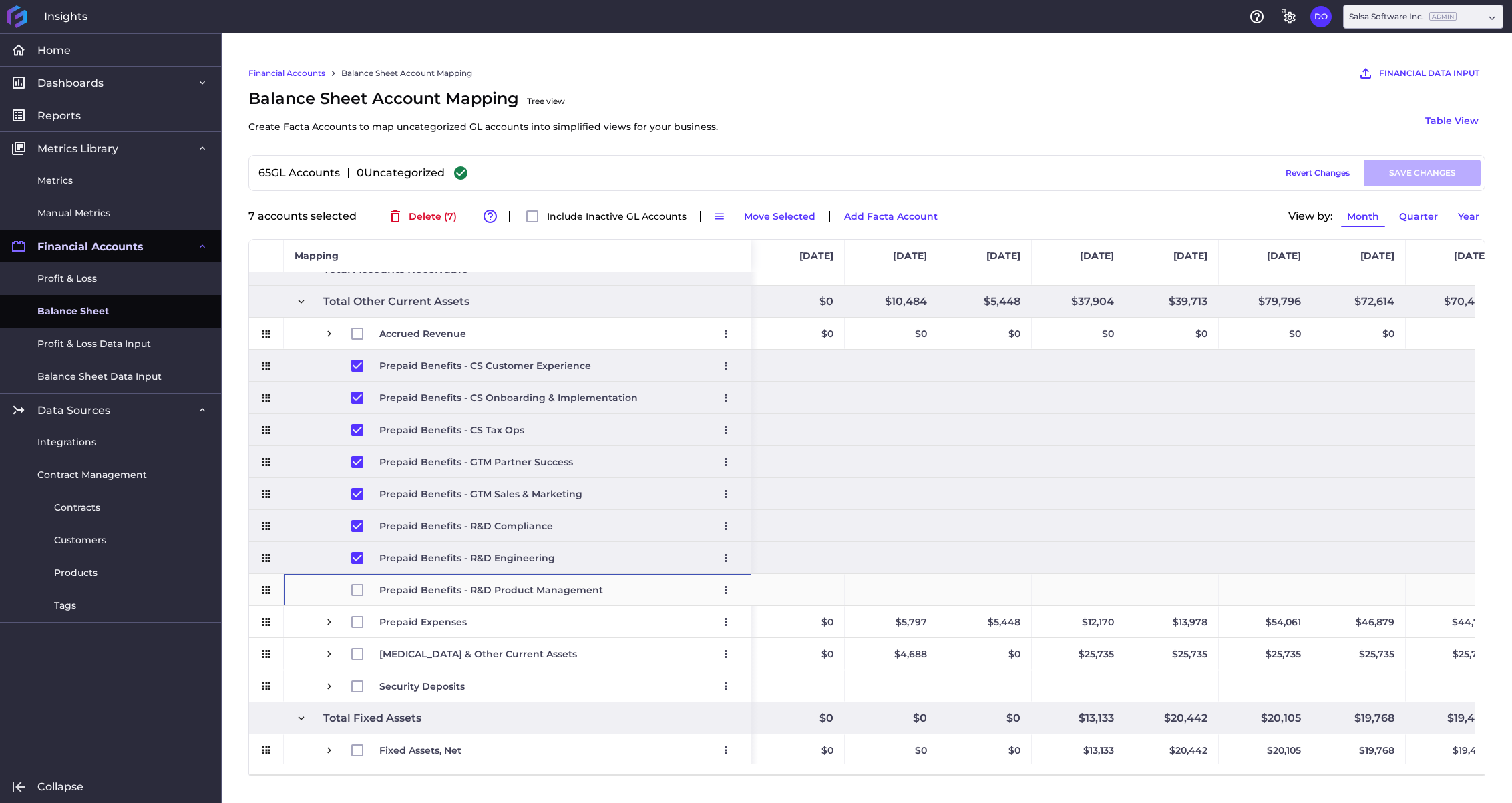
click at [357, 582] on span "Press SPACE to select this row." at bounding box center [365, 590] width 28 height 30
click at [354, 589] on input "Press Space to toggle row selection (unchecked)" at bounding box center [357, 590] width 12 height 12
checkbox input "true"
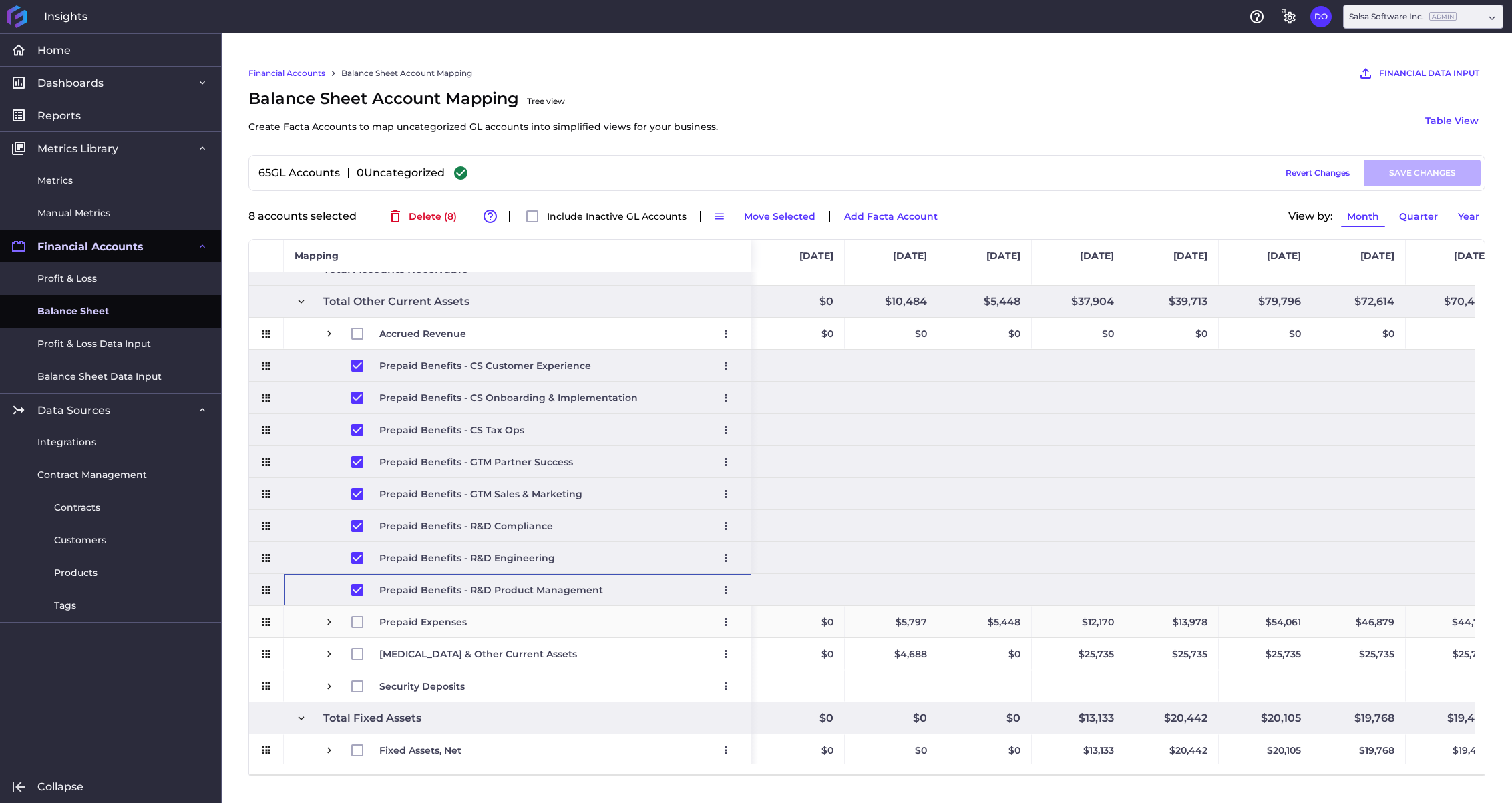
click at [328, 619] on span "Press SPACE to select this row." at bounding box center [329, 622] width 12 height 12
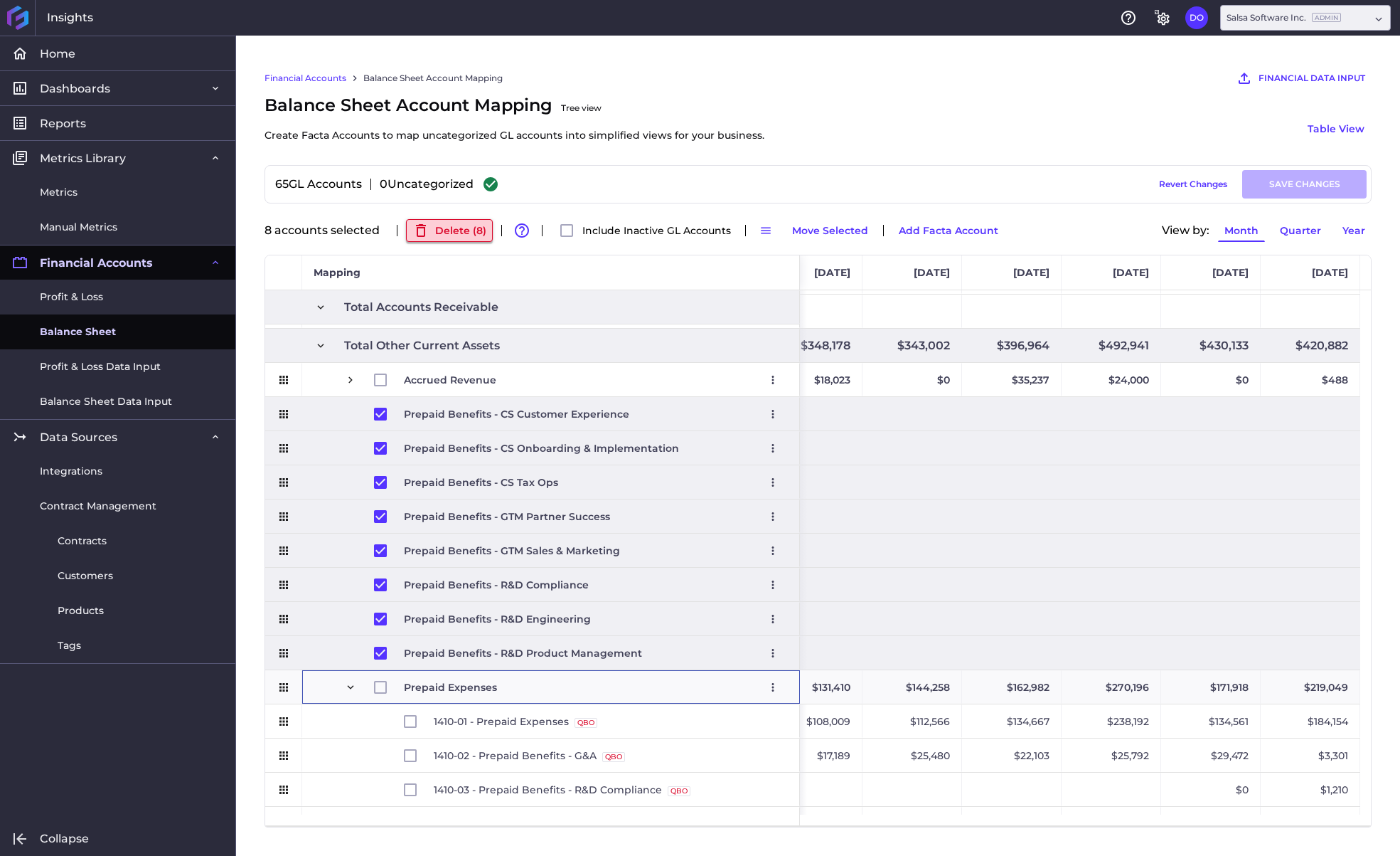
click at [448, 226] on button "Delete ( 8 )" at bounding box center [450, 230] width 87 height 23
checkbox input "false"
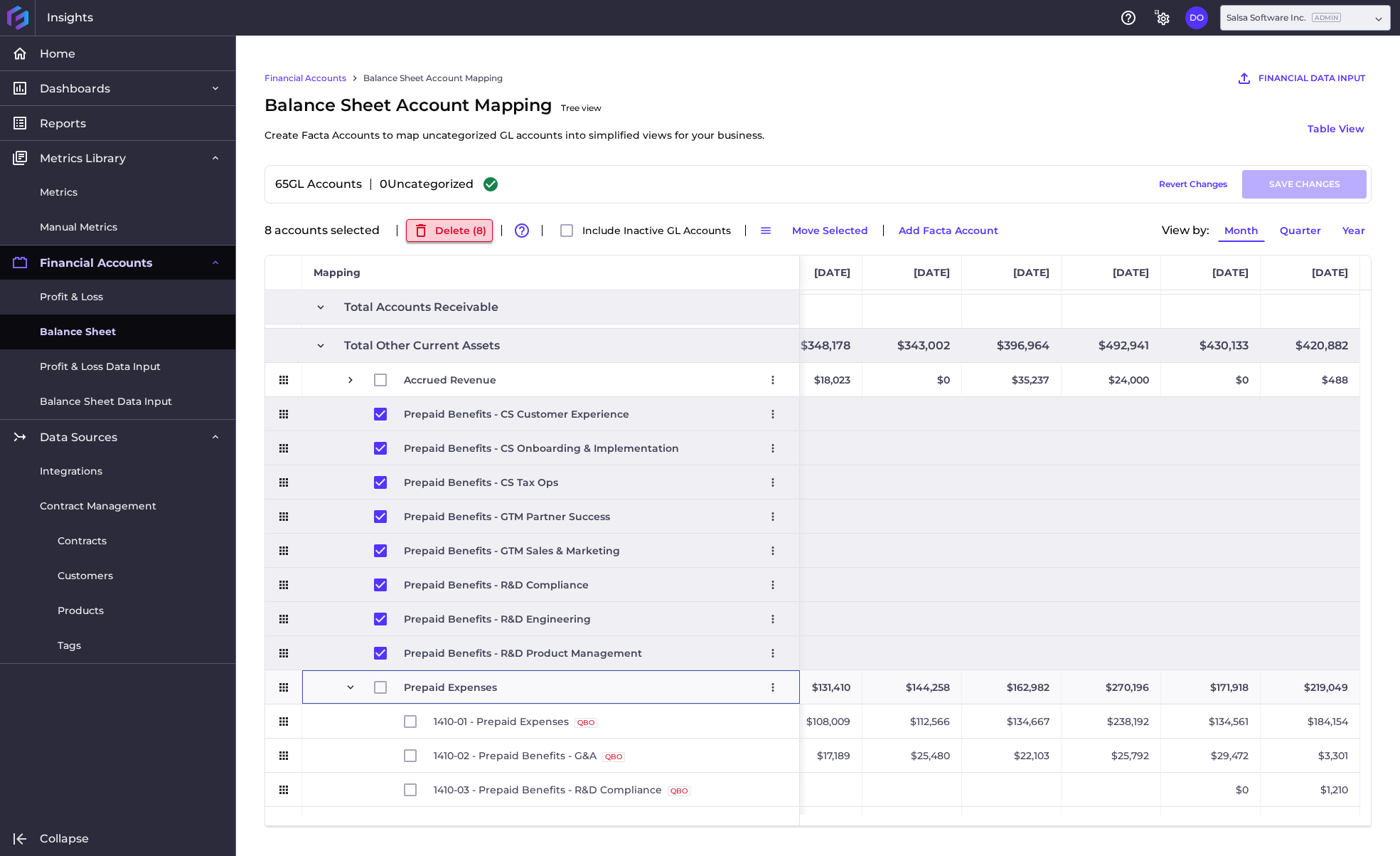
checkbox input "false"
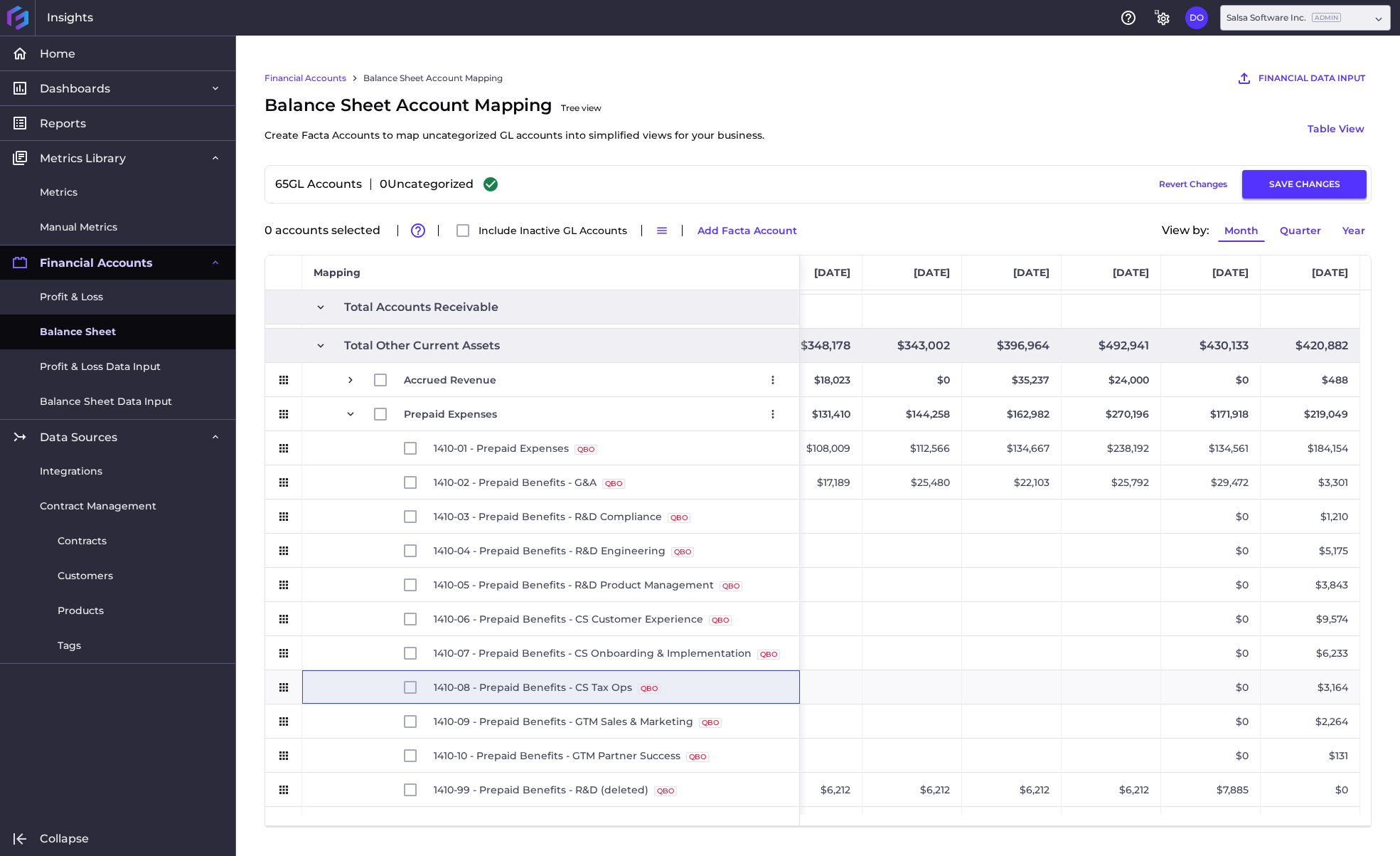
click at [1292, 186] on button "SAVE CHANGES" at bounding box center [1305, 184] width 125 height 28
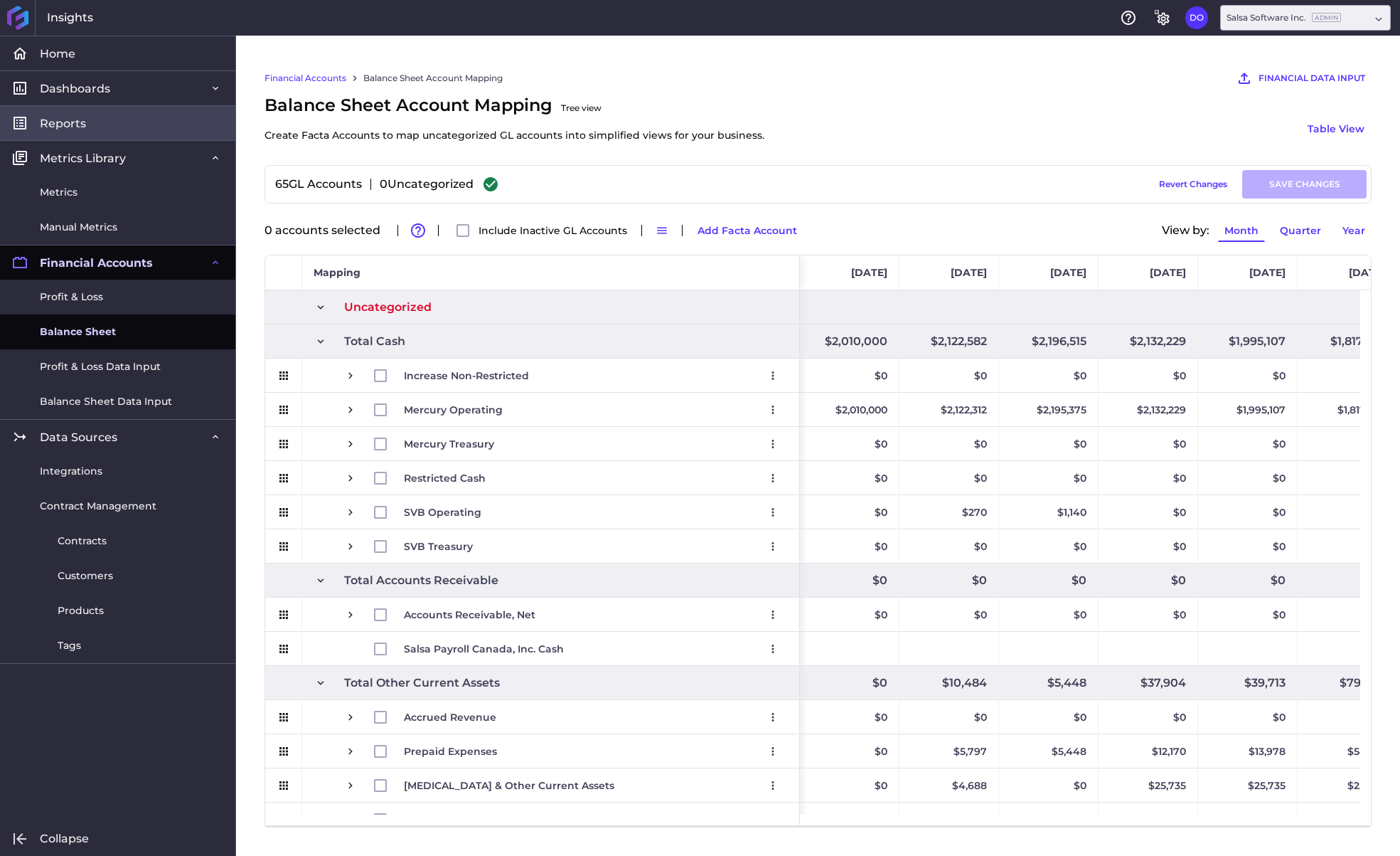
click at [81, 121] on span "Reports" at bounding box center [63, 123] width 46 height 15
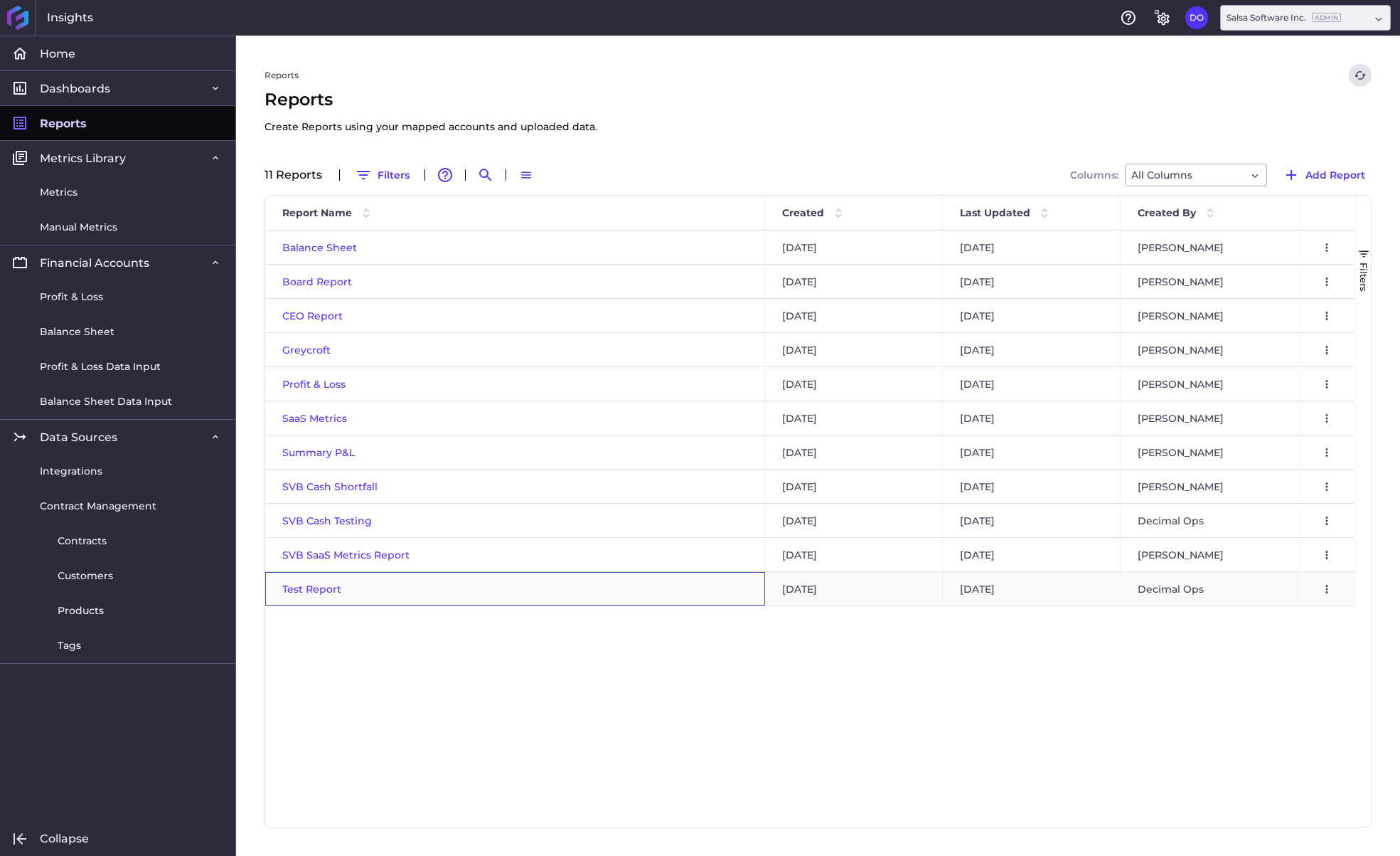
click at [312, 587] on span "Test Report" at bounding box center [311, 589] width 59 height 13
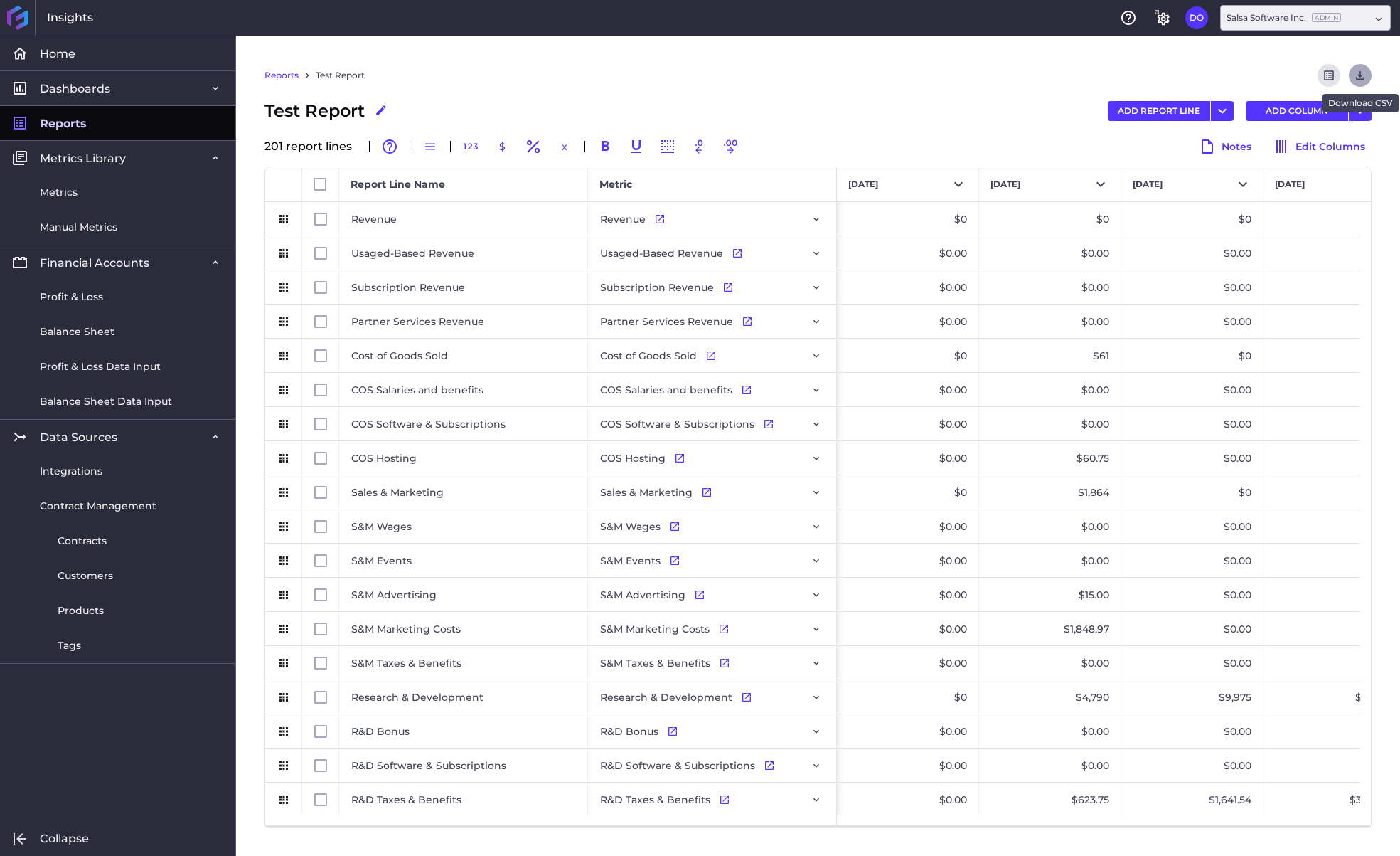
click at [1365, 74] on icon "Download" at bounding box center [1360, 75] width 13 height 13
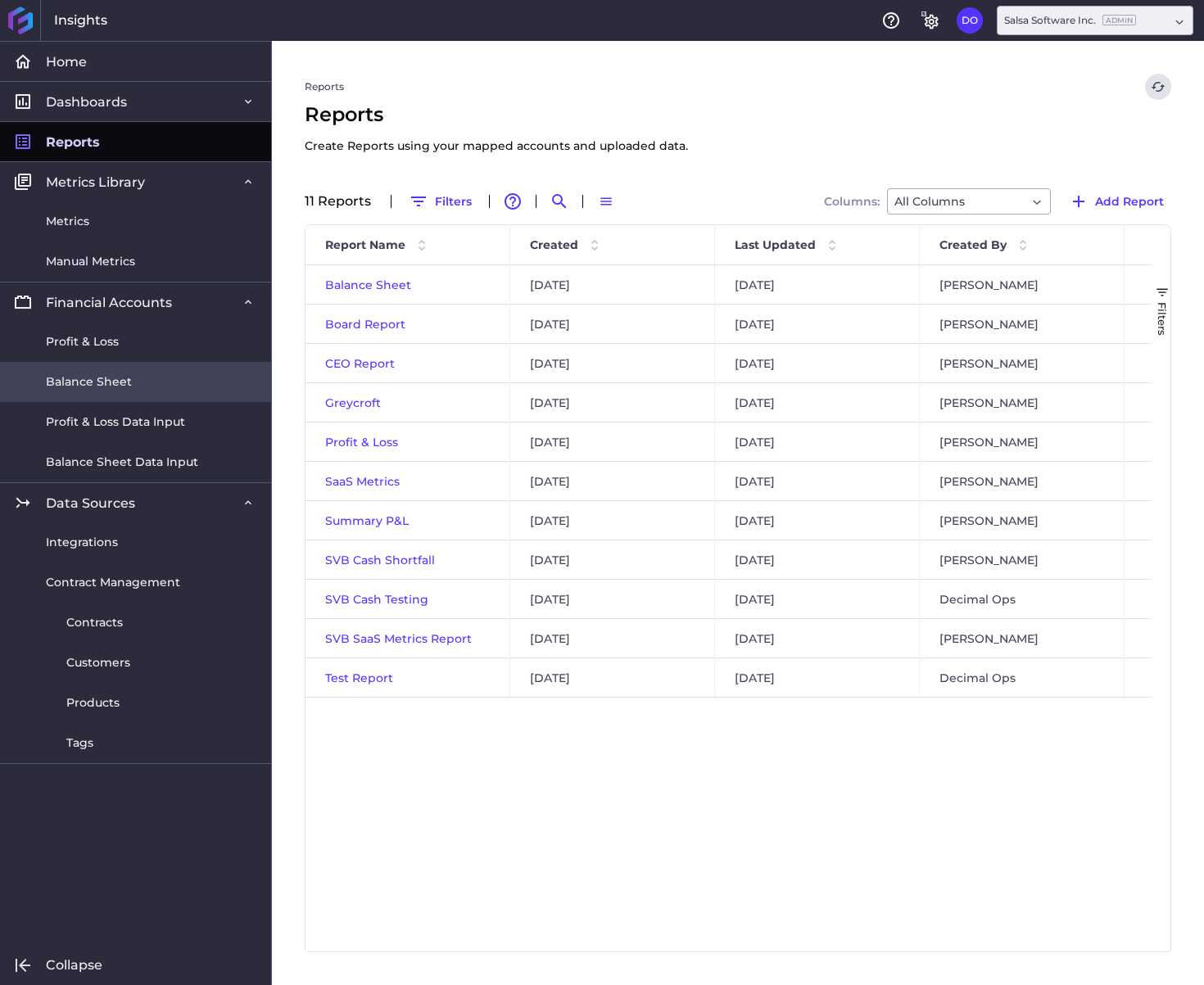
click at [99, 378] on span "Balance Sheet" at bounding box center [89, 381] width 86 height 17
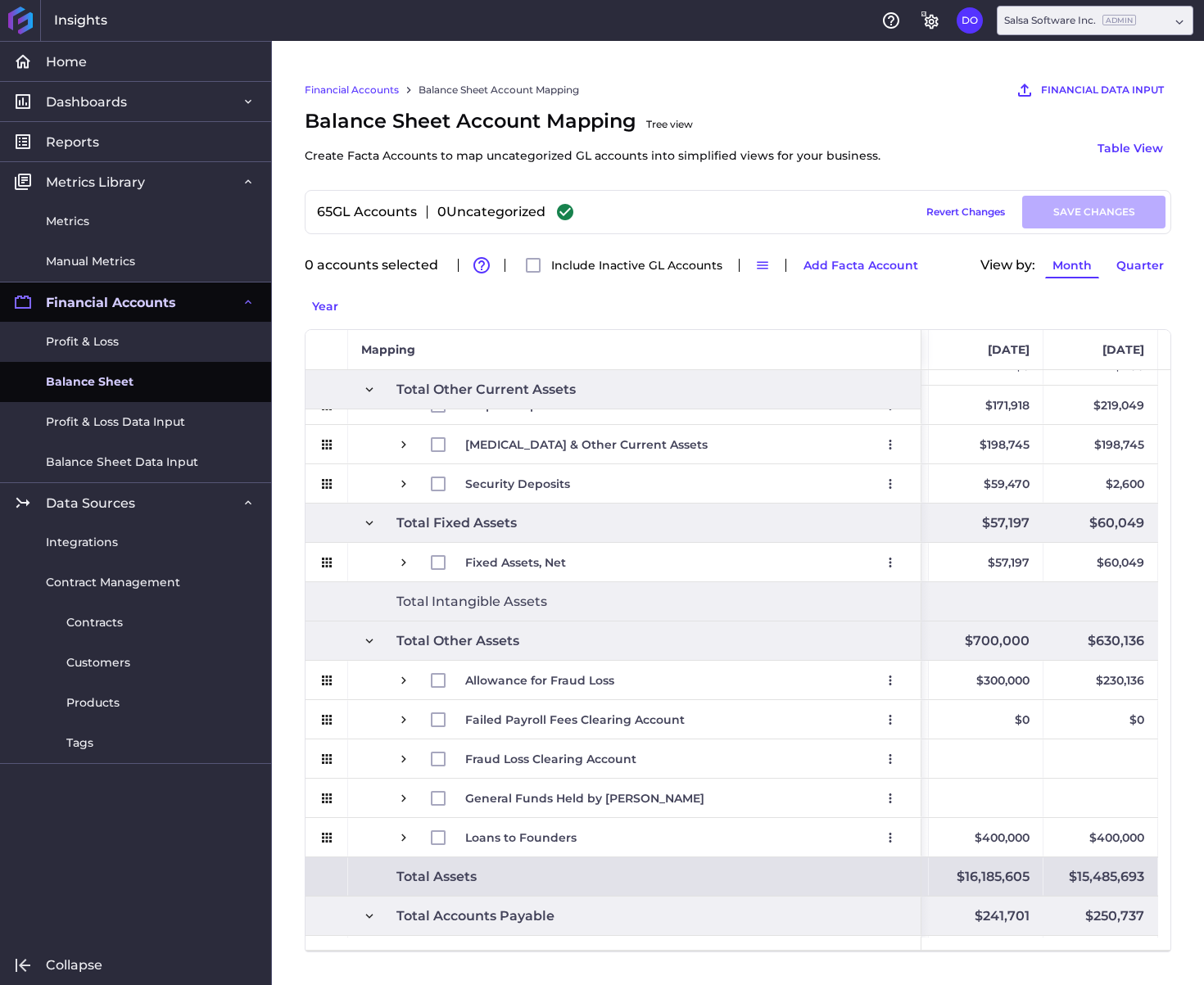
scroll to position [523, 0]
